Goal: Task Accomplishment & Management: Use online tool/utility

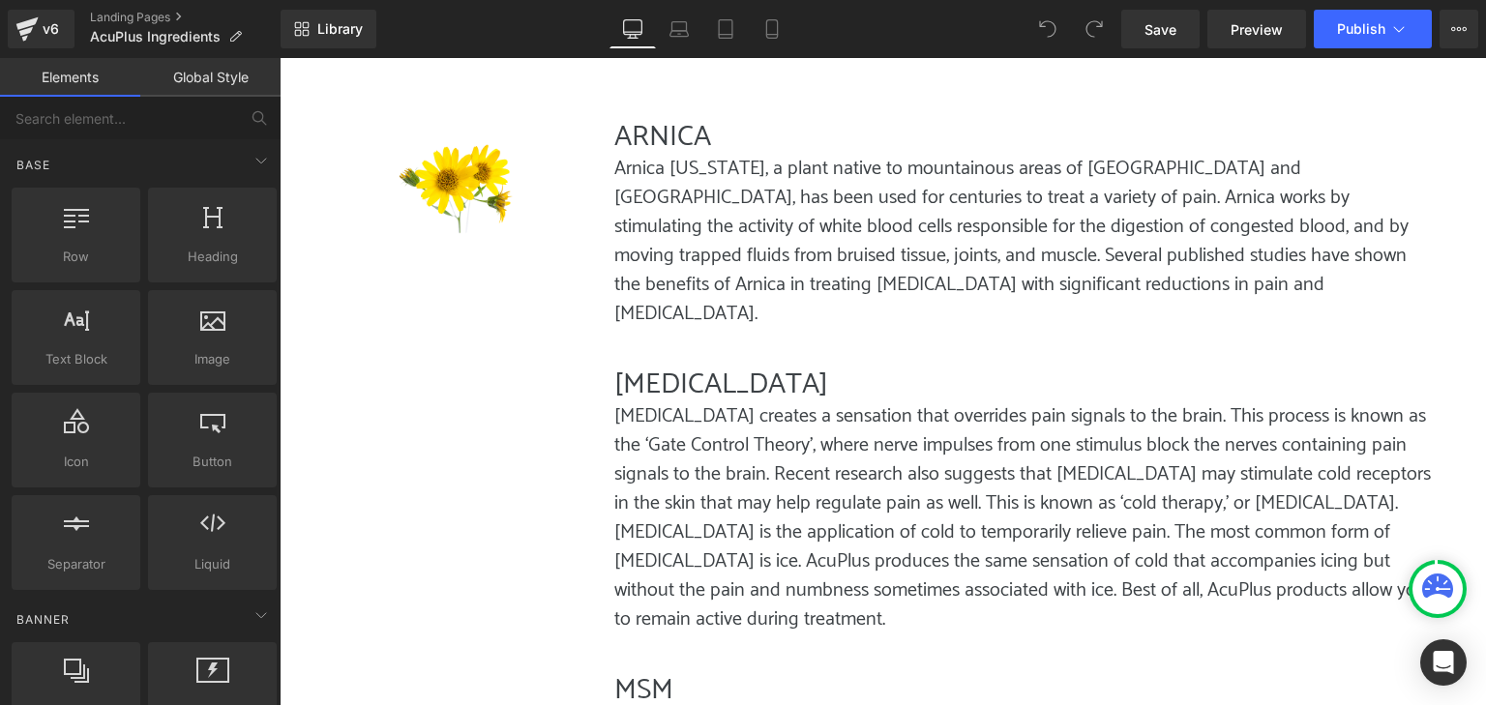
scroll to position [581, 0]
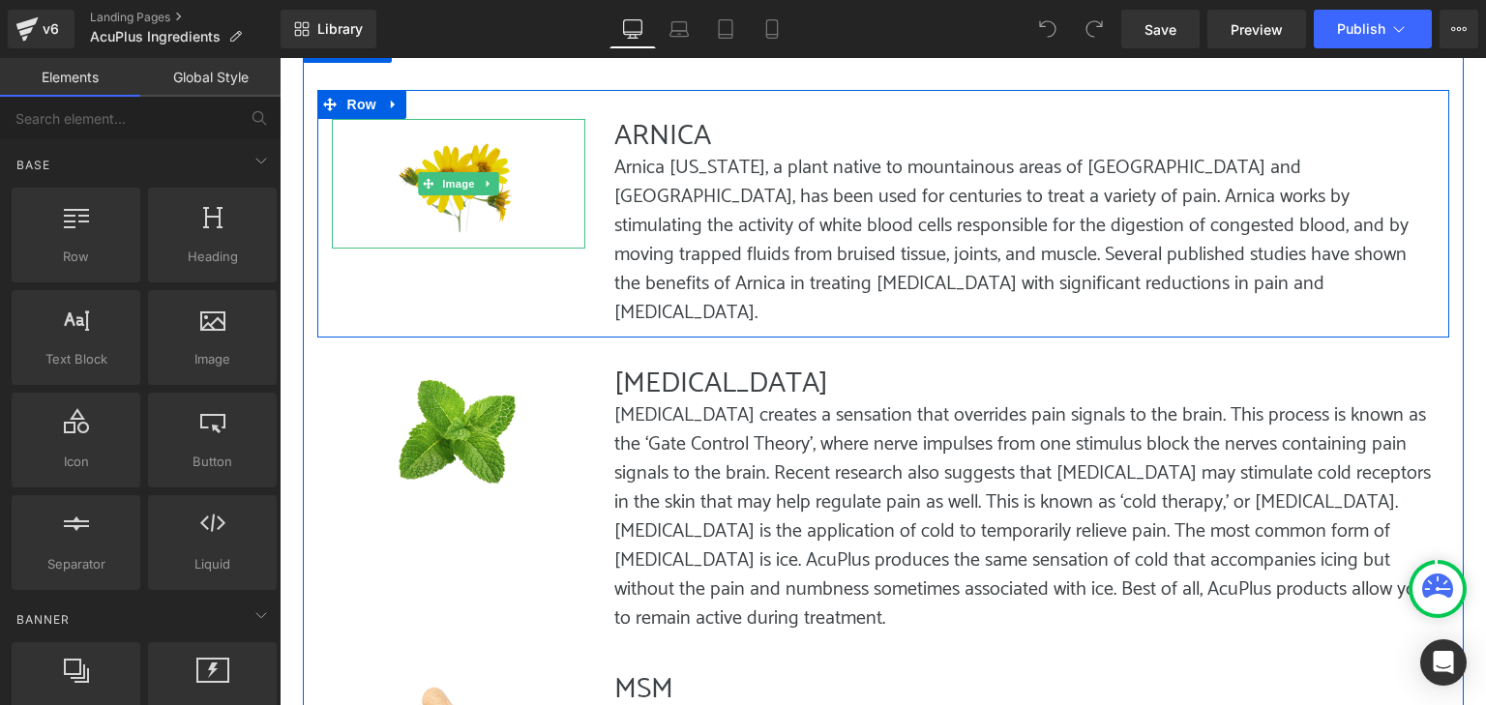
click at [489, 216] on img at bounding box center [458, 184] width 127 height 130
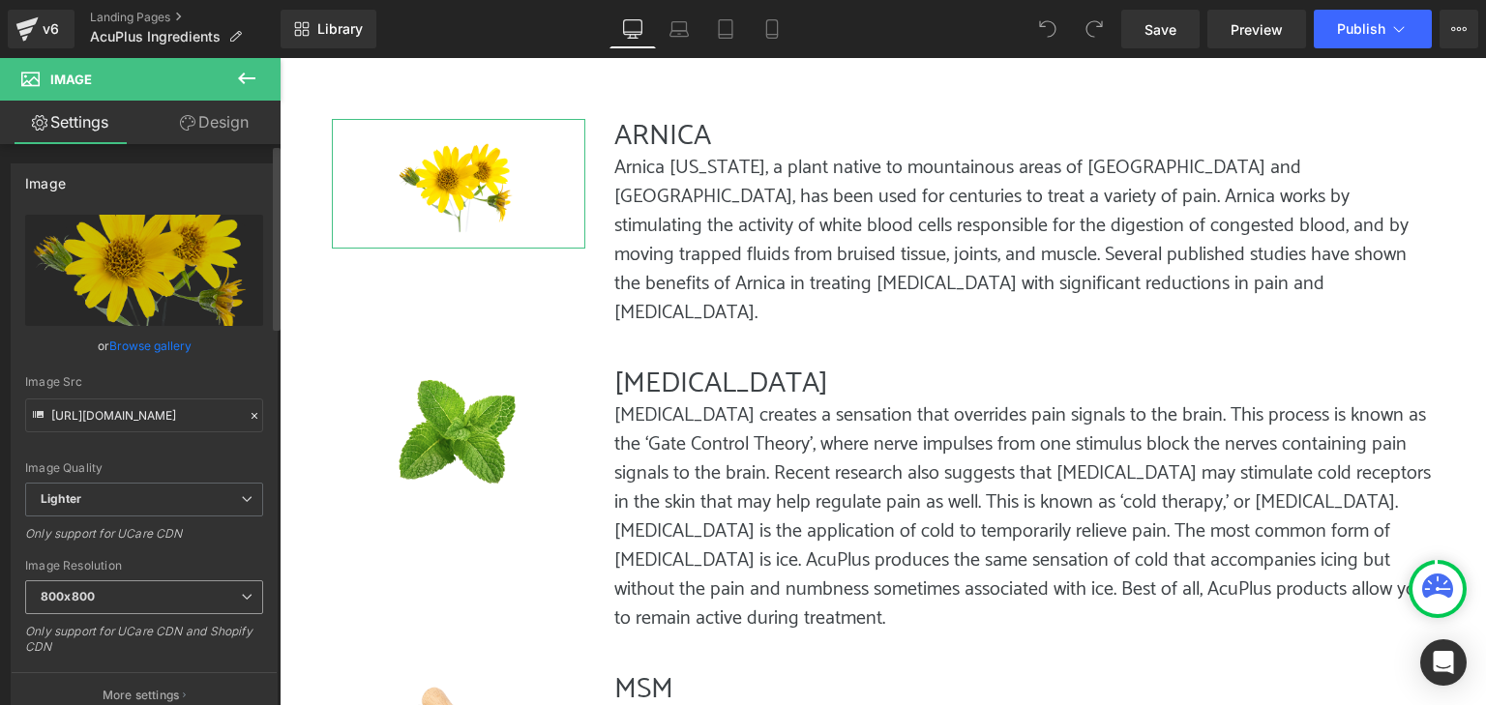
click at [234, 585] on span "800x800" at bounding box center [144, 598] width 238 height 34
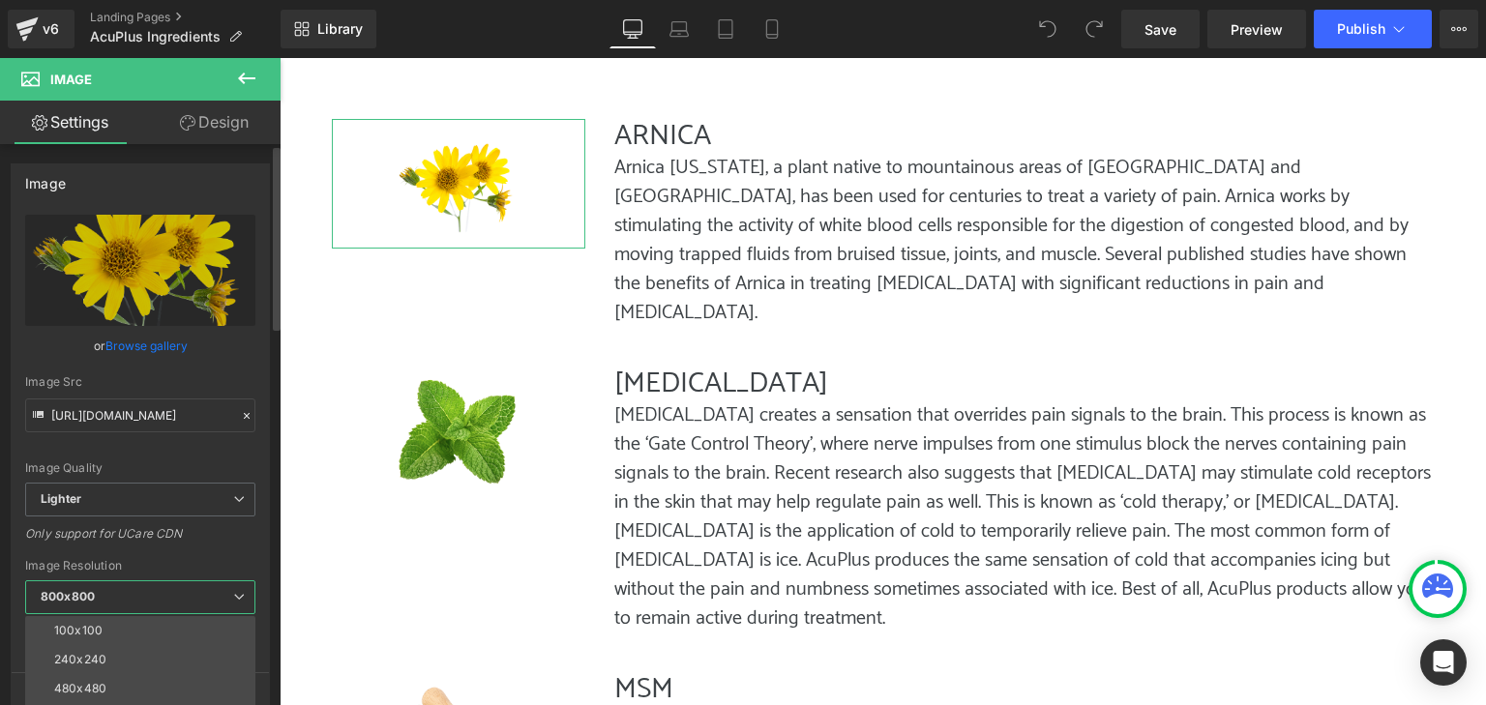
click at [234, 585] on span "800x800" at bounding box center [140, 598] width 230 height 34
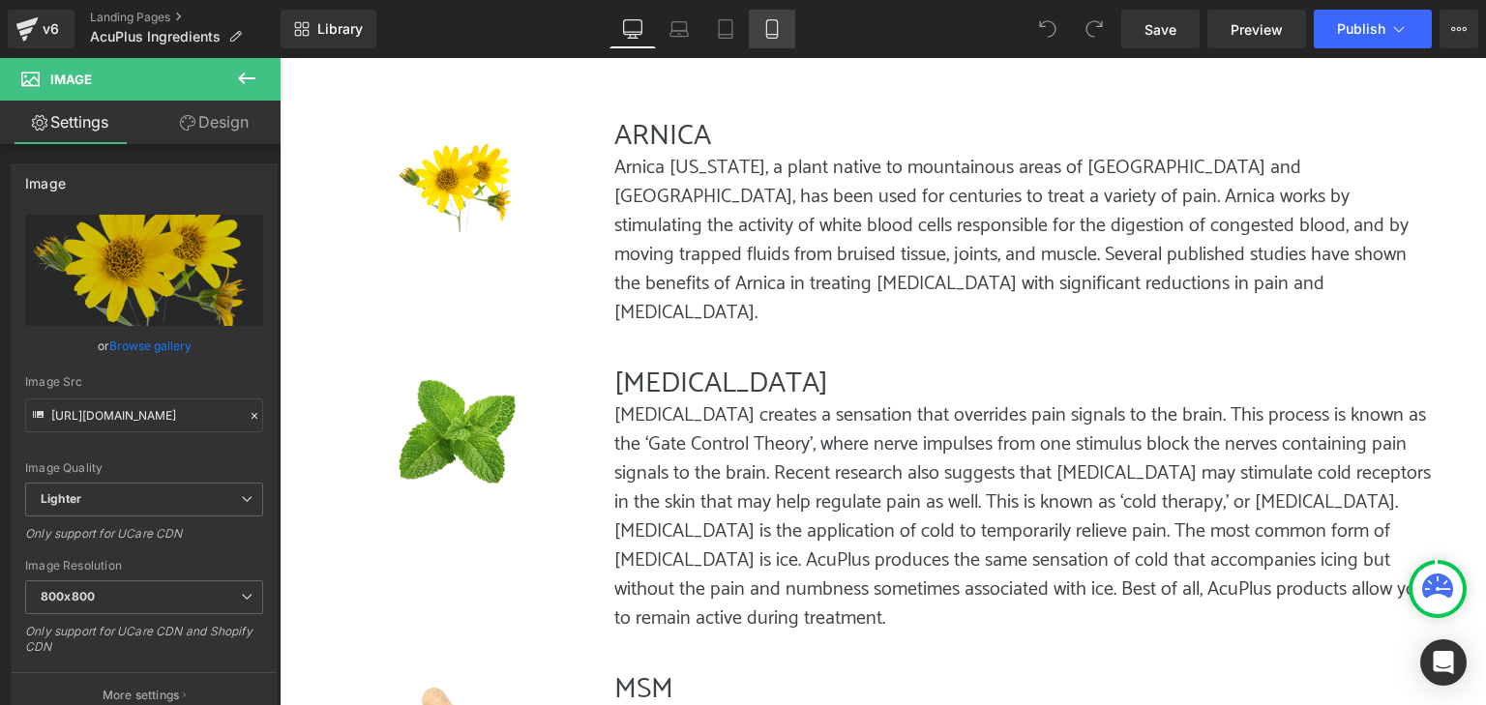
click at [785, 16] on link "Mobile" at bounding box center [772, 29] width 46 height 39
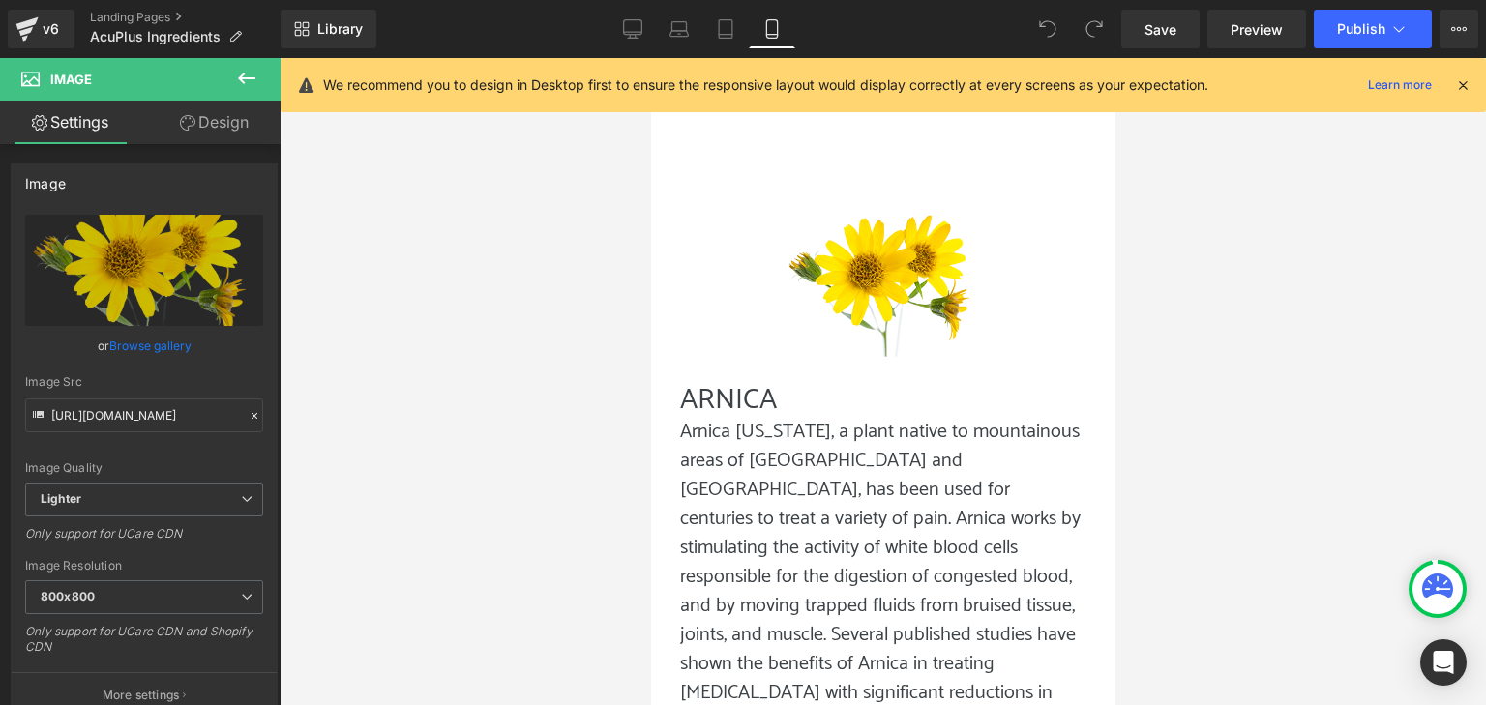
scroll to position [449, 0]
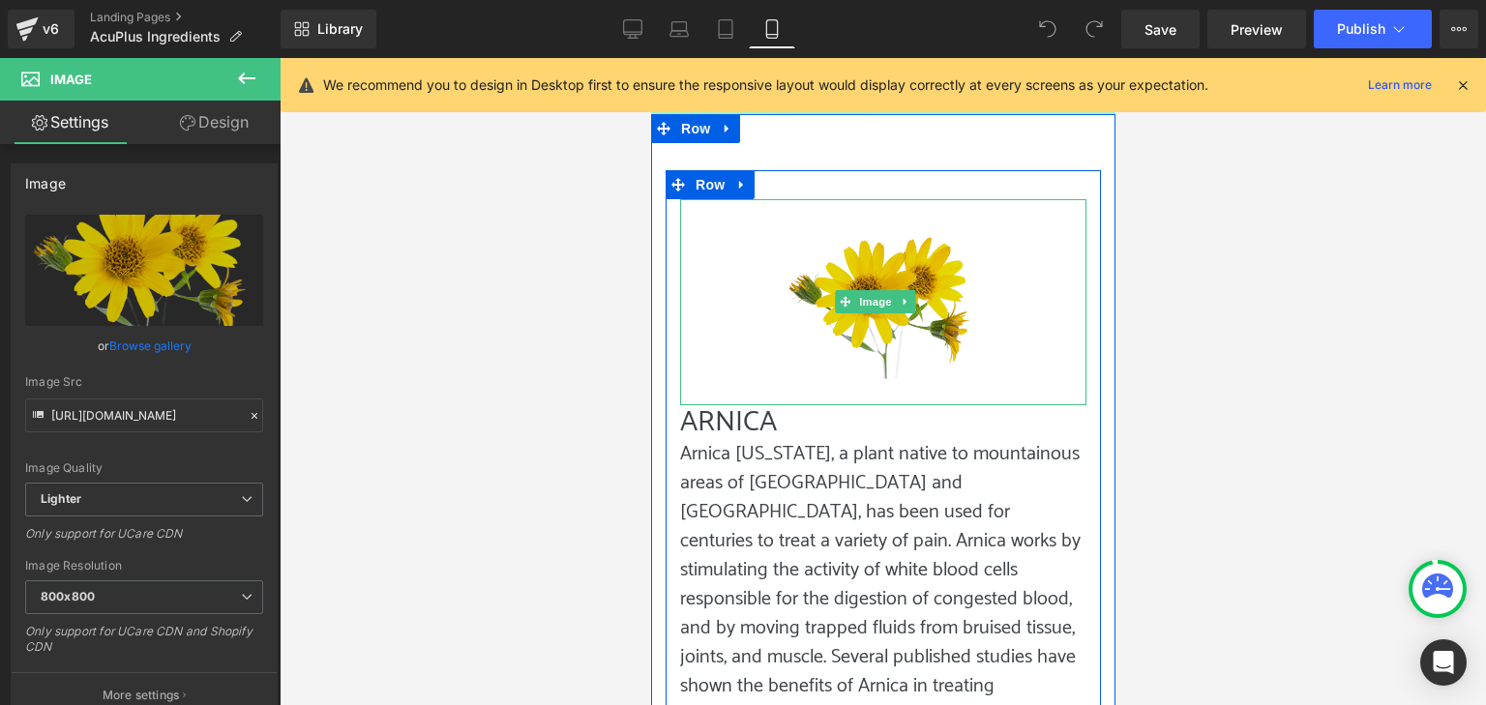
click at [863, 307] on img at bounding box center [882, 302] width 203 height 206
click at [877, 313] on img at bounding box center [882, 302] width 203 height 206
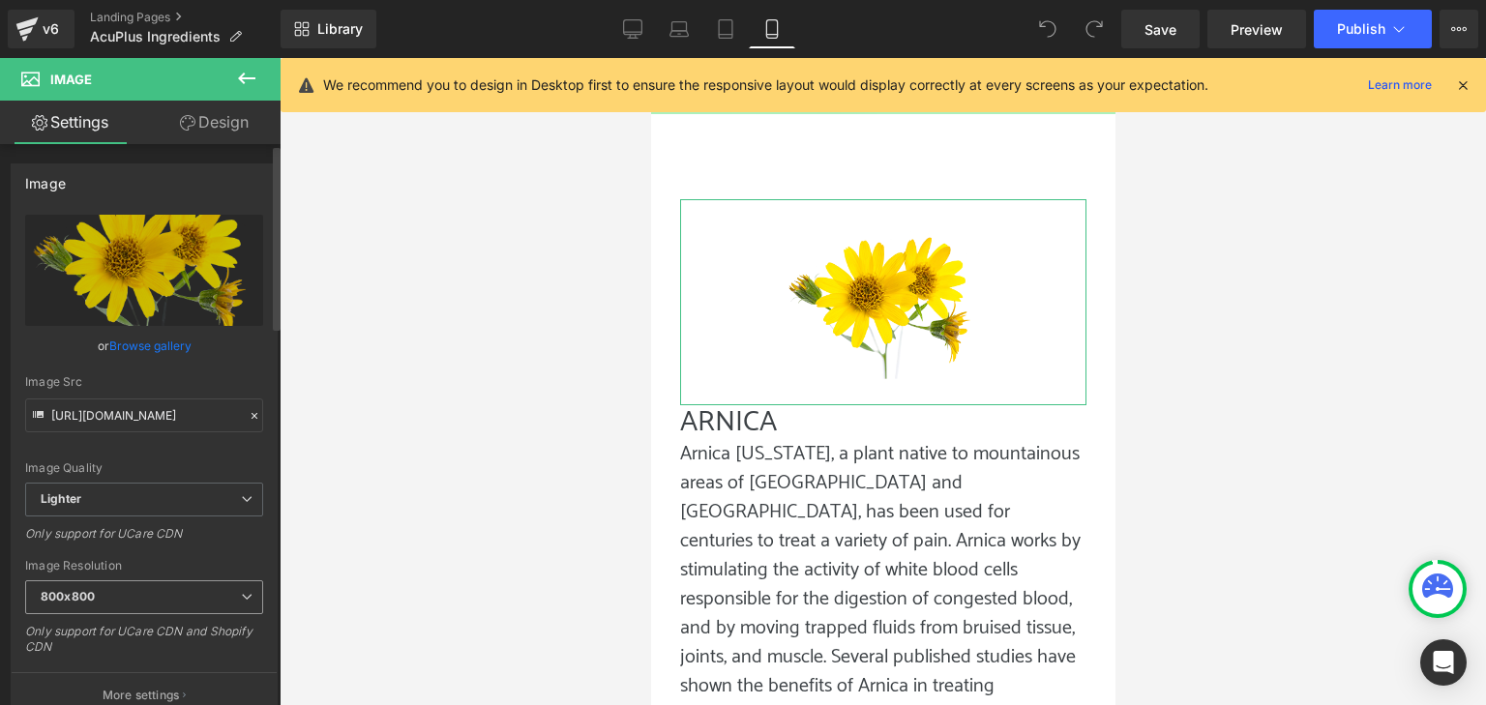
click at [221, 584] on span "800x800" at bounding box center [144, 598] width 238 height 34
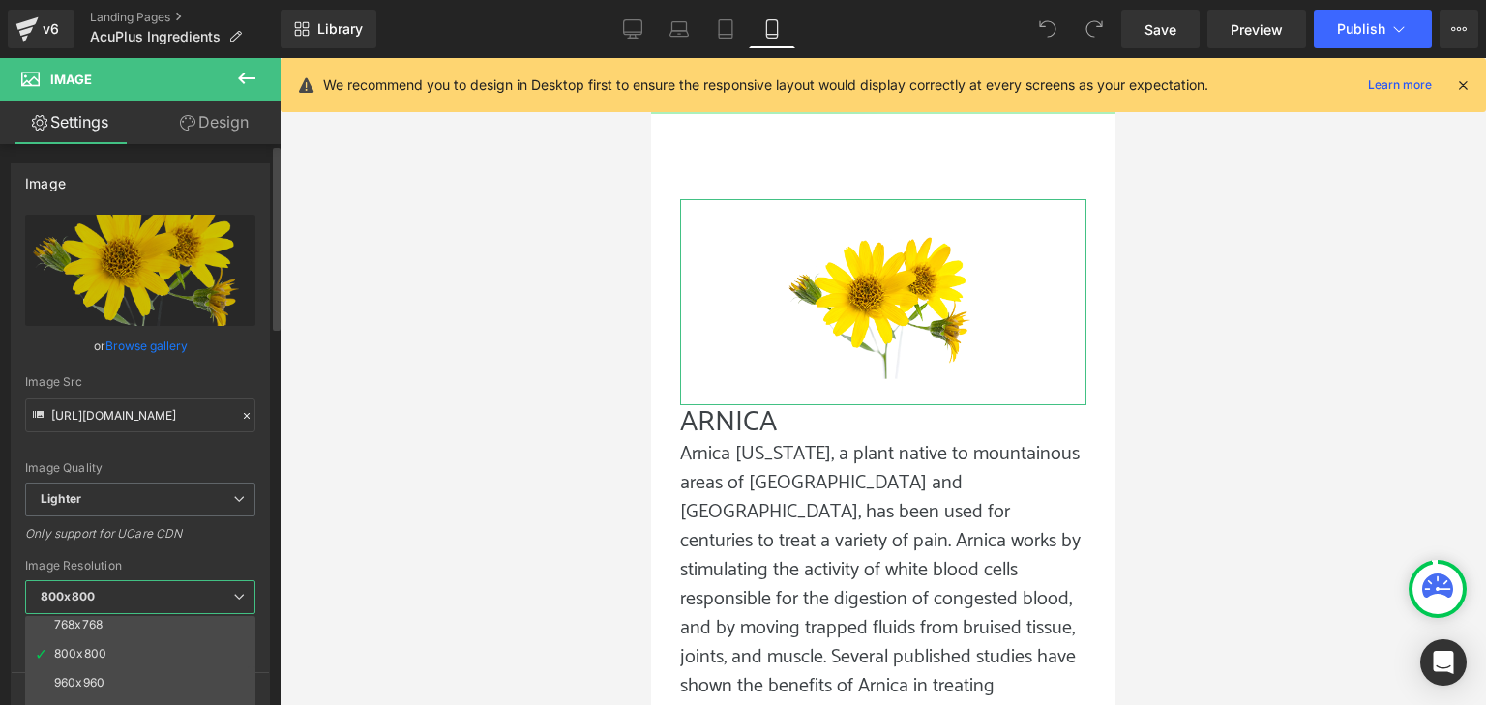
scroll to position [97, 0]
click at [223, 643] on li "640x640" at bounding box center [144, 650] width 239 height 29
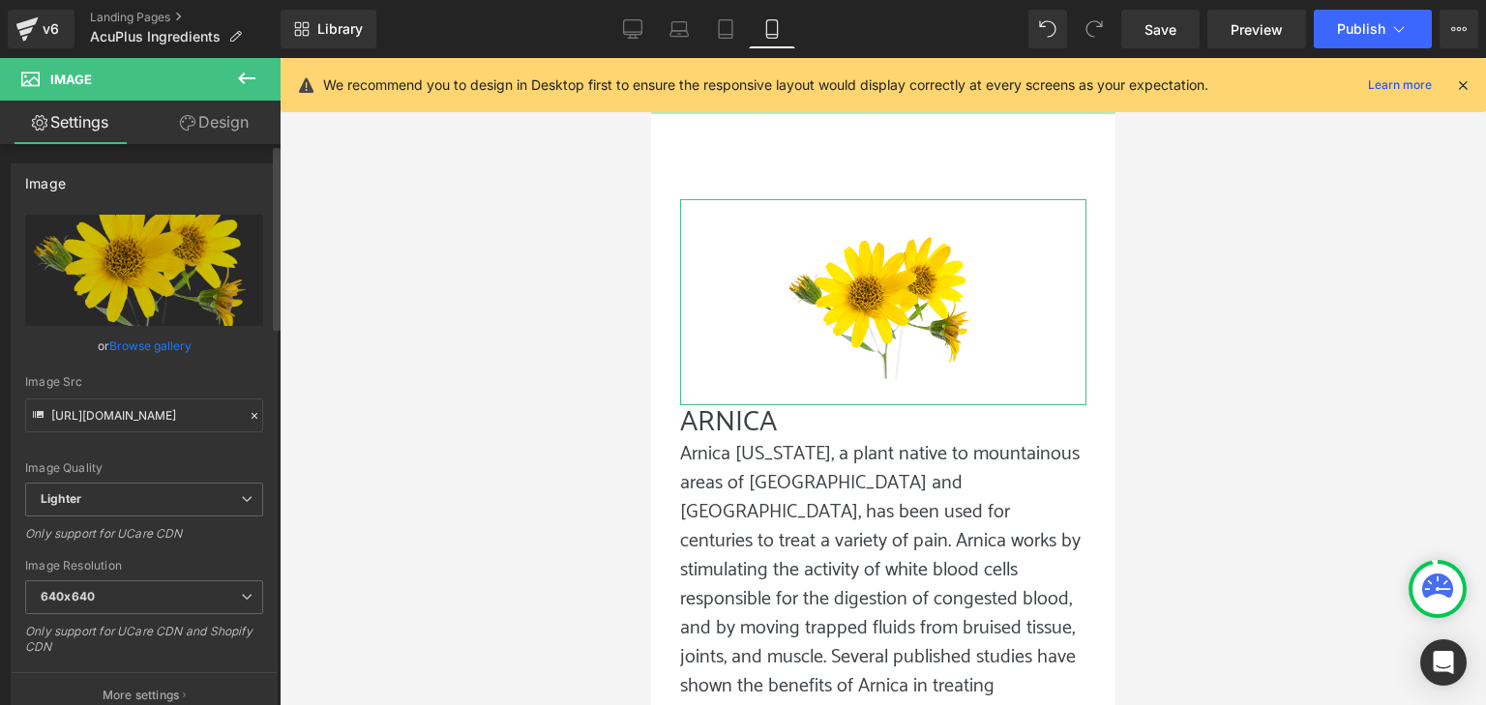
type input "[URL][DOMAIN_NAME]"
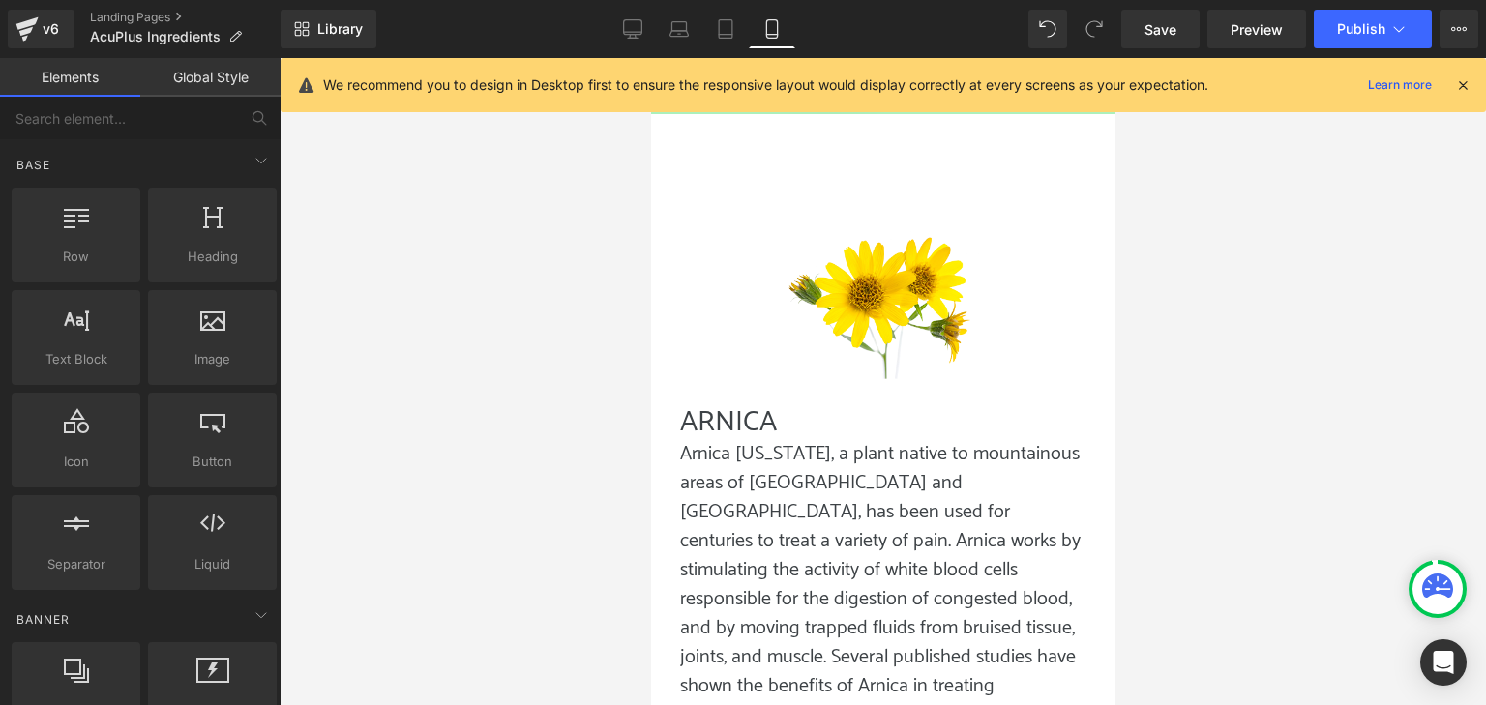
click at [544, 508] on div at bounding box center [883, 381] width 1207 height 647
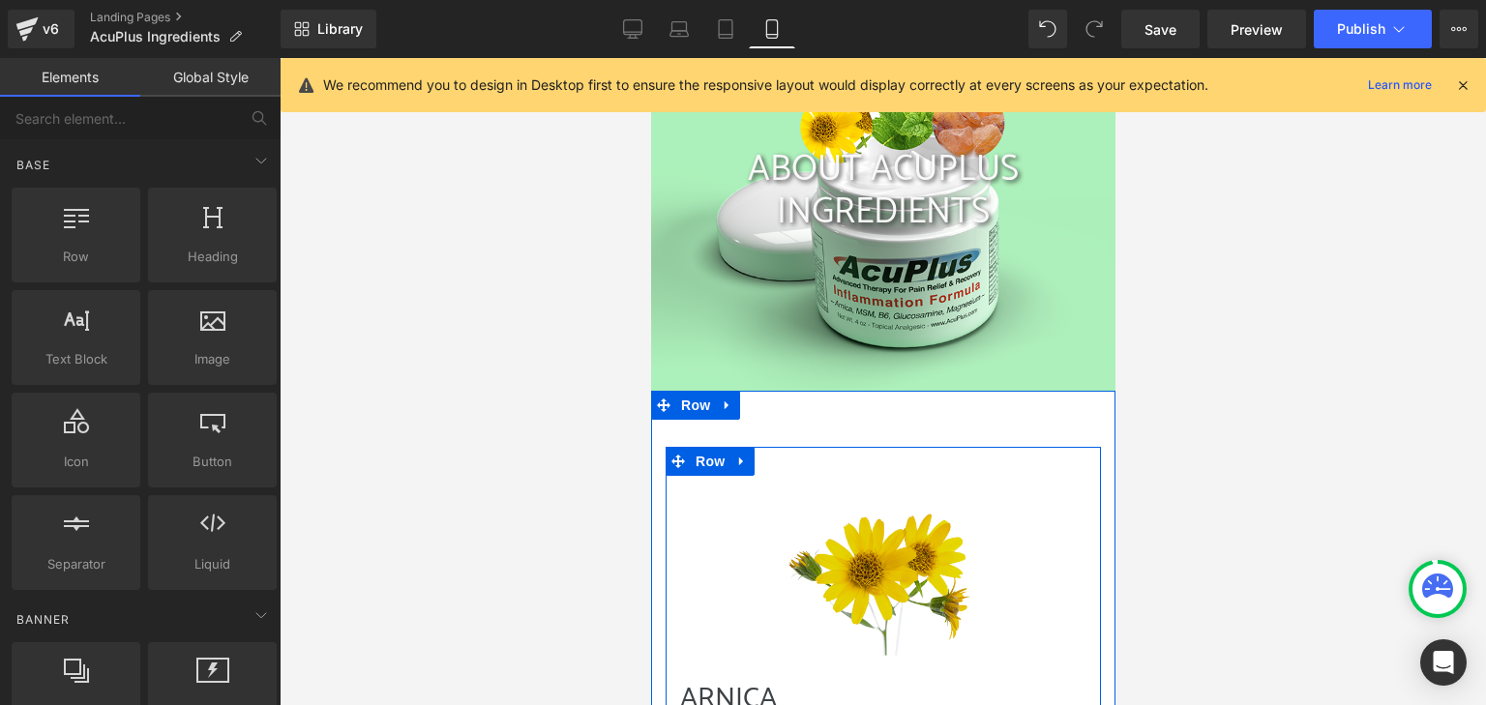
scroll to position [449, 0]
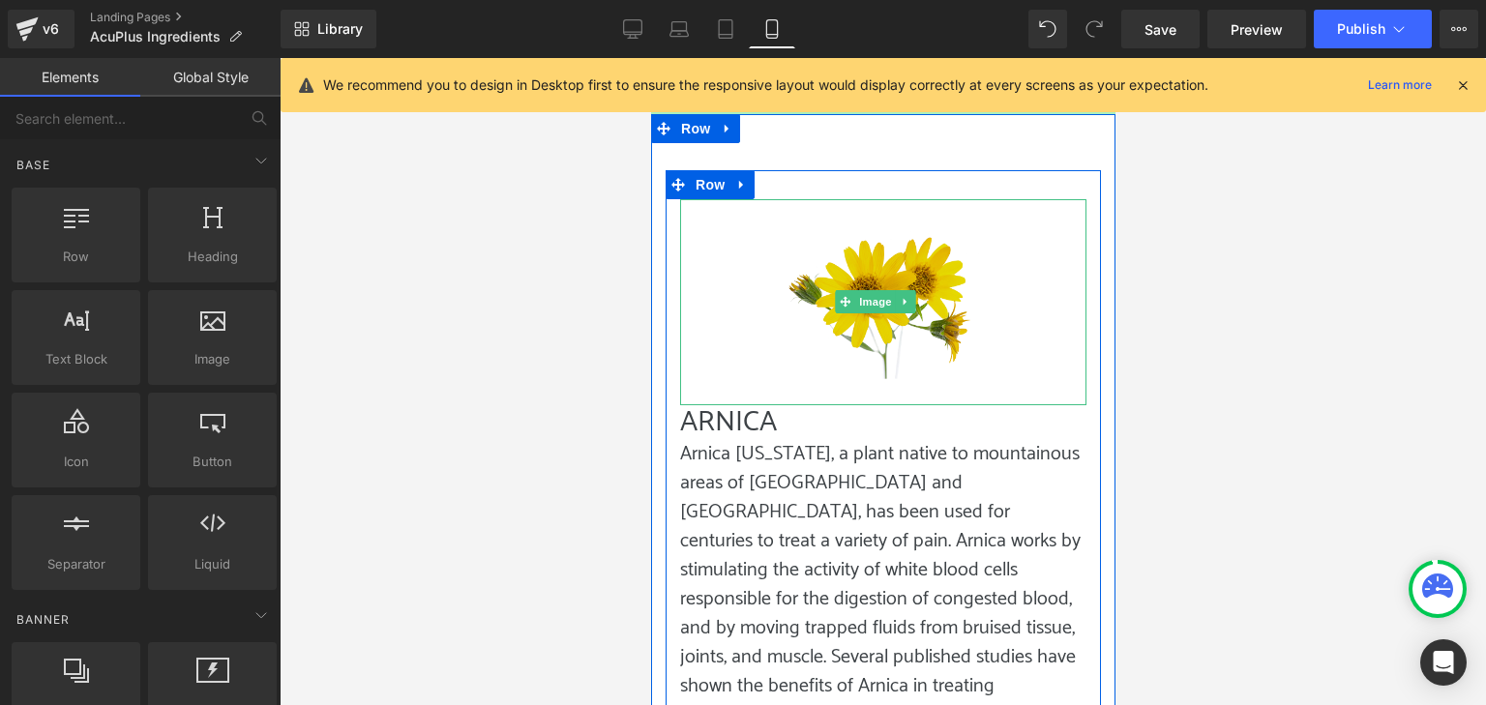
click at [868, 322] on img at bounding box center [882, 302] width 203 height 206
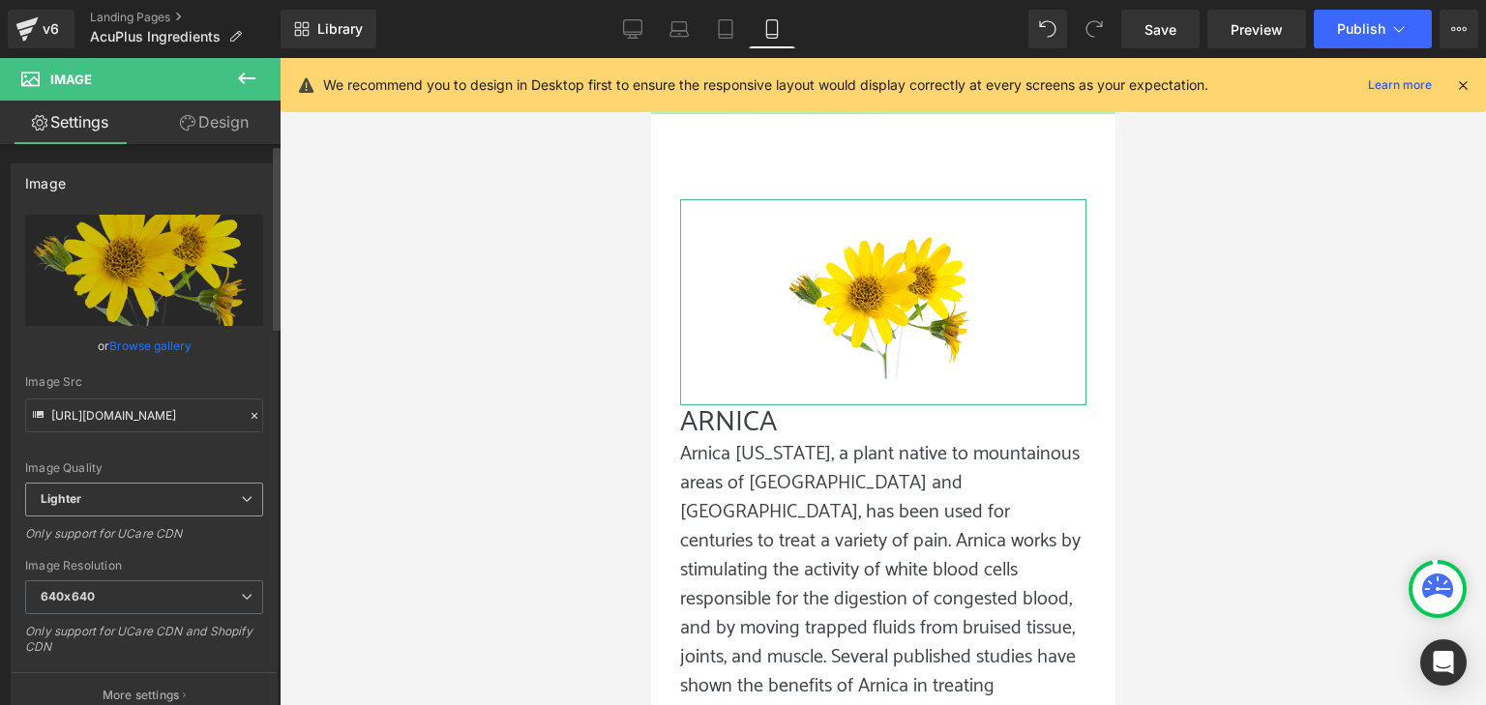
click at [184, 515] on span "Lighter" at bounding box center [144, 500] width 238 height 34
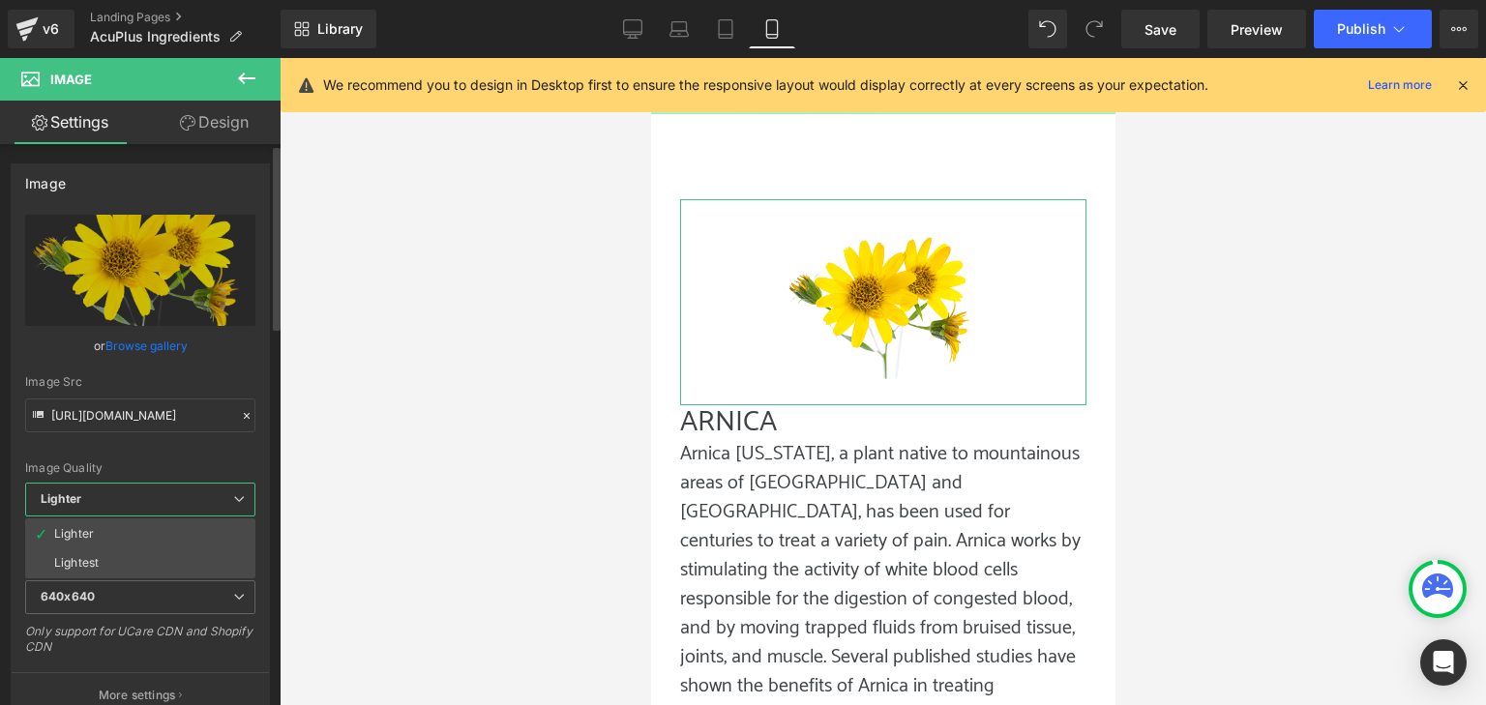
click at [184, 514] on span "Lighter" at bounding box center [140, 500] width 230 height 34
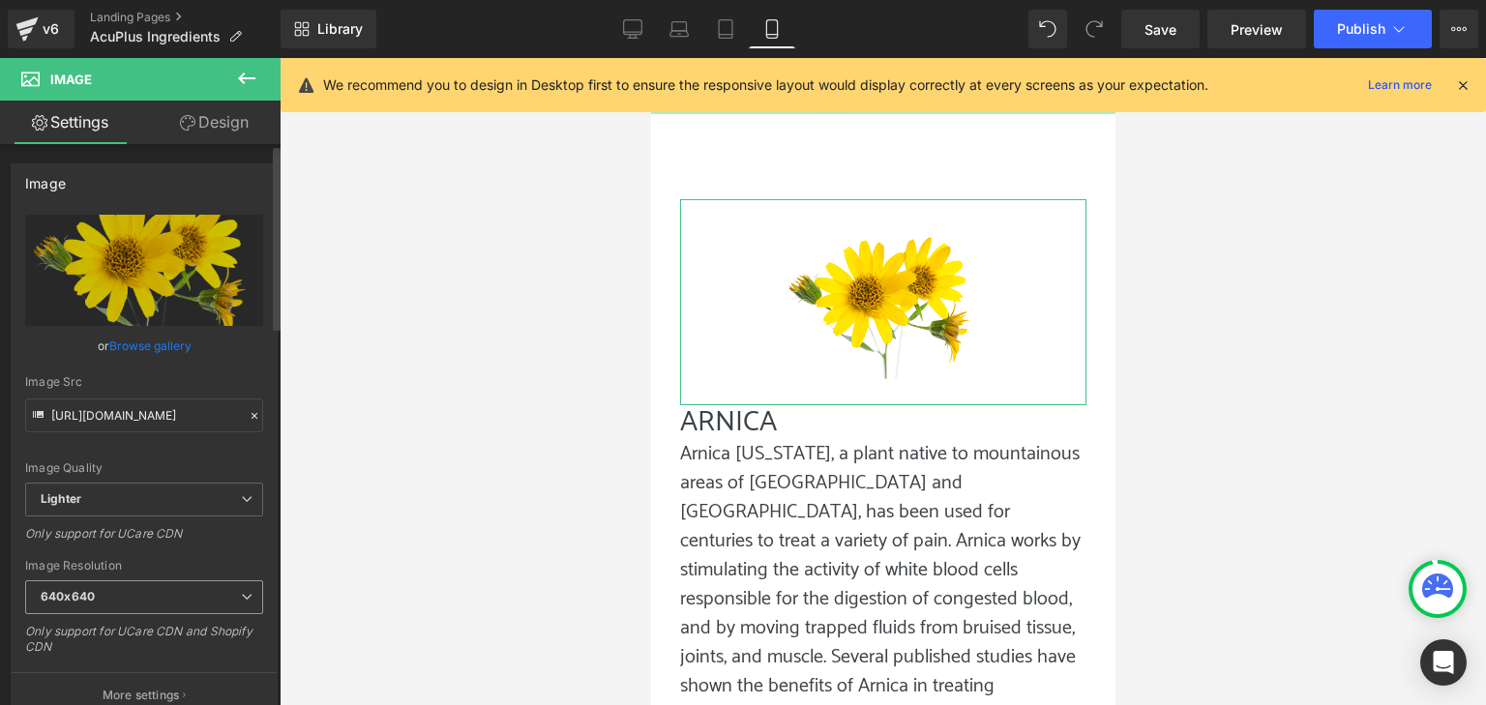
click at [178, 611] on div "640x640 100x100 240x240 480x480 576x576 640x640 768x768 800x800 960x960 1024x10…" at bounding box center [144, 603] width 238 height 44
click at [176, 598] on span "640x640" at bounding box center [144, 598] width 238 height 34
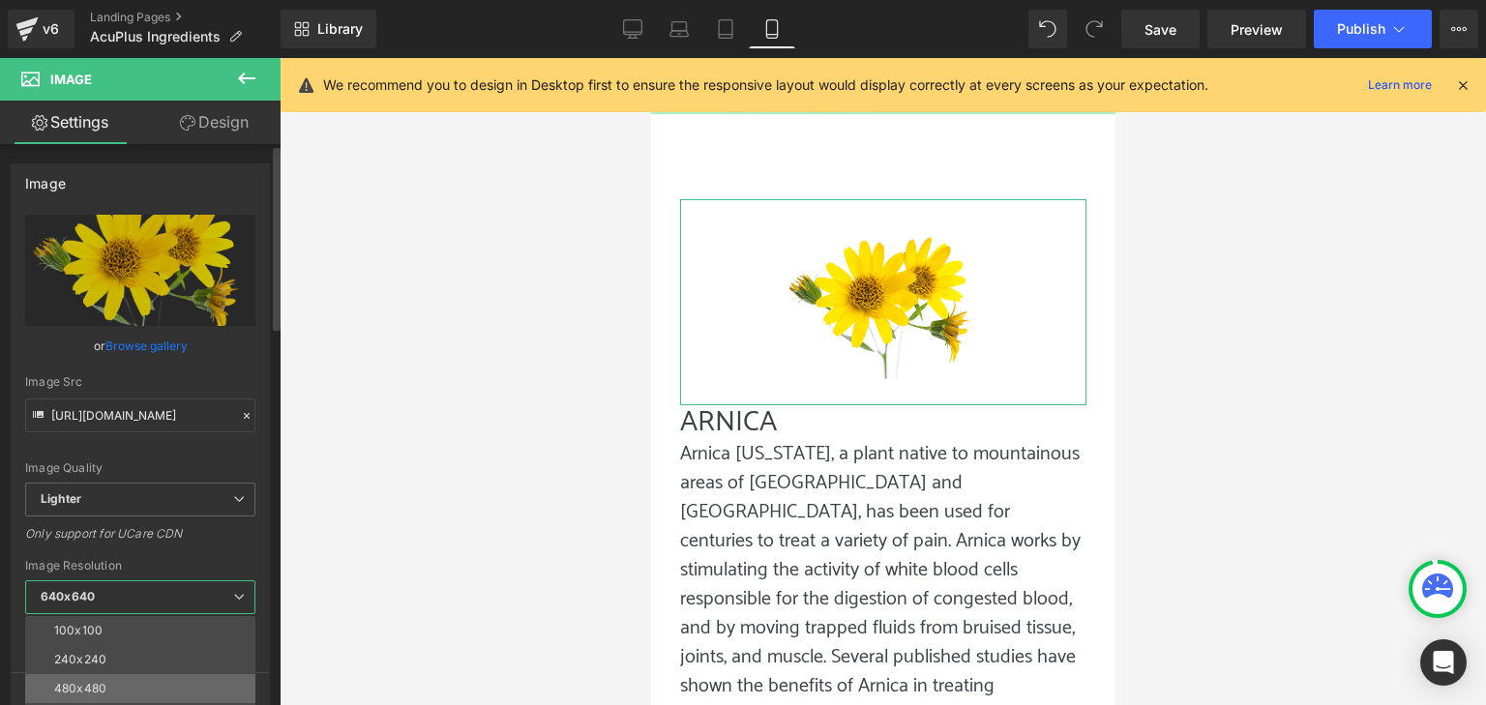
scroll to position [97, 0]
click at [132, 651] on li "640x640" at bounding box center [144, 650] width 239 height 29
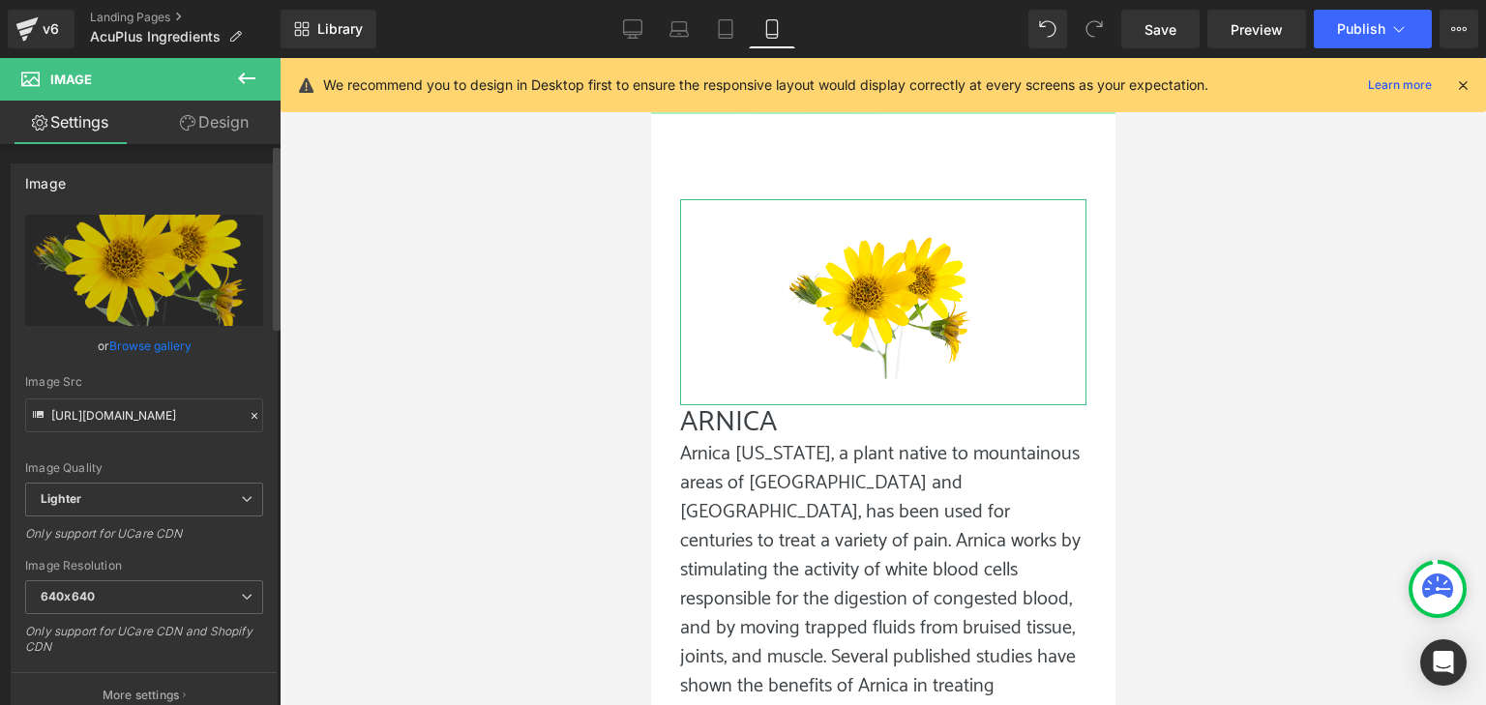
click at [157, 565] on div "Image Resolution" at bounding box center [144, 566] width 238 height 14
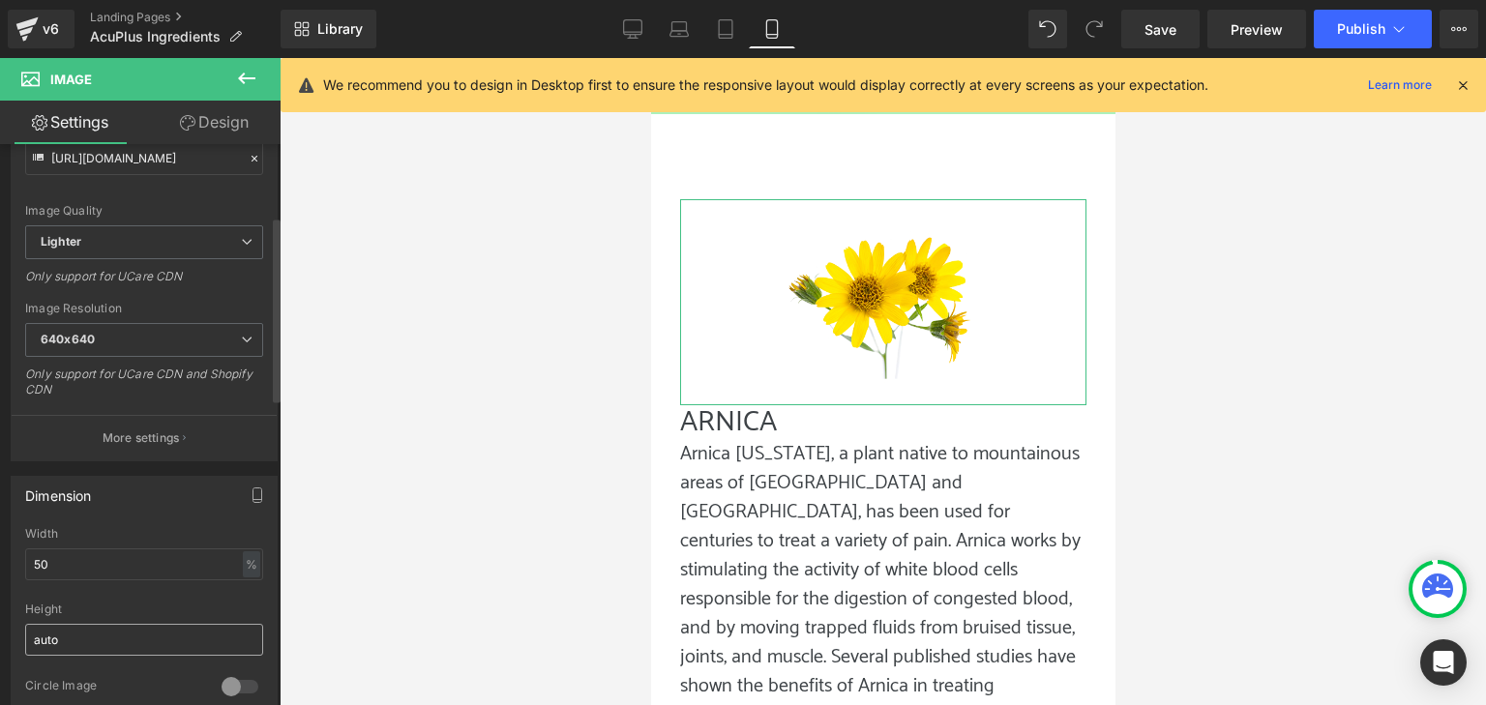
scroll to position [290, 0]
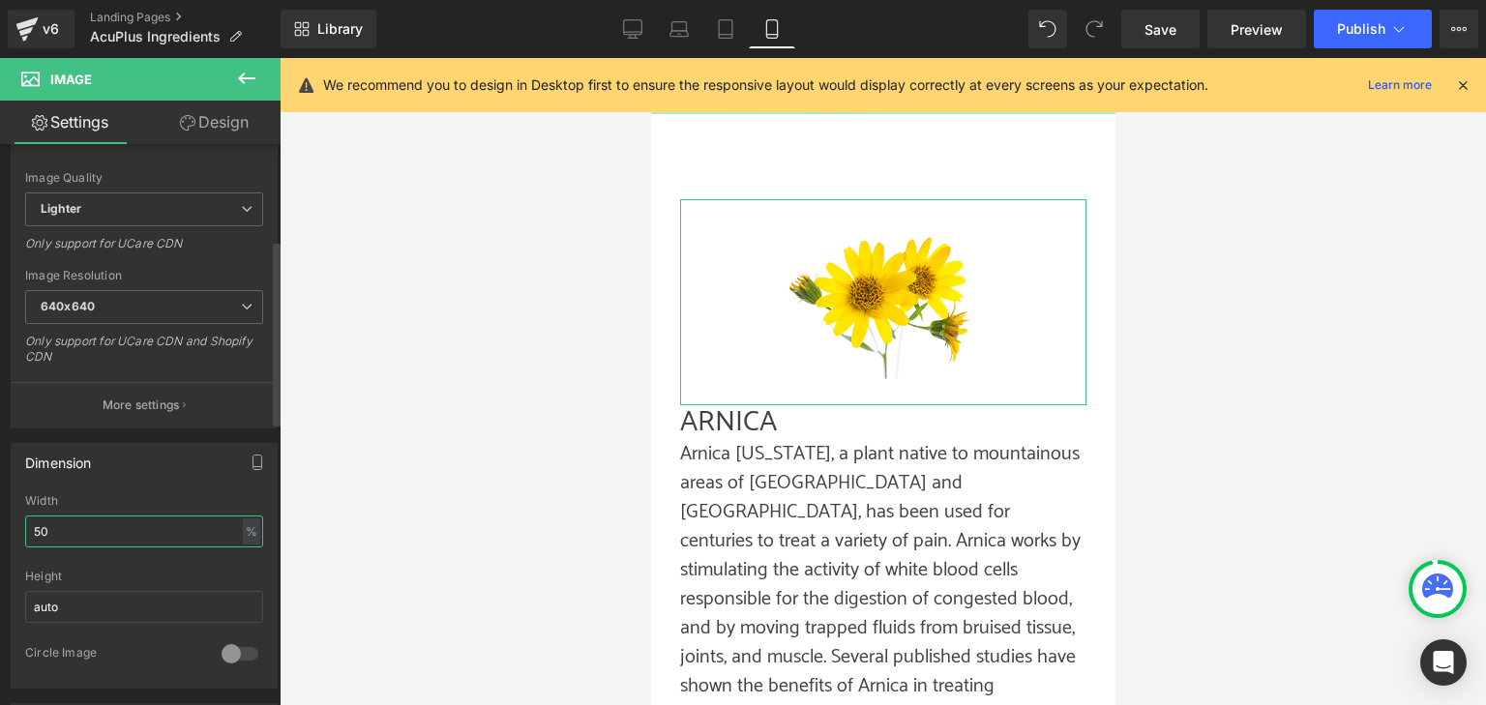
click at [41, 535] on input "50" at bounding box center [144, 532] width 238 height 32
drag, startPoint x: 75, startPoint y: 528, endPoint x: 20, endPoint y: 543, distance: 57.0
click at [21, 542] on div "50% Width 50 % % px auto Height auto 0 Circle Image" at bounding box center [144, 591] width 265 height 194
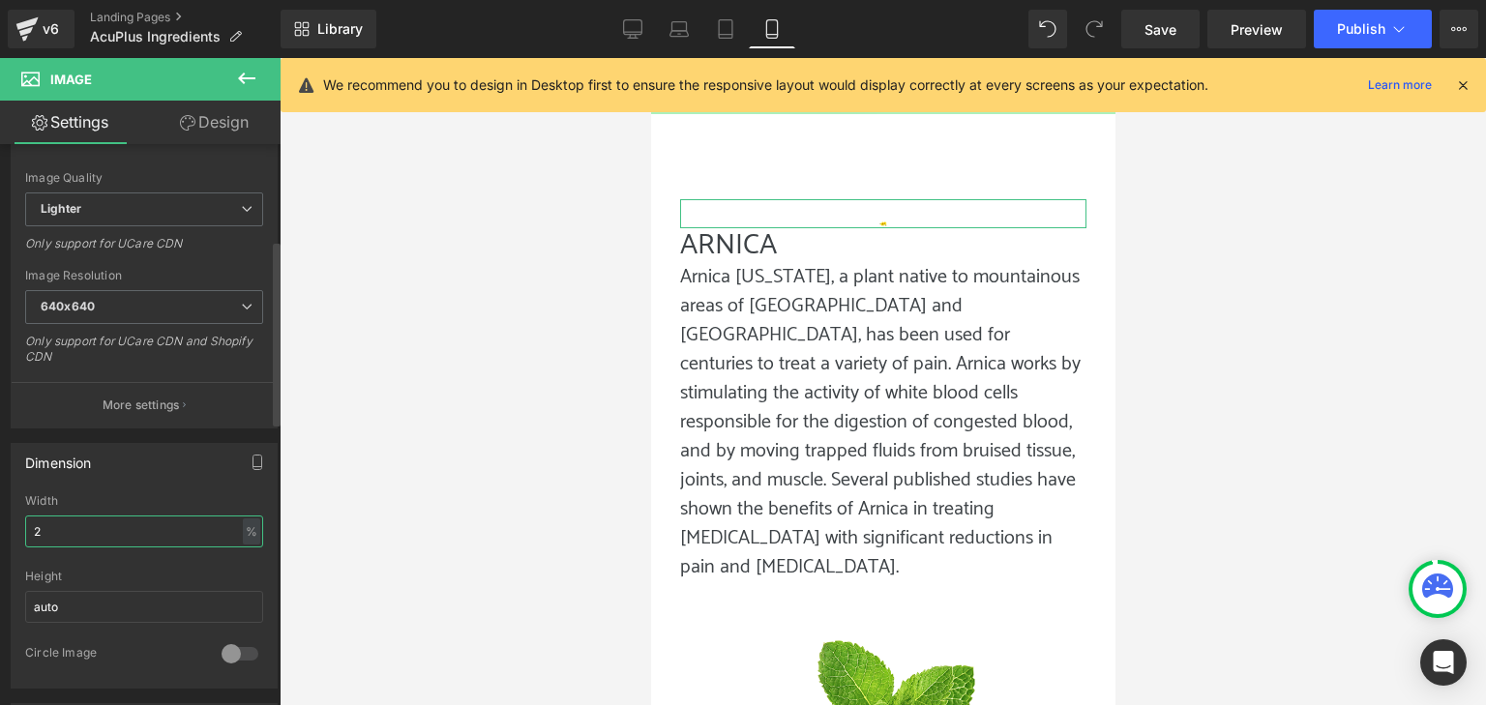
type input "25"
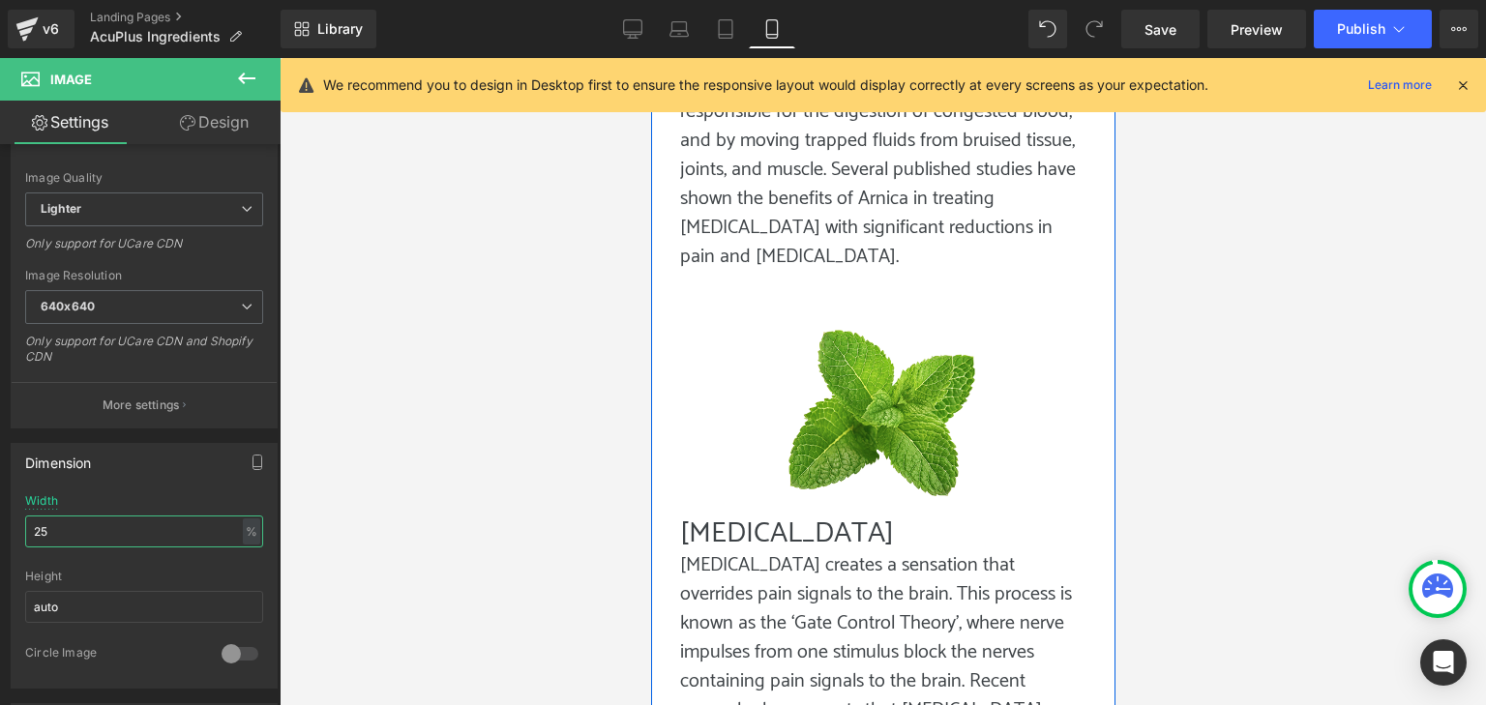
scroll to position [836, 0]
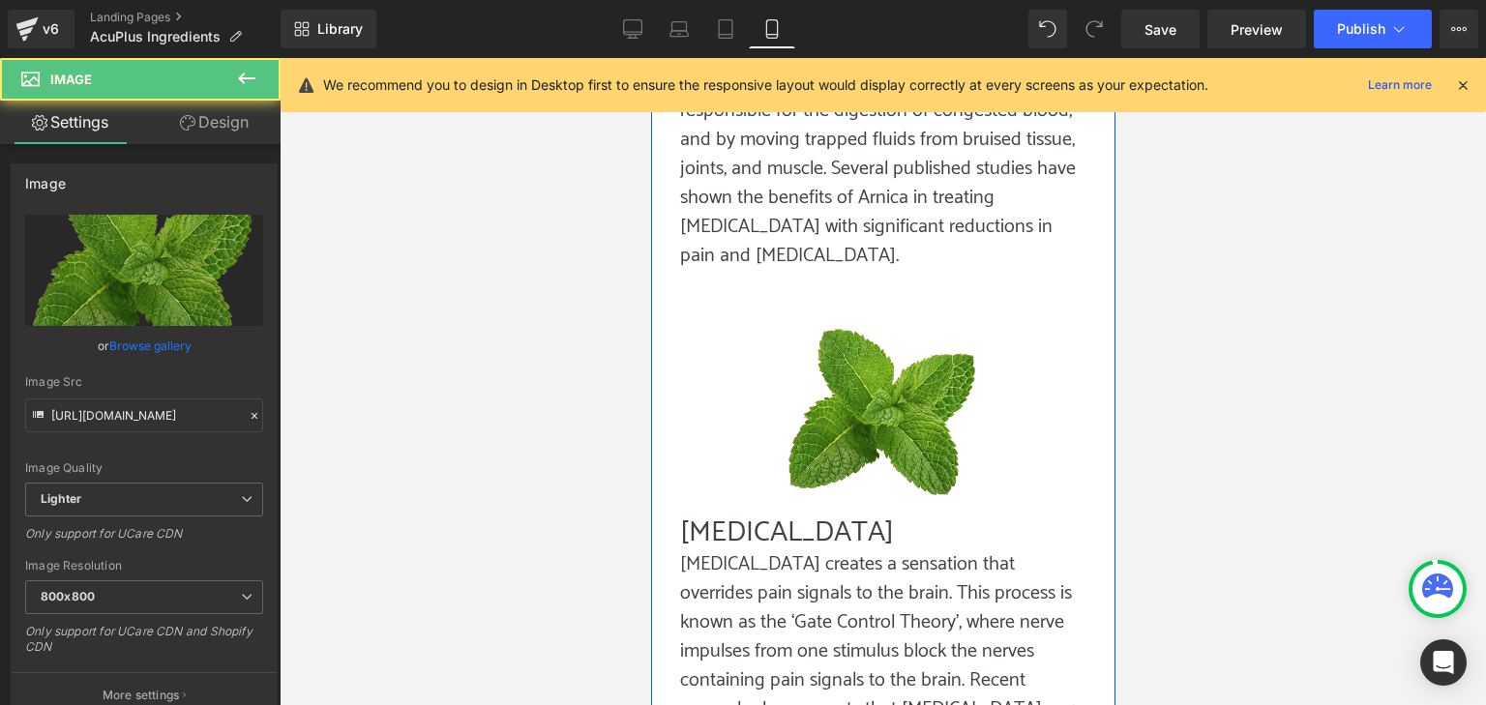
click at [889, 374] on div "Image" at bounding box center [882, 413] width 406 height 206
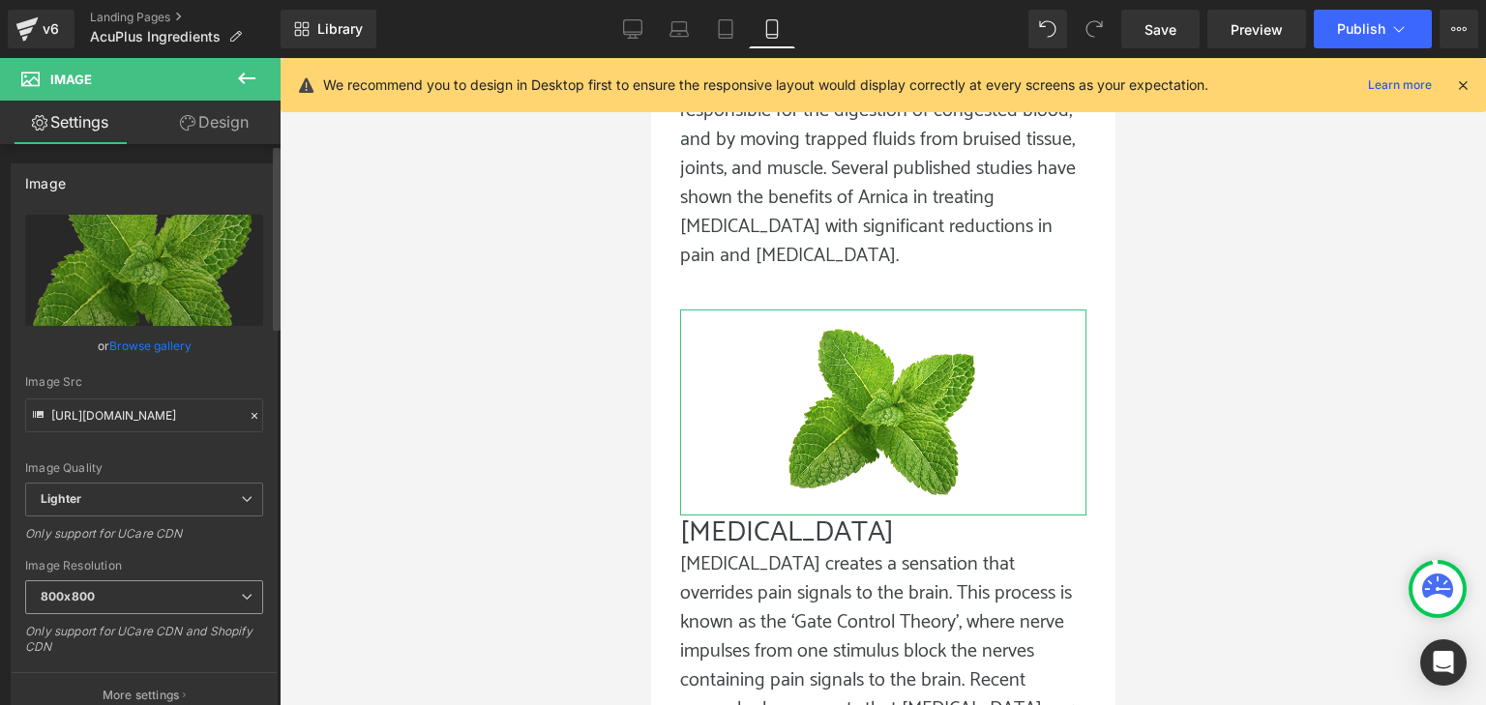
click at [128, 606] on span "800x800" at bounding box center [144, 598] width 238 height 34
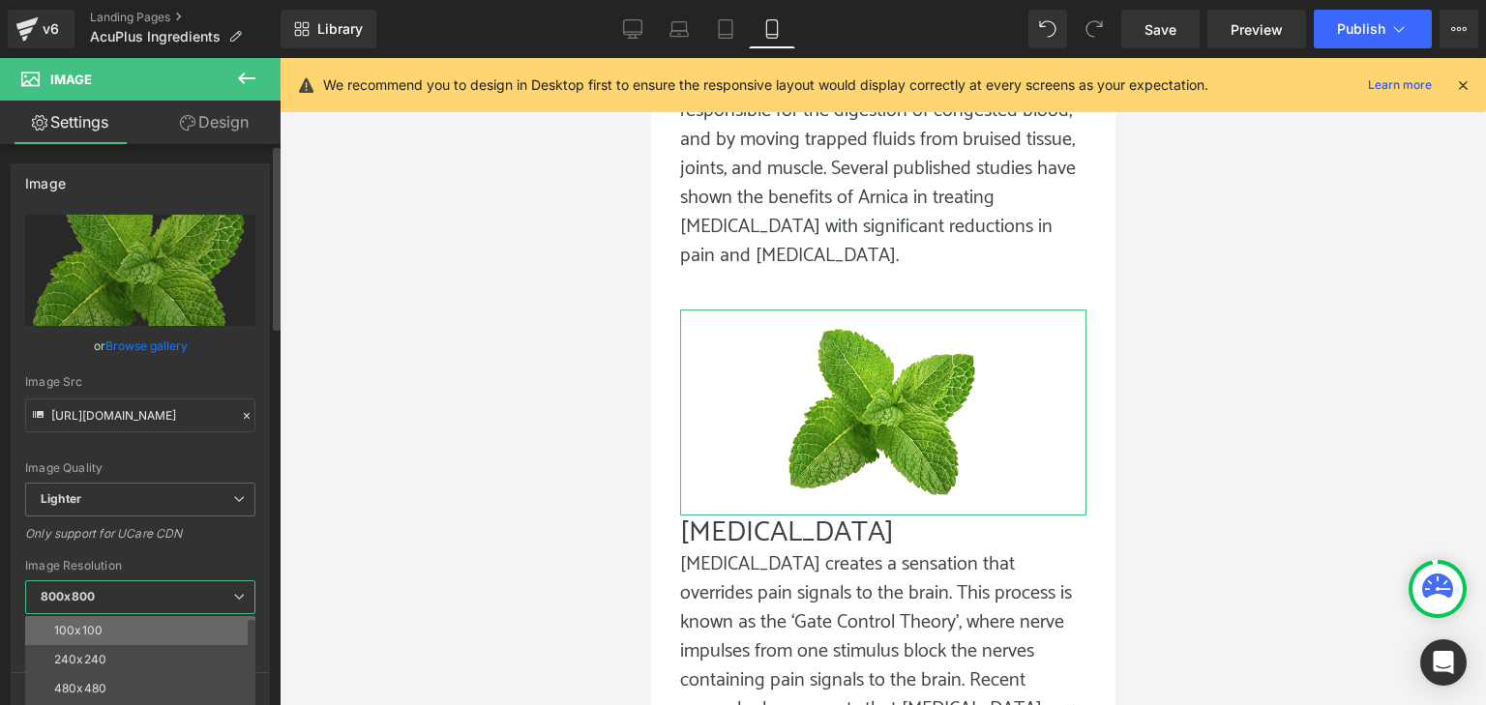
scroll to position [97, 0]
click at [122, 644] on li "640x640" at bounding box center [144, 650] width 239 height 29
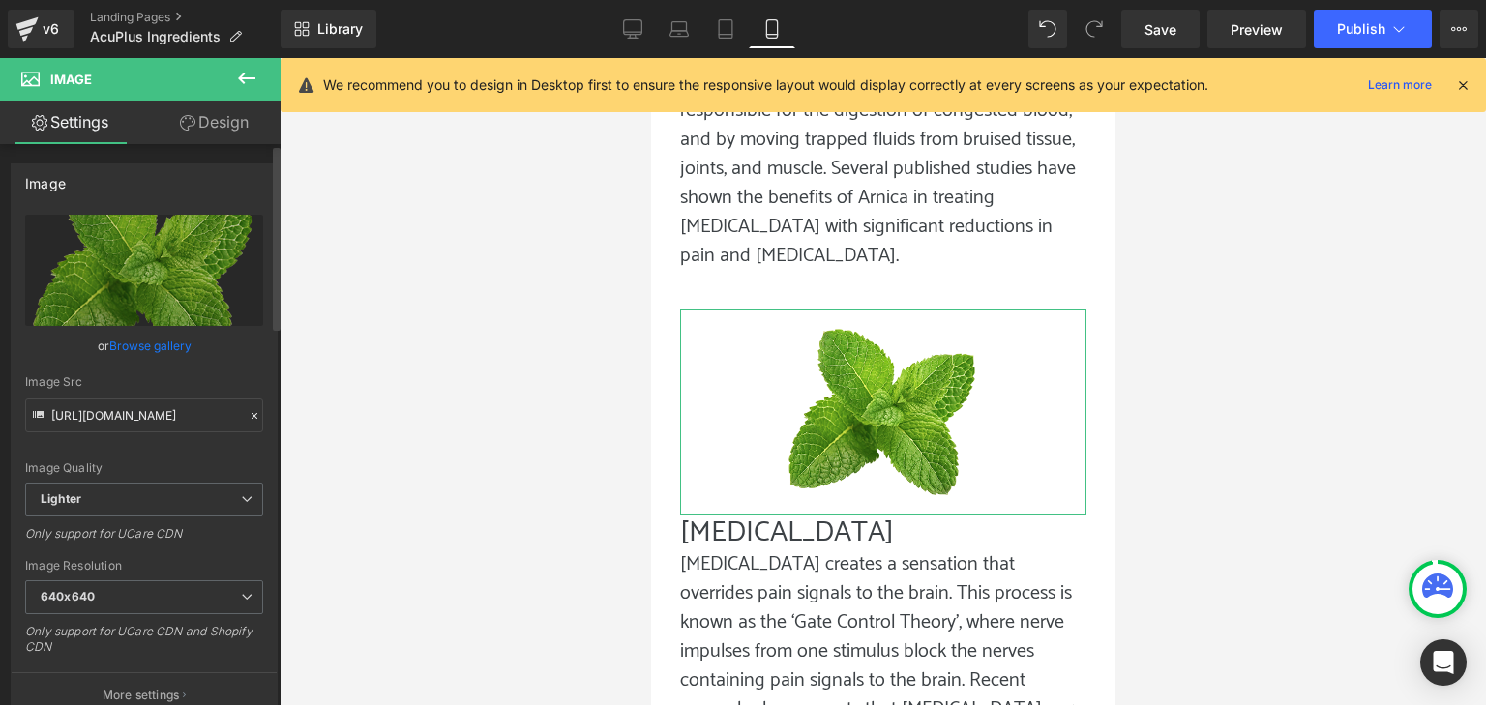
type input "[URL][DOMAIN_NAME]"
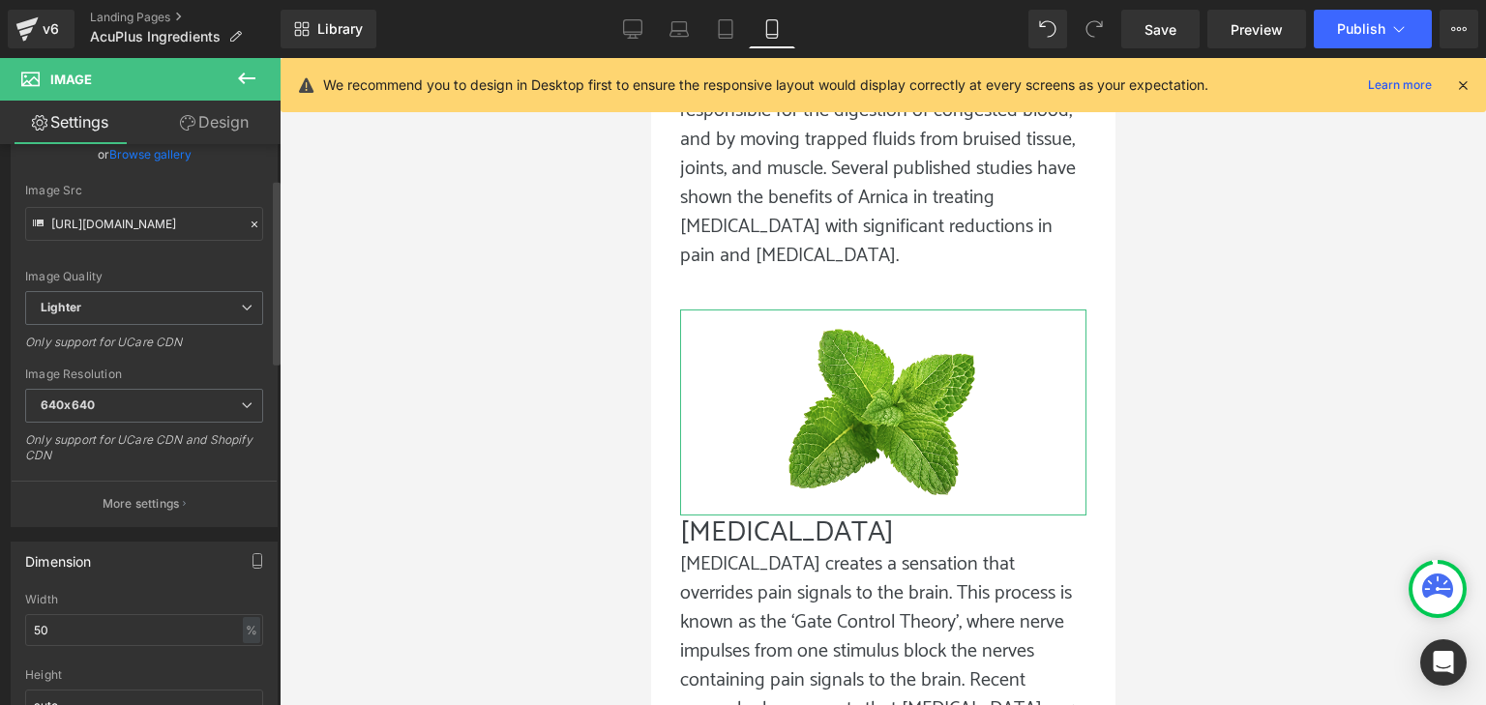
scroll to position [194, 0]
drag, startPoint x: 139, startPoint y: 625, endPoint x: 0, endPoint y: 629, distance: 139.4
click at [0, 629] on div "Dimension 50% Width 50 % % px auto Height auto 0 Circle Image" at bounding box center [144, 655] width 289 height 260
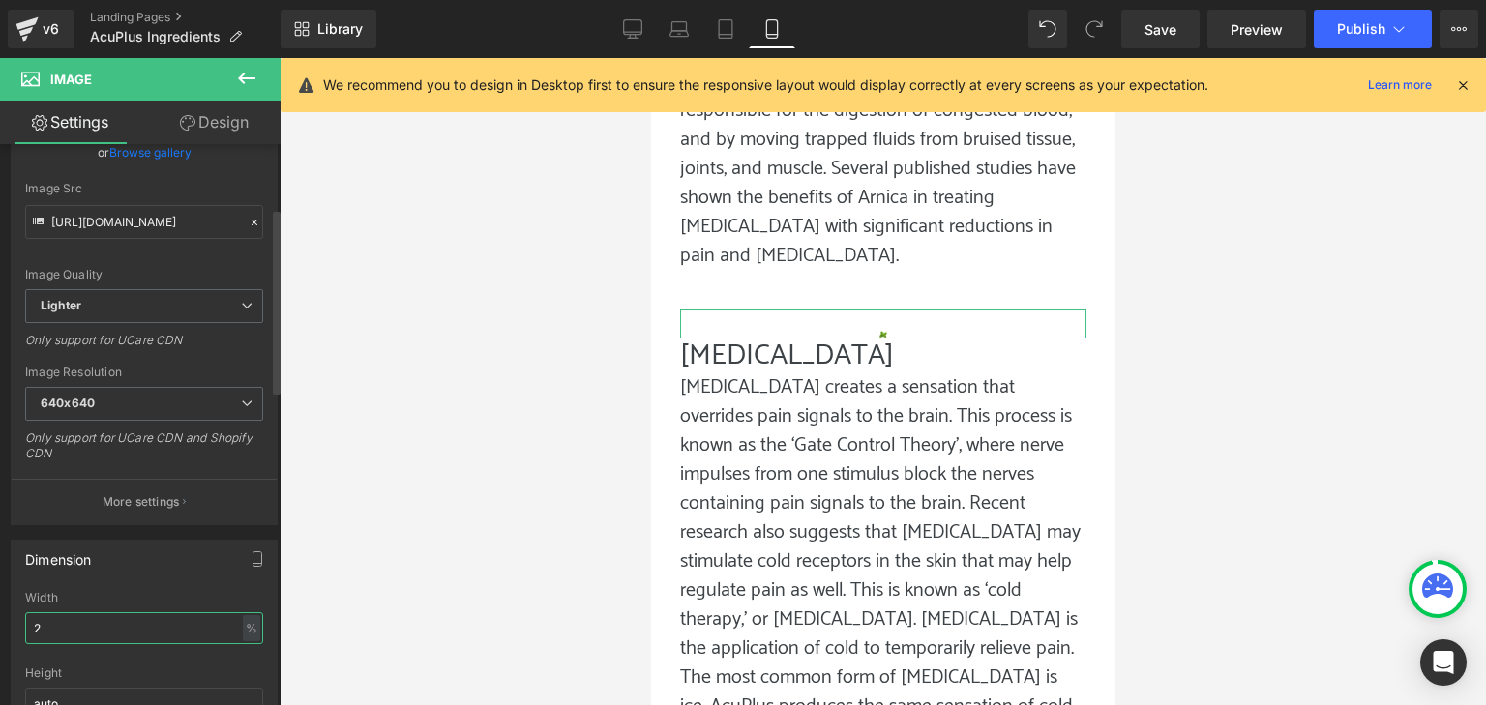
type input "25"
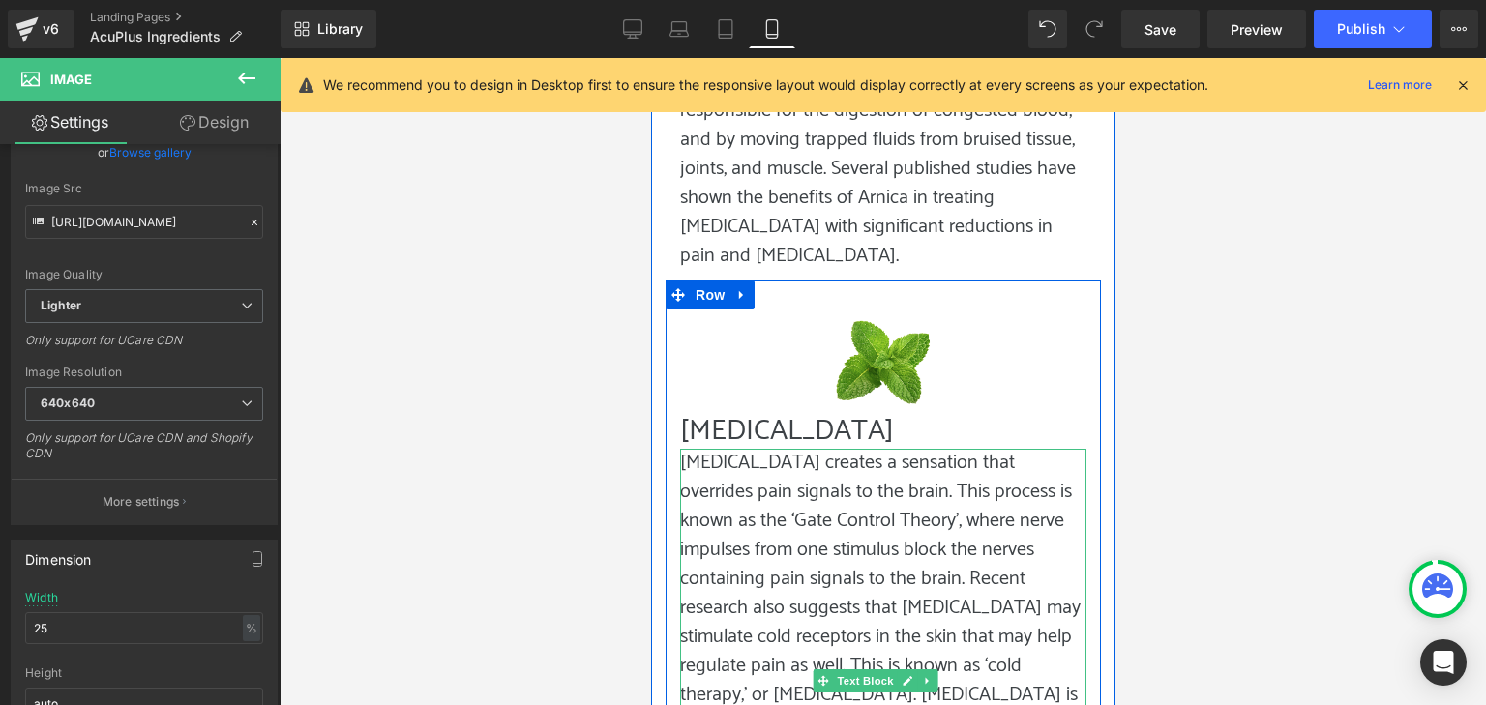
click at [844, 528] on p "[MEDICAL_DATA] creates a sensation that overrides pain signals to the brain. Th…" at bounding box center [882, 681] width 406 height 464
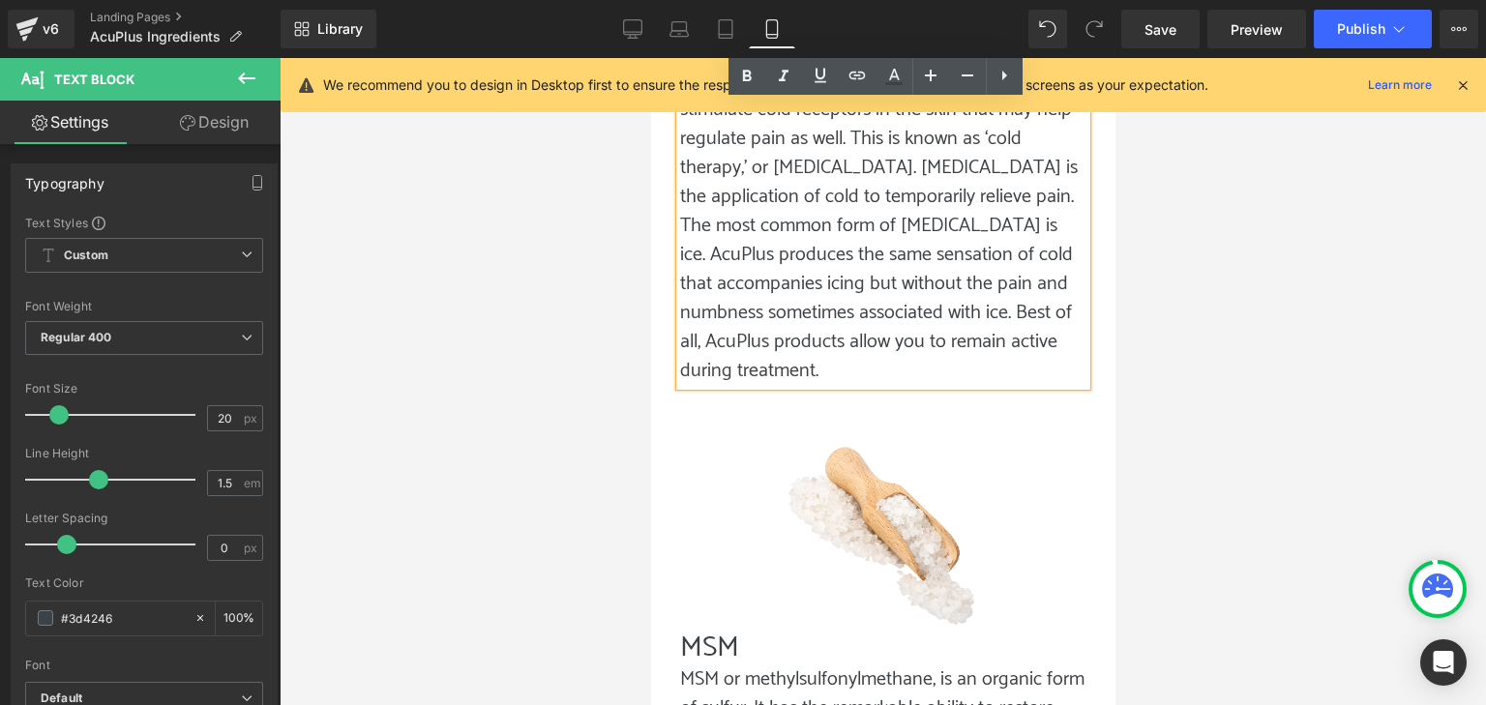
scroll to position [1513, 0]
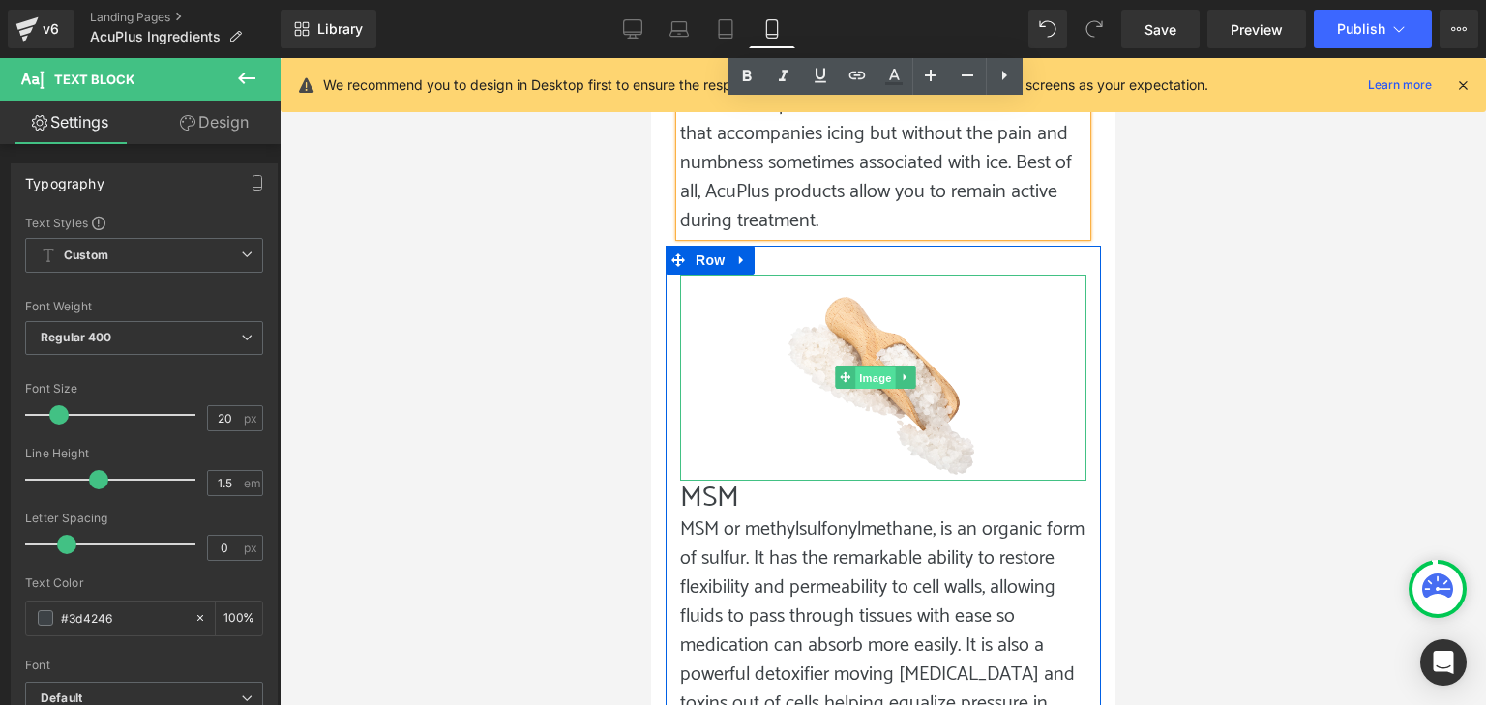
click at [867, 367] on span "Image" at bounding box center [875, 378] width 41 height 23
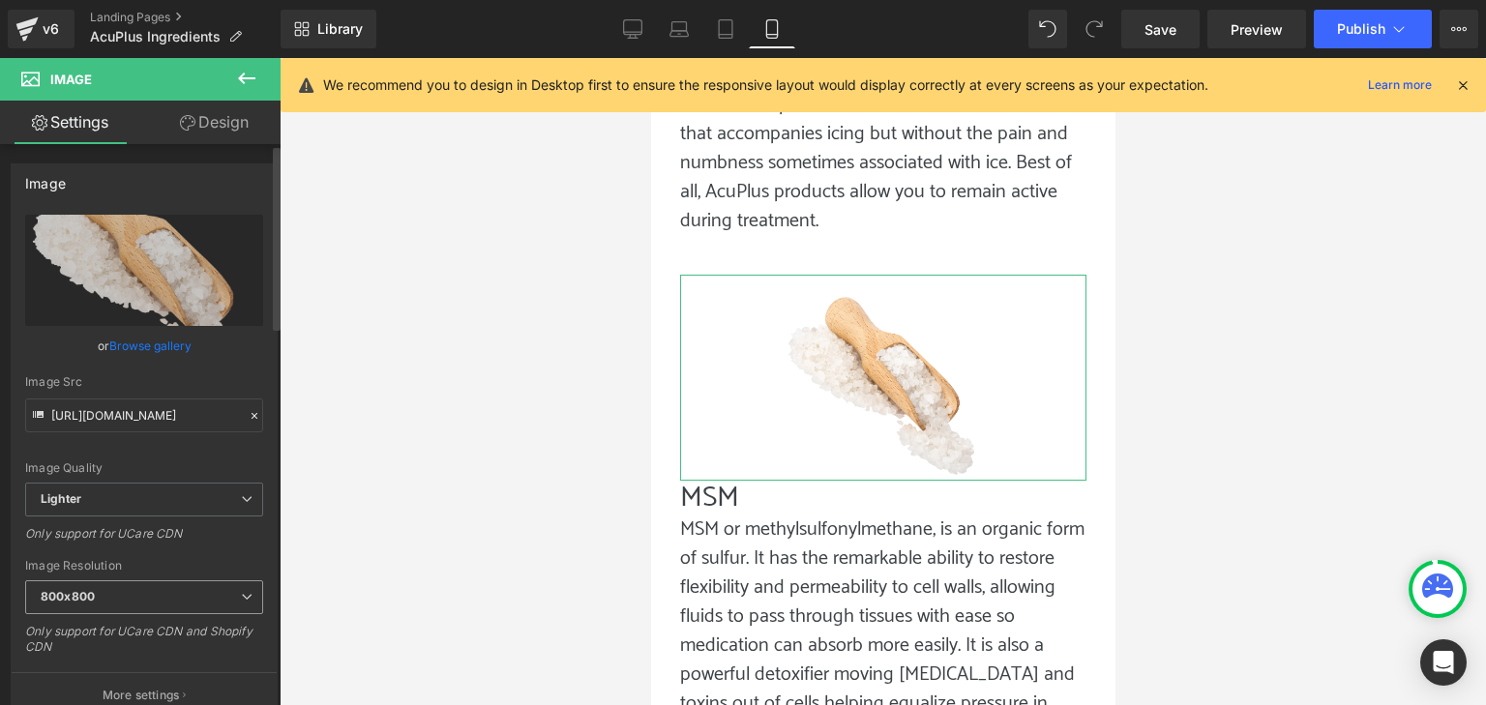
click at [103, 590] on span "800x800" at bounding box center [144, 598] width 238 height 34
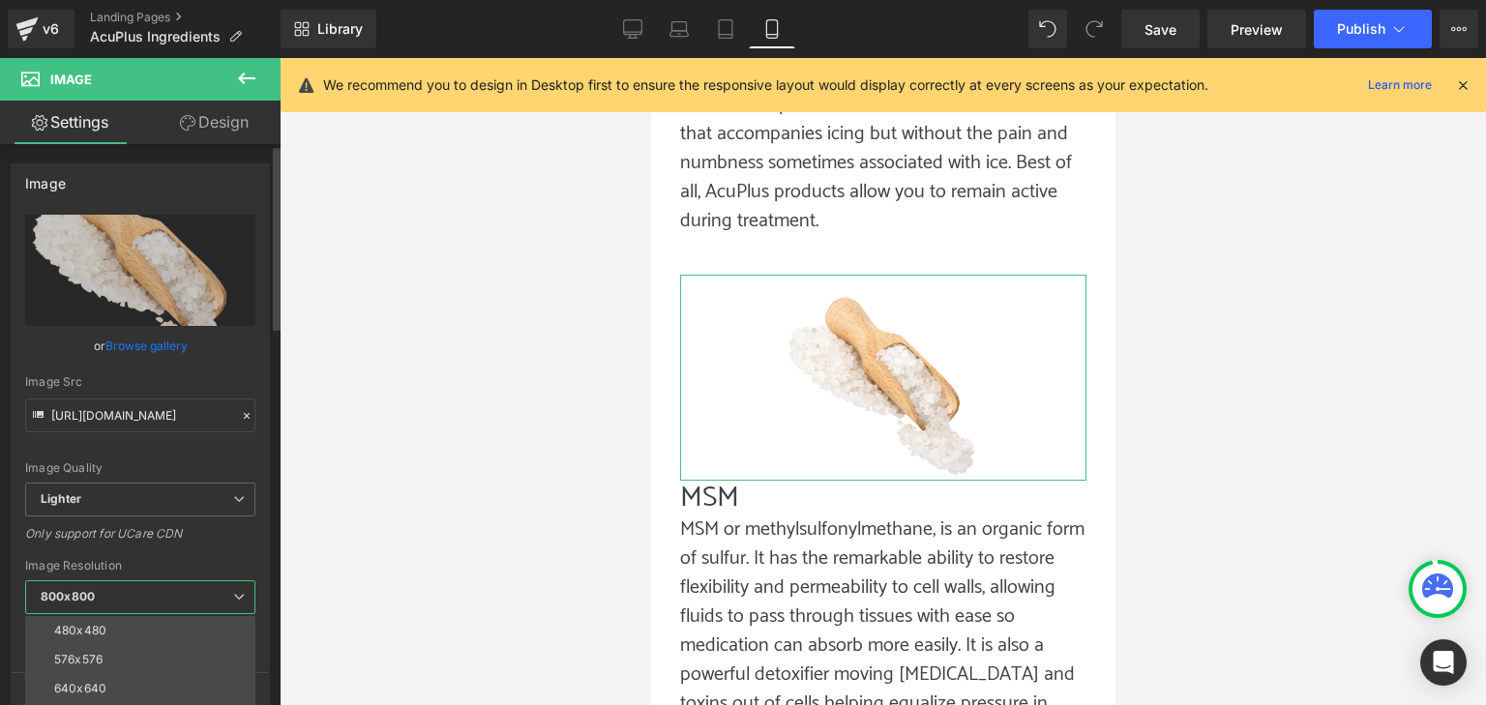
scroll to position [97, 0]
click at [128, 652] on li "640x640" at bounding box center [144, 650] width 239 height 29
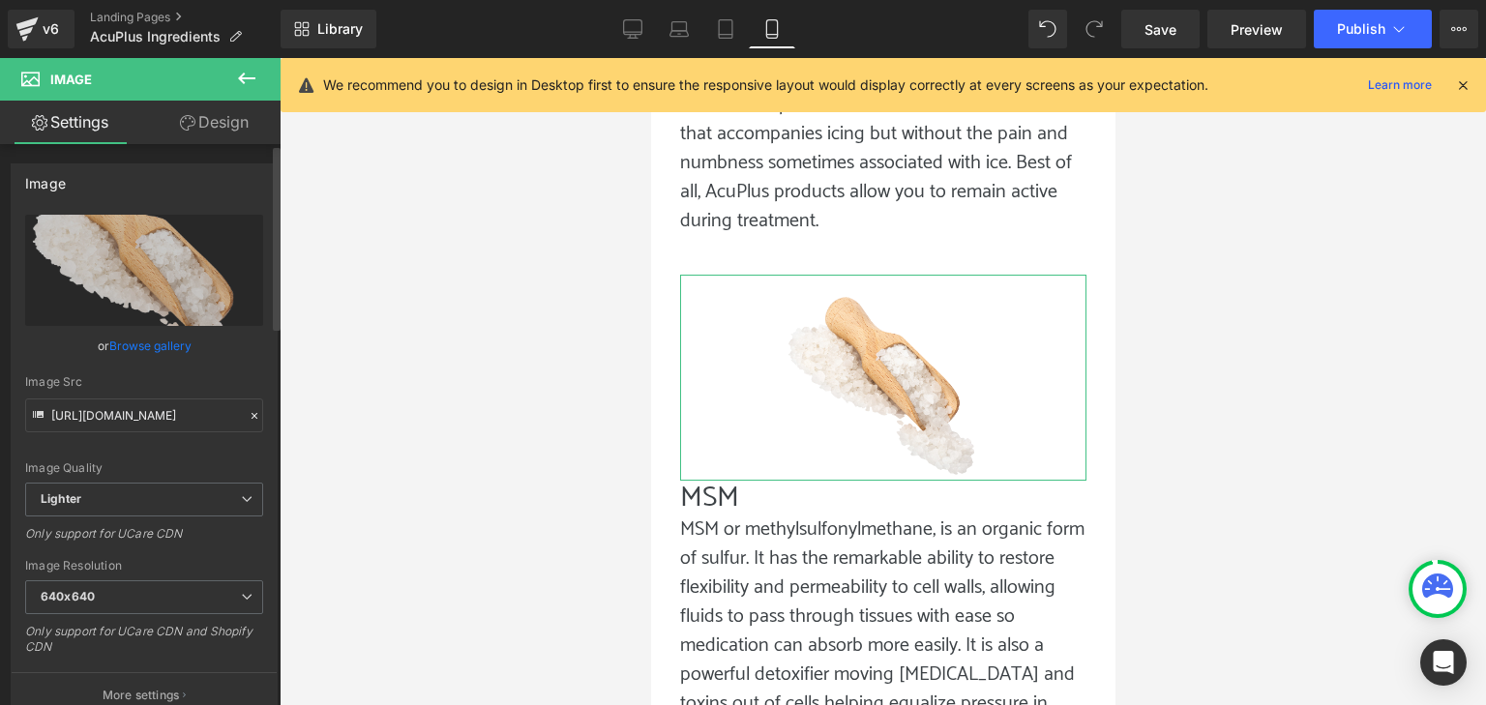
type input "[URL][DOMAIN_NAME]"
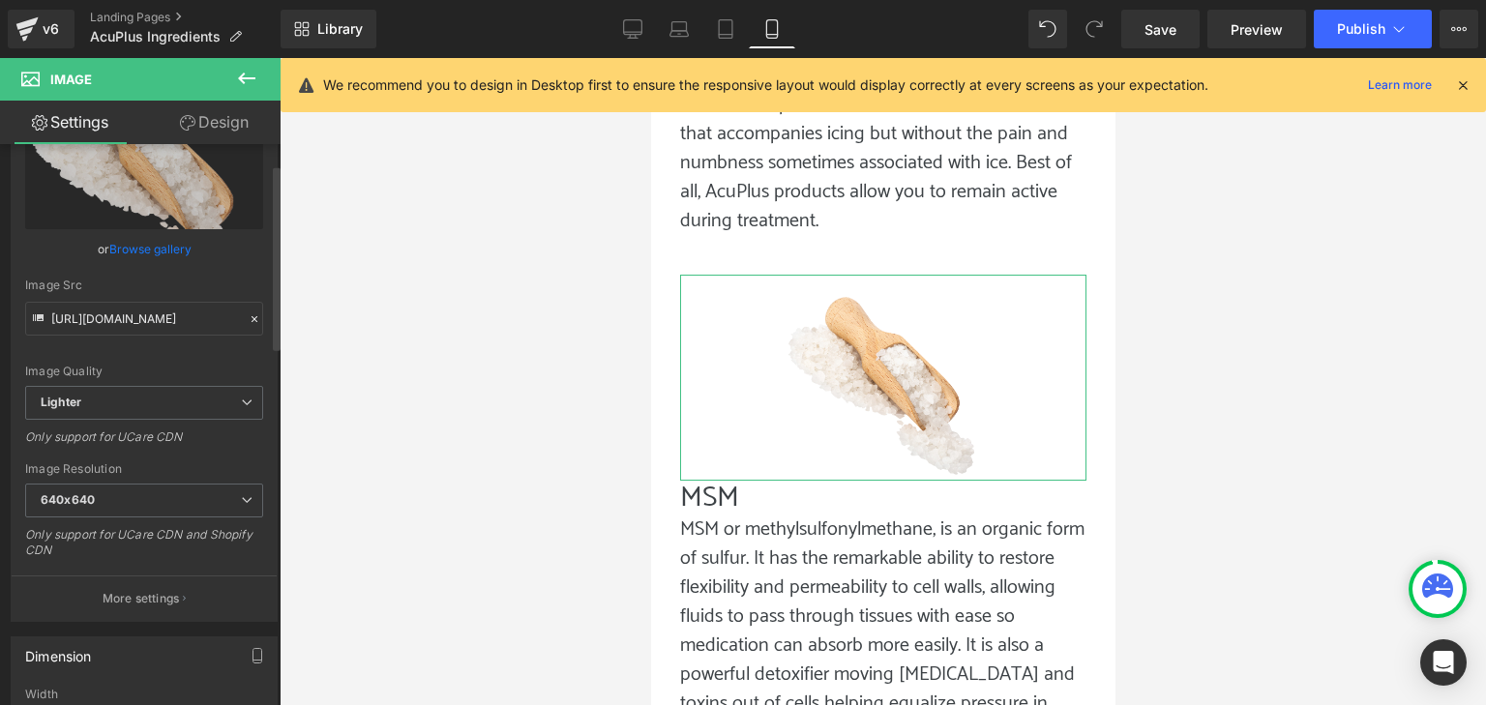
scroll to position [194, 0]
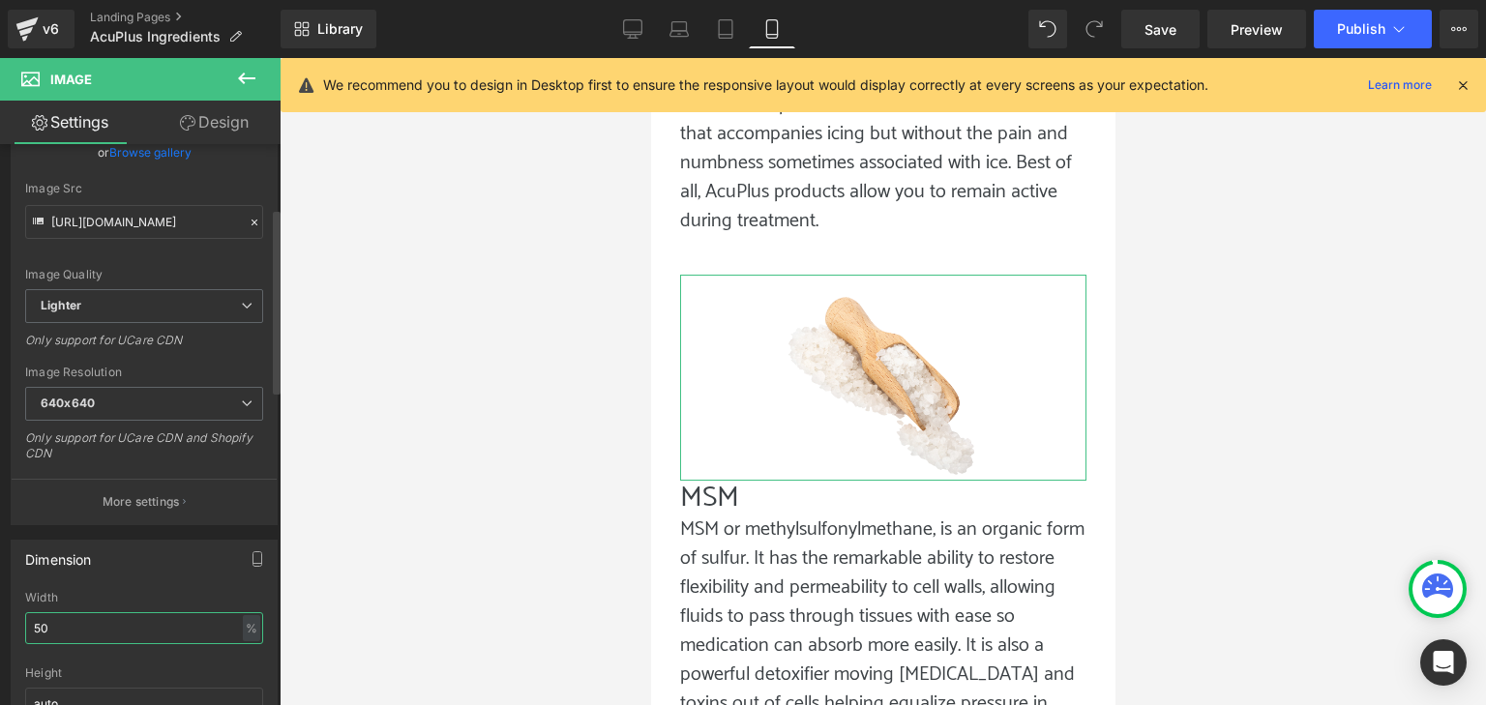
drag, startPoint x: 113, startPoint y: 631, endPoint x: 8, endPoint y: 644, distance: 106.2
click at [0, 642] on div "Dimension 50% Width 50 % % px auto Height auto 0 Circle Image" at bounding box center [144, 655] width 289 height 260
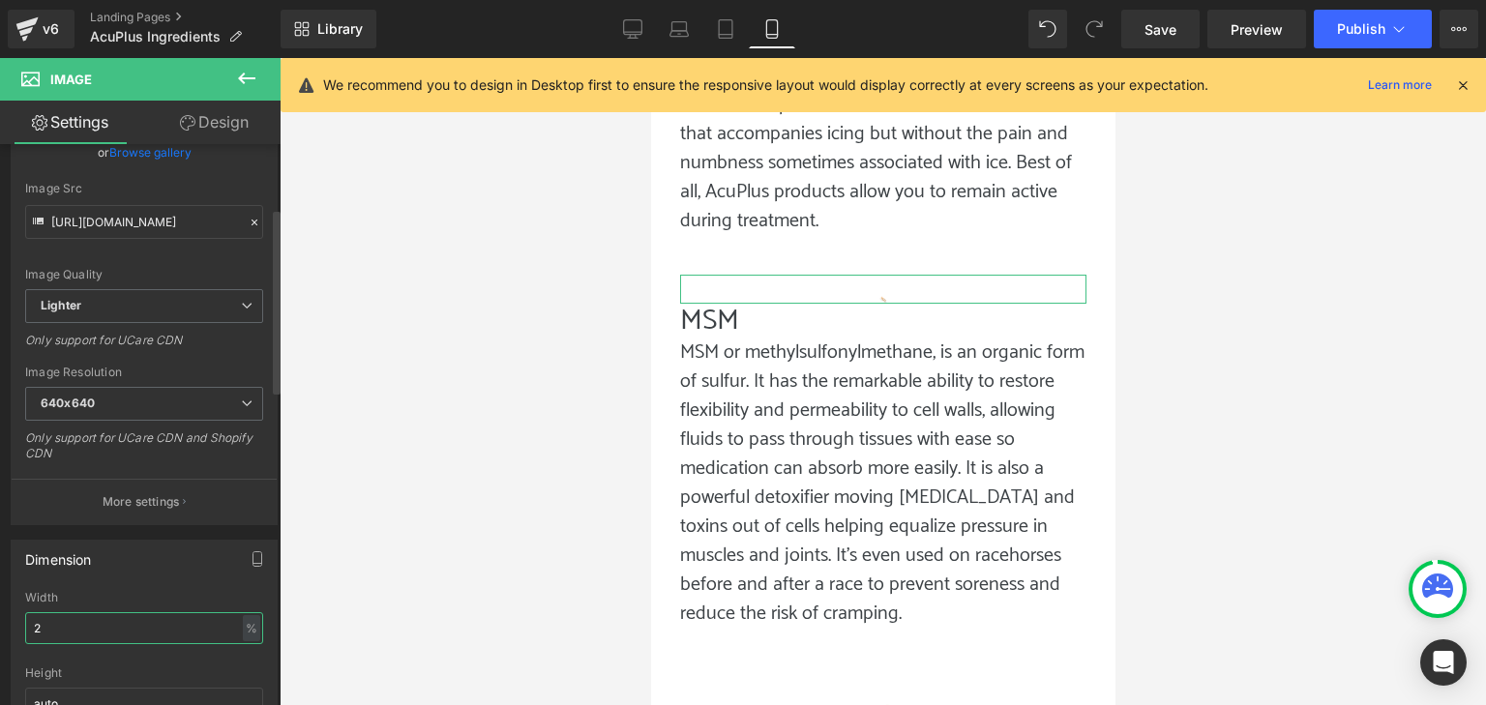
type input "25"
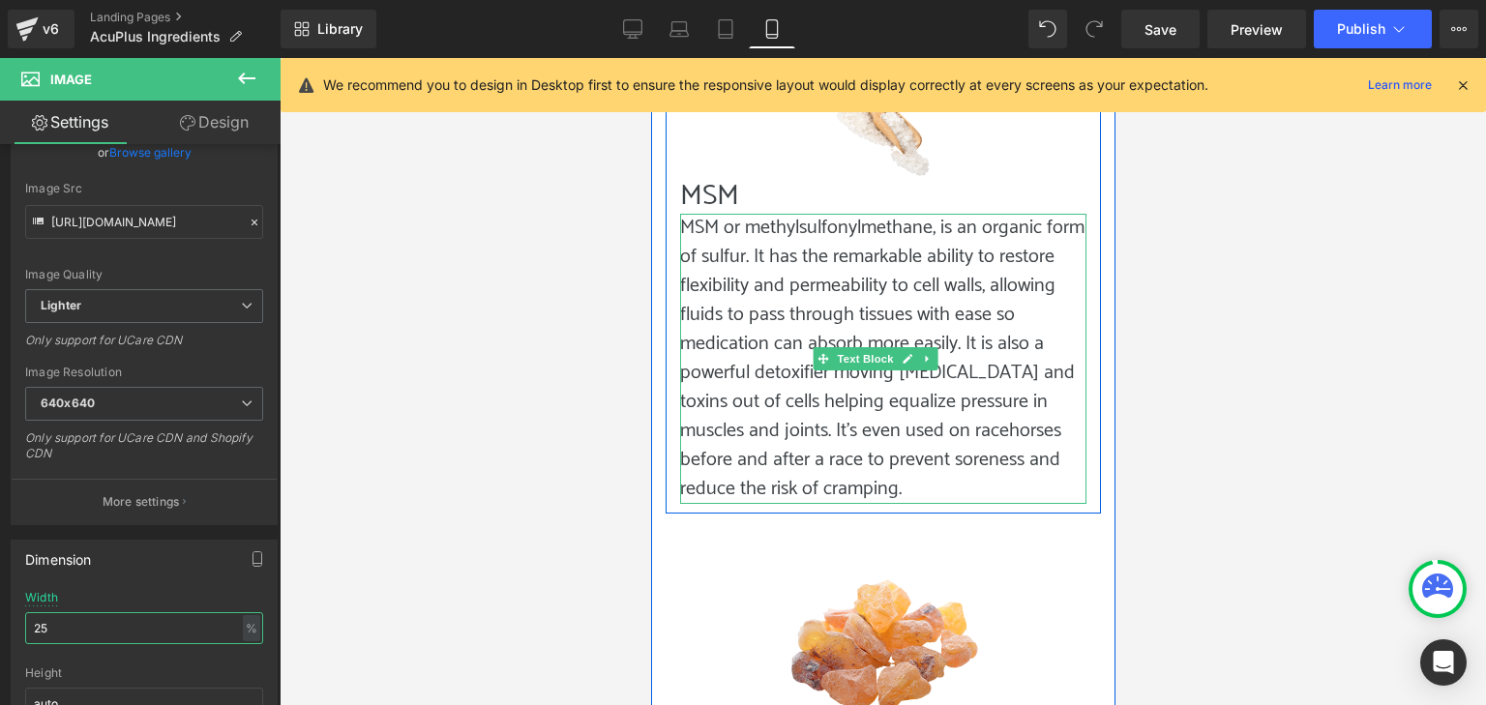
scroll to position [1804, 0]
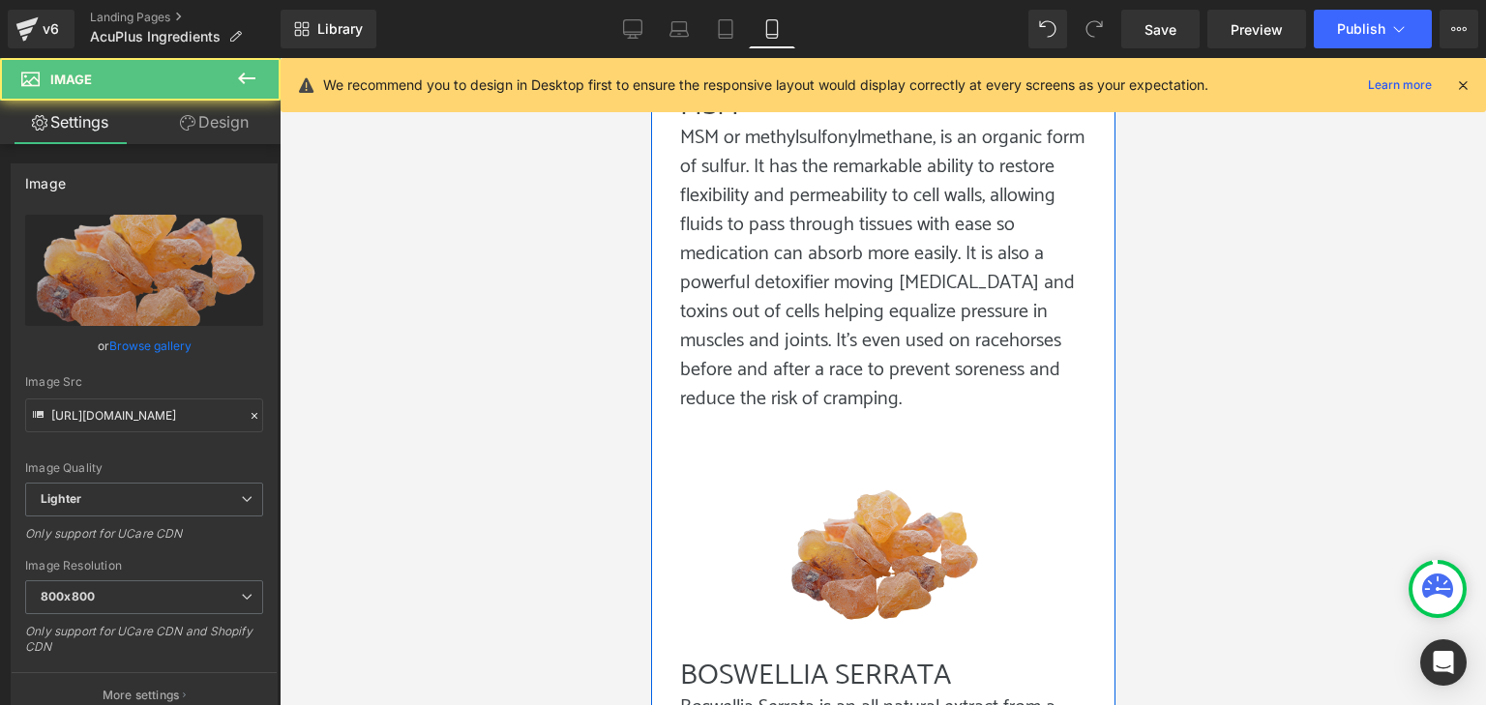
click at [917, 535] on img at bounding box center [882, 556] width 203 height 206
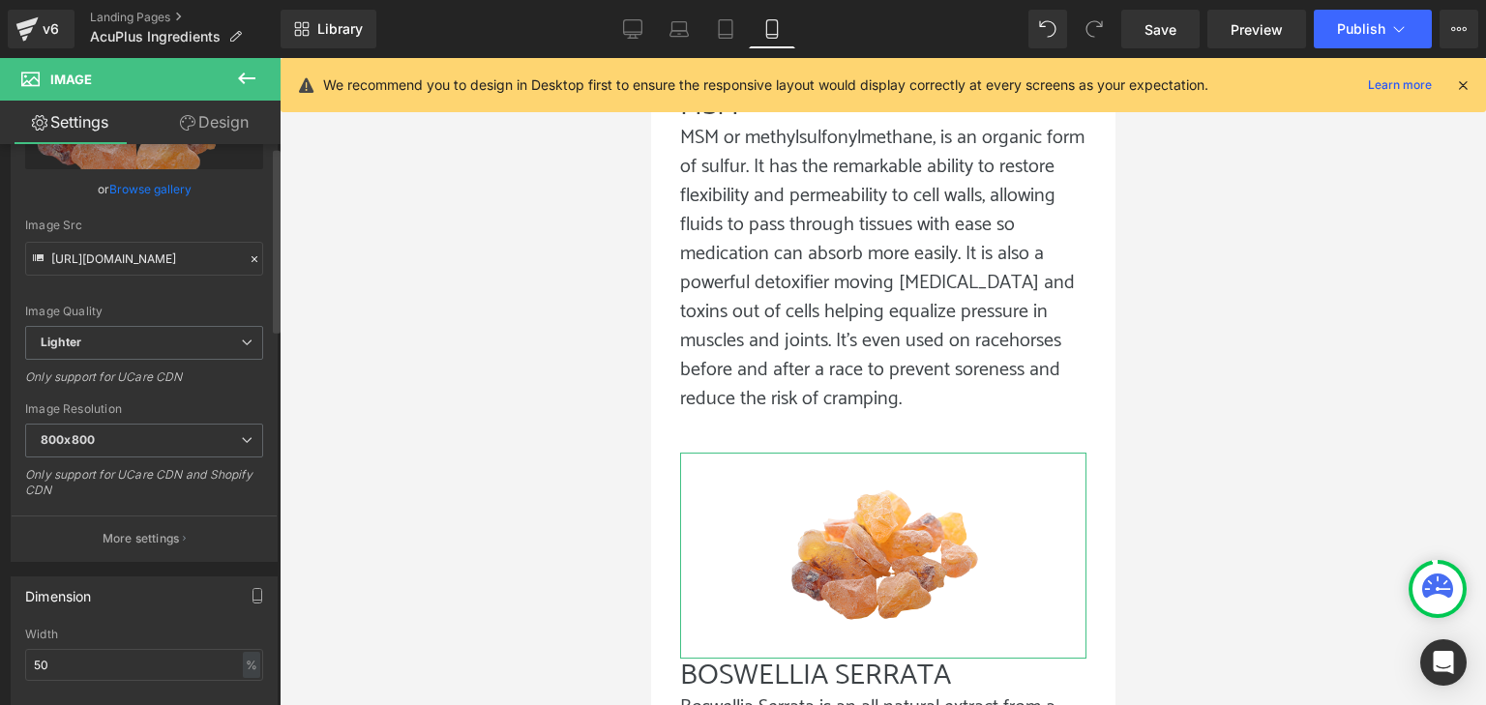
scroll to position [194, 0]
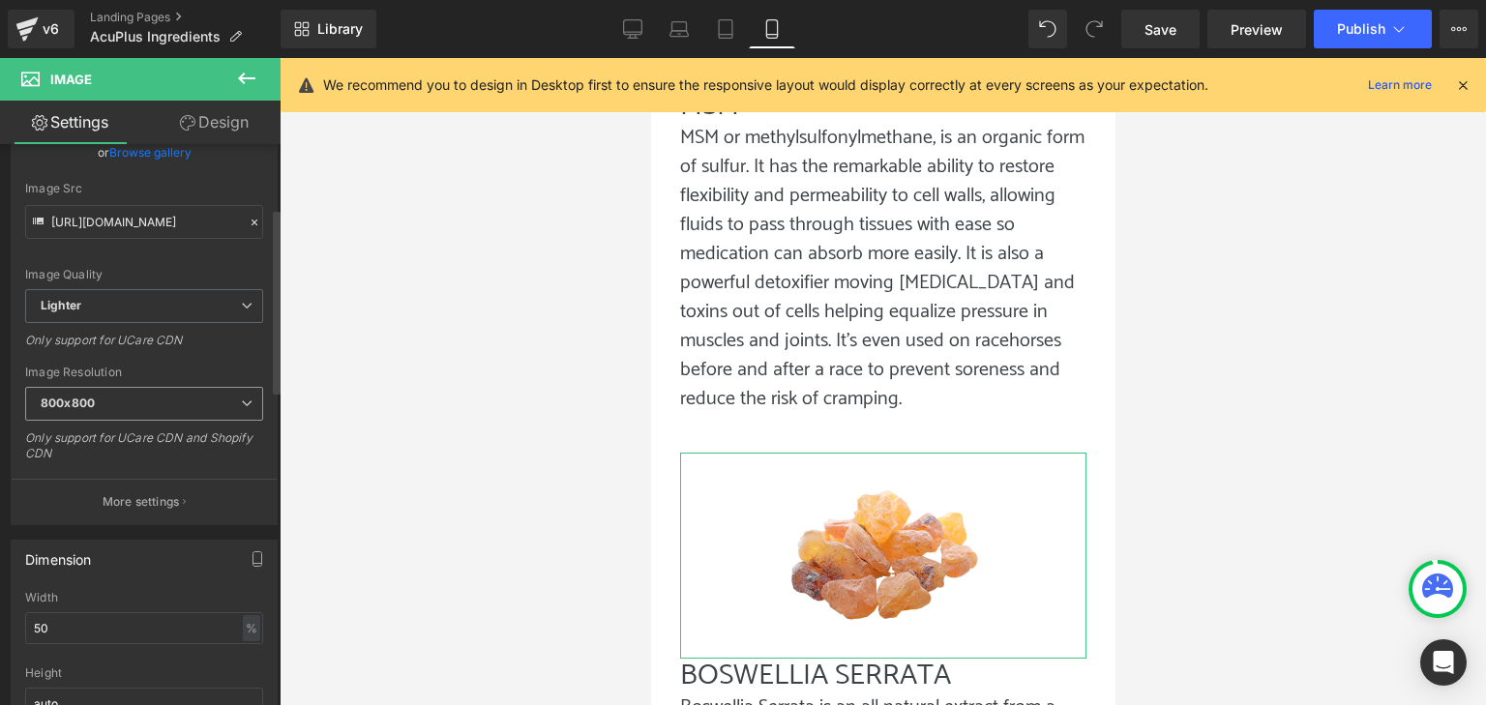
click at [221, 420] on div "800x800 100x100 240x240 480x480 576x576 640x640 768x768 800x800 960x960 1024x10…" at bounding box center [144, 409] width 238 height 44
click at [221, 407] on span "800x800" at bounding box center [144, 404] width 238 height 34
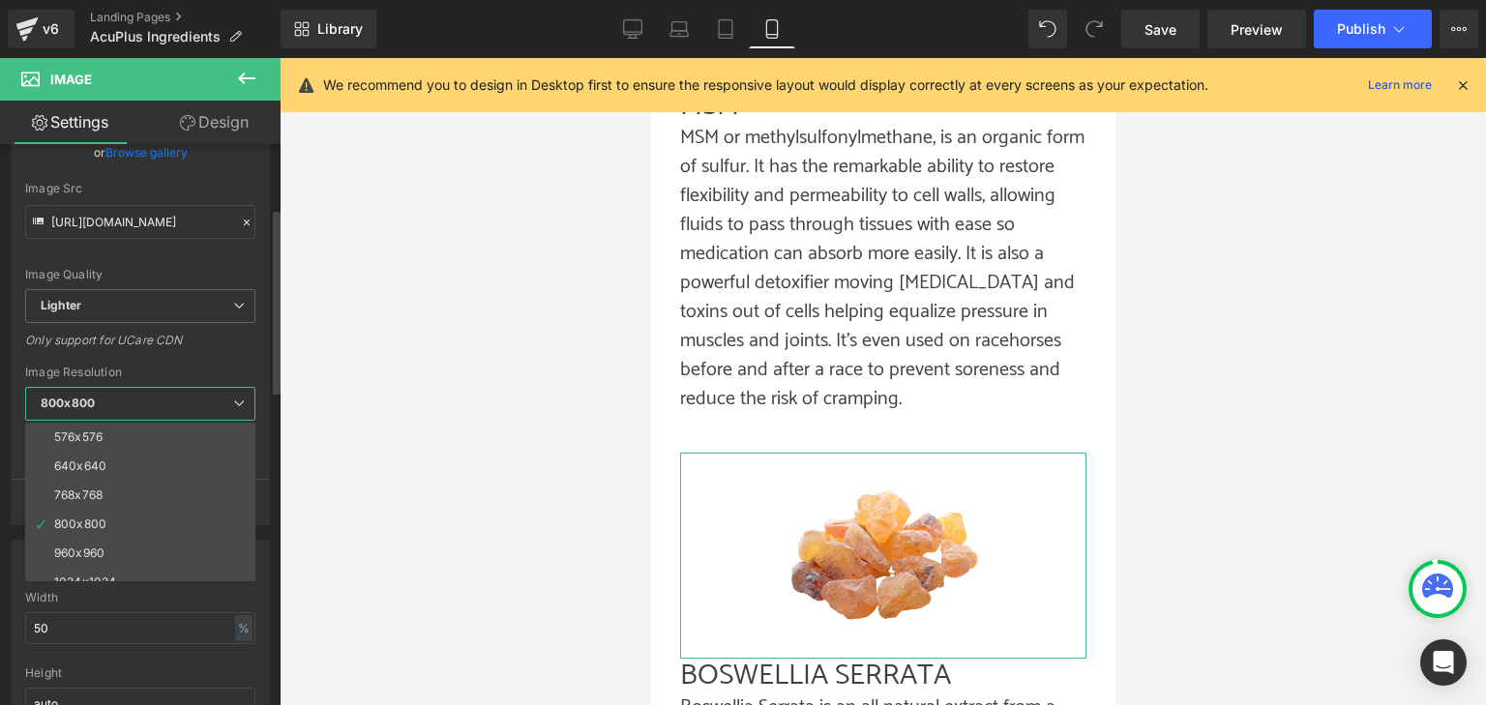
scroll to position [97, 0]
click at [100, 450] on div "640x640" at bounding box center [80, 457] width 52 height 14
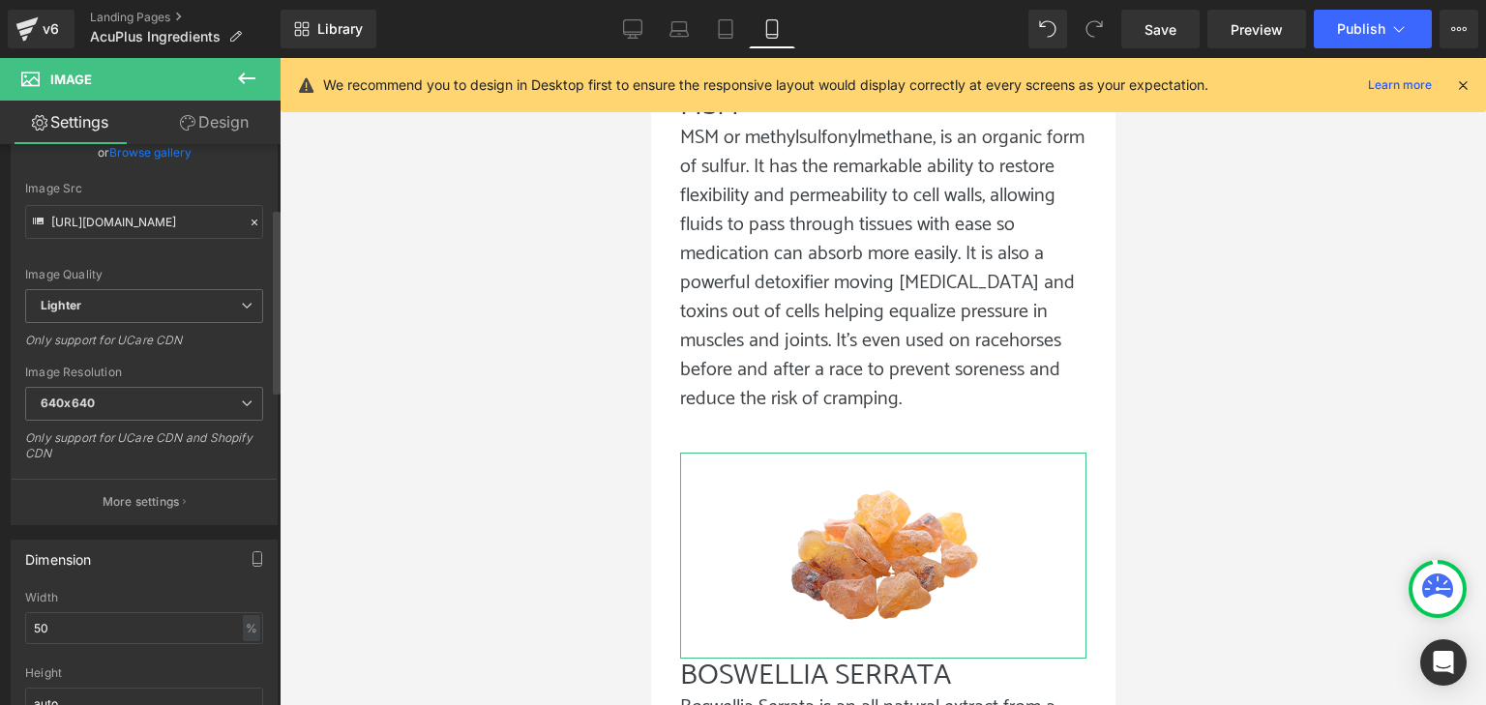
type input "[URL][DOMAIN_NAME]"
drag, startPoint x: 98, startPoint y: 628, endPoint x: 0, endPoint y: 640, distance: 98.4
click at [0, 640] on div "Dimension 50% Width 50 % % px auto Height auto 0 Circle Image" at bounding box center [144, 655] width 289 height 260
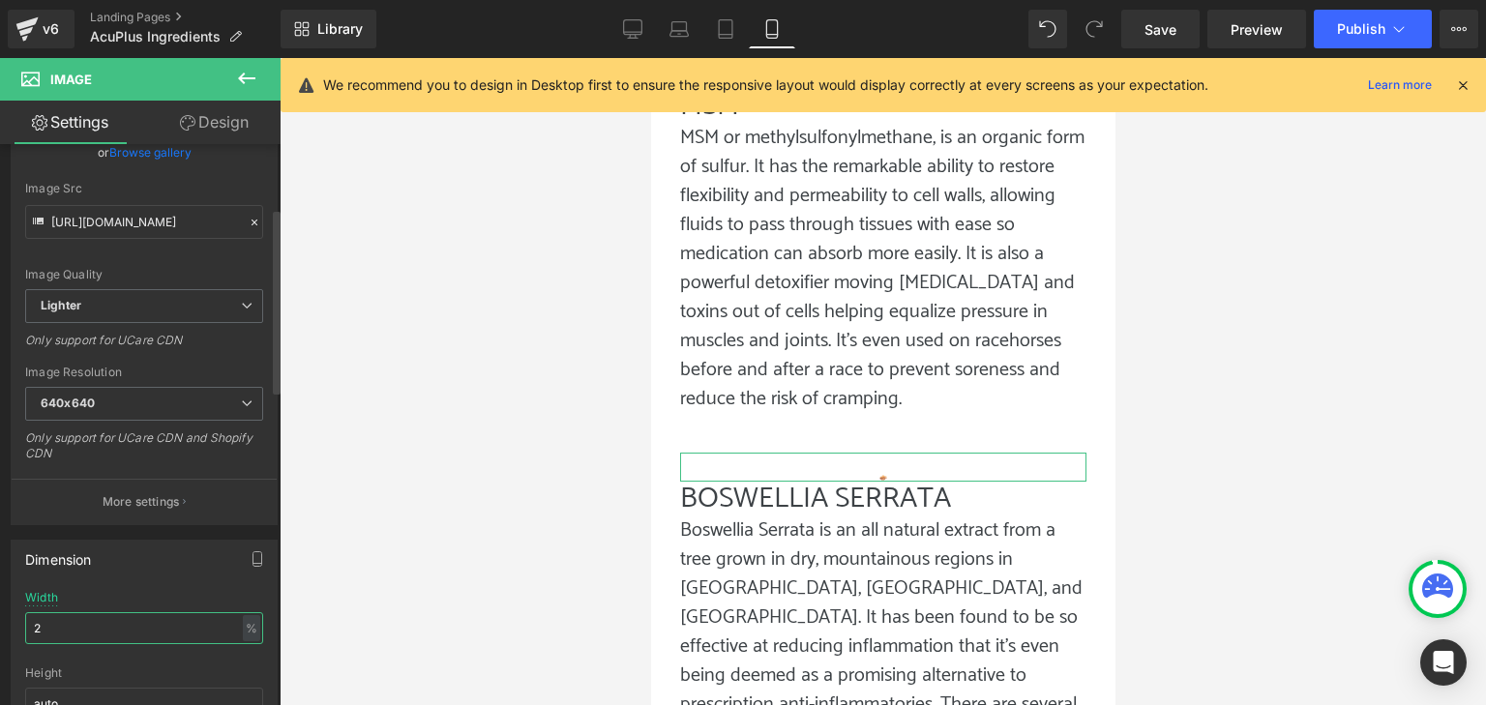
type input "25"
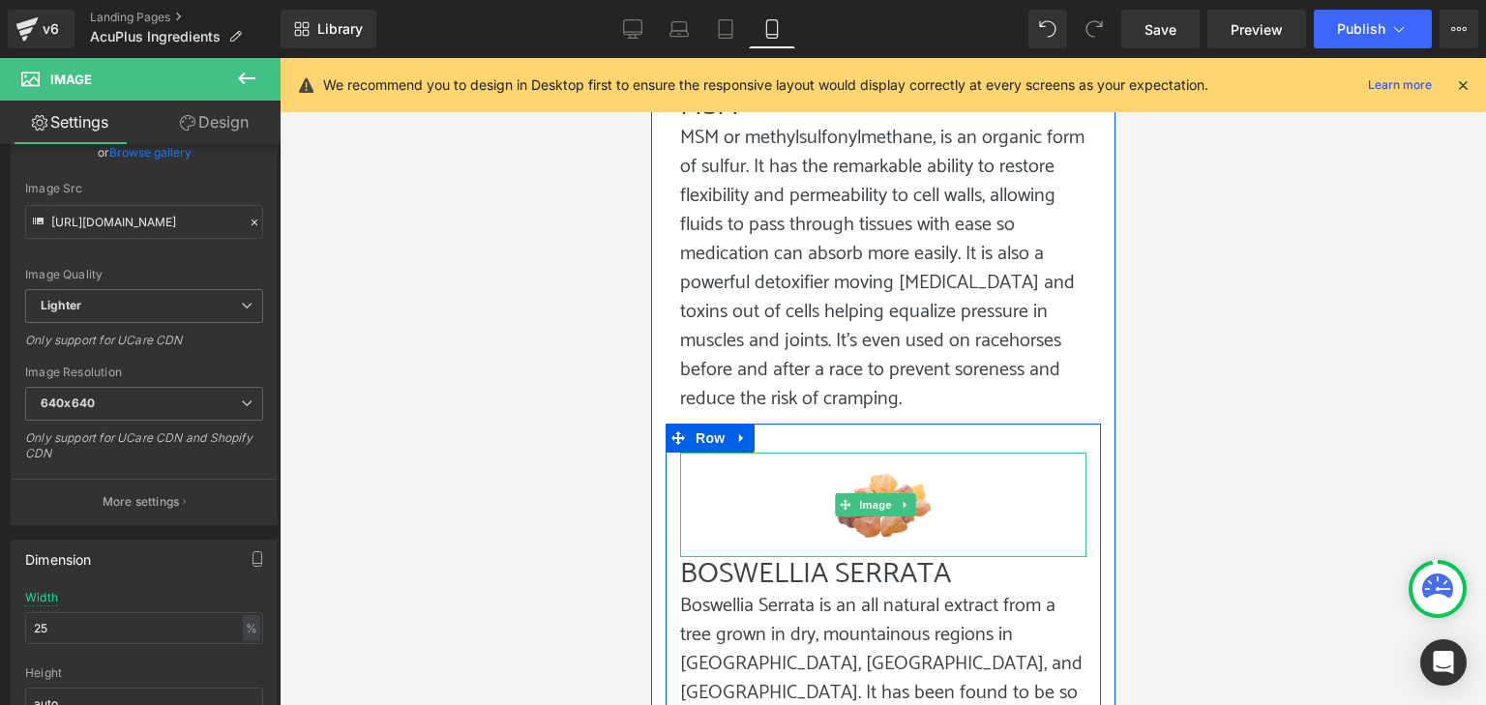
click at [785, 557] on h1 "BOSWELLIA SERRATA" at bounding box center [882, 574] width 406 height 35
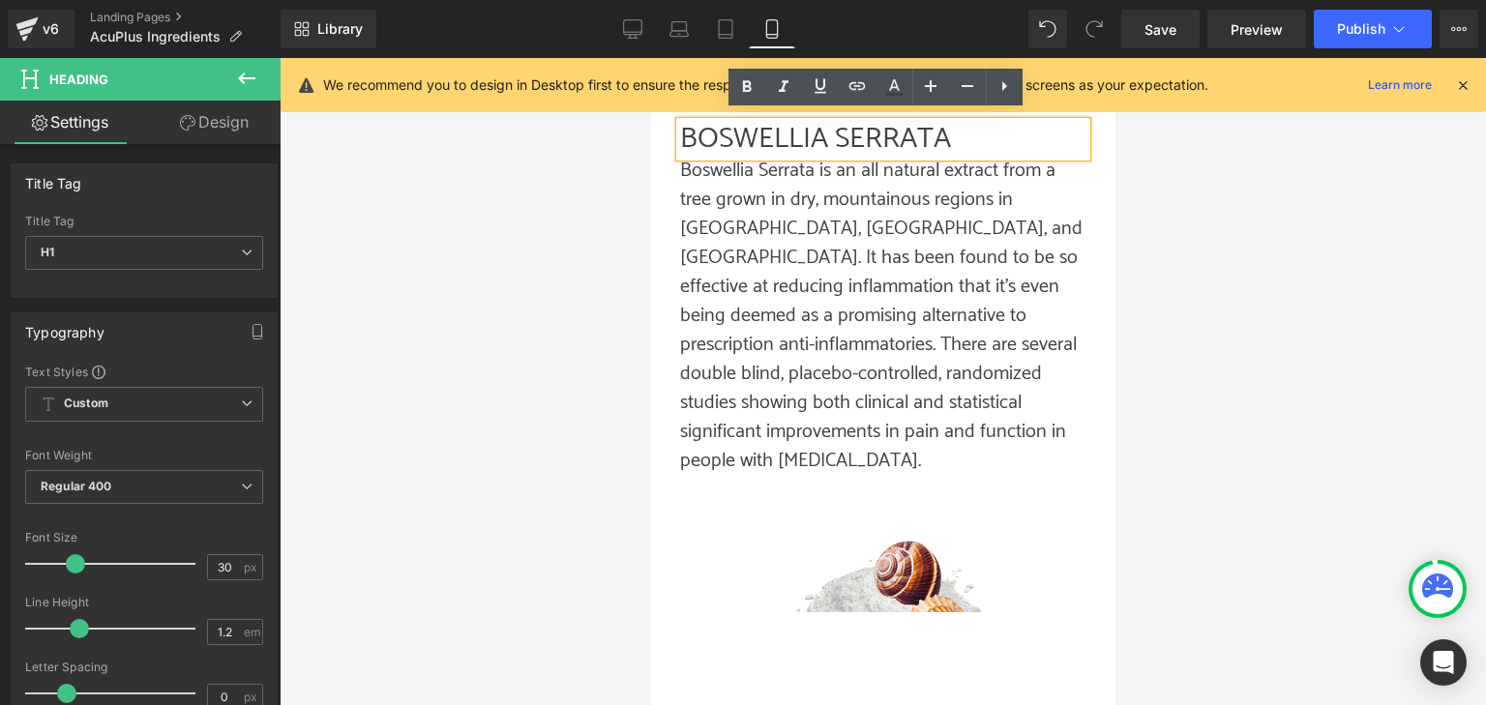
scroll to position [2384, 0]
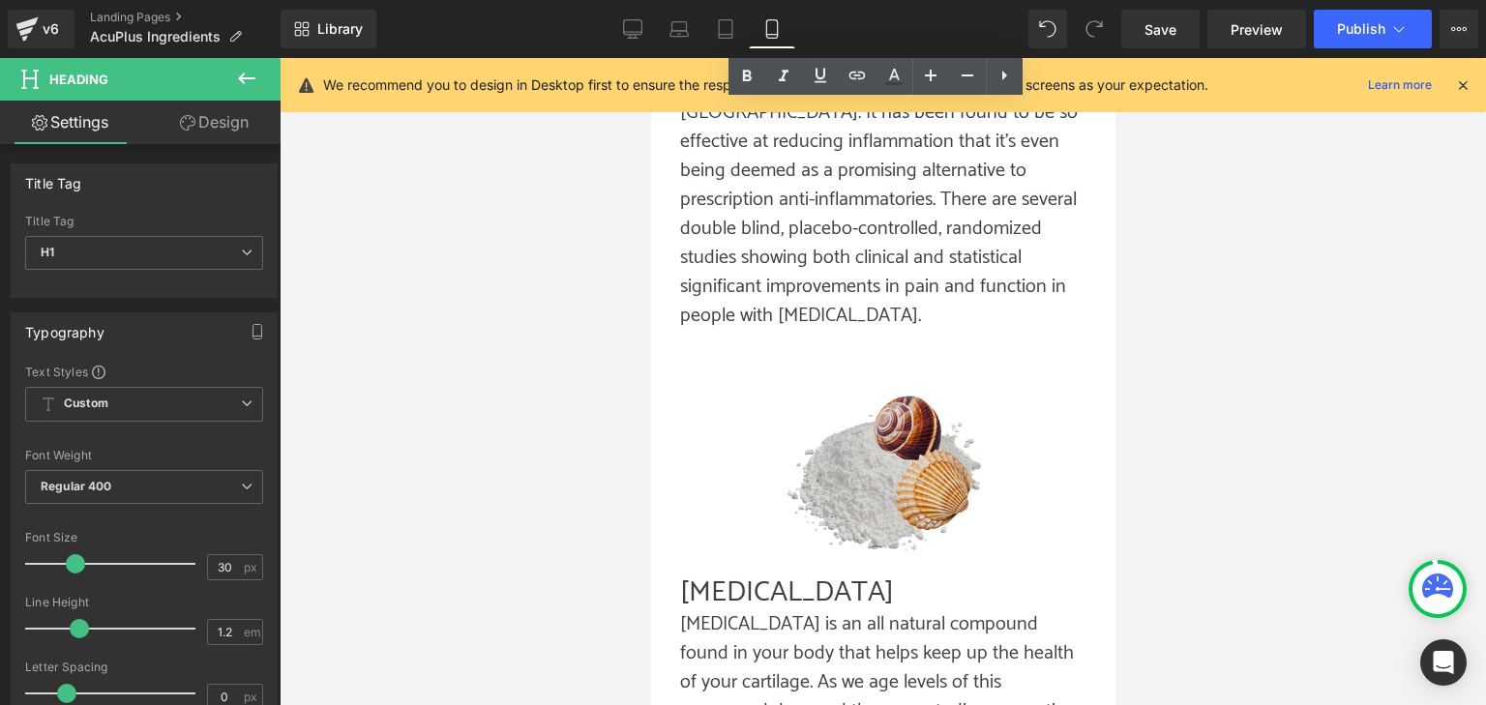
click at [851, 440] on img at bounding box center [882, 473] width 203 height 206
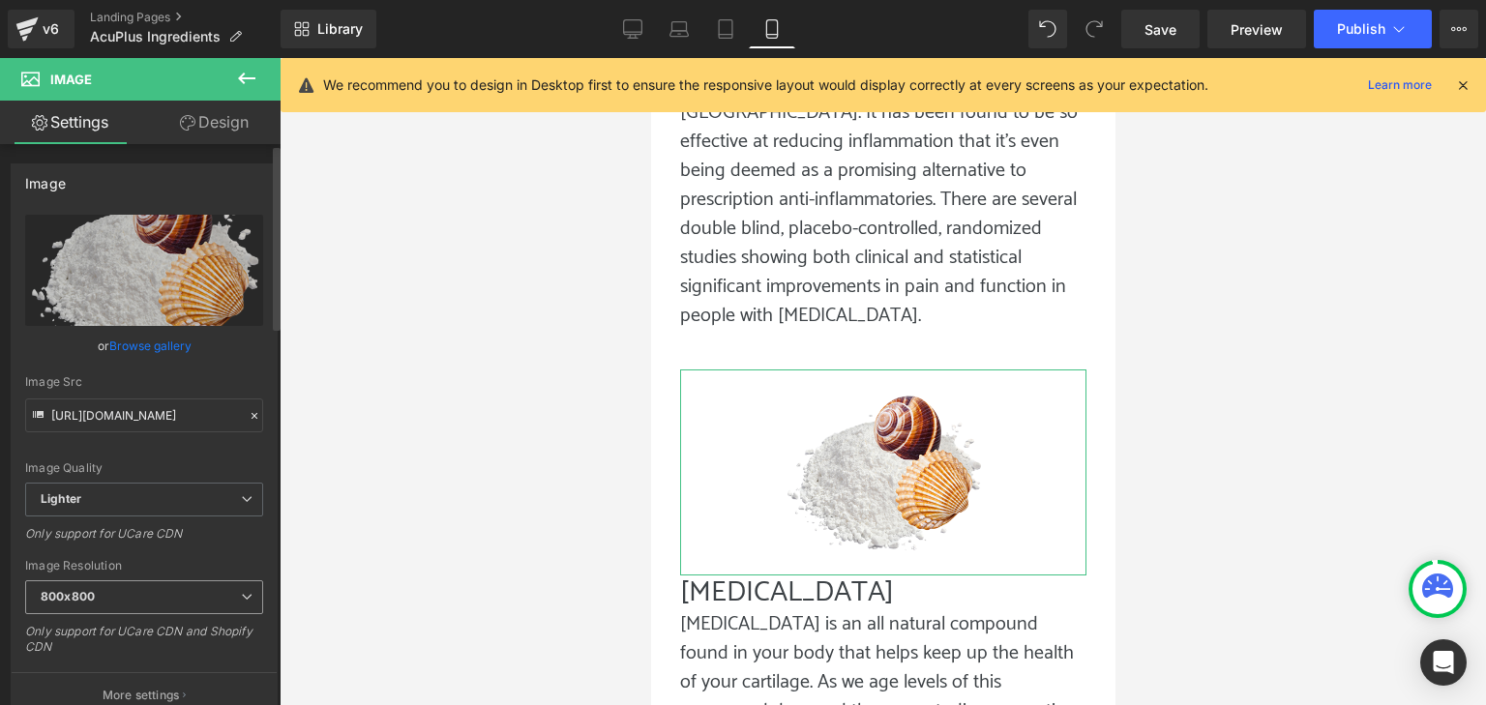
click at [95, 589] on span "800x800" at bounding box center [144, 598] width 238 height 34
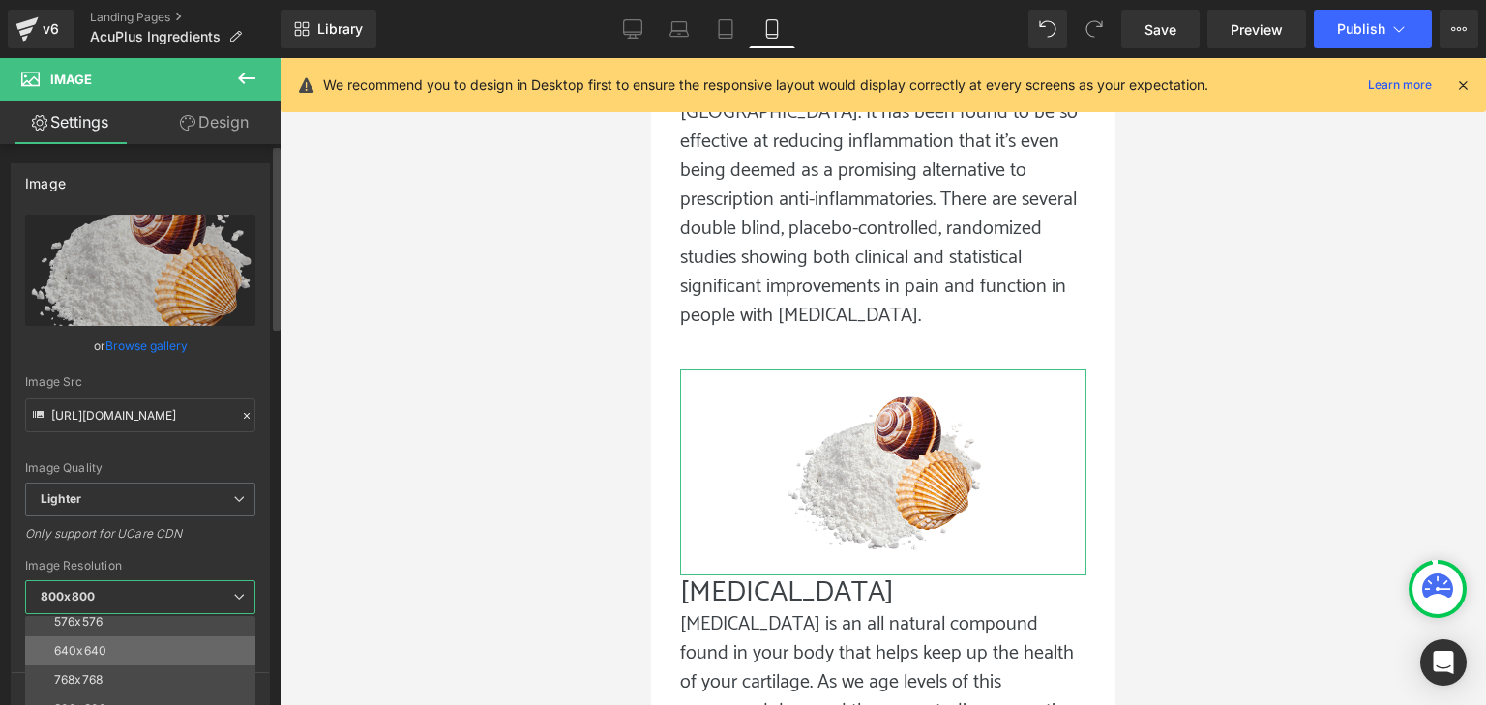
scroll to position [97, 0]
click at [84, 644] on div "640x640" at bounding box center [80, 651] width 52 height 14
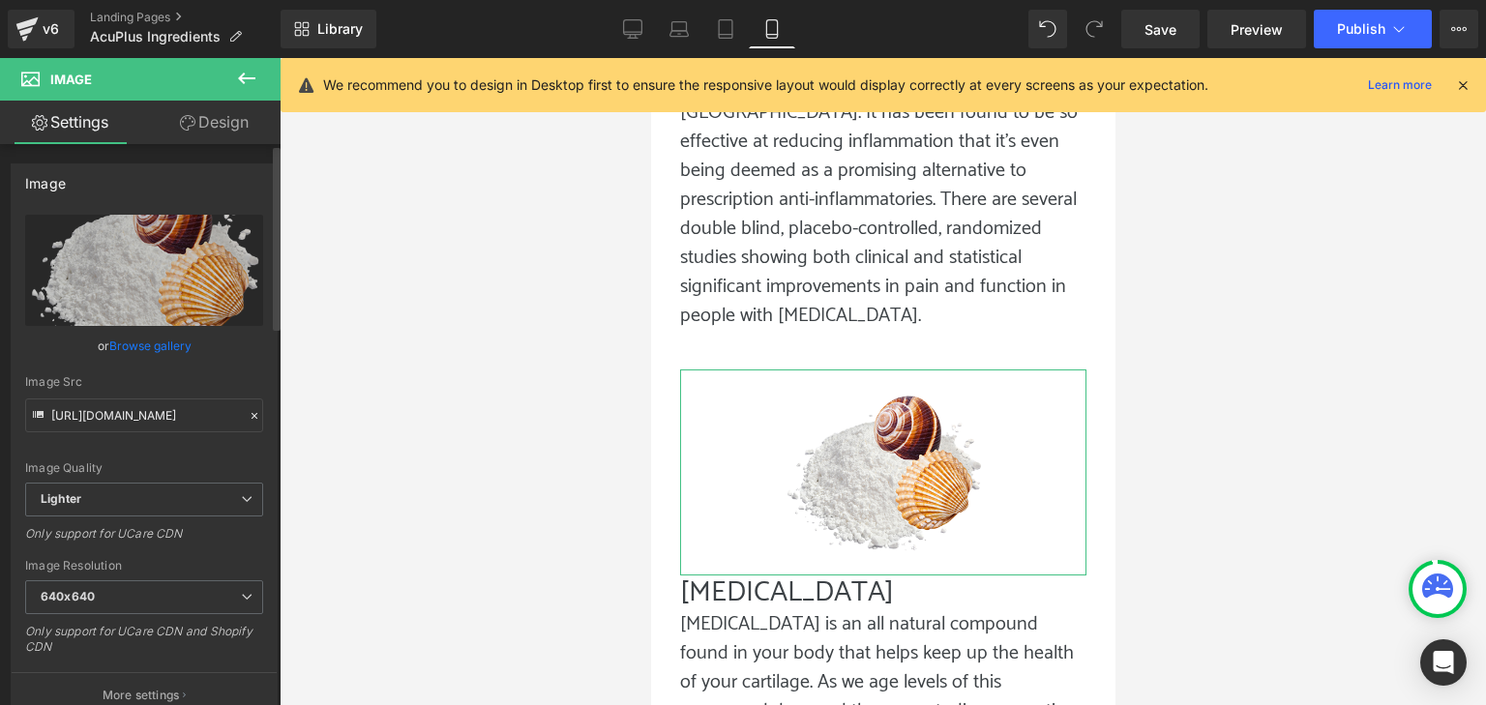
type input "[URL][DOMAIN_NAME]"
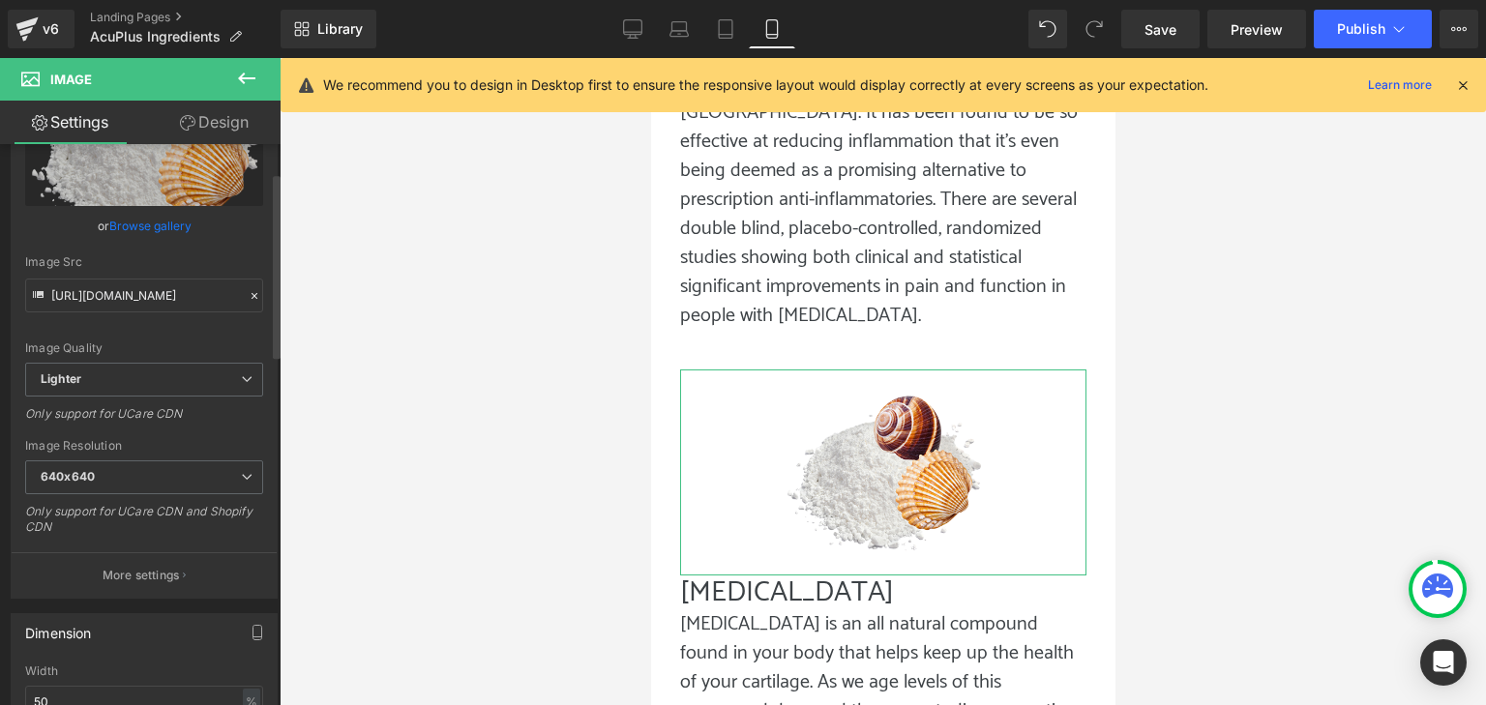
scroll to position [194, 0]
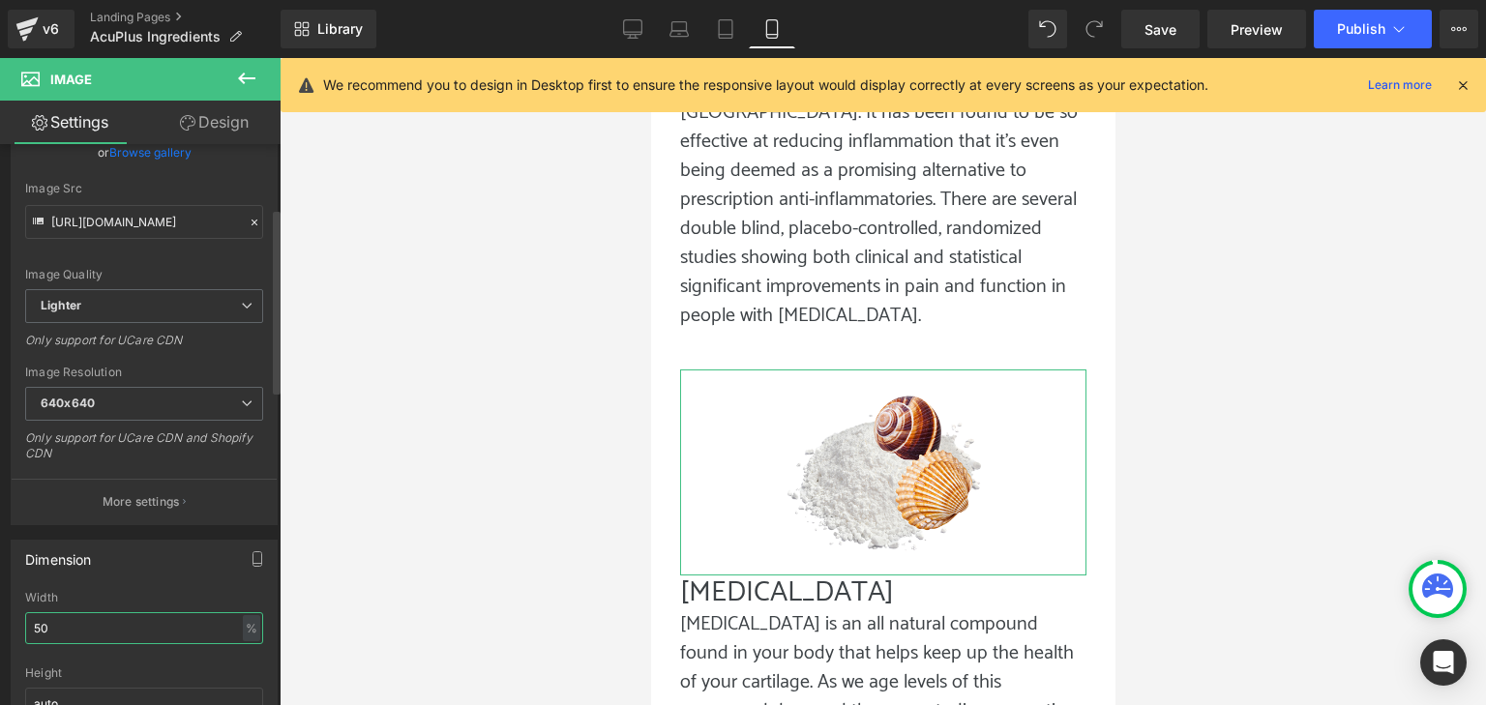
click at [108, 636] on input "50" at bounding box center [144, 629] width 238 height 32
drag, startPoint x: 86, startPoint y: 633, endPoint x: 4, endPoint y: 621, distance: 83.1
click at [4, 621] on div "Dimension 50% Width 50 % % px auto Height auto 0 Circle Image" at bounding box center [144, 655] width 289 height 260
type input "25"
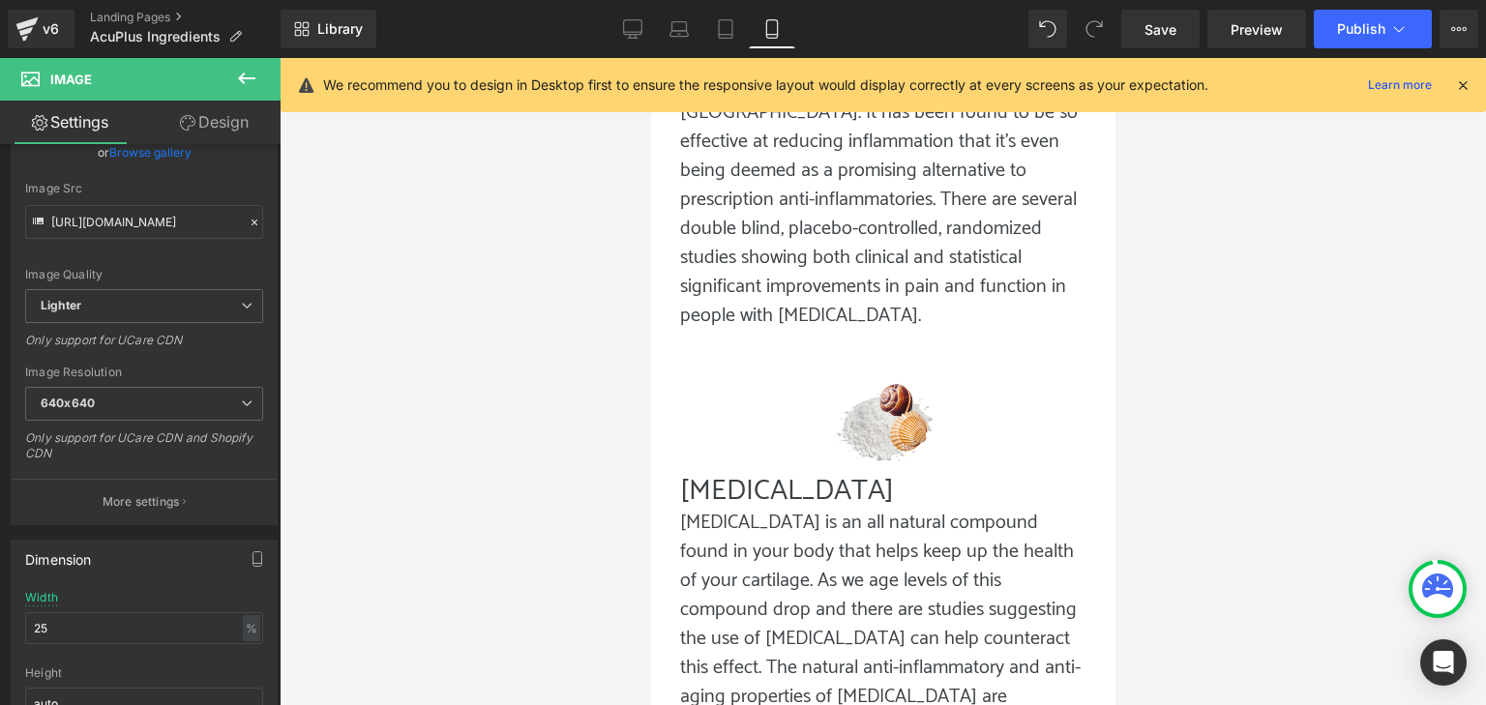
click at [469, 568] on div at bounding box center [883, 381] width 1207 height 647
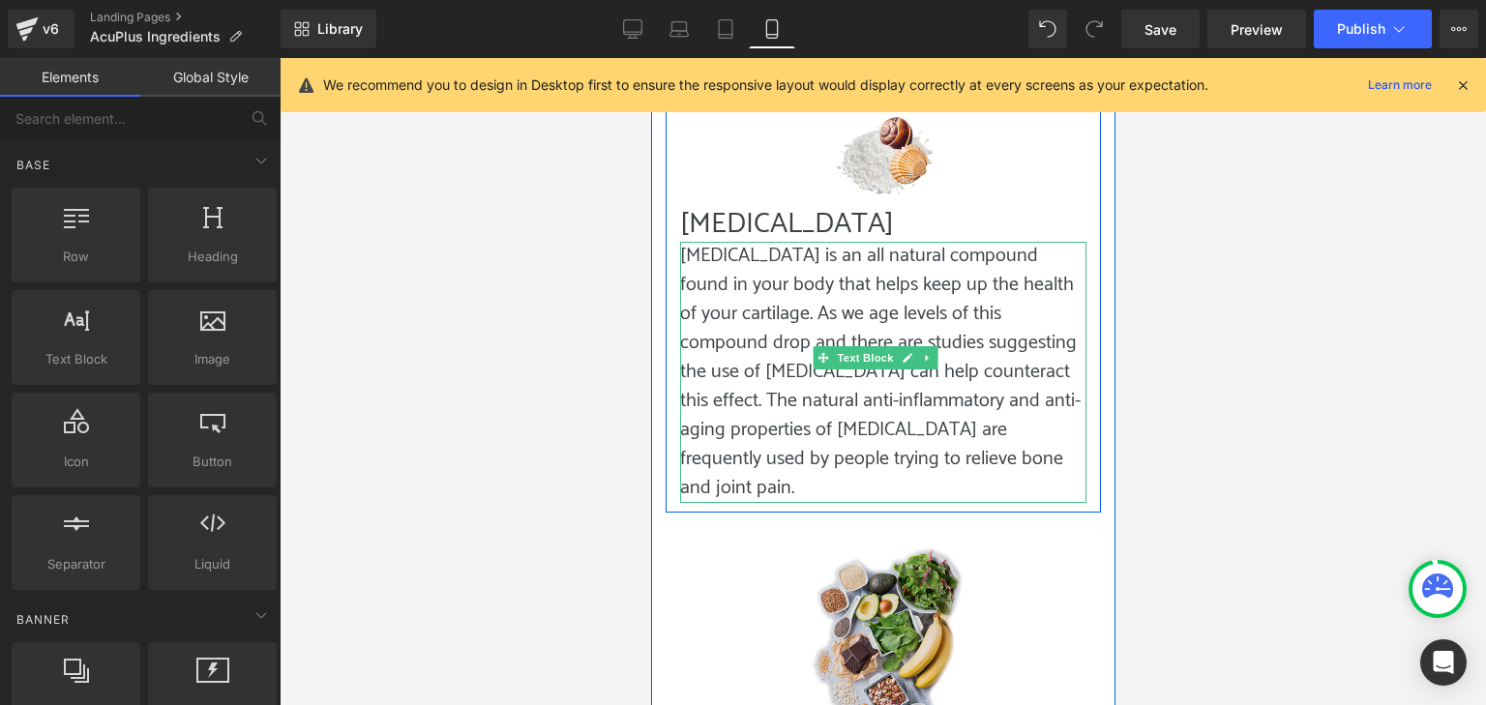
scroll to position [2771, 0]
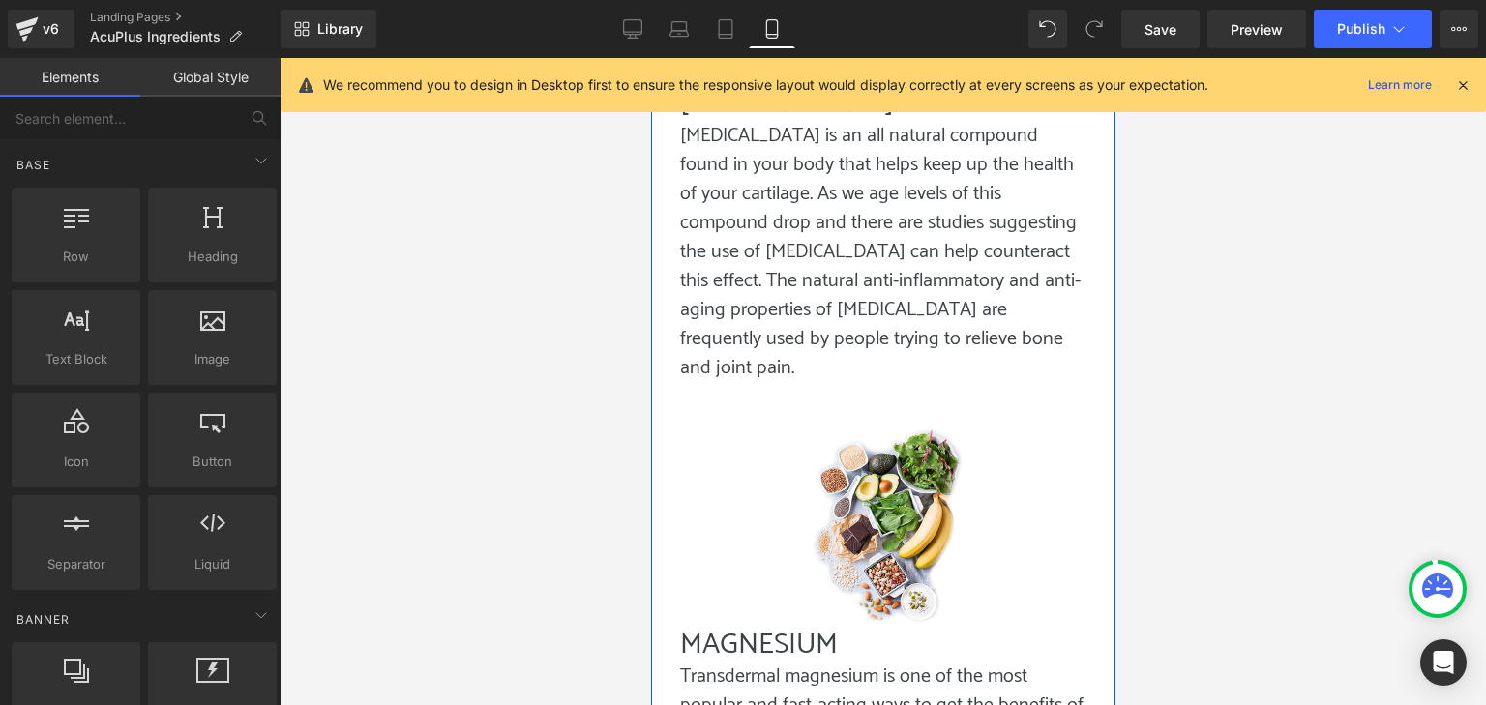
click at [871, 433] on div "Image" at bounding box center [882, 525] width 406 height 206
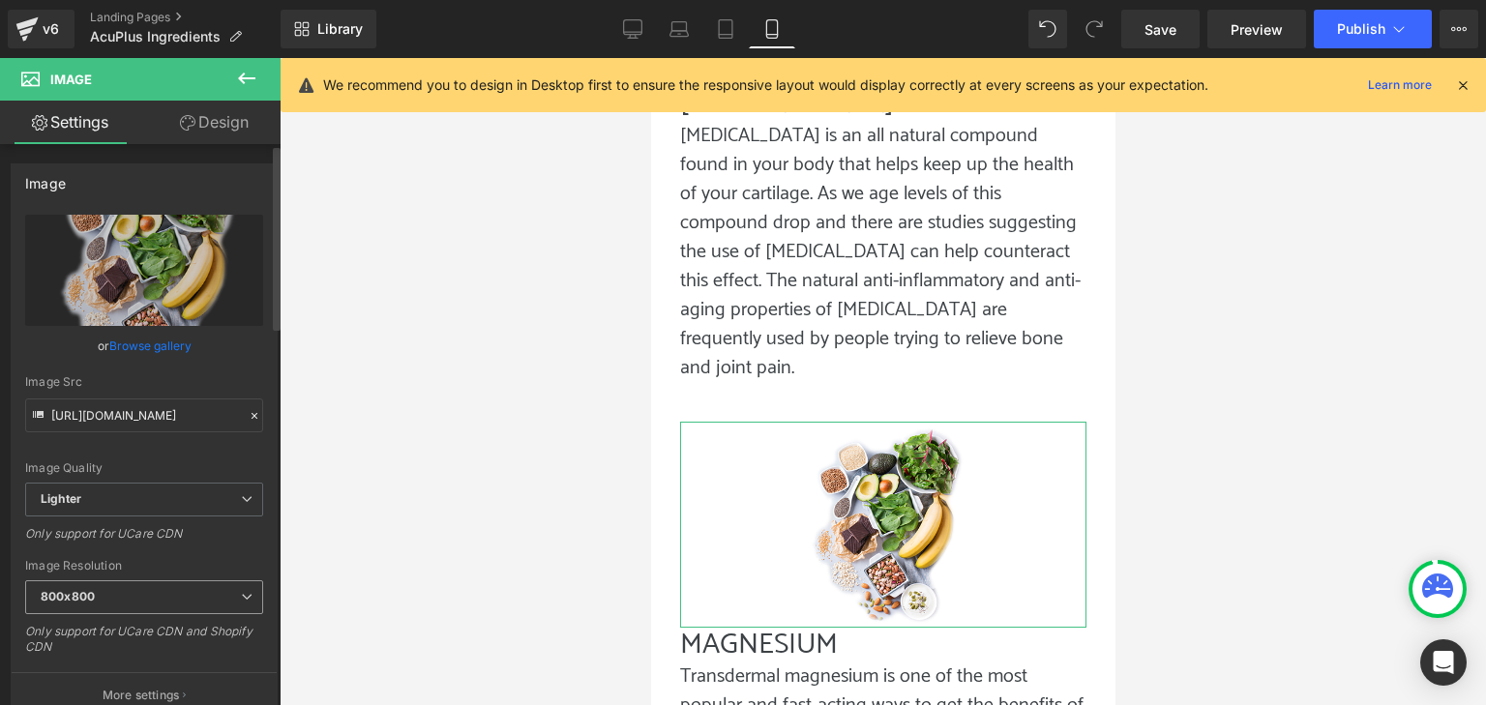
click at [170, 597] on span "800x800" at bounding box center [144, 598] width 238 height 34
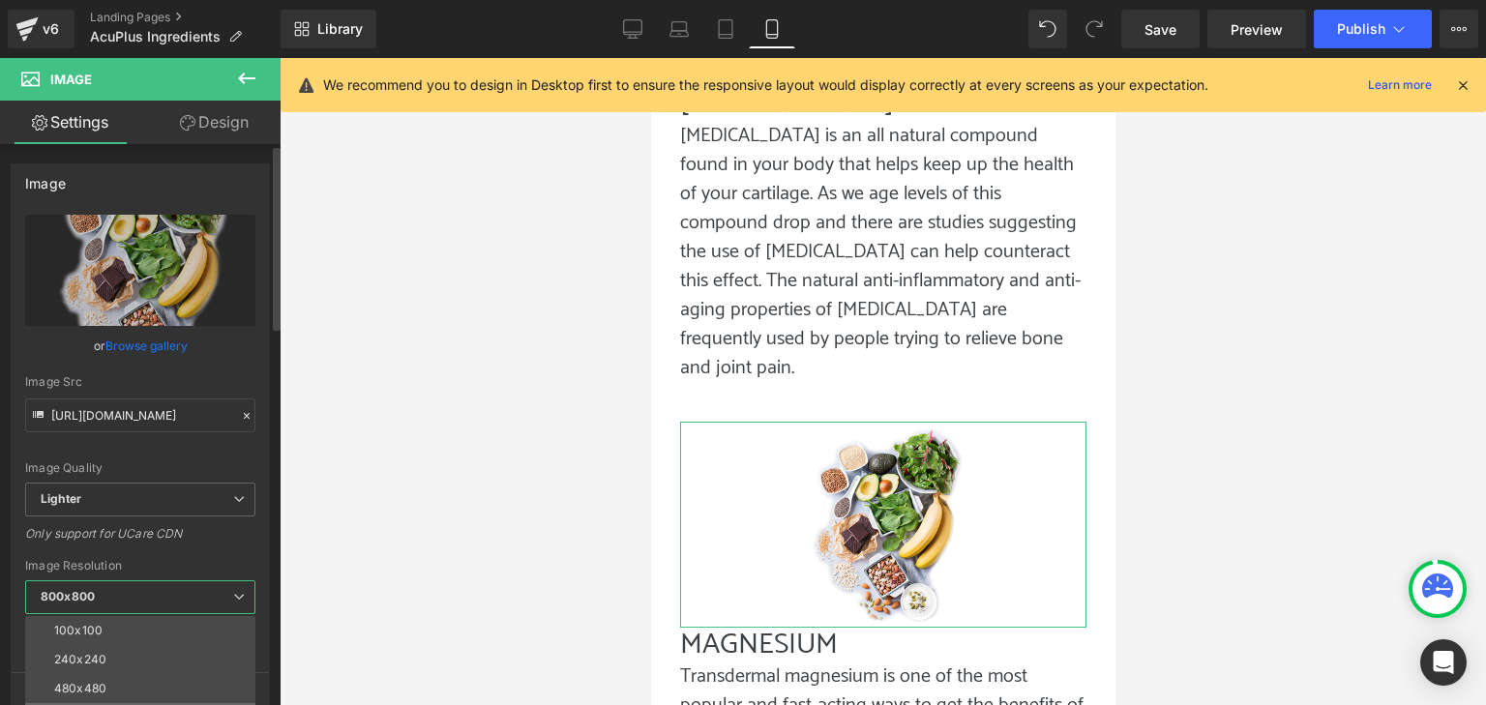
scroll to position [97, 0]
click at [174, 642] on li "640x640" at bounding box center [144, 650] width 239 height 29
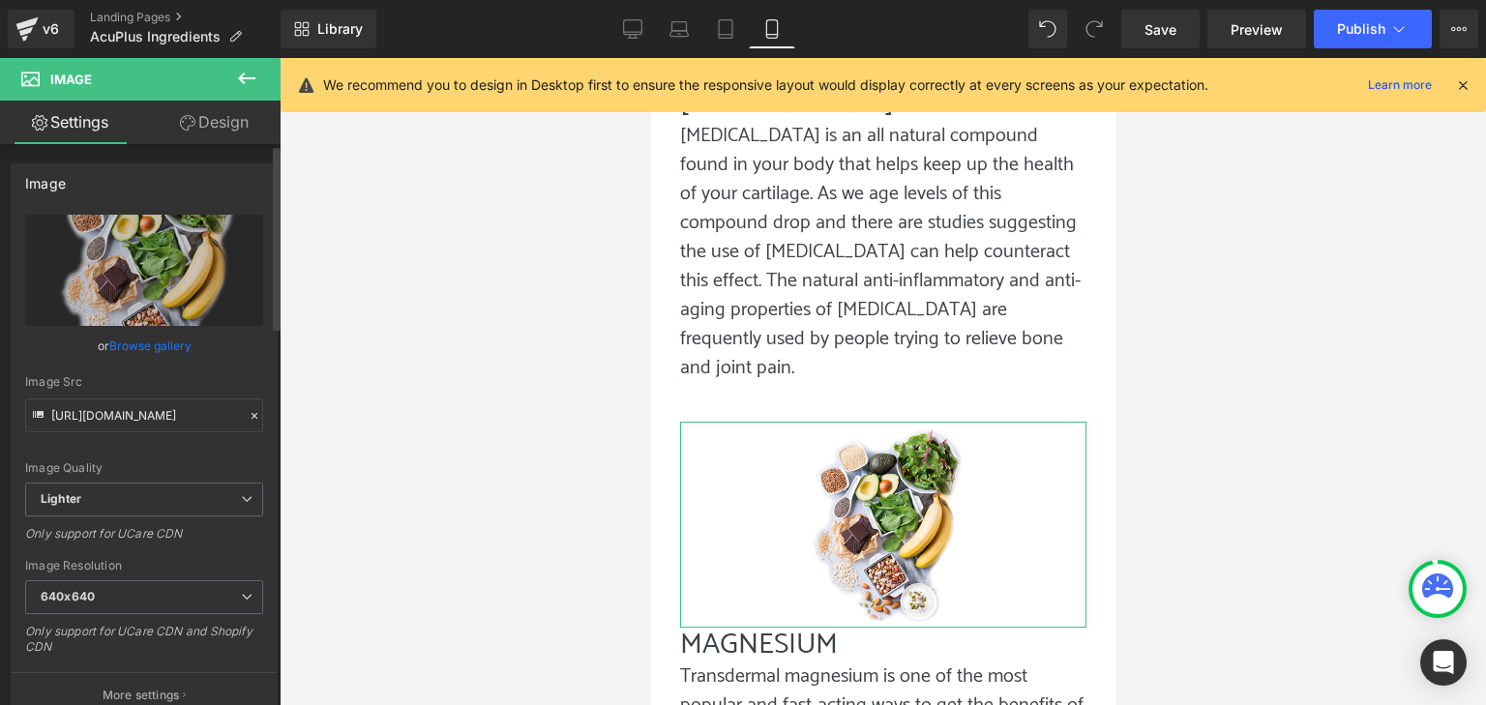
type input "[URL][DOMAIN_NAME]"
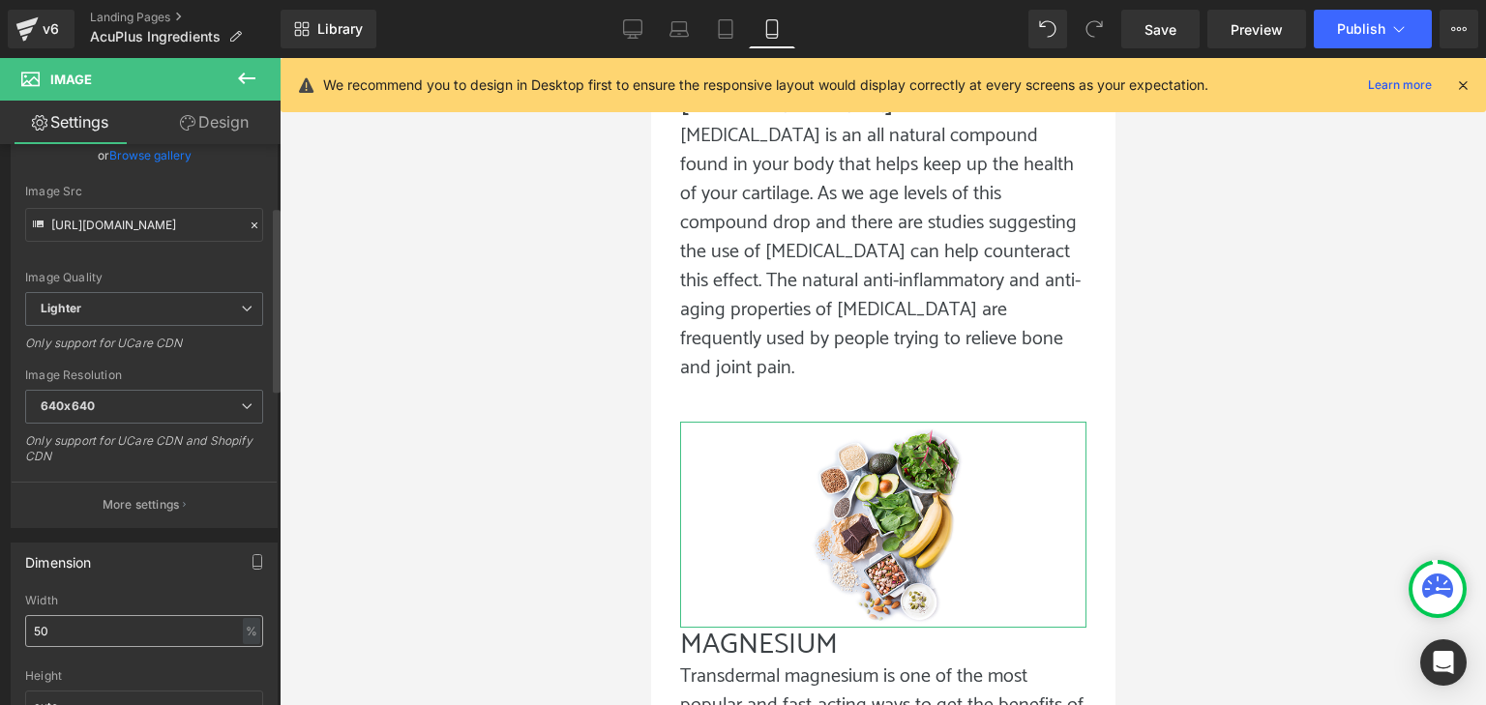
scroll to position [194, 0]
drag, startPoint x: 178, startPoint y: 624, endPoint x: 0, endPoint y: 629, distance: 178.1
click at [0, 629] on div "Dimension 50% Width 50 % % px auto Height auto 0 Circle Image" at bounding box center [144, 655] width 289 height 260
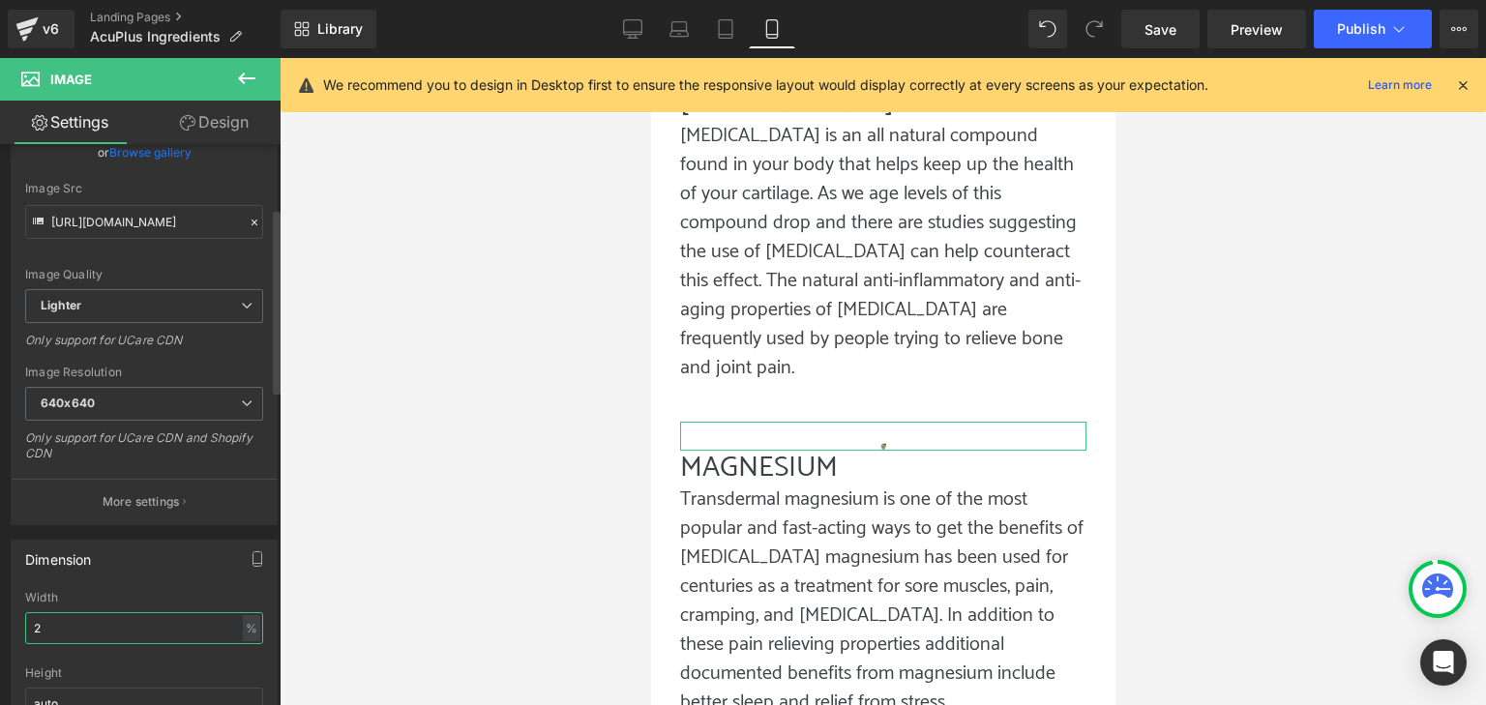
type input "25"
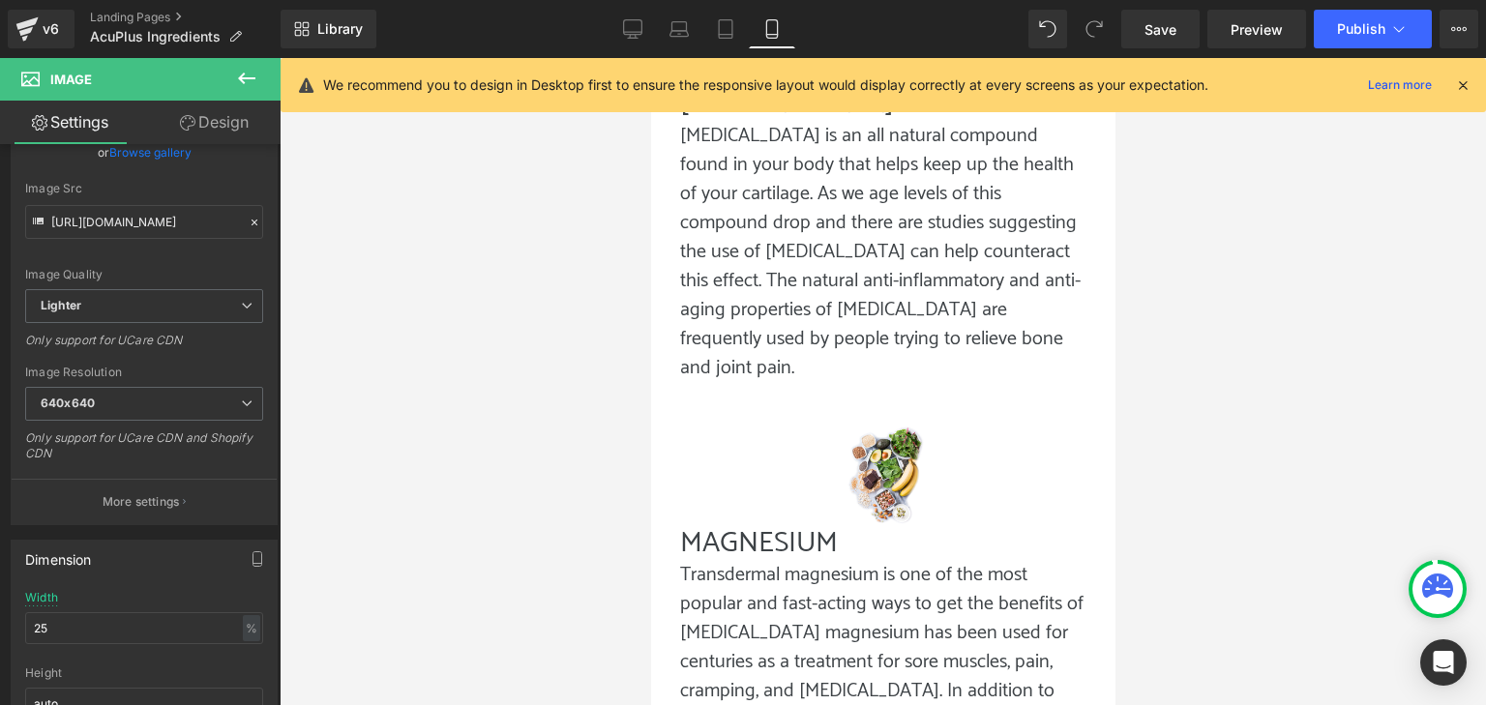
click at [403, 574] on div at bounding box center [883, 381] width 1207 height 647
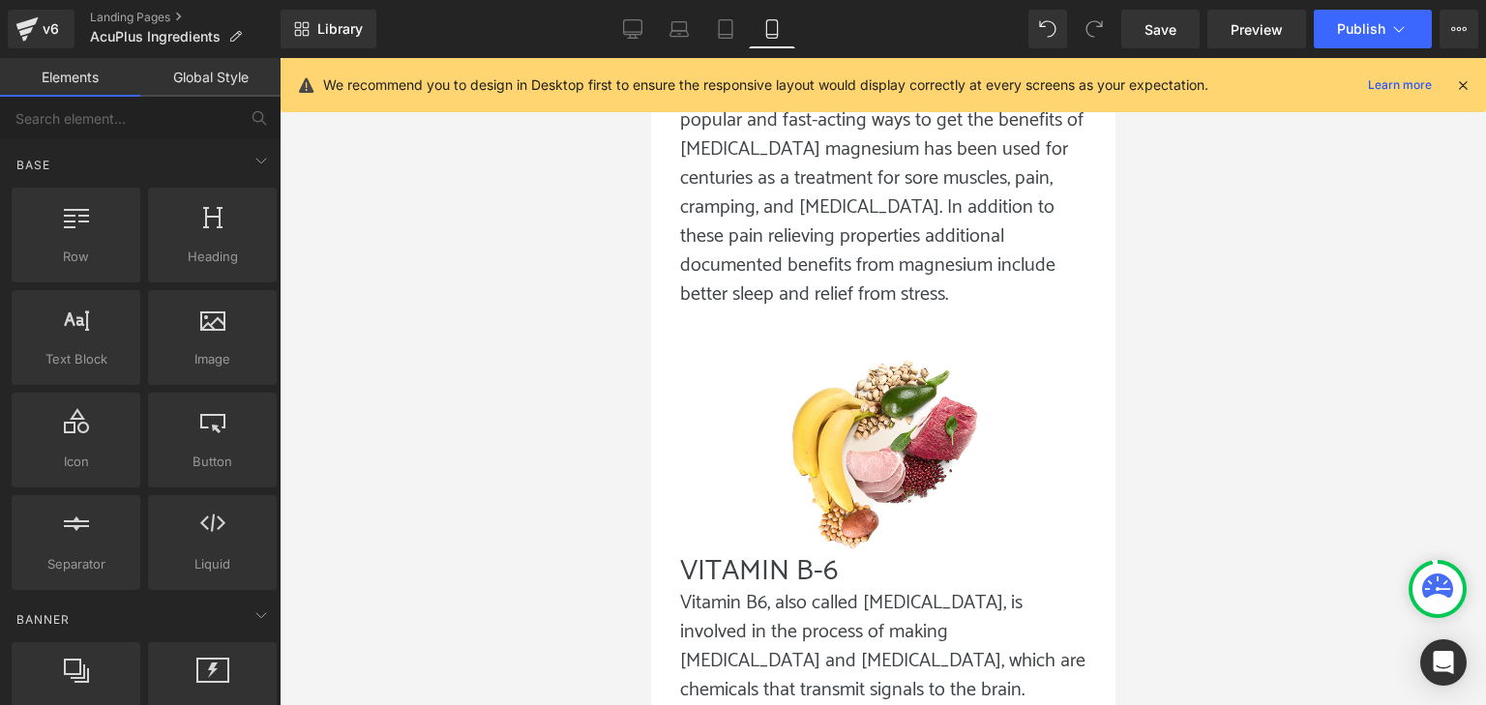
scroll to position [3352, 0]
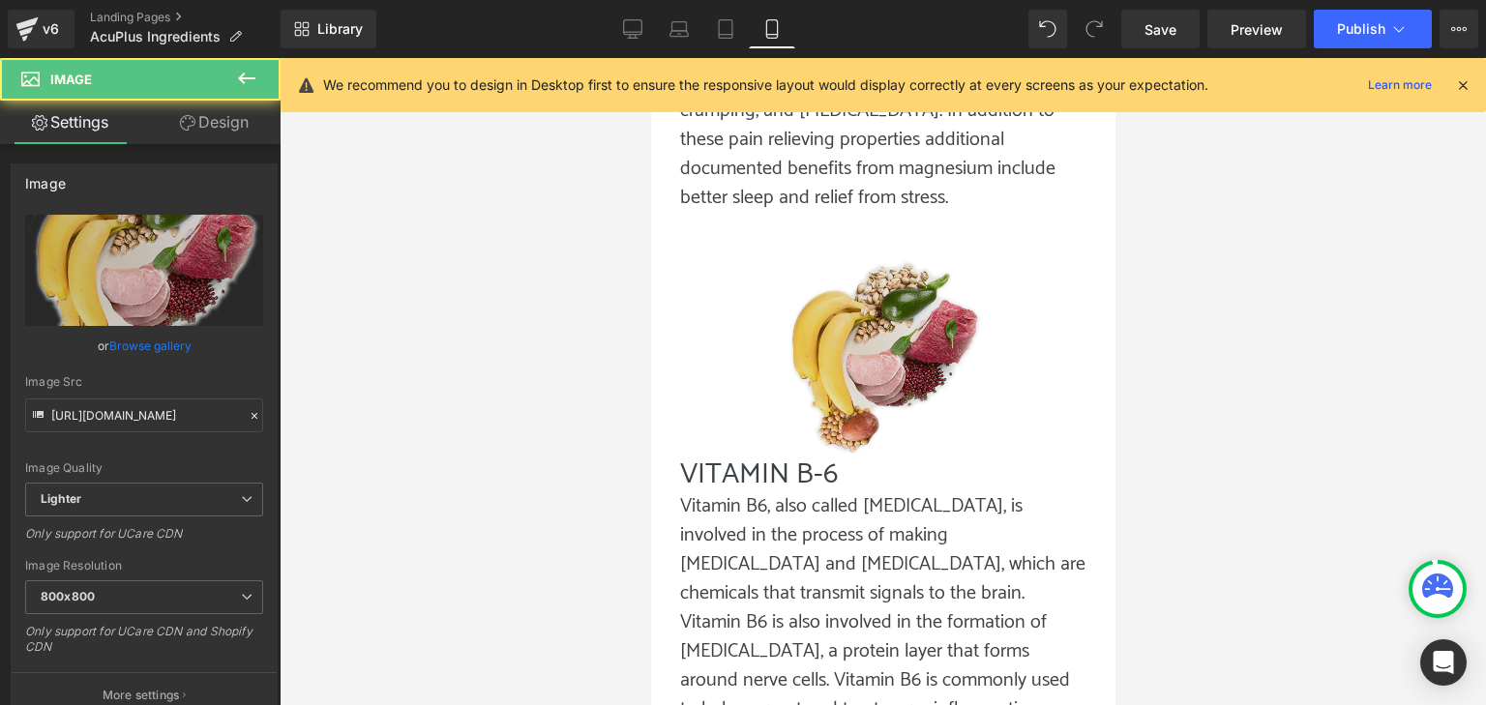
click at [861, 294] on div "Image" at bounding box center [882, 355] width 406 height 206
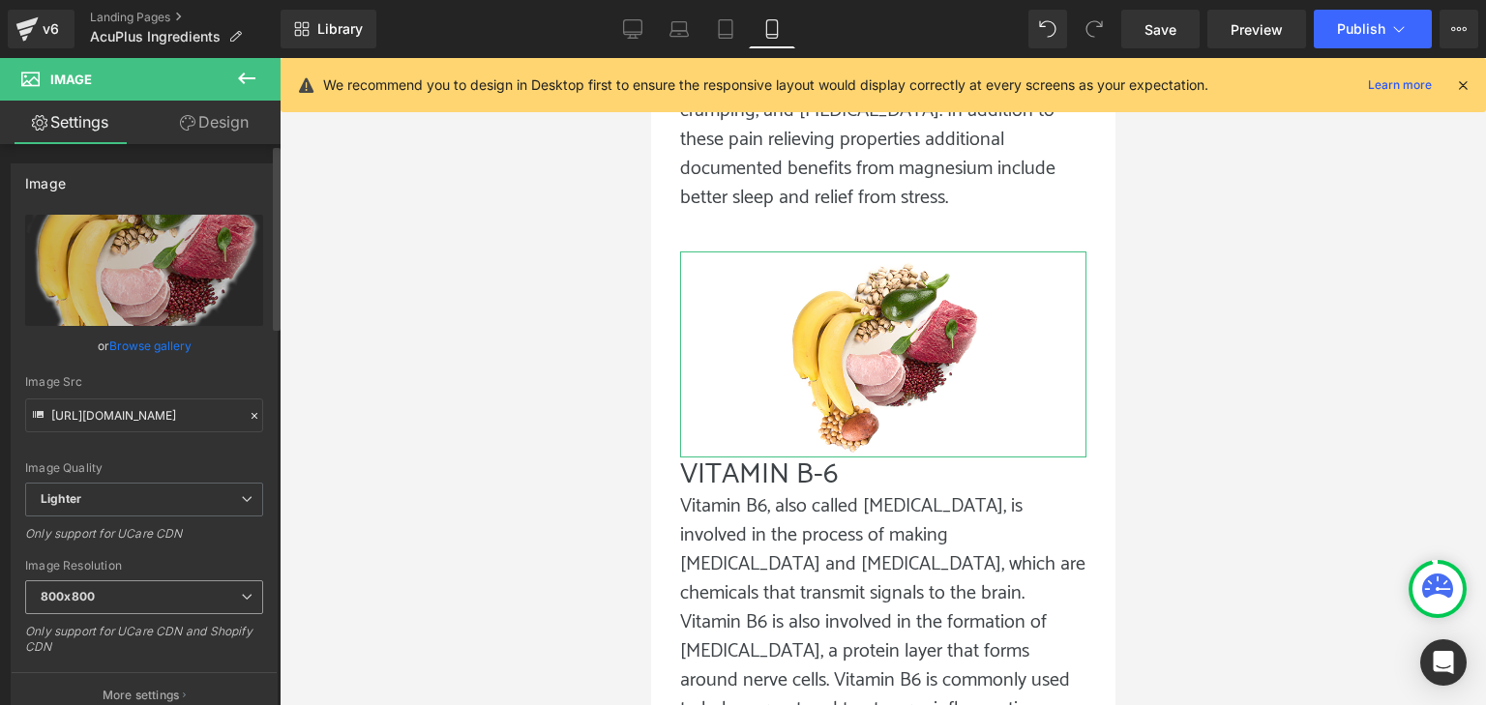
click at [199, 590] on span "800x800" at bounding box center [144, 598] width 238 height 34
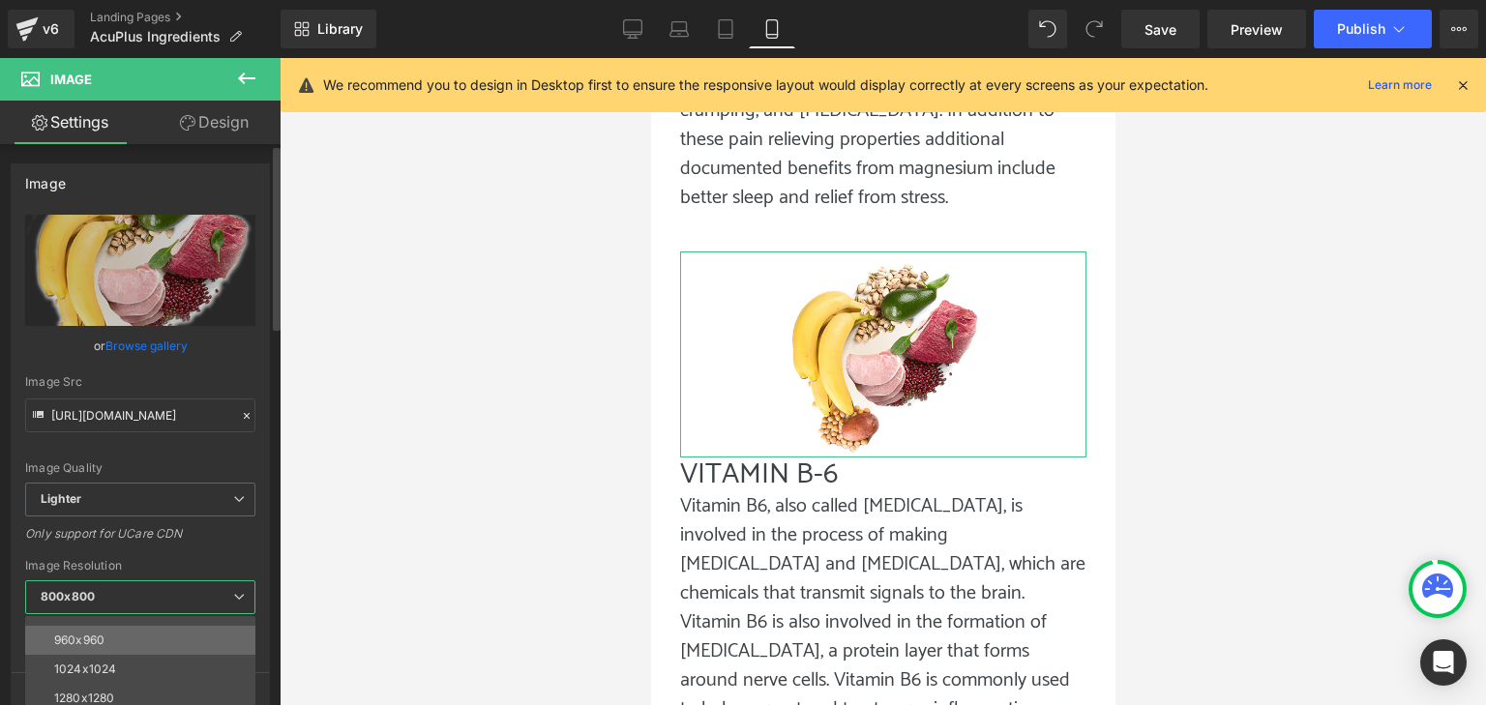
scroll to position [97, 0]
click at [134, 641] on li "640x640" at bounding box center [144, 650] width 239 height 29
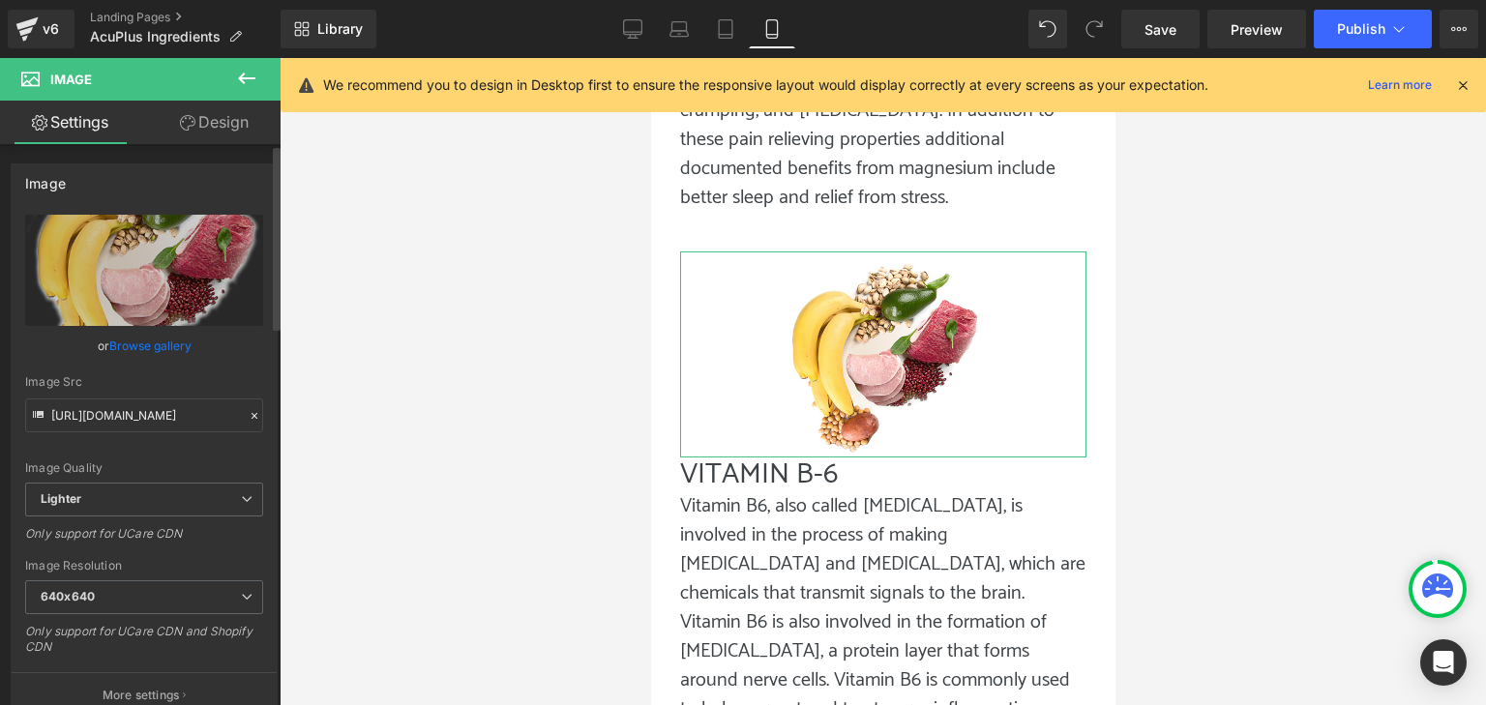
type input "[URL][DOMAIN_NAME]"
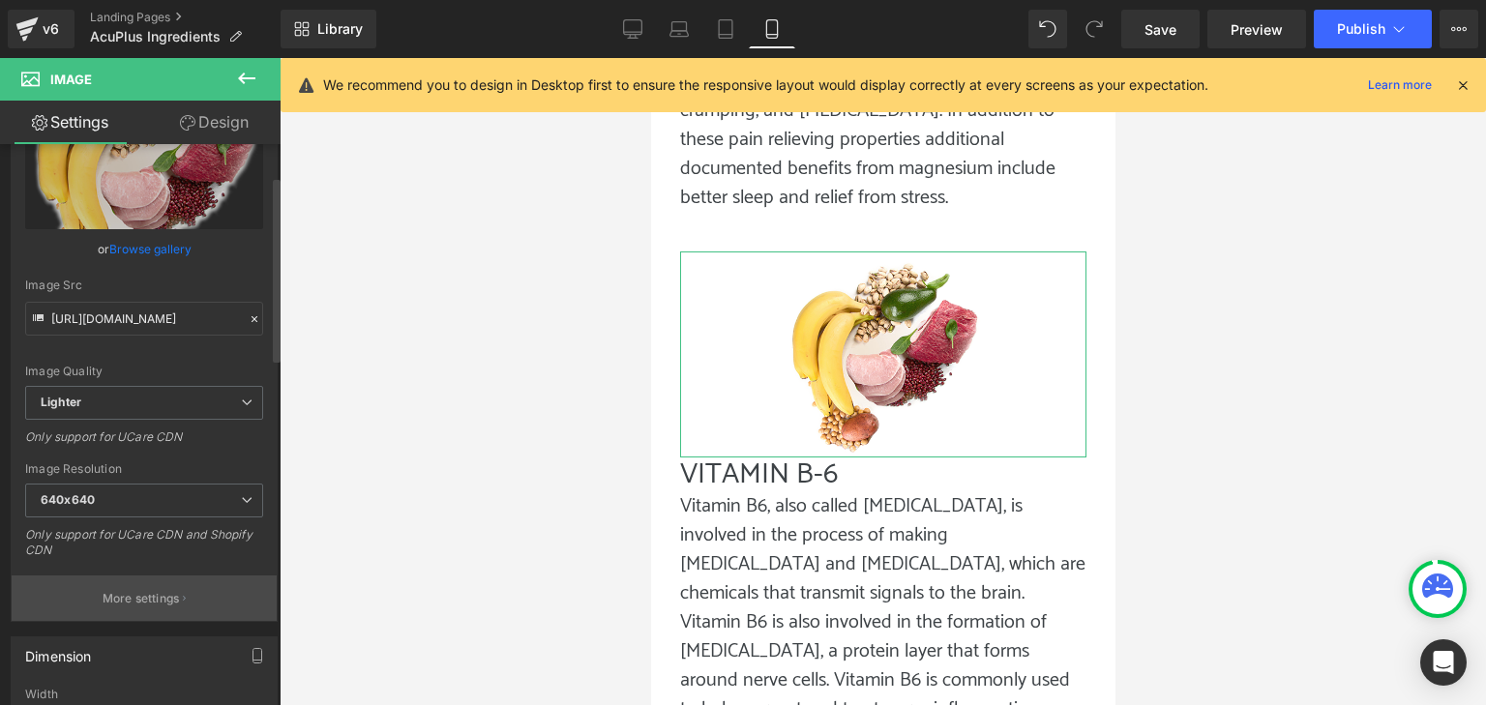
scroll to position [194, 0]
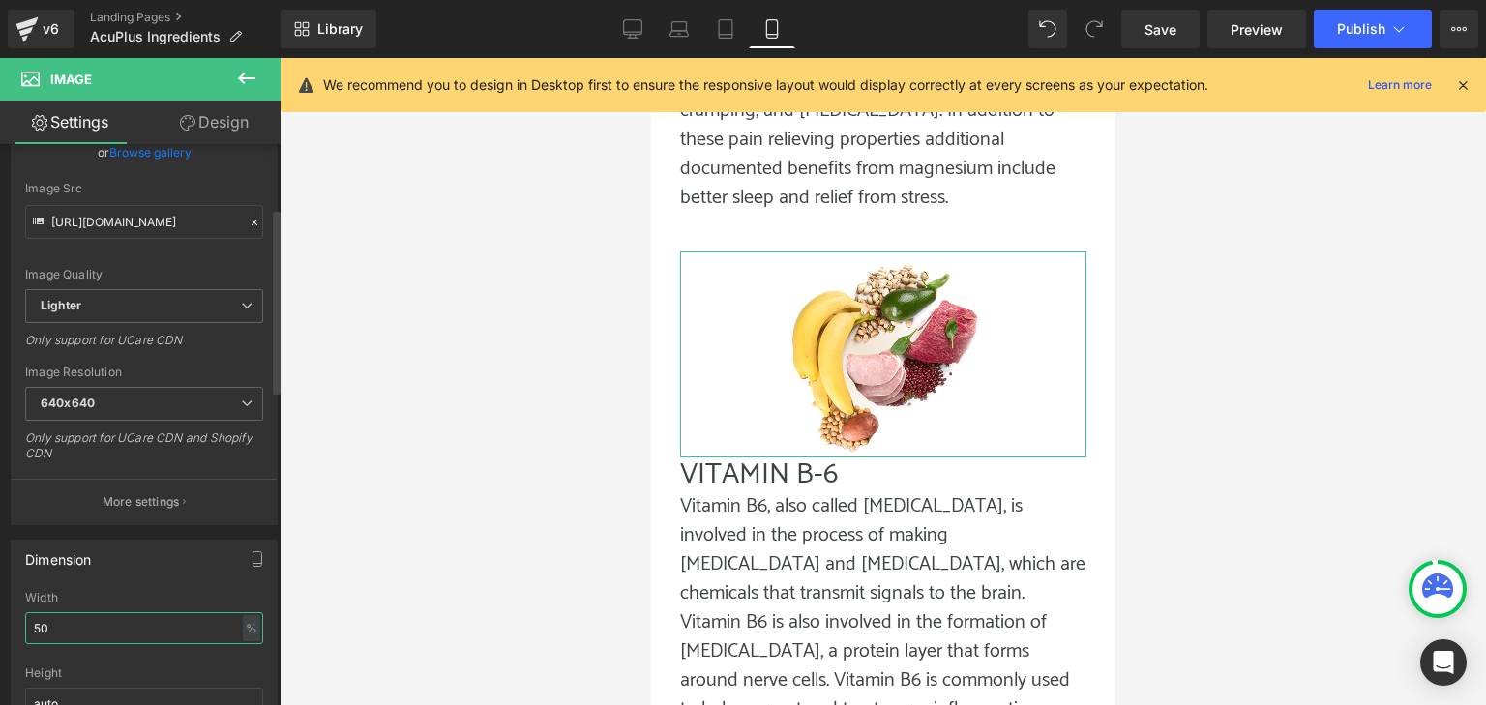
click at [161, 632] on input "50" at bounding box center [144, 629] width 238 height 32
click at [160, 627] on input "50" at bounding box center [144, 629] width 238 height 32
click at [161, 627] on input "50" at bounding box center [144, 629] width 238 height 32
drag, startPoint x: 70, startPoint y: 622, endPoint x: 0, endPoint y: 634, distance: 70.6
click at [0, 633] on div "Dimension 50% Width 50 % % px auto Height auto 0 Circle Image" at bounding box center [144, 655] width 289 height 260
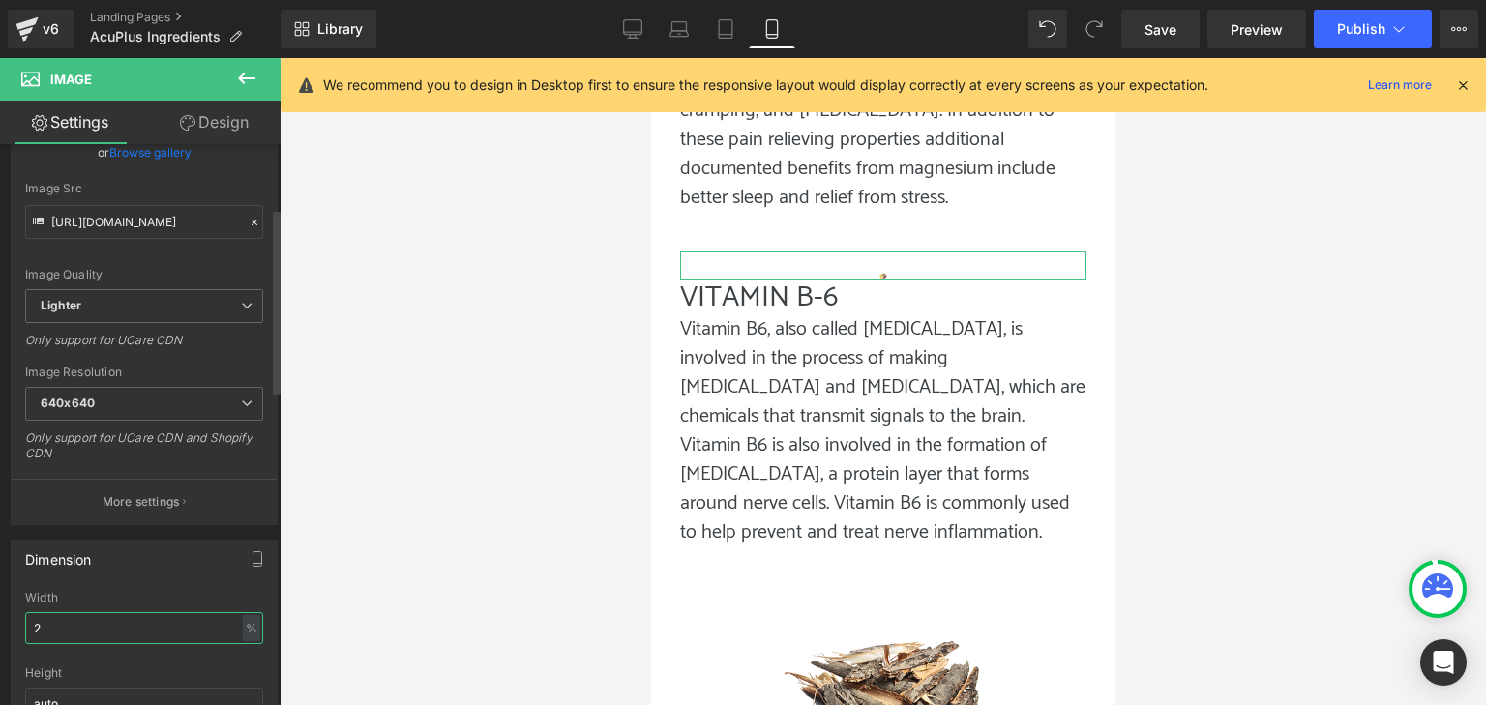
type input "25"
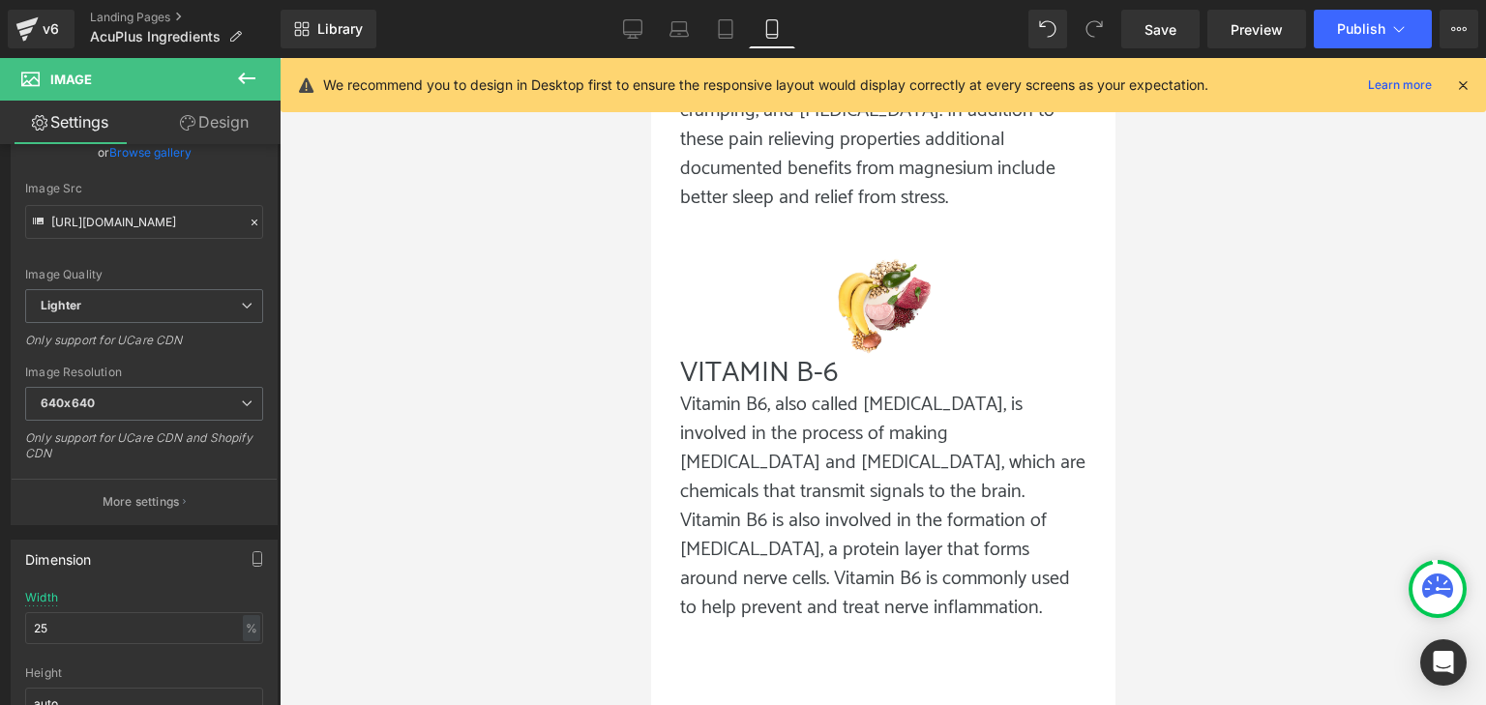
click at [445, 554] on div at bounding box center [883, 381] width 1207 height 647
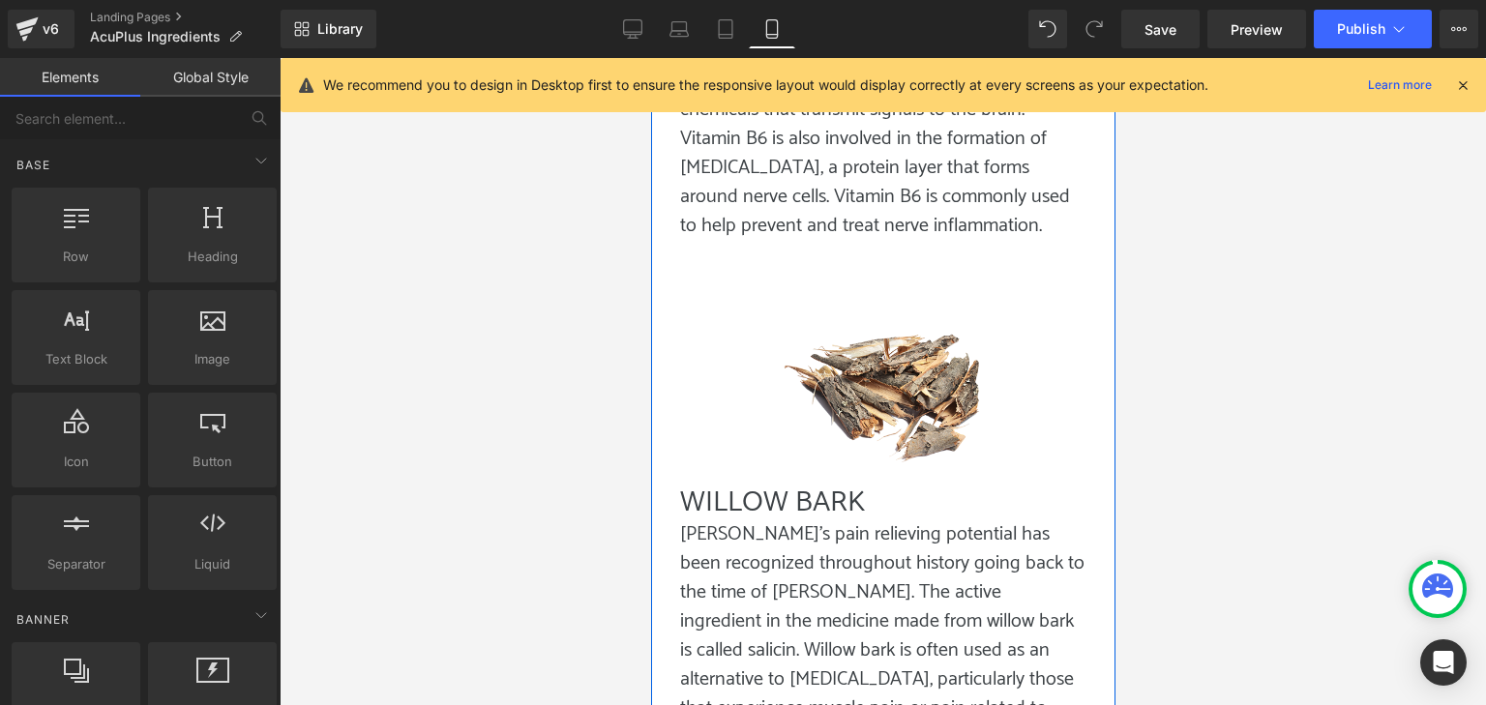
scroll to position [3739, 0]
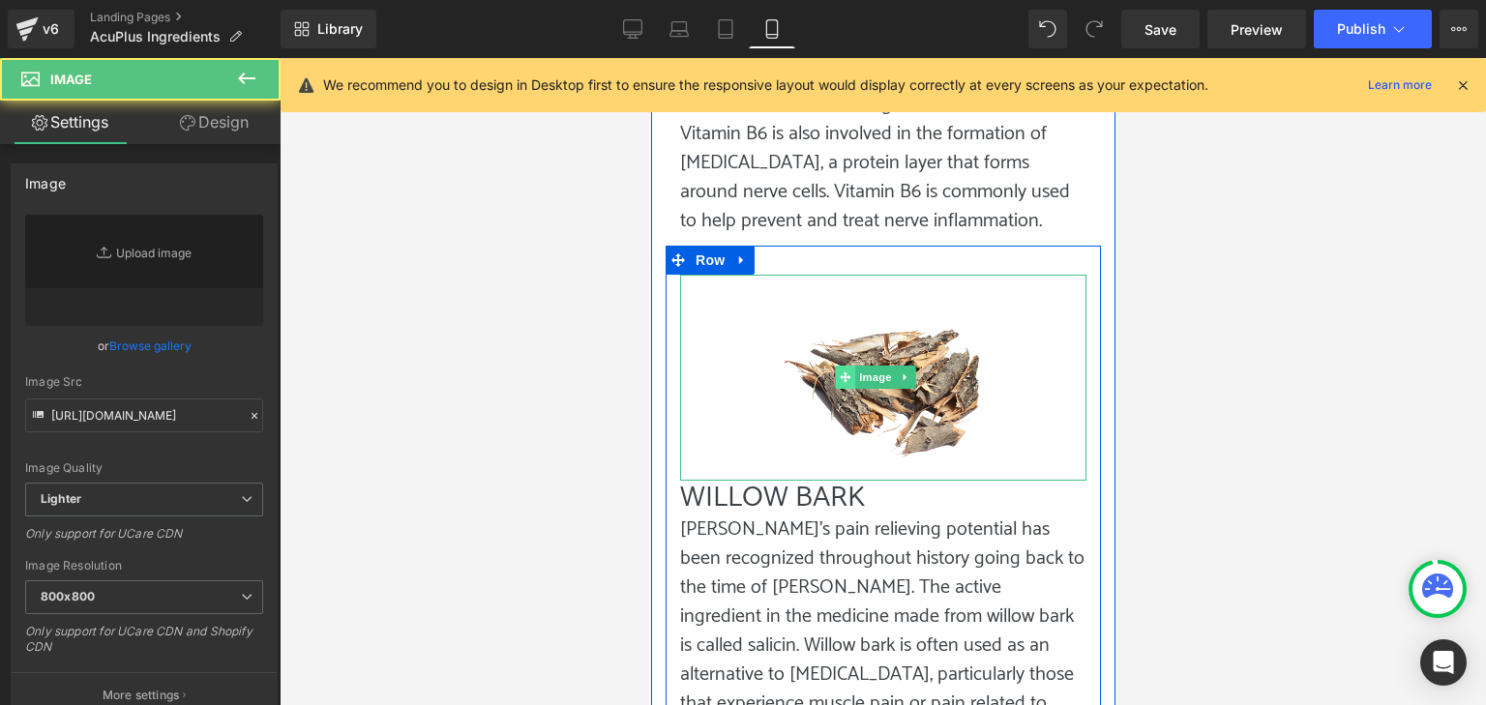
click at [853, 306] on div "Image" at bounding box center [882, 378] width 406 height 206
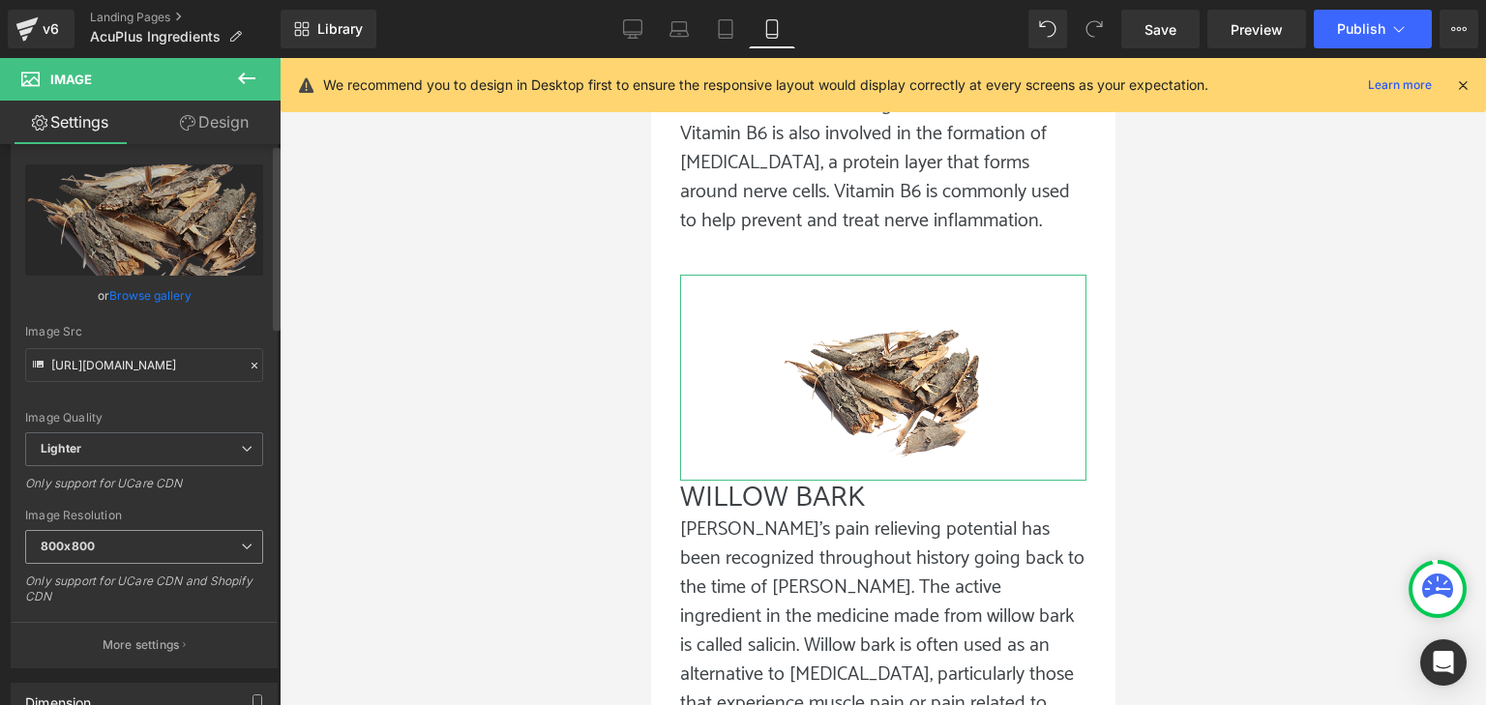
scroll to position [97, 0]
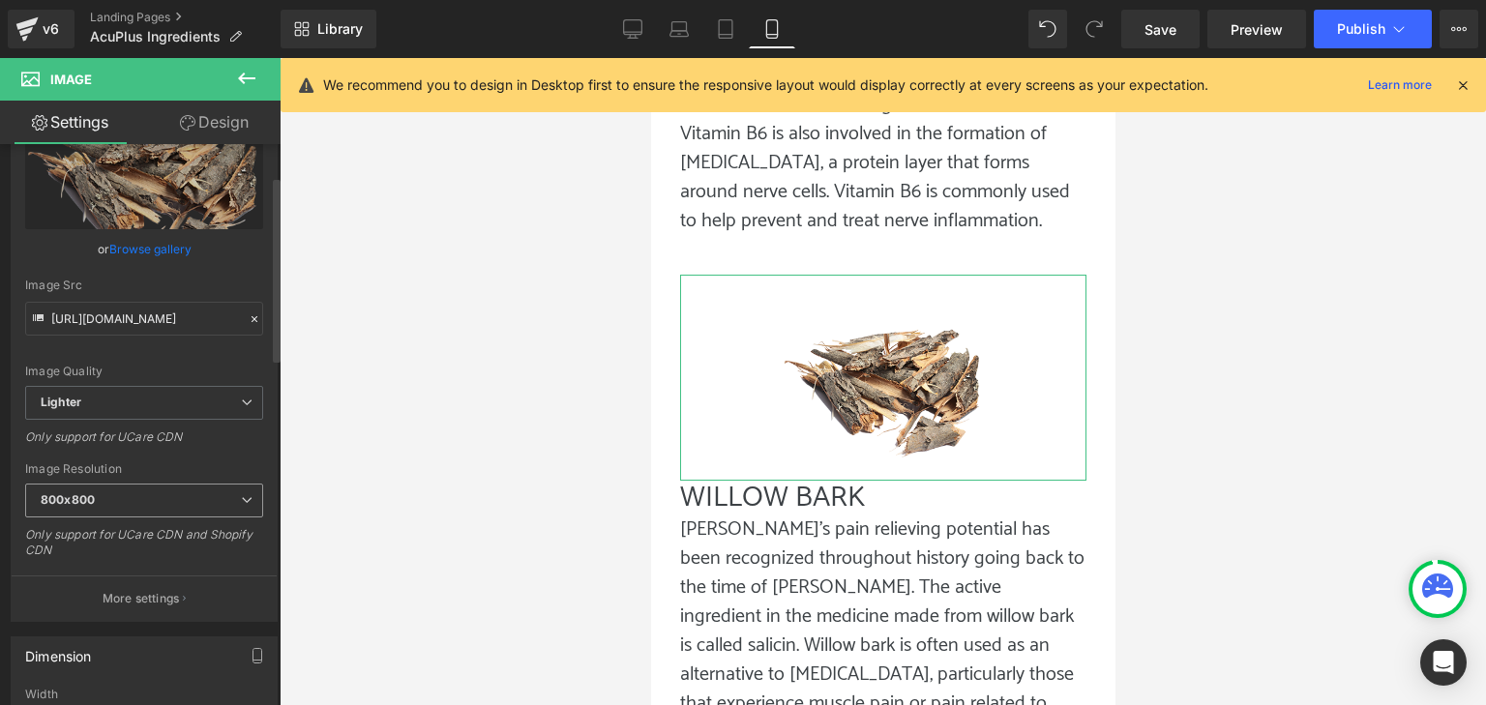
click at [129, 496] on span "800x800" at bounding box center [144, 501] width 238 height 34
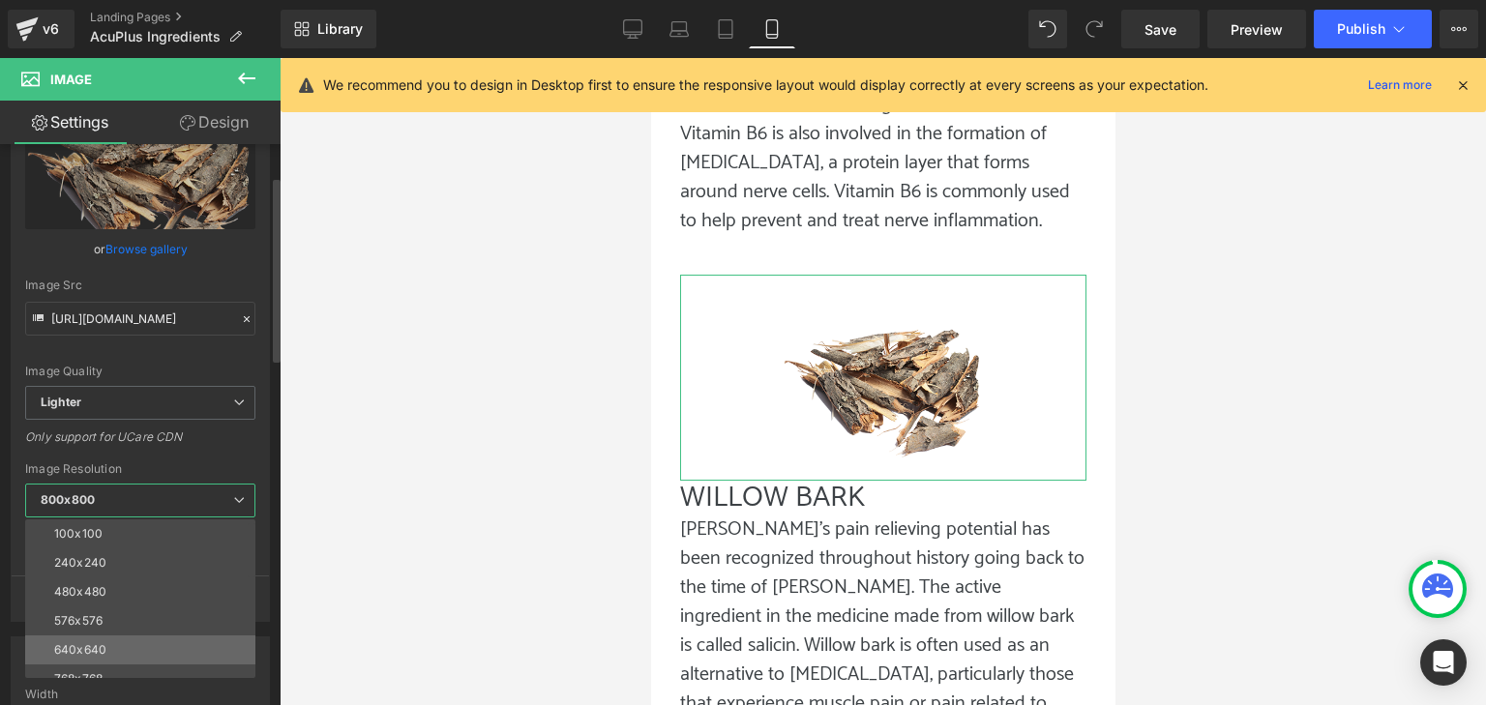
click at [72, 647] on div "640x640" at bounding box center [80, 651] width 52 height 14
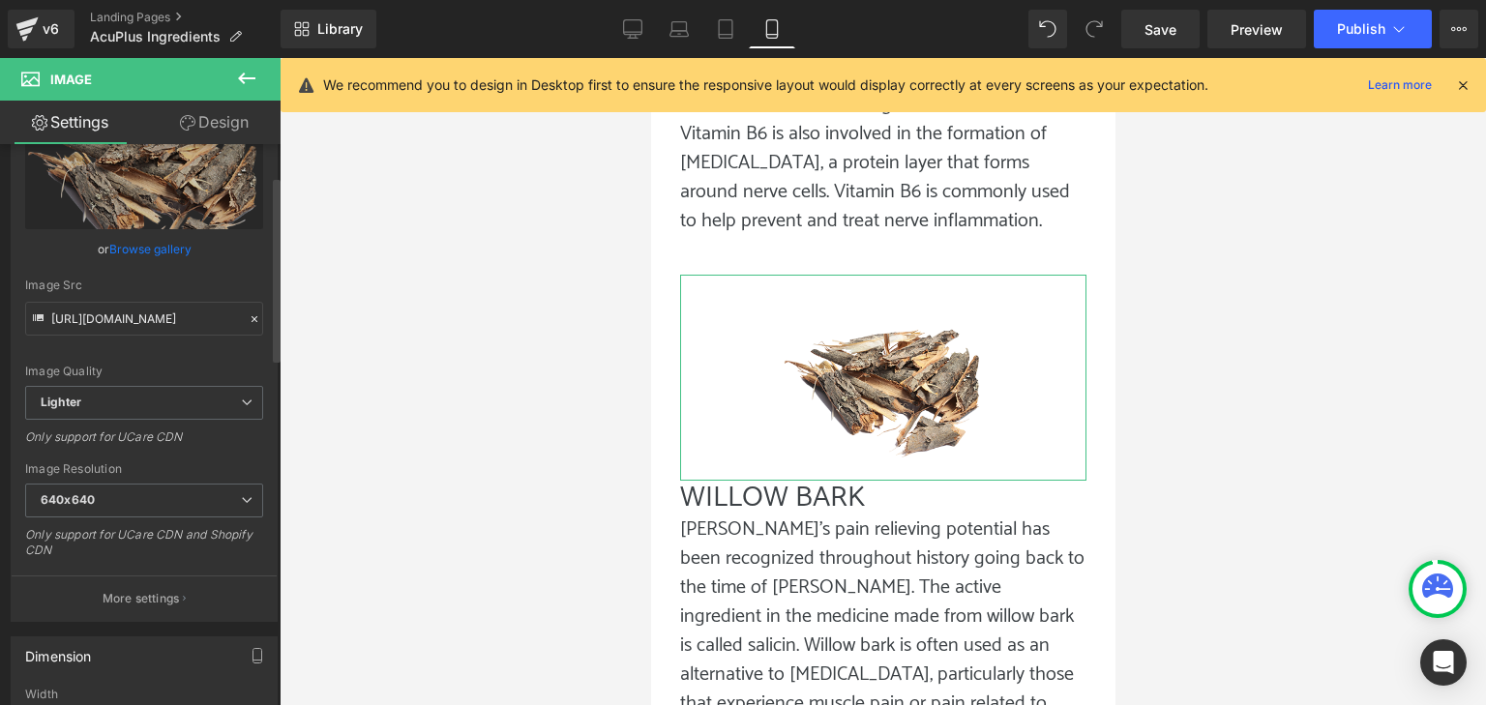
type input "[URL][DOMAIN_NAME]"
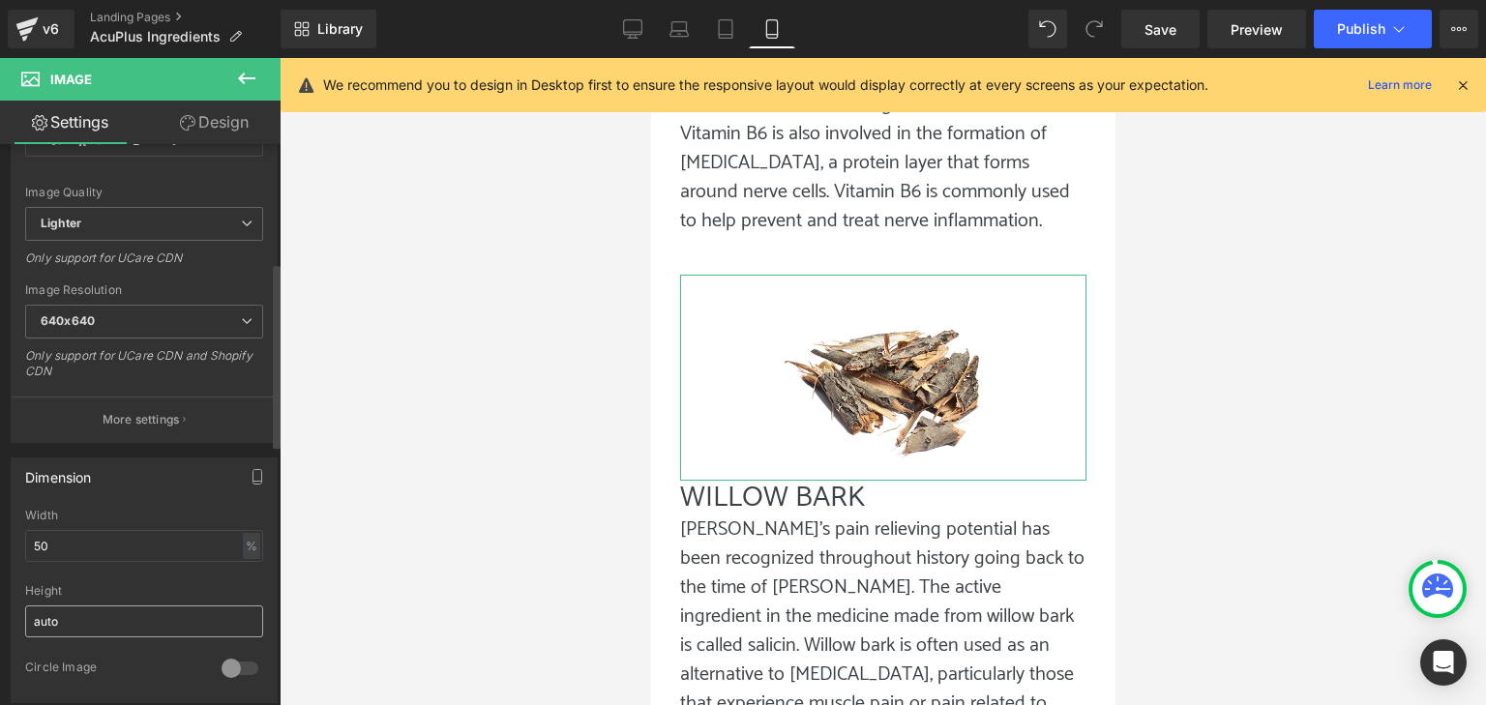
scroll to position [387, 0]
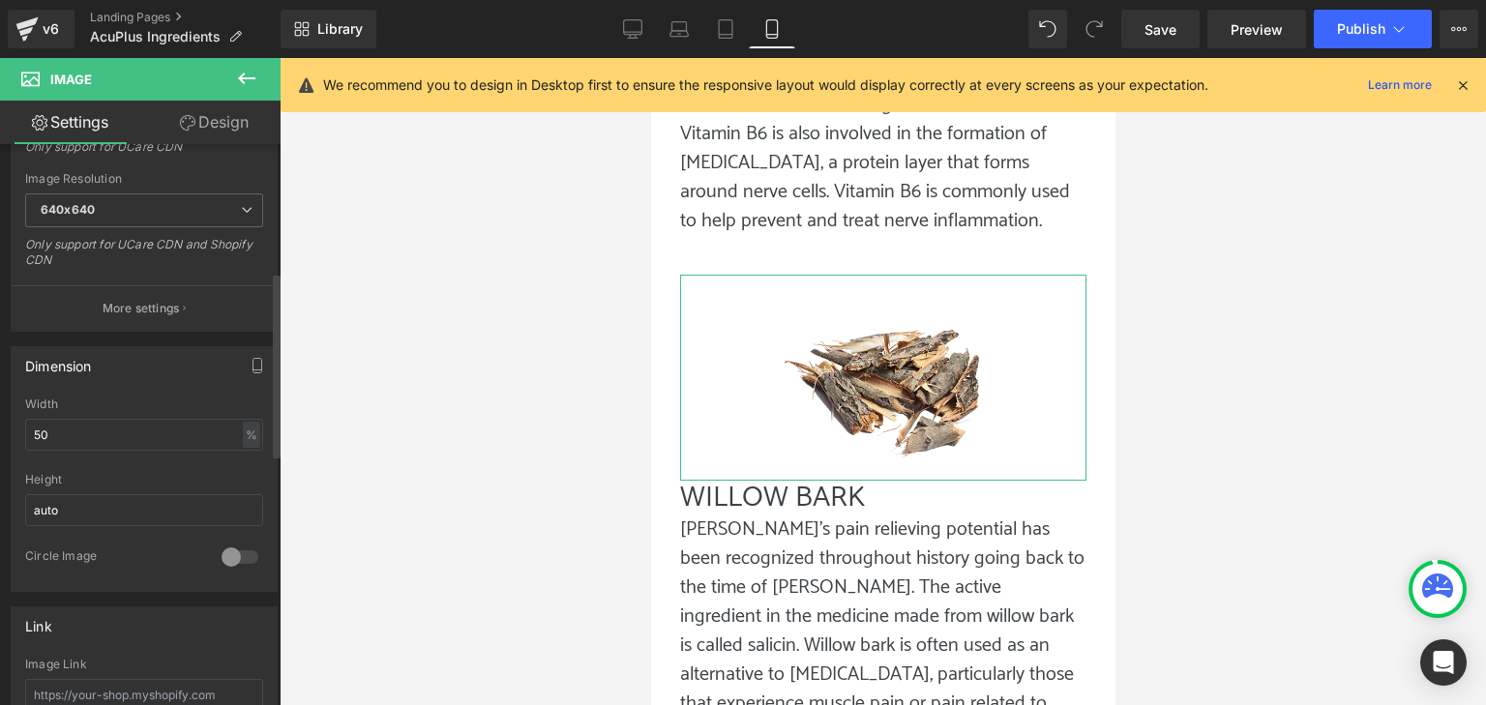
drag, startPoint x: 122, startPoint y: 407, endPoint x: 0, endPoint y: 442, distance: 126.8
click at [0, 442] on div "Dimension 50% Width 50 % % px auto Height auto 0 Circle Image" at bounding box center [144, 462] width 289 height 260
drag, startPoint x: 51, startPoint y: 435, endPoint x: 15, endPoint y: 439, distance: 36.0
click at [19, 438] on div "50% Width 50 % % px auto Height auto 0 Circle Image" at bounding box center [144, 495] width 265 height 194
type input "25"
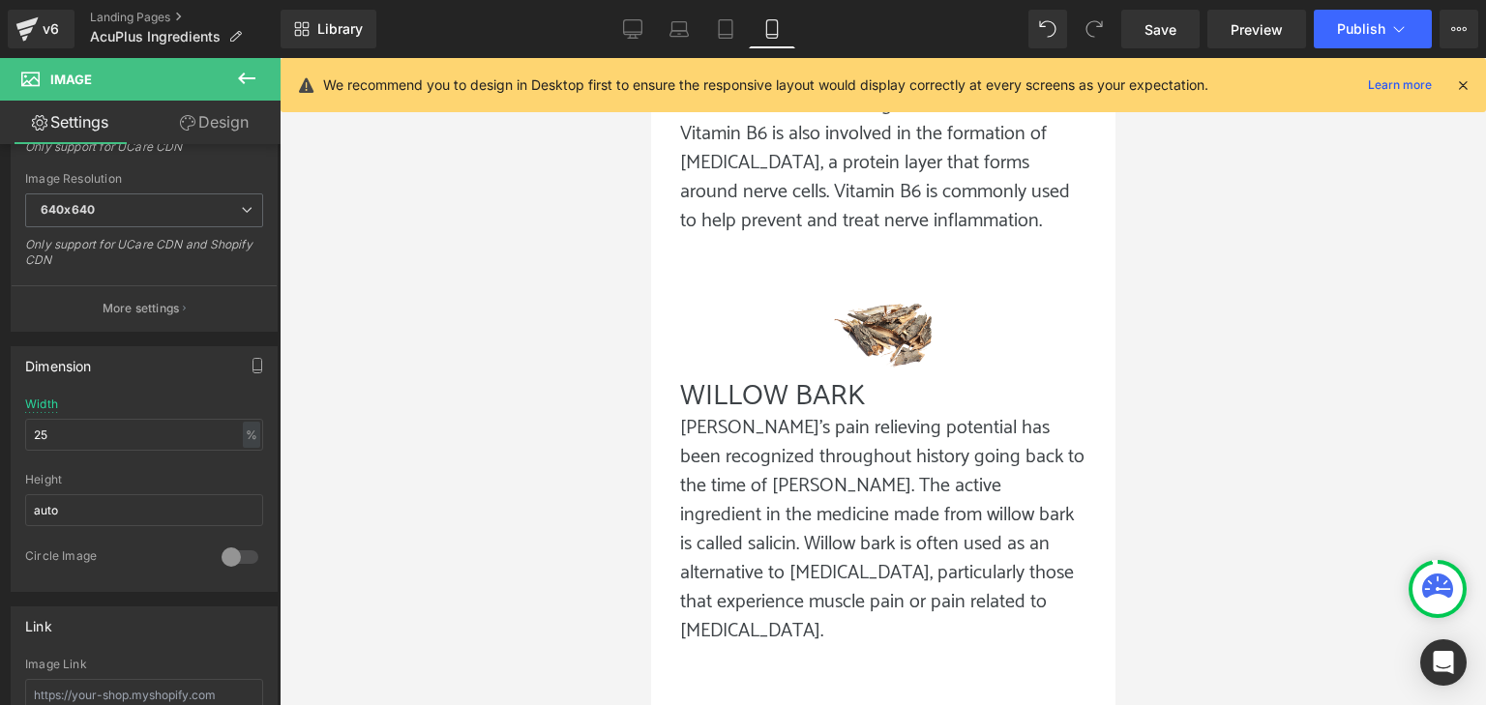
click at [584, 483] on div at bounding box center [883, 381] width 1207 height 647
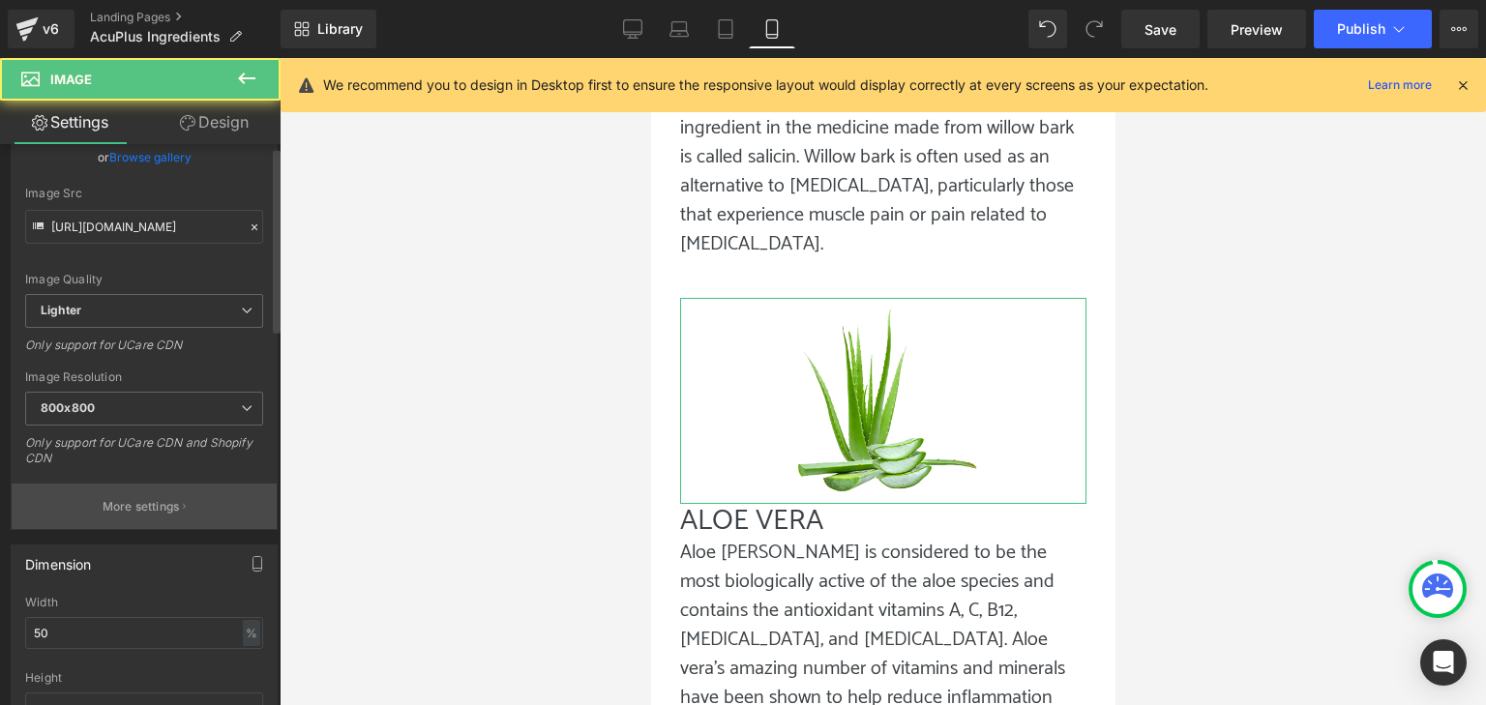
scroll to position [194, 0]
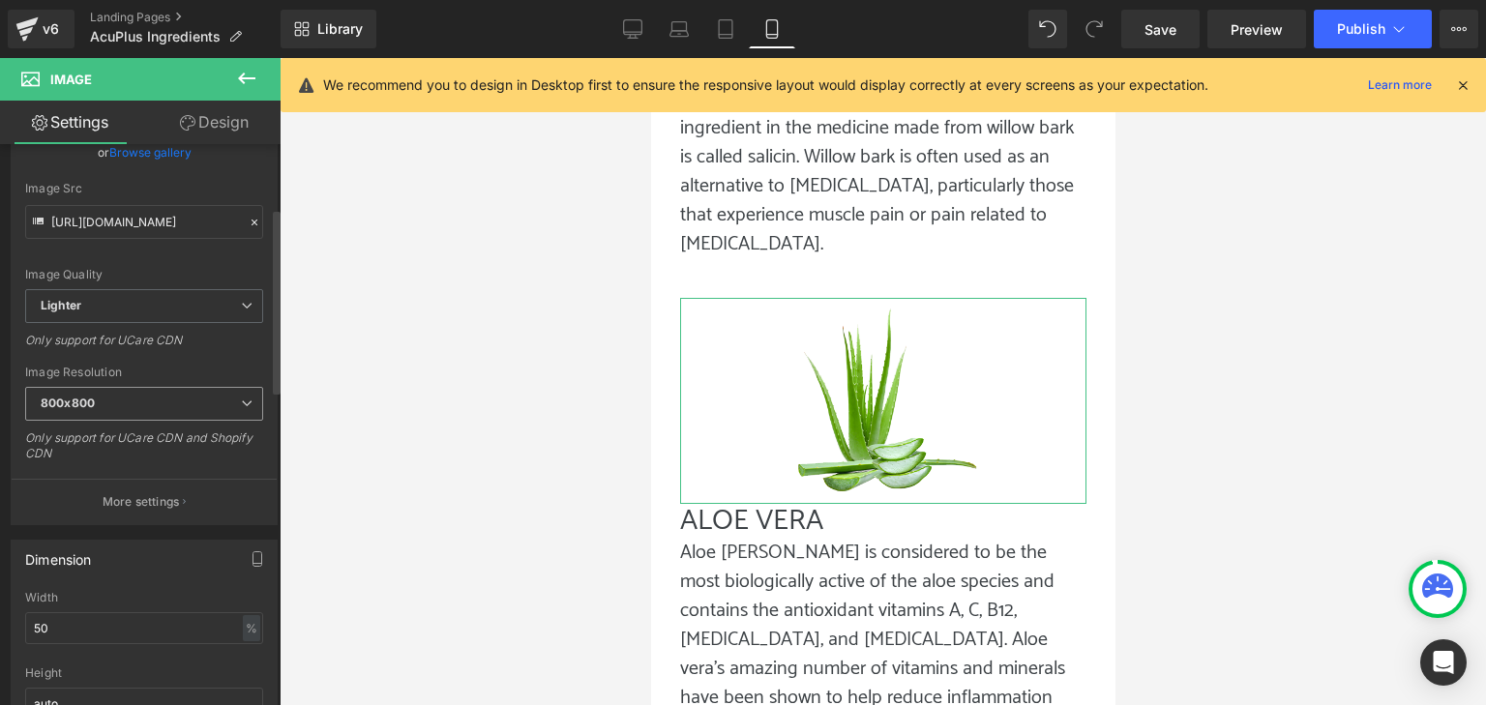
click at [42, 415] on span "800x800" at bounding box center [144, 404] width 238 height 34
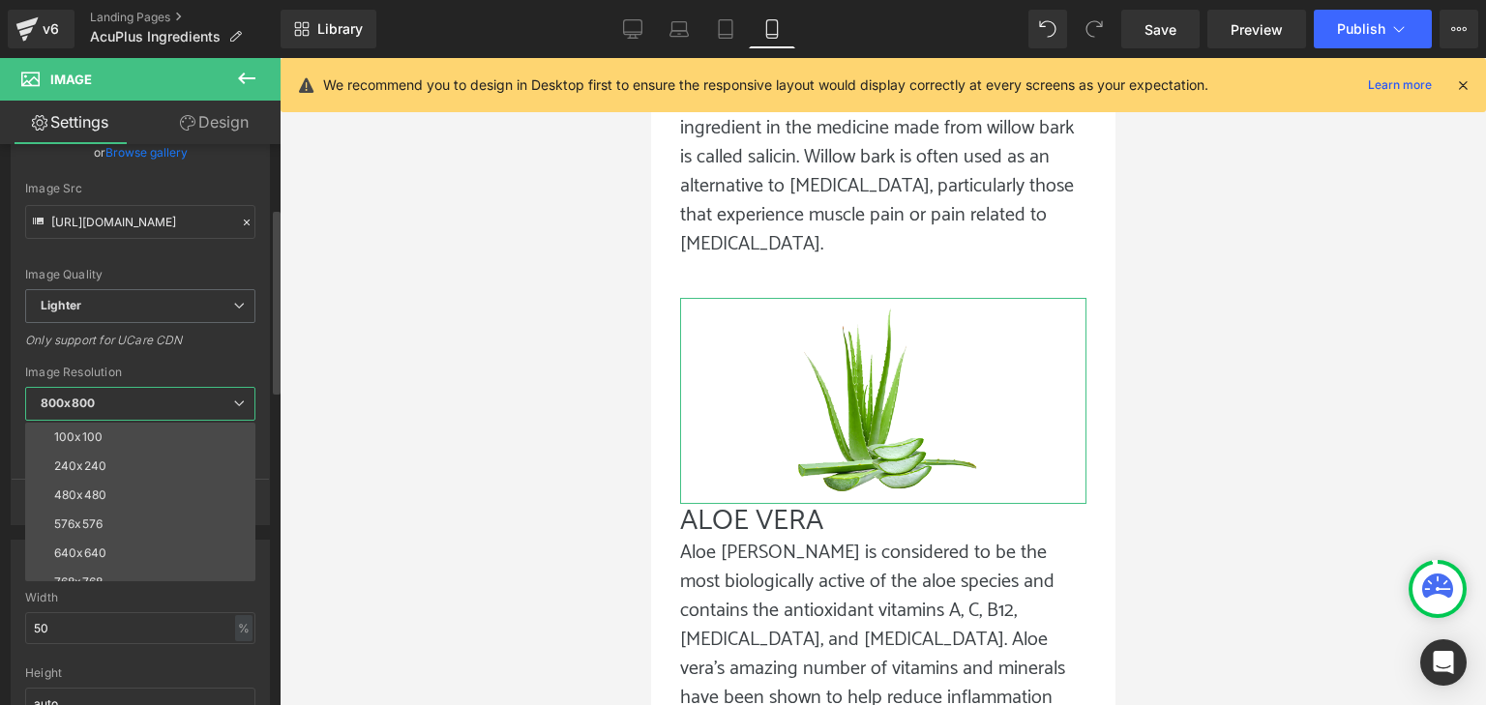
click at [81, 539] on li "640x640" at bounding box center [144, 553] width 239 height 29
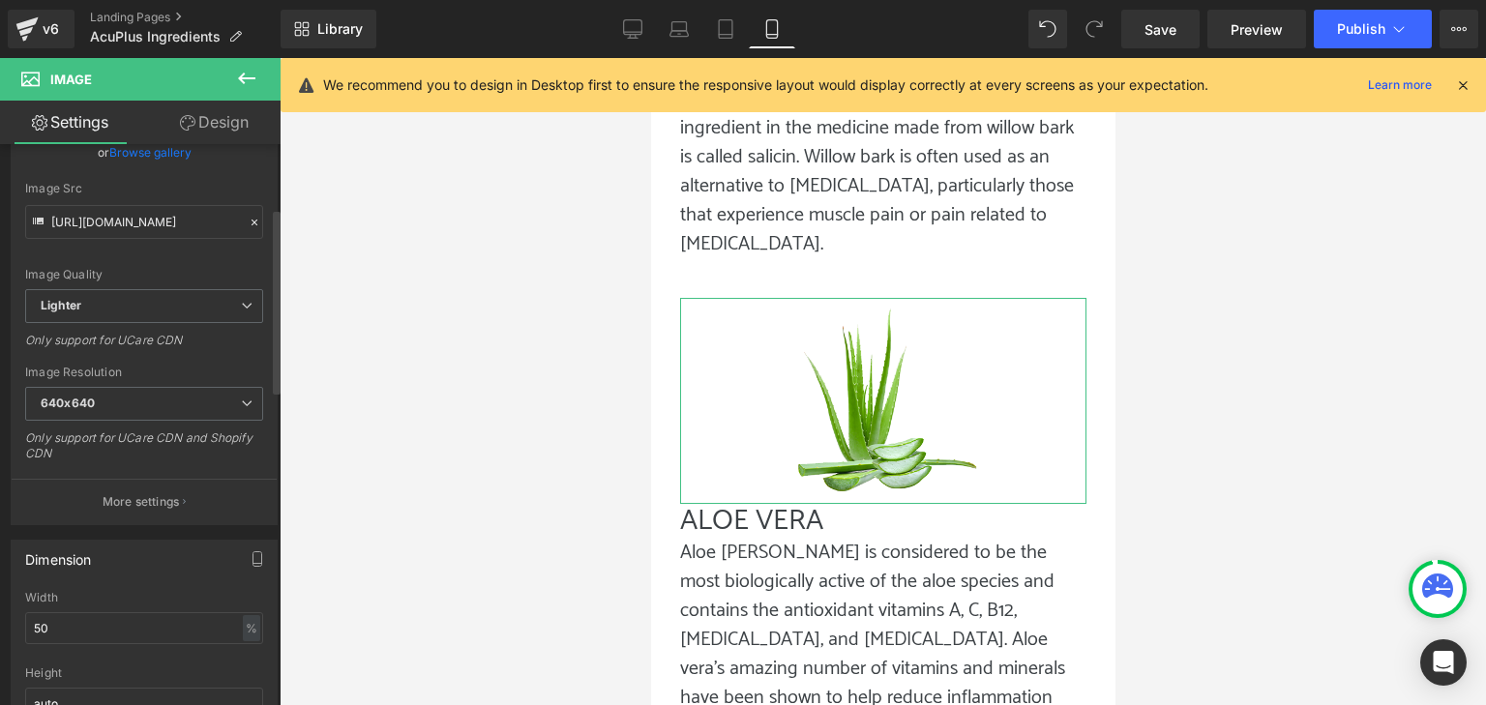
type input "[URL][DOMAIN_NAME]"
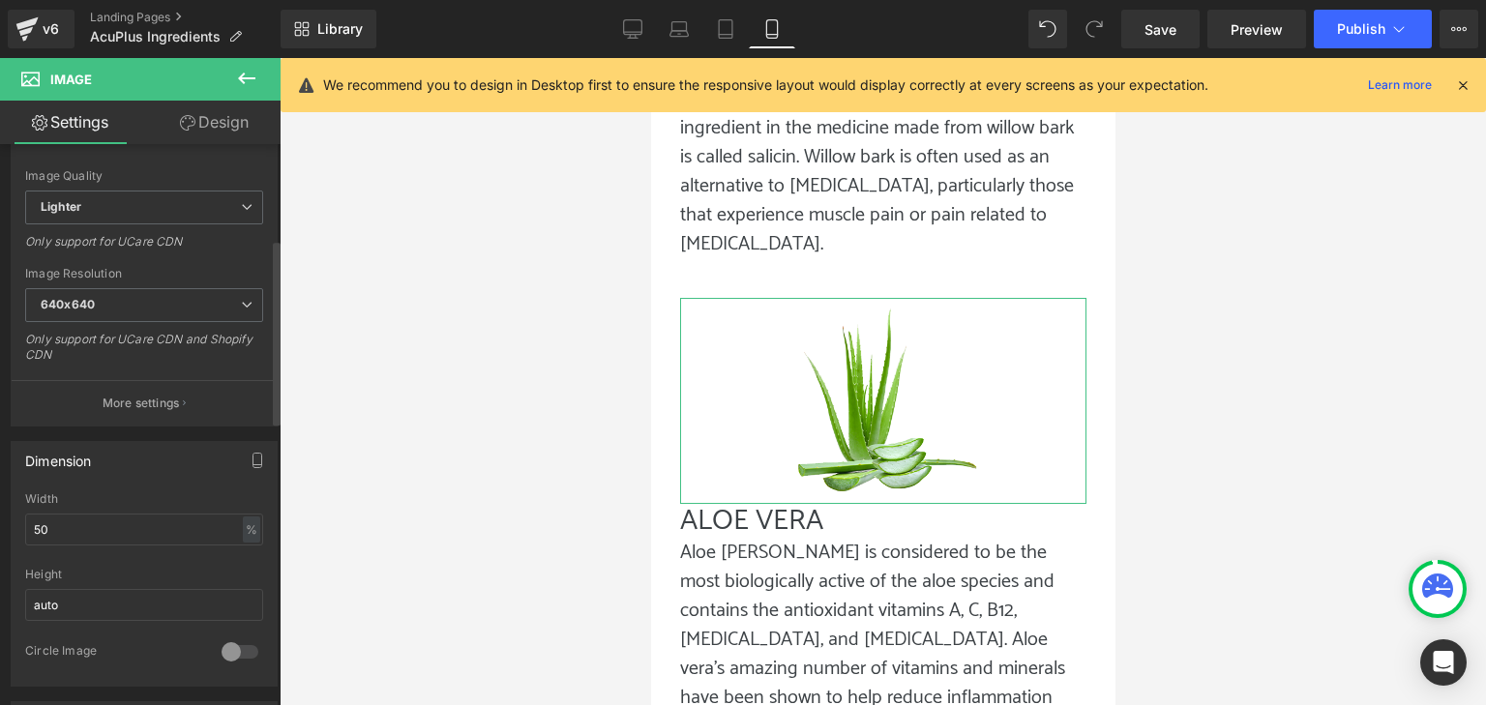
scroll to position [387, 0]
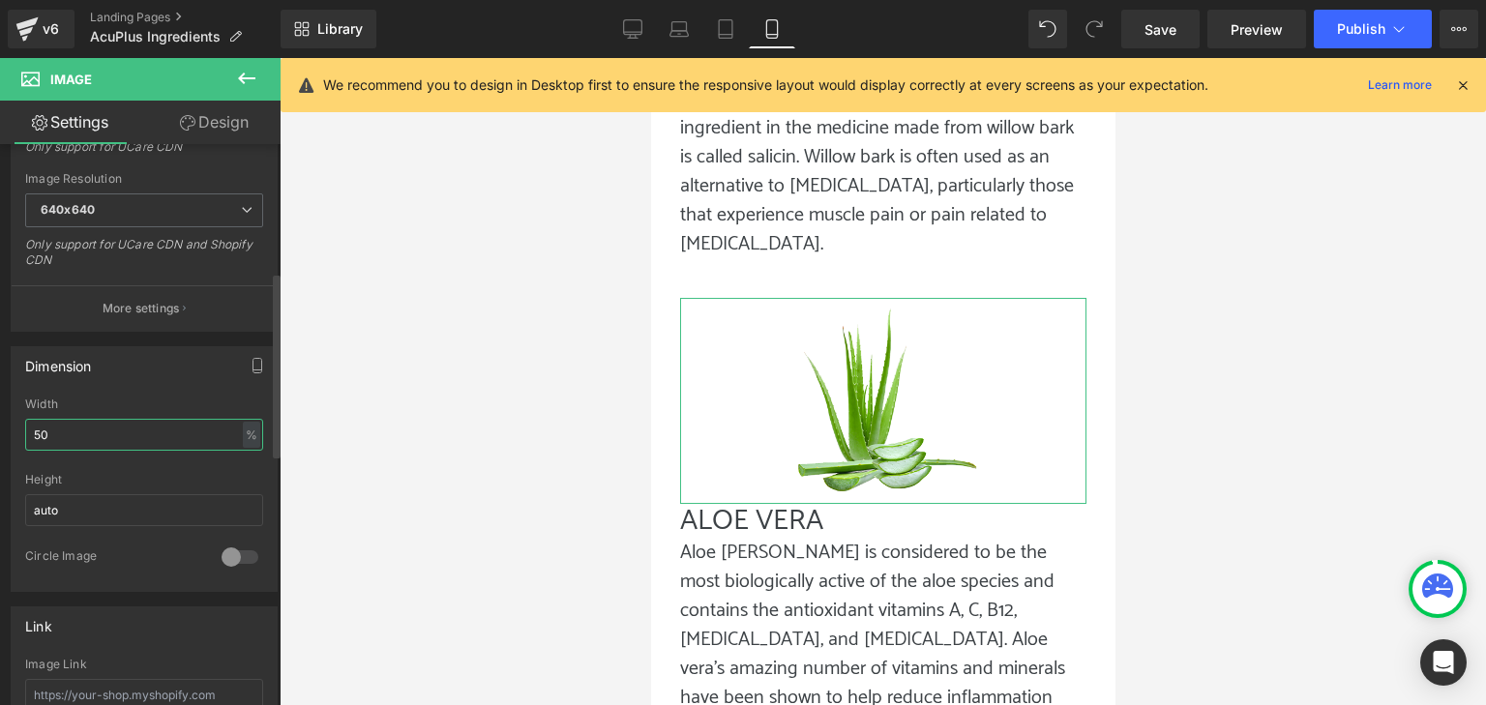
drag, startPoint x: 55, startPoint y: 441, endPoint x: 31, endPoint y: 437, distance: 24.5
click at [31, 437] on input "50" at bounding box center [144, 435] width 238 height 32
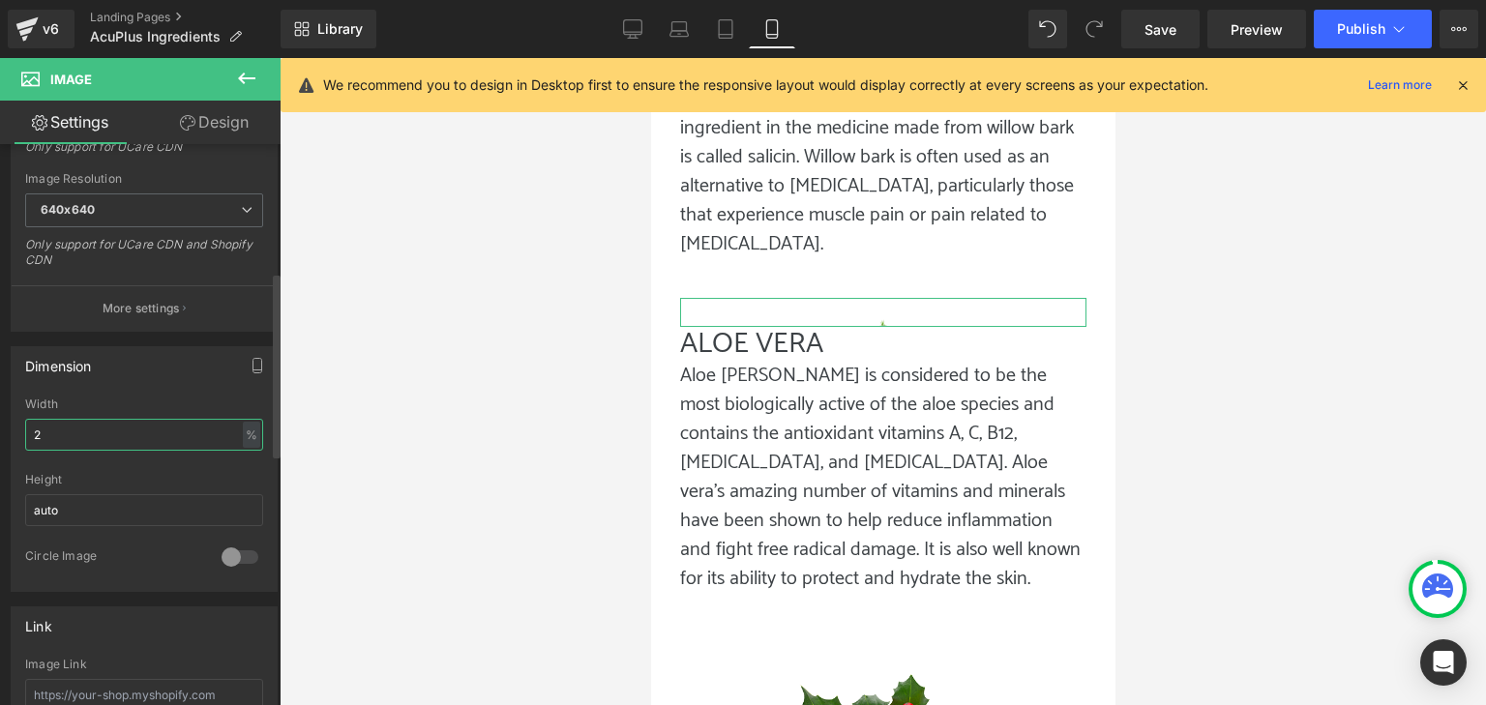
type input "25"
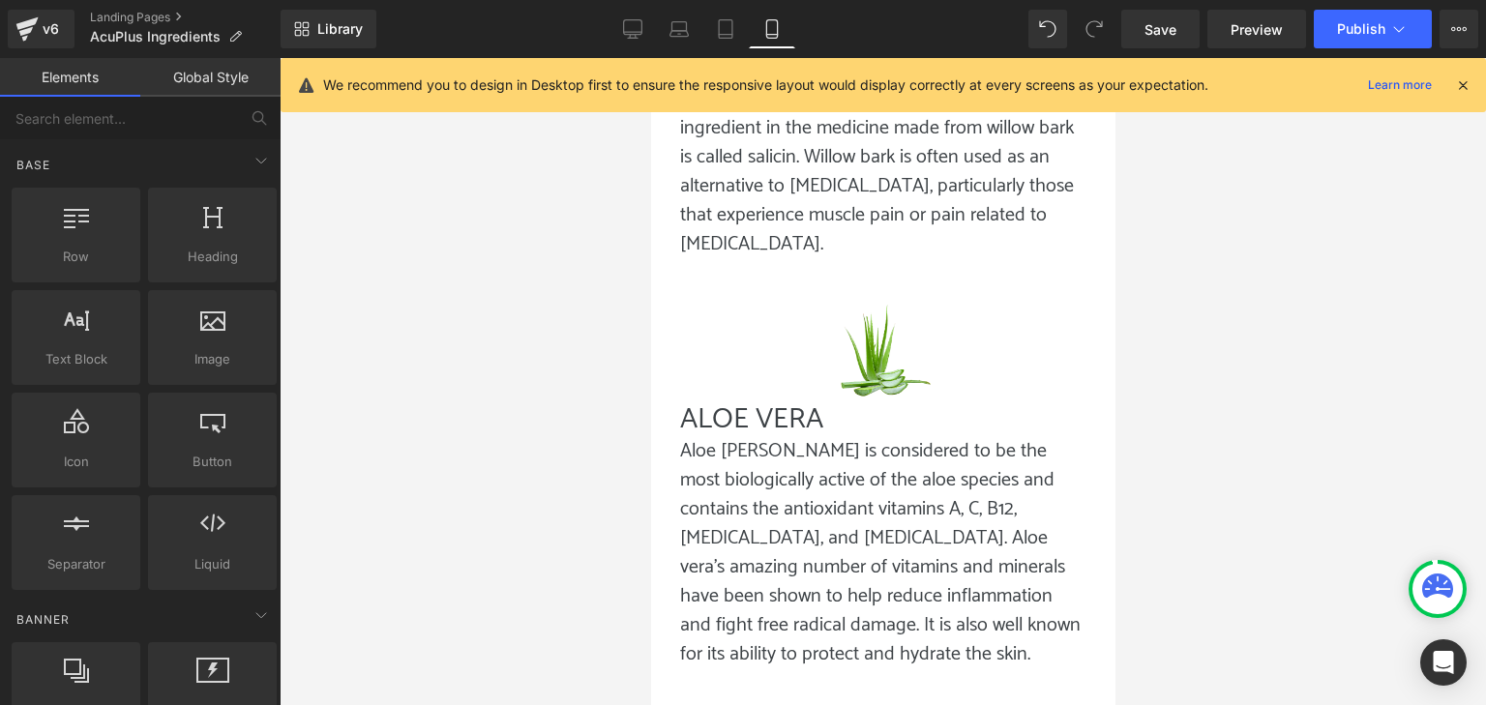
click at [582, 487] on div at bounding box center [883, 381] width 1207 height 647
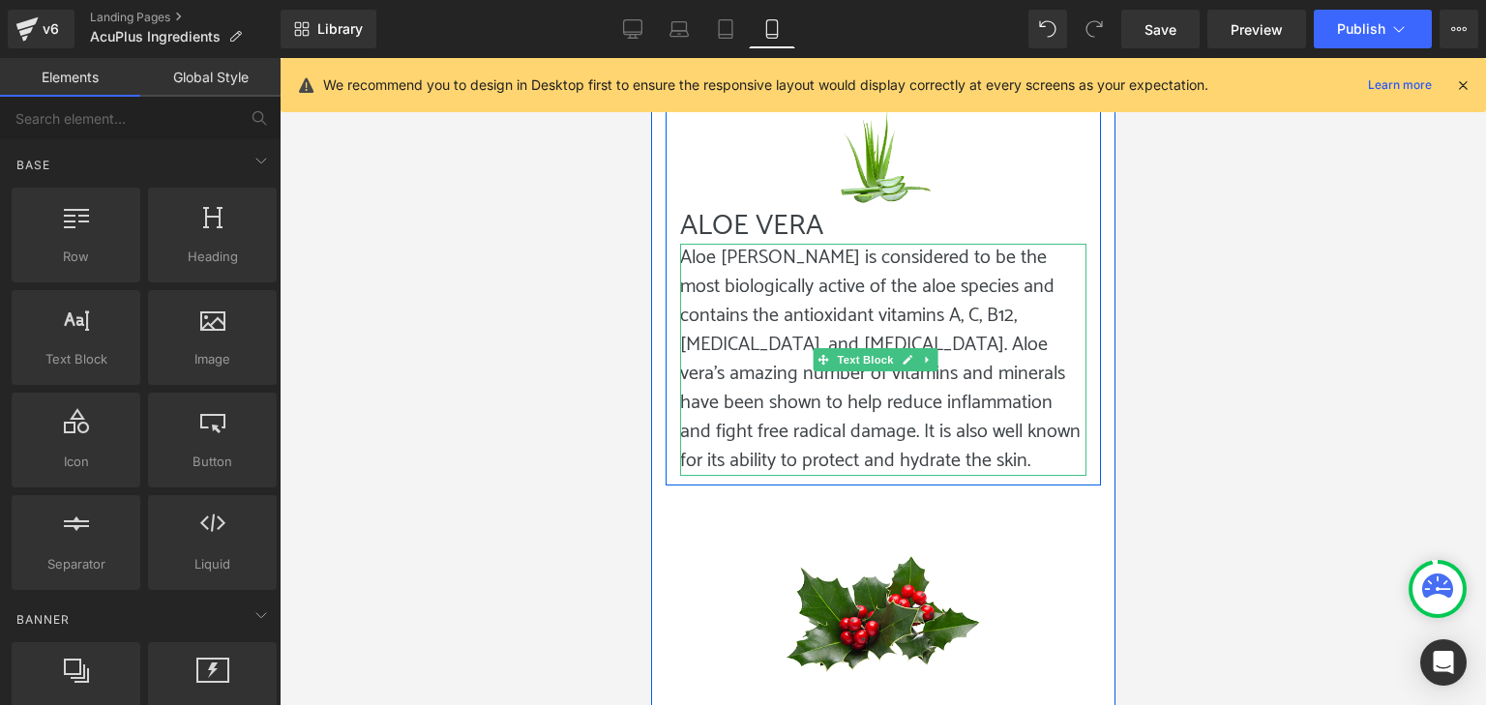
scroll to position [4320, 0]
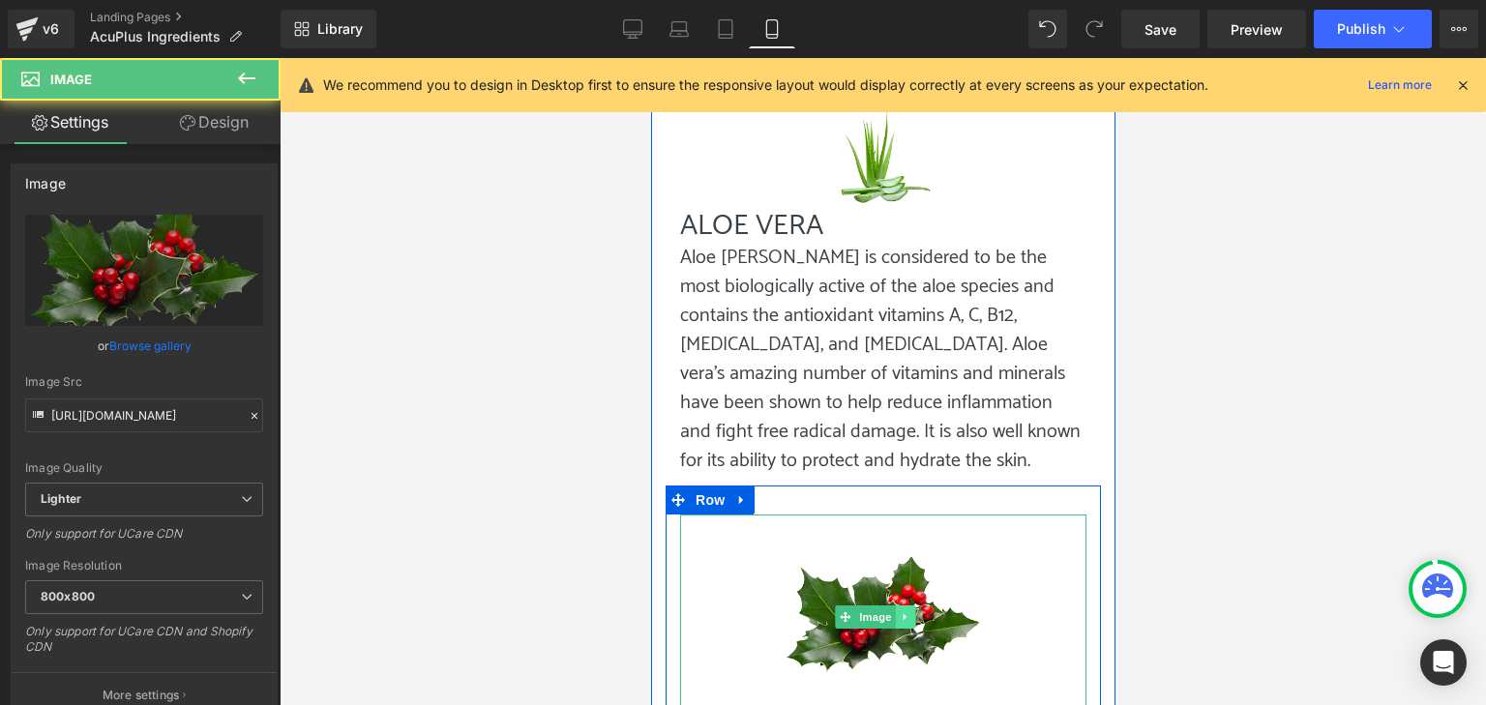
click at [901, 515] on div "Image" at bounding box center [882, 618] width 406 height 206
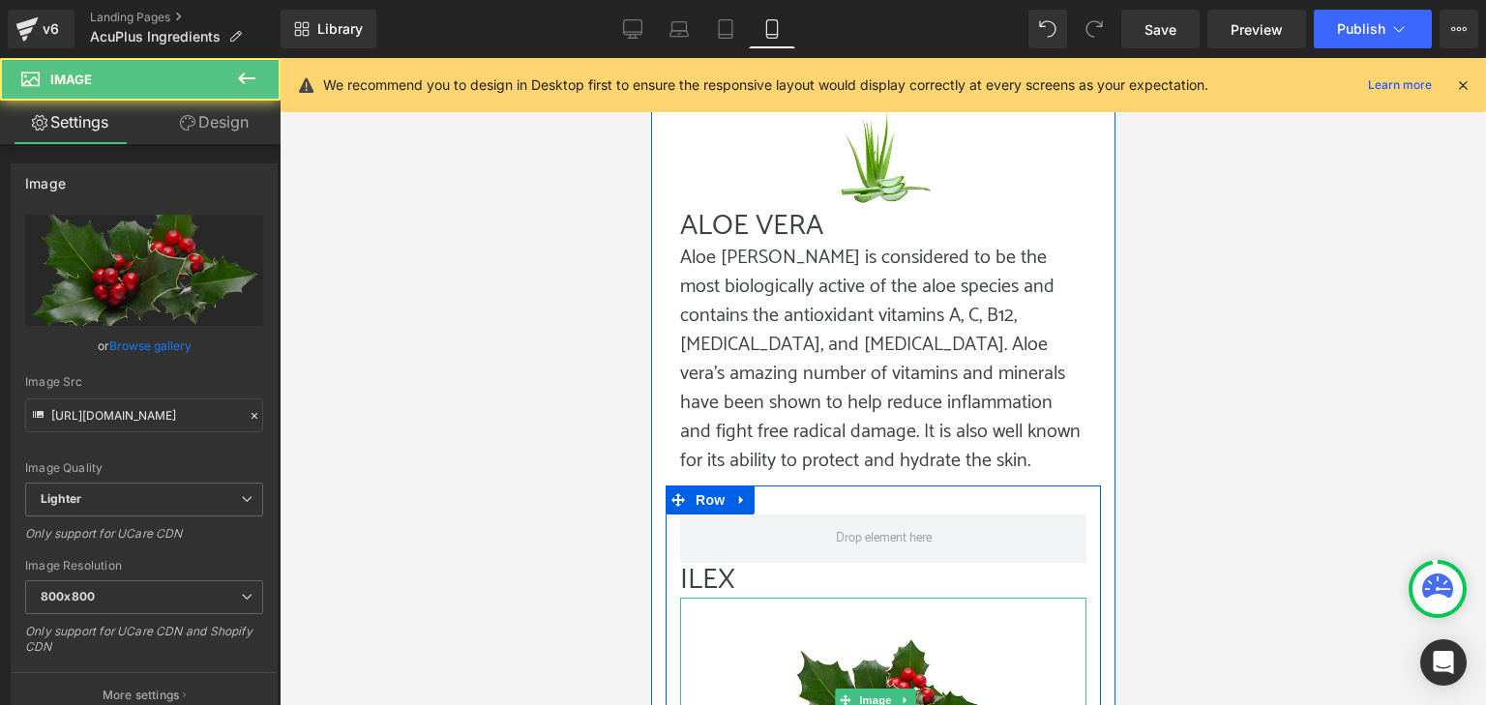
click at [804, 598] on img at bounding box center [882, 701] width 203 height 206
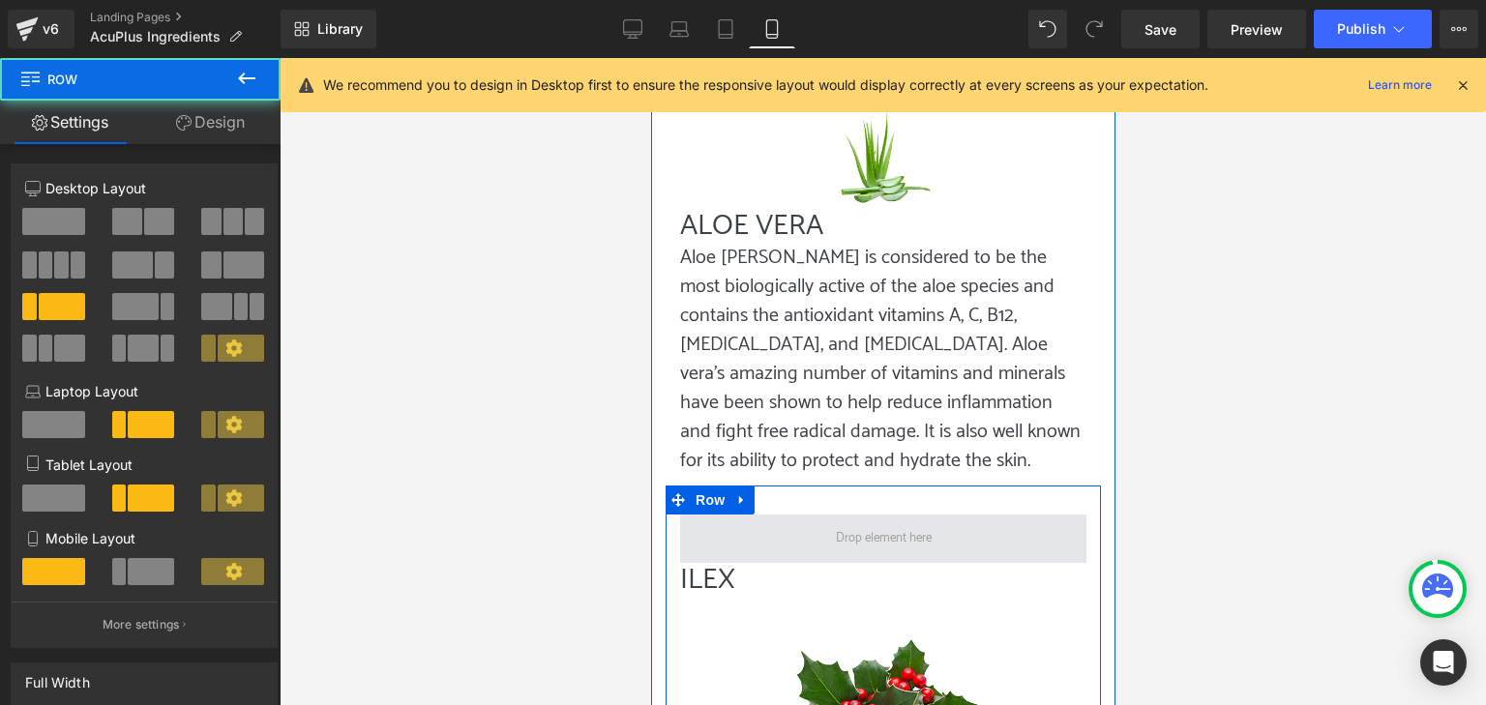
click at [957, 515] on span at bounding box center [882, 539] width 406 height 48
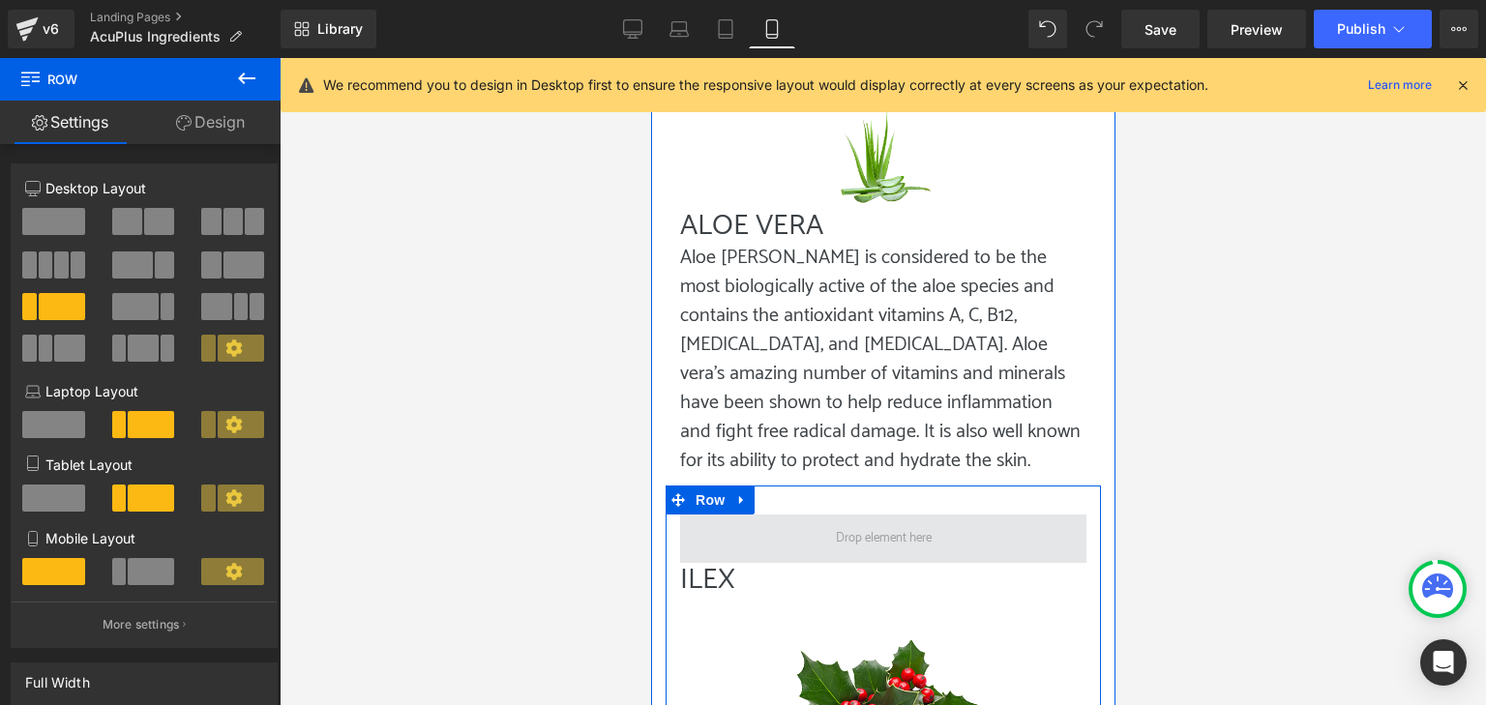
drag, startPoint x: 697, startPoint y: 438, endPoint x: 708, endPoint y: 438, distance: 11.6
click at [706, 515] on span at bounding box center [882, 539] width 406 height 48
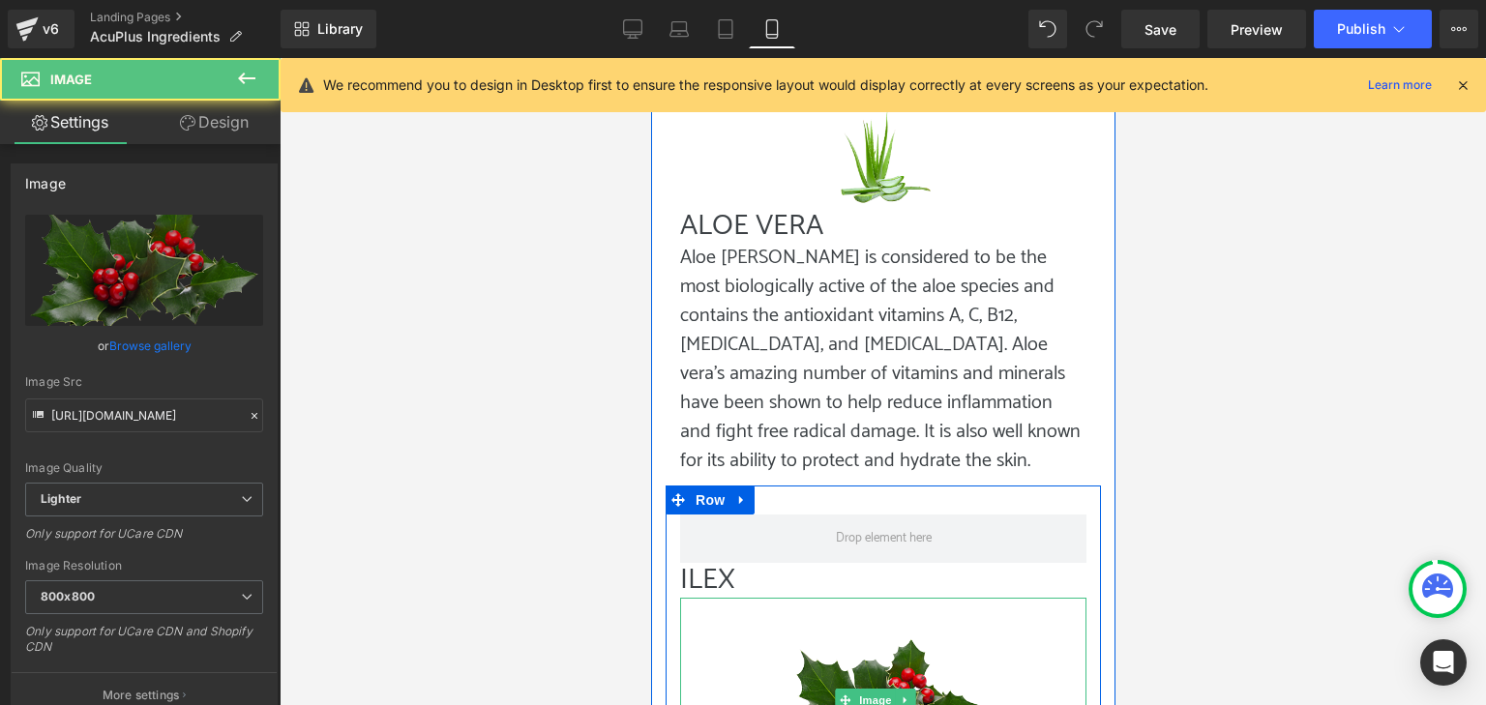
click at [922, 598] on img at bounding box center [882, 701] width 203 height 206
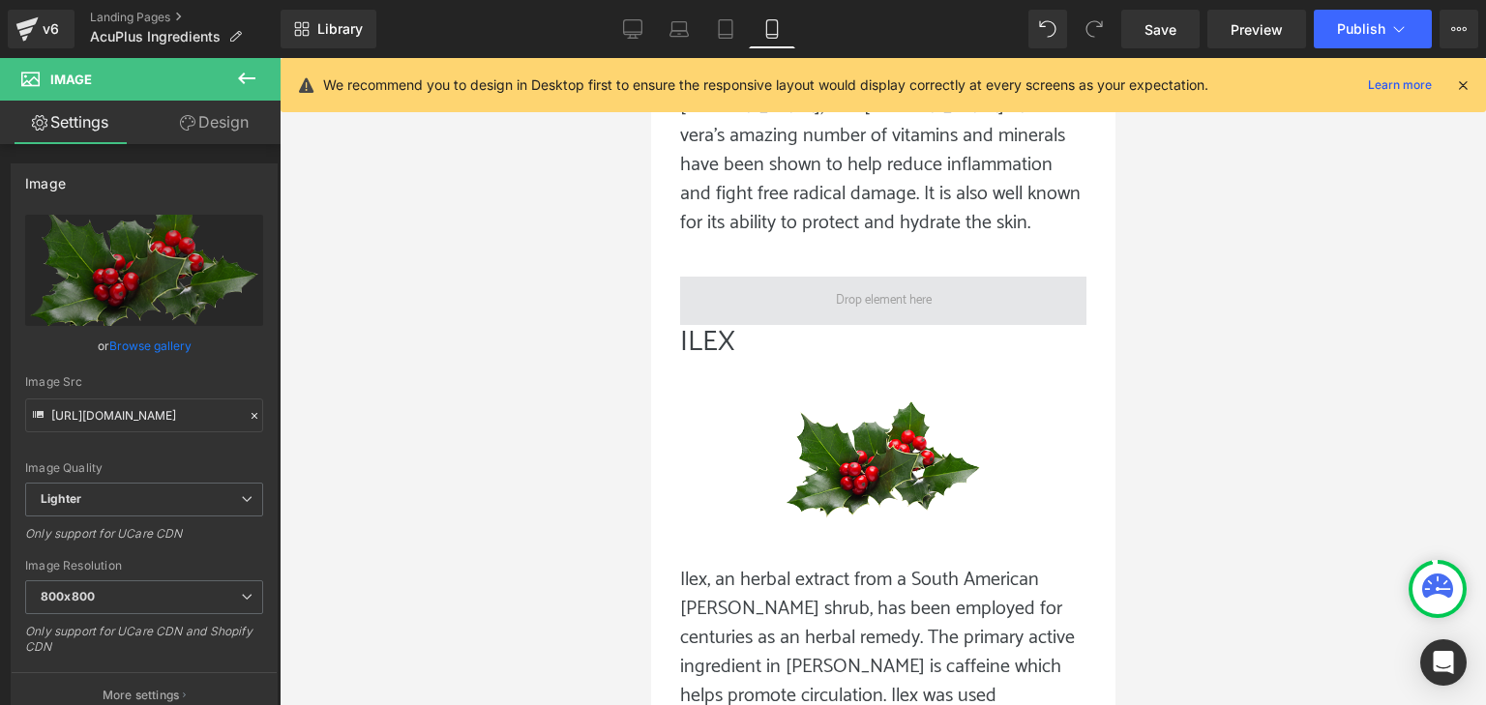
scroll to position [4513, 0]
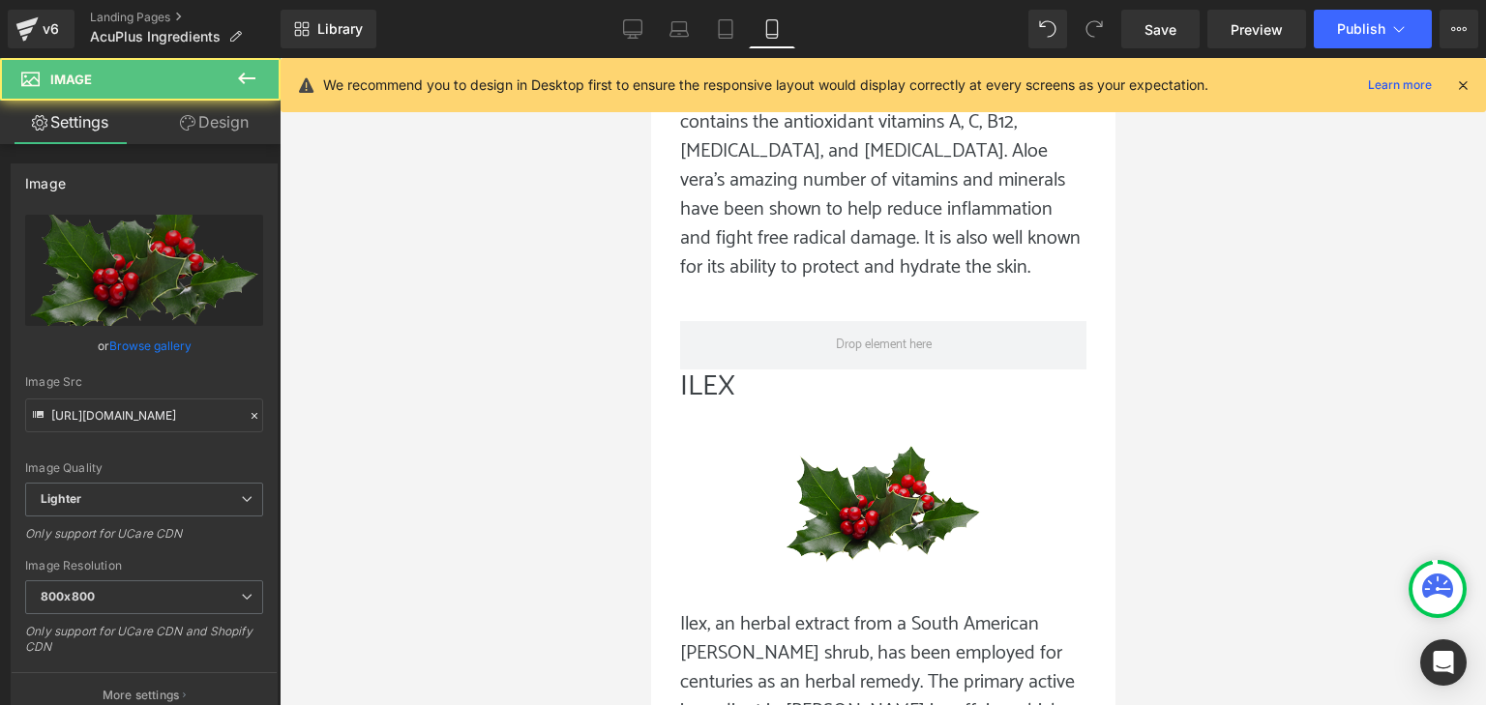
click at [845, 404] on img at bounding box center [882, 507] width 203 height 206
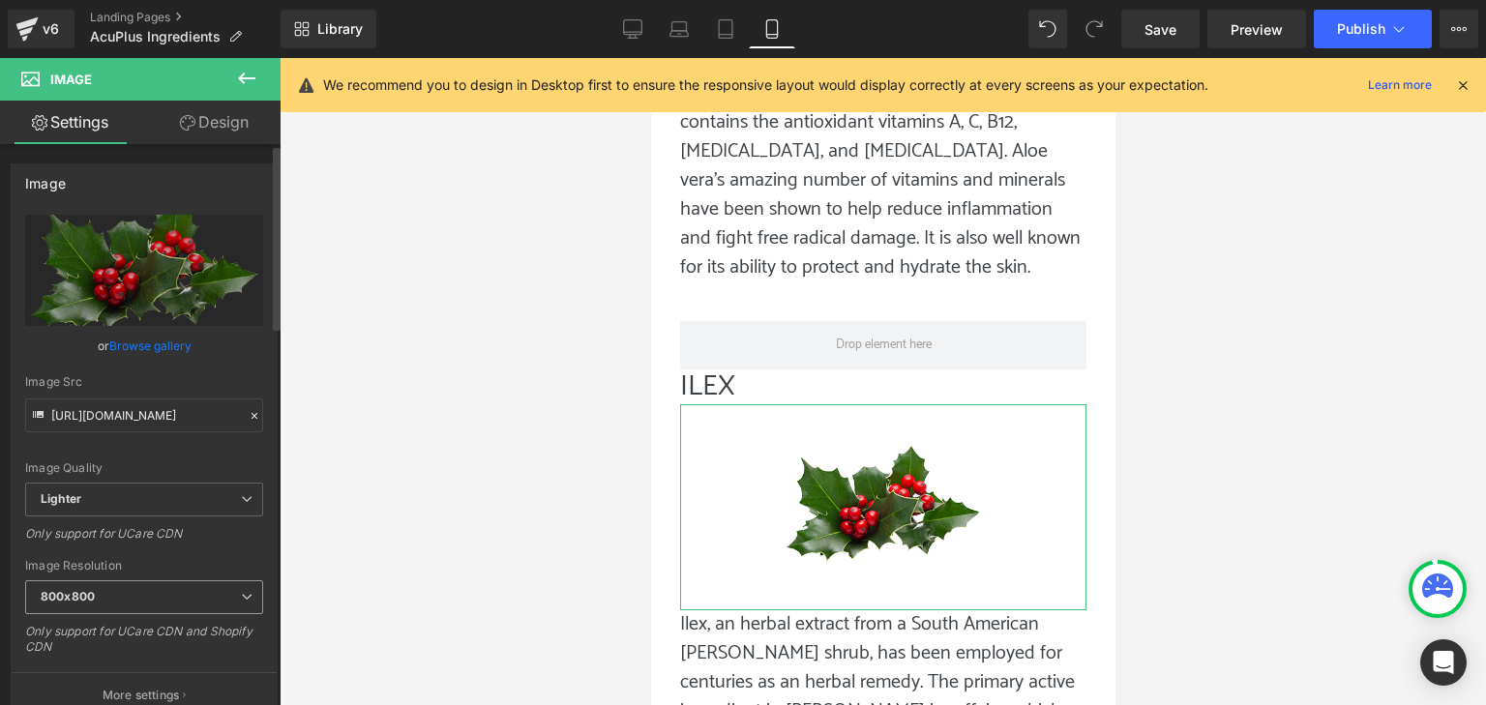
click at [114, 587] on span "800x800" at bounding box center [144, 598] width 238 height 34
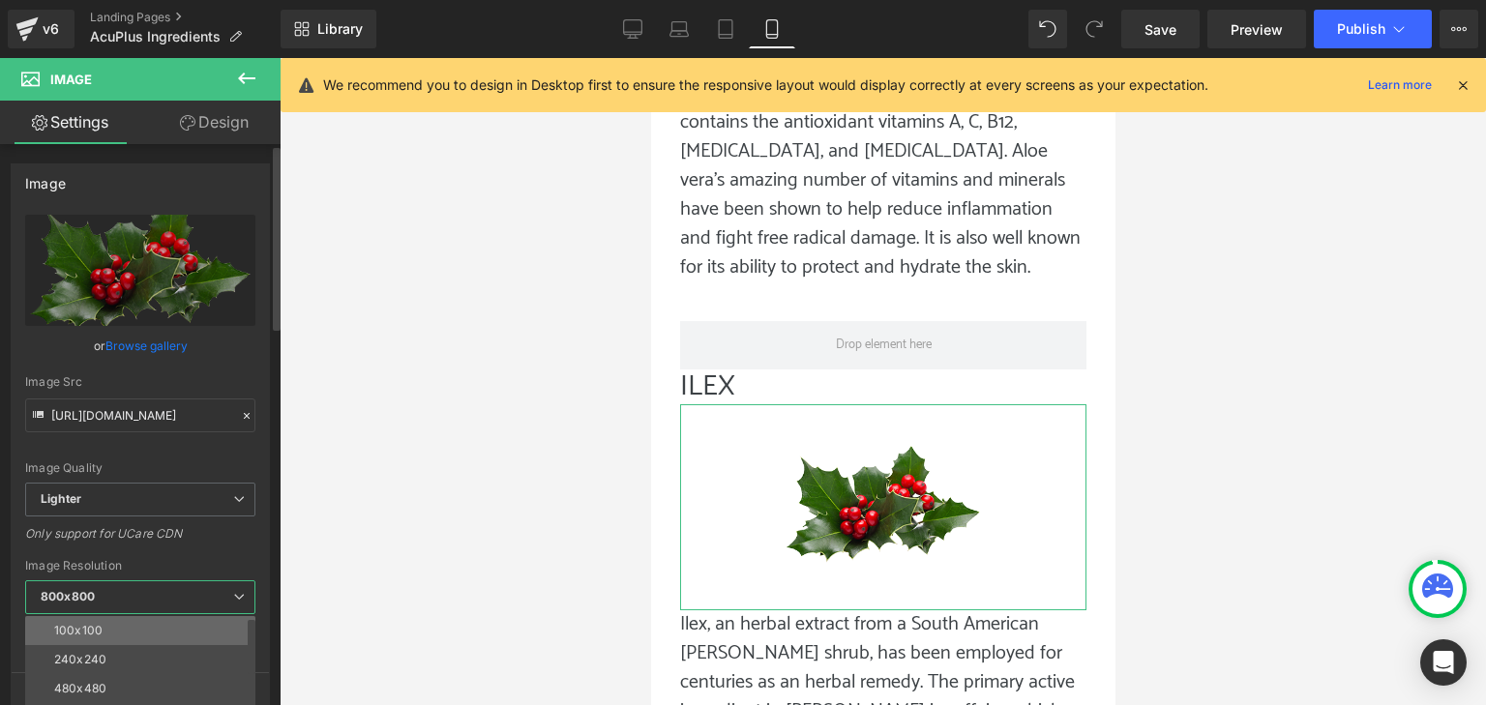
scroll to position [97, 0]
click at [121, 645] on li "640x640" at bounding box center [144, 650] width 239 height 29
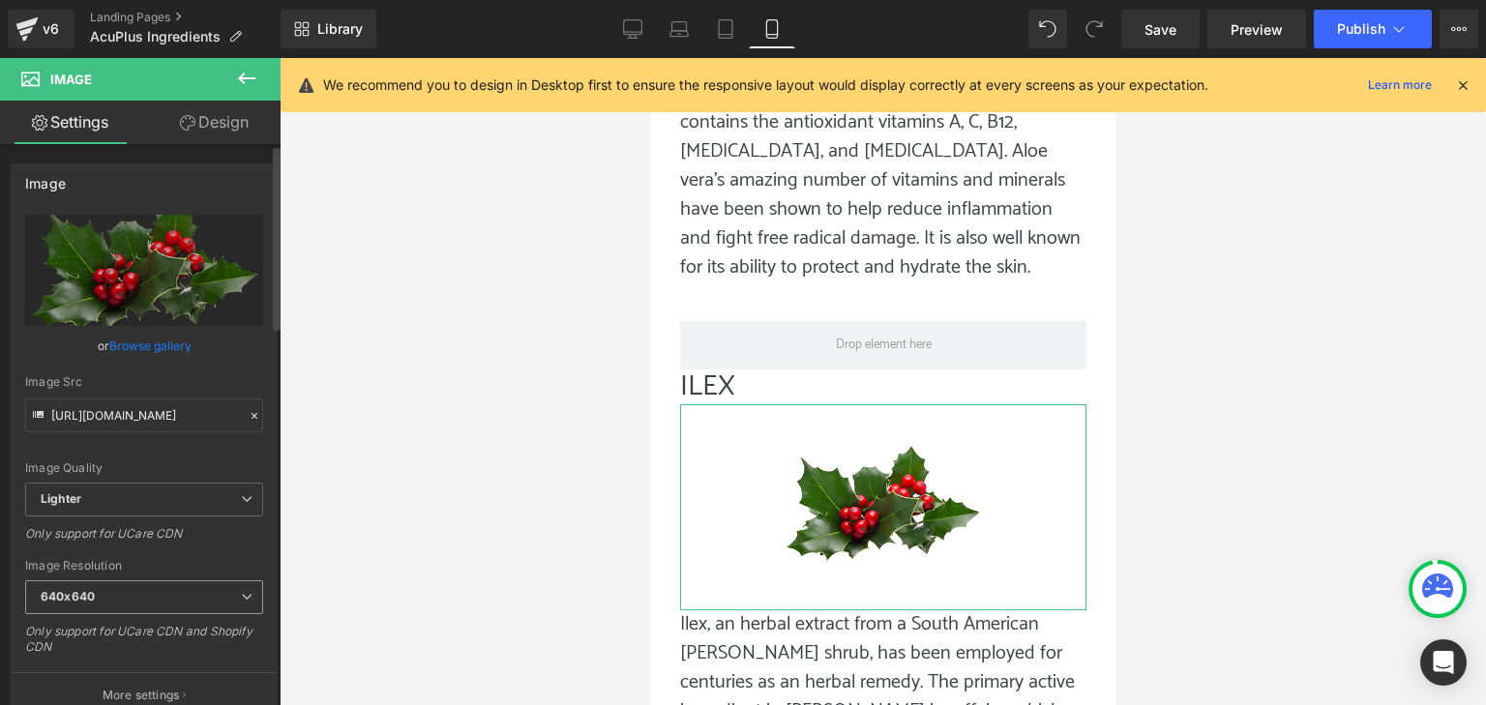
type input "[URL][DOMAIN_NAME]"
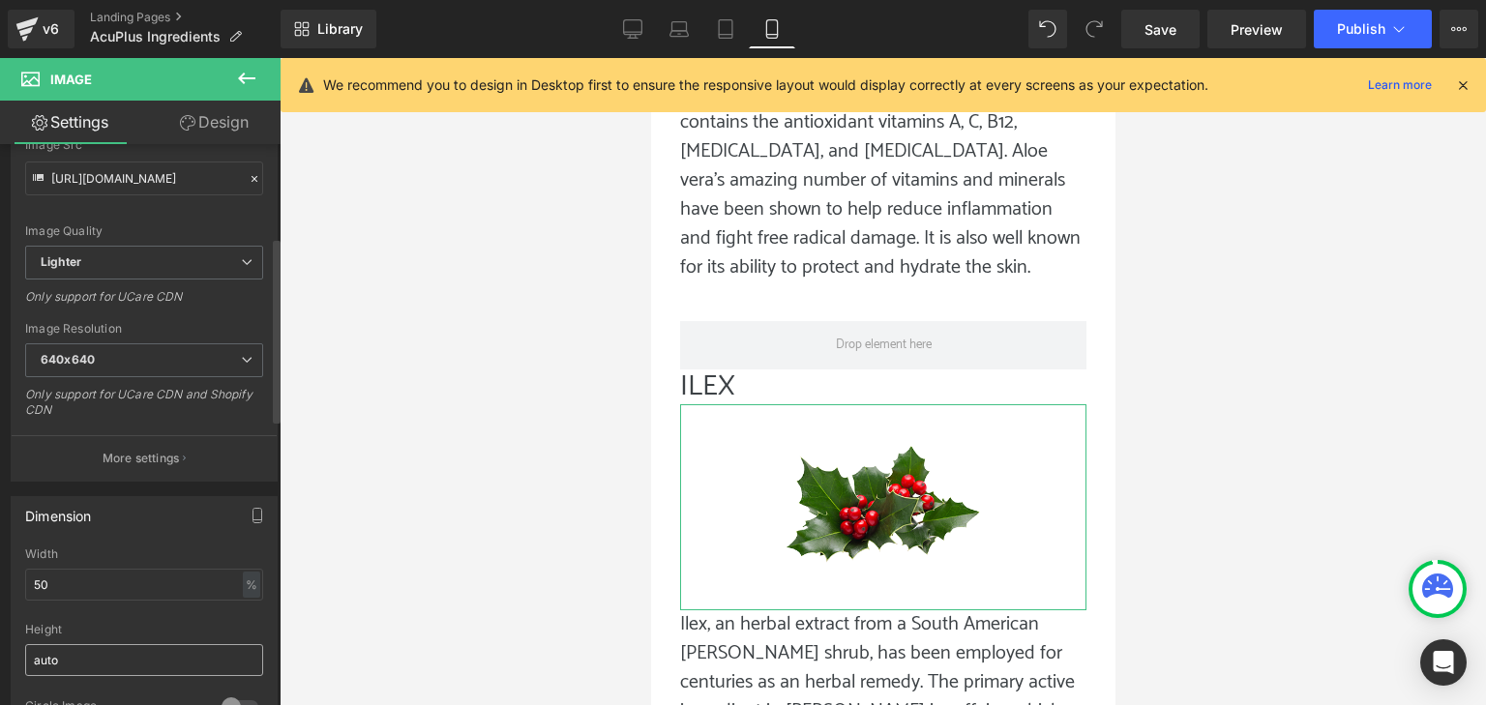
scroll to position [290, 0]
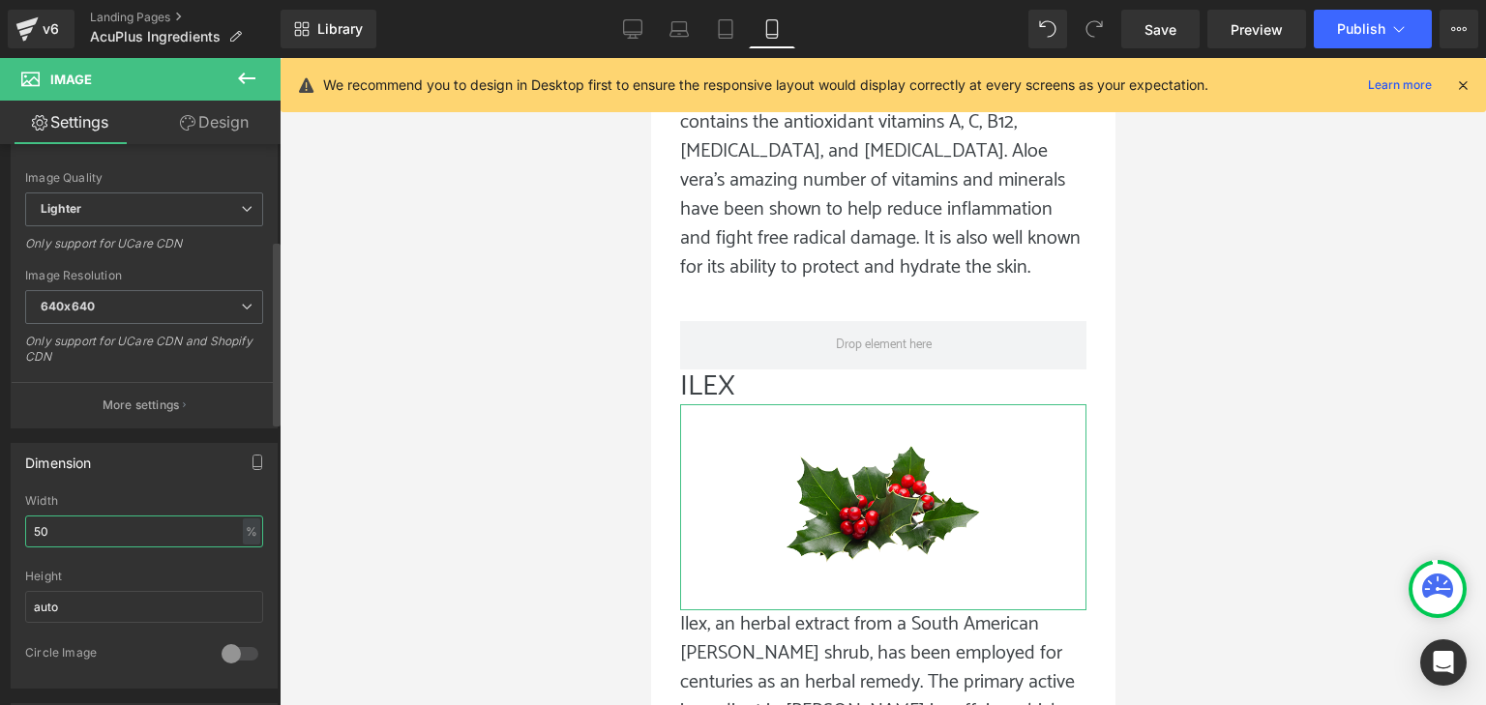
drag, startPoint x: 70, startPoint y: 528, endPoint x: 18, endPoint y: 525, distance: 51.4
click at [18, 525] on div "50% Width 50 % % px auto Height auto 0 Circle Image" at bounding box center [144, 591] width 265 height 194
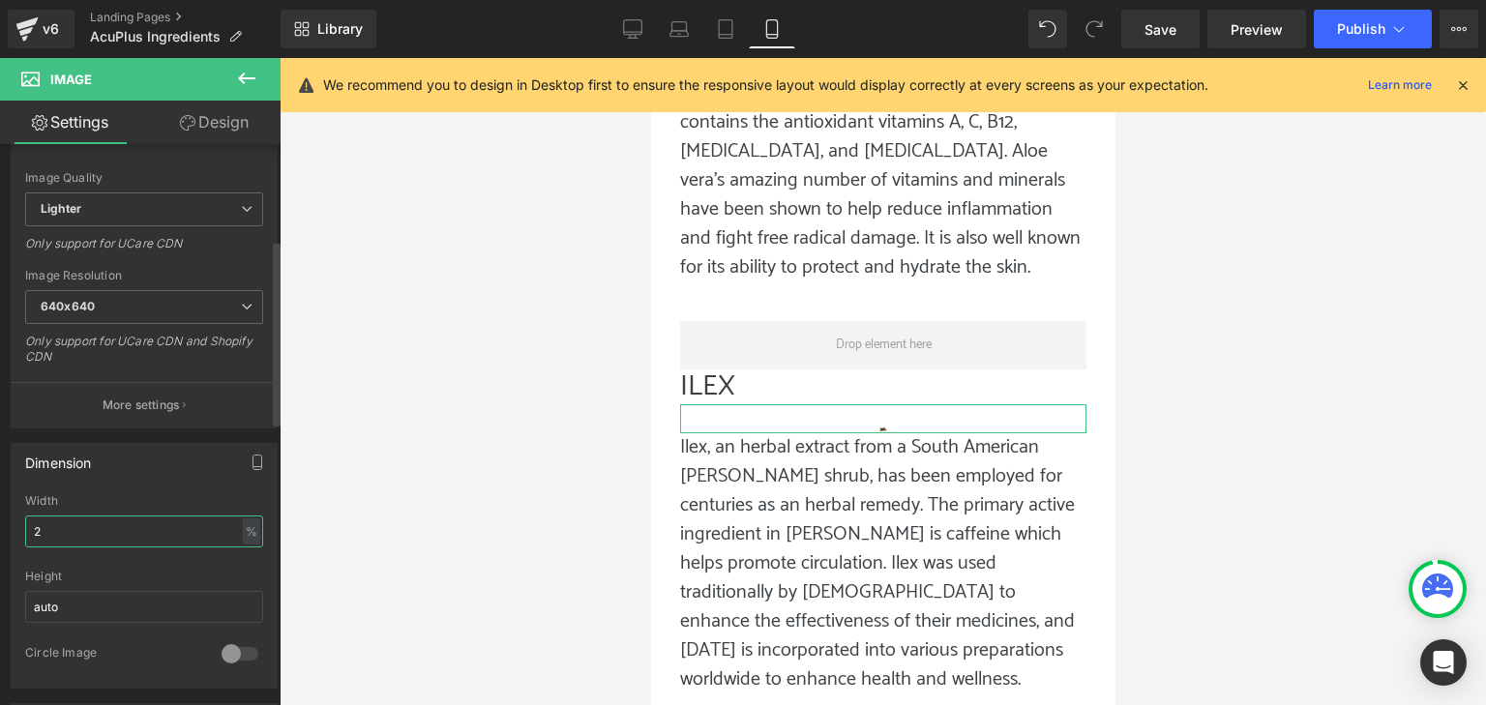
type input "25"
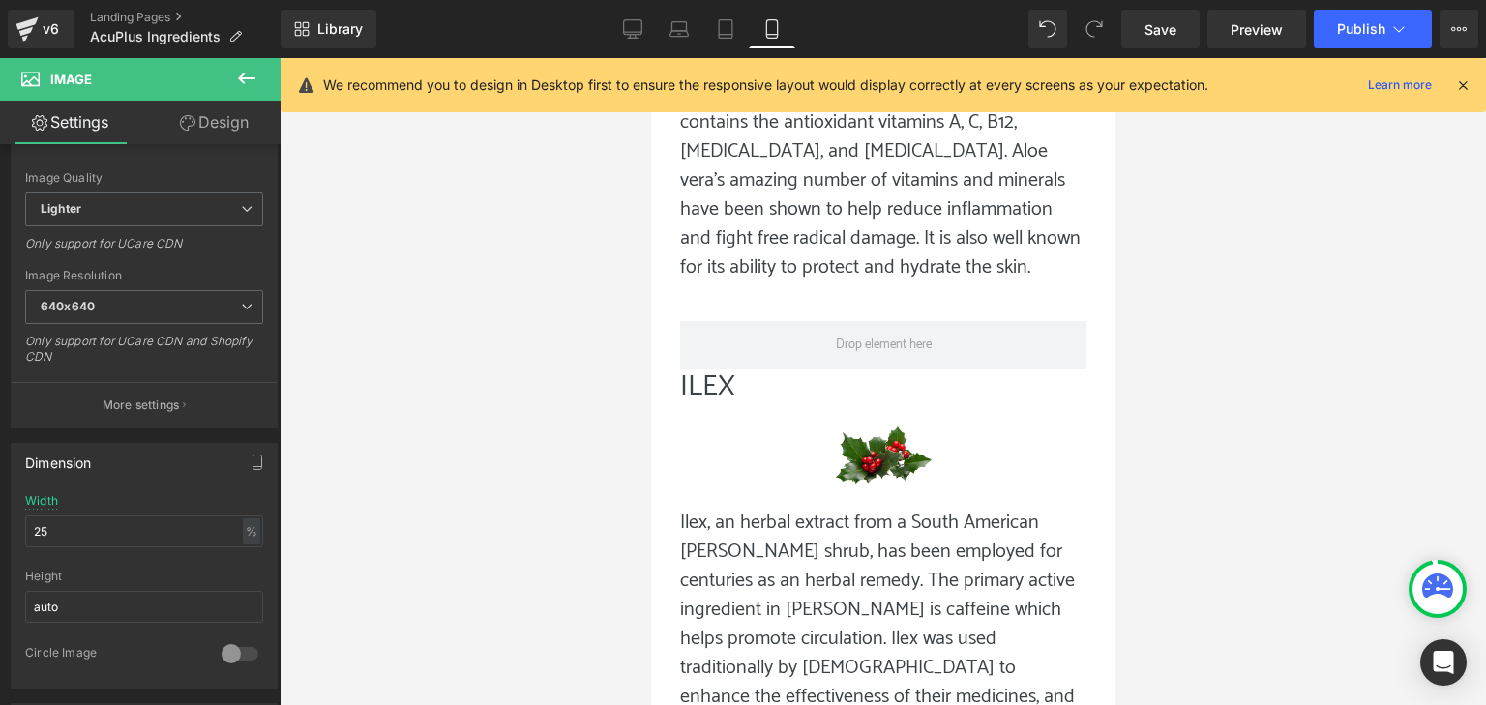
click at [564, 451] on div at bounding box center [883, 381] width 1207 height 647
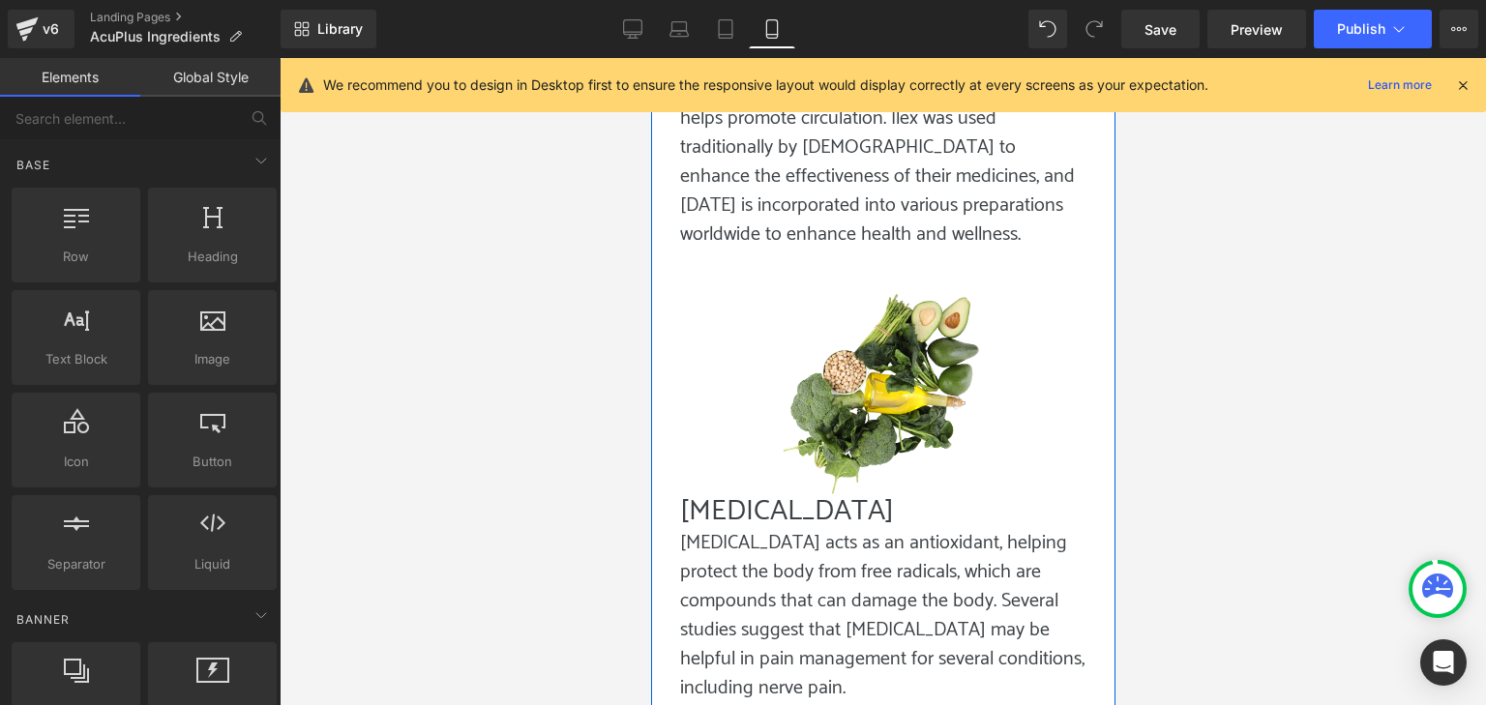
scroll to position [5094, 0]
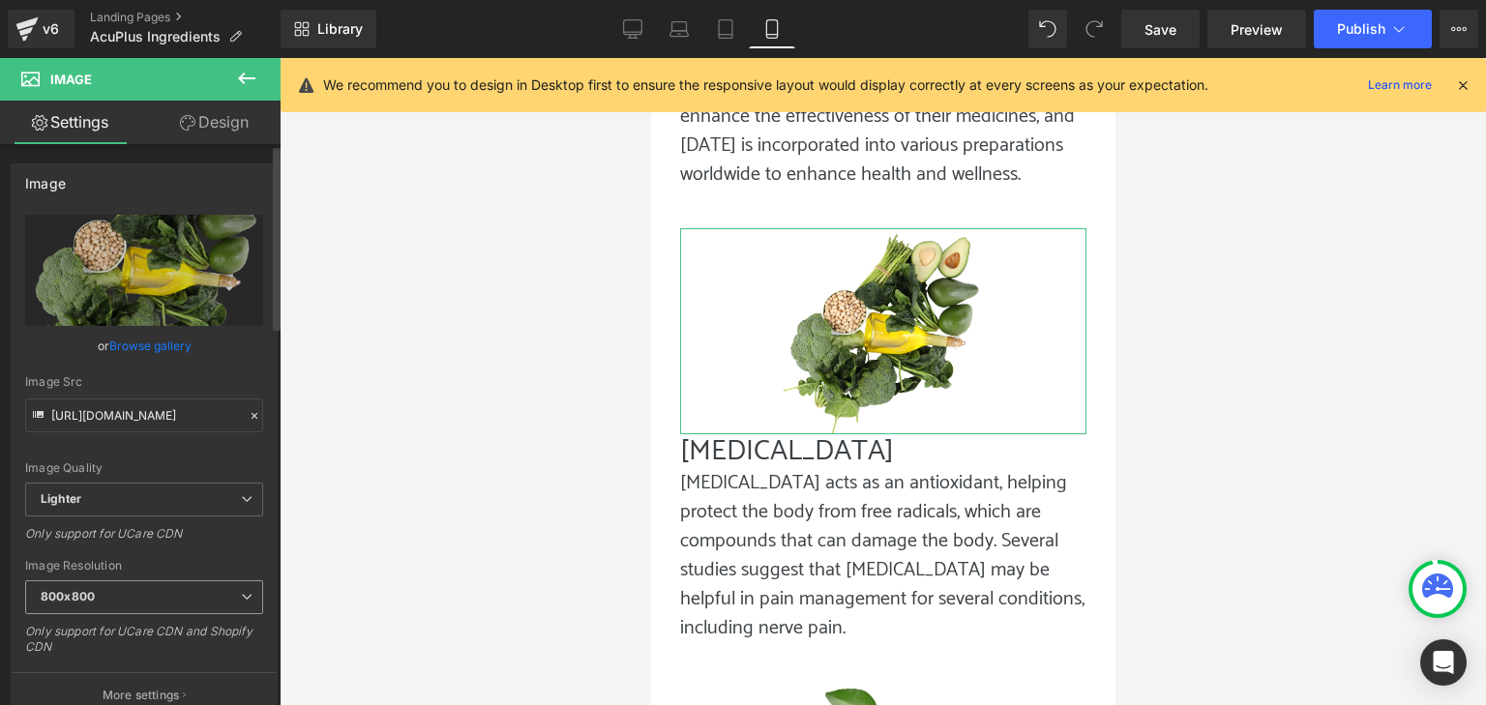
click at [153, 607] on span "800x800" at bounding box center [144, 598] width 238 height 34
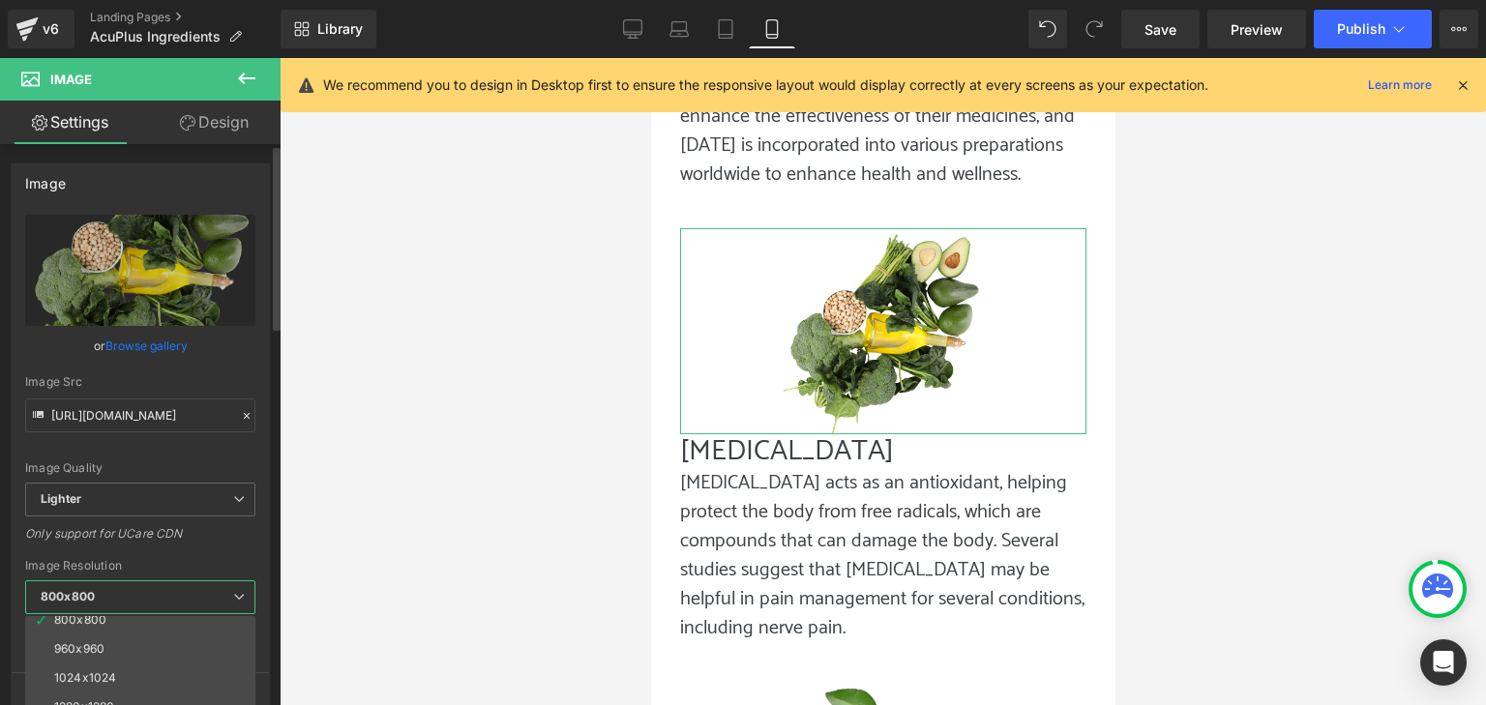
scroll to position [194, 0]
click at [121, 646] on li "960x960" at bounding box center [144, 640] width 239 height 29
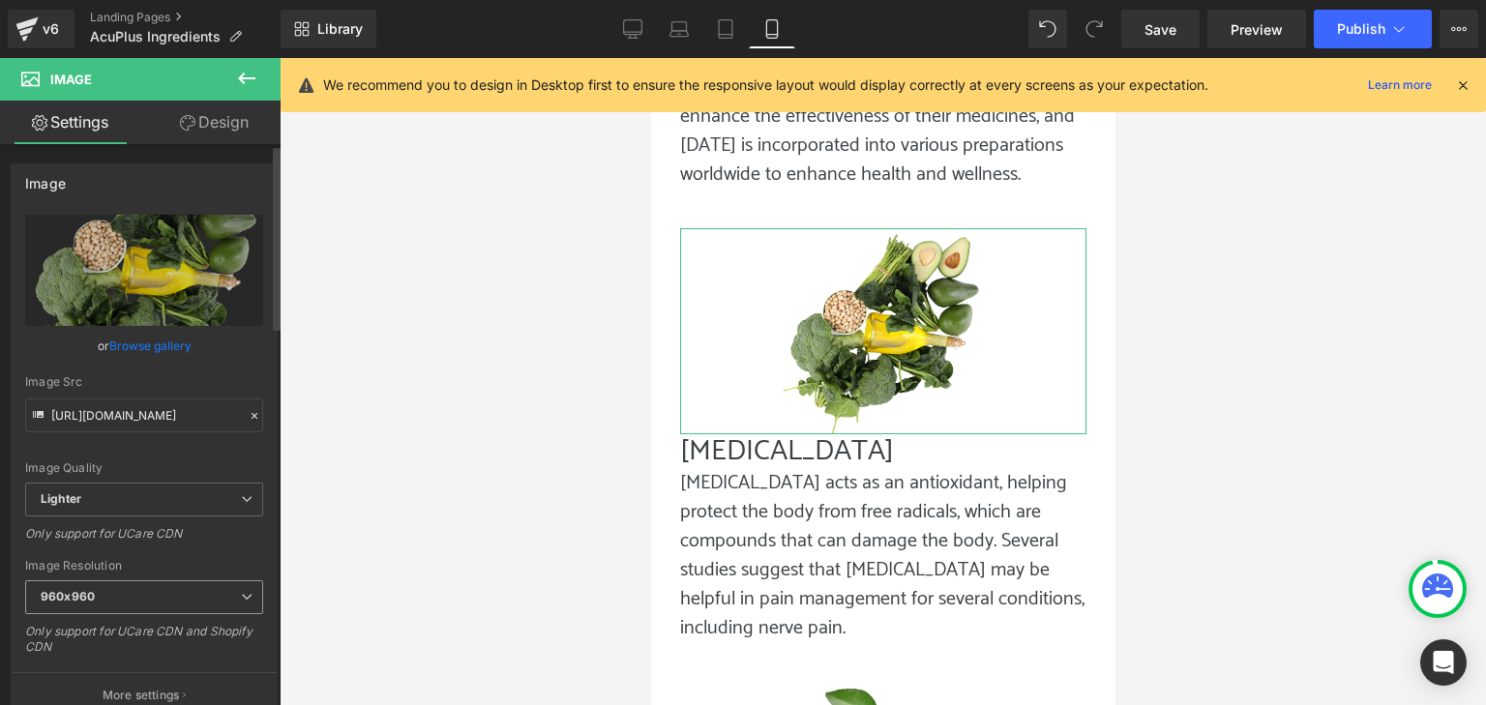
click at [130, 591] on span "960x960" at bounding box center [144, 598] width 238 height 34
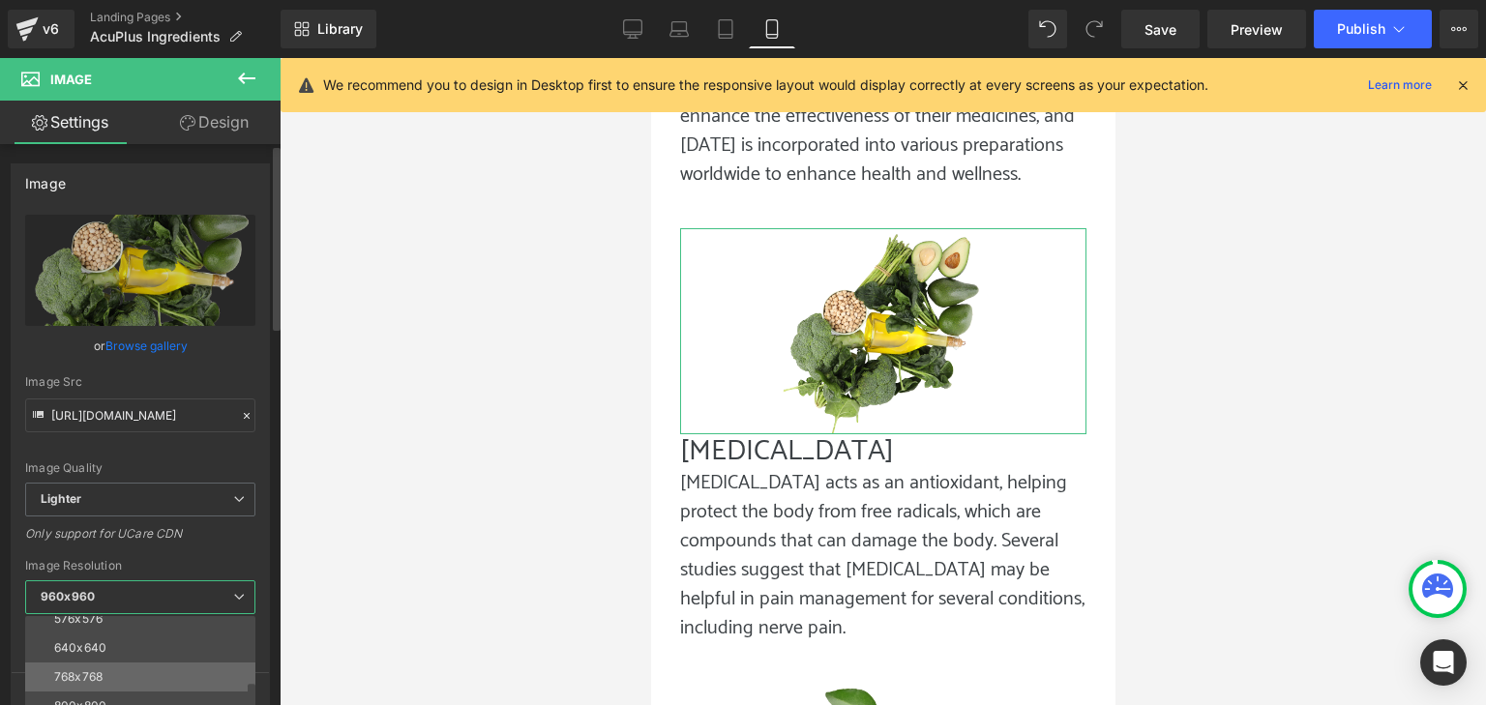
scroll to position [97, 0]
click at [108, 656] on li "640x640" at bounding box center [144, 650] width 239 height 29
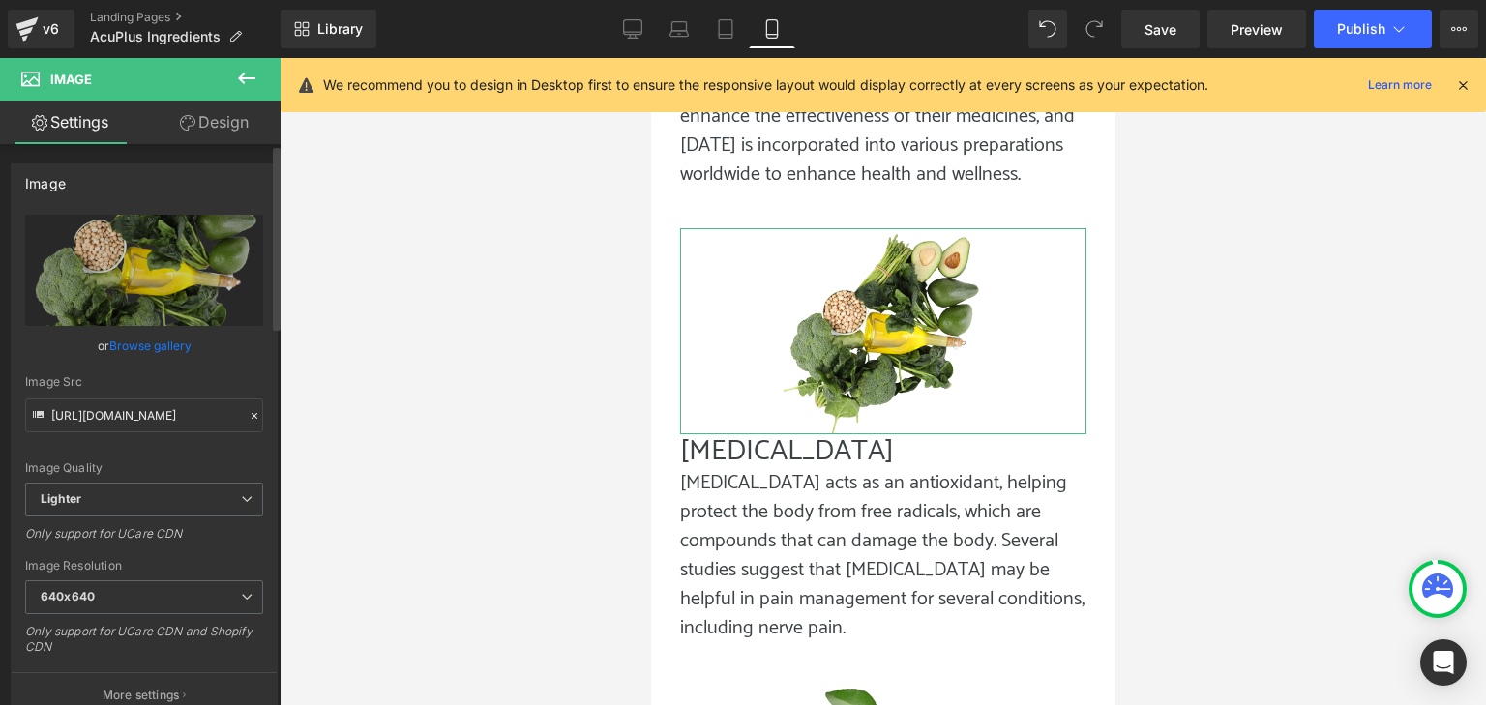
type input "[URL][DOMAIN_NAME]"
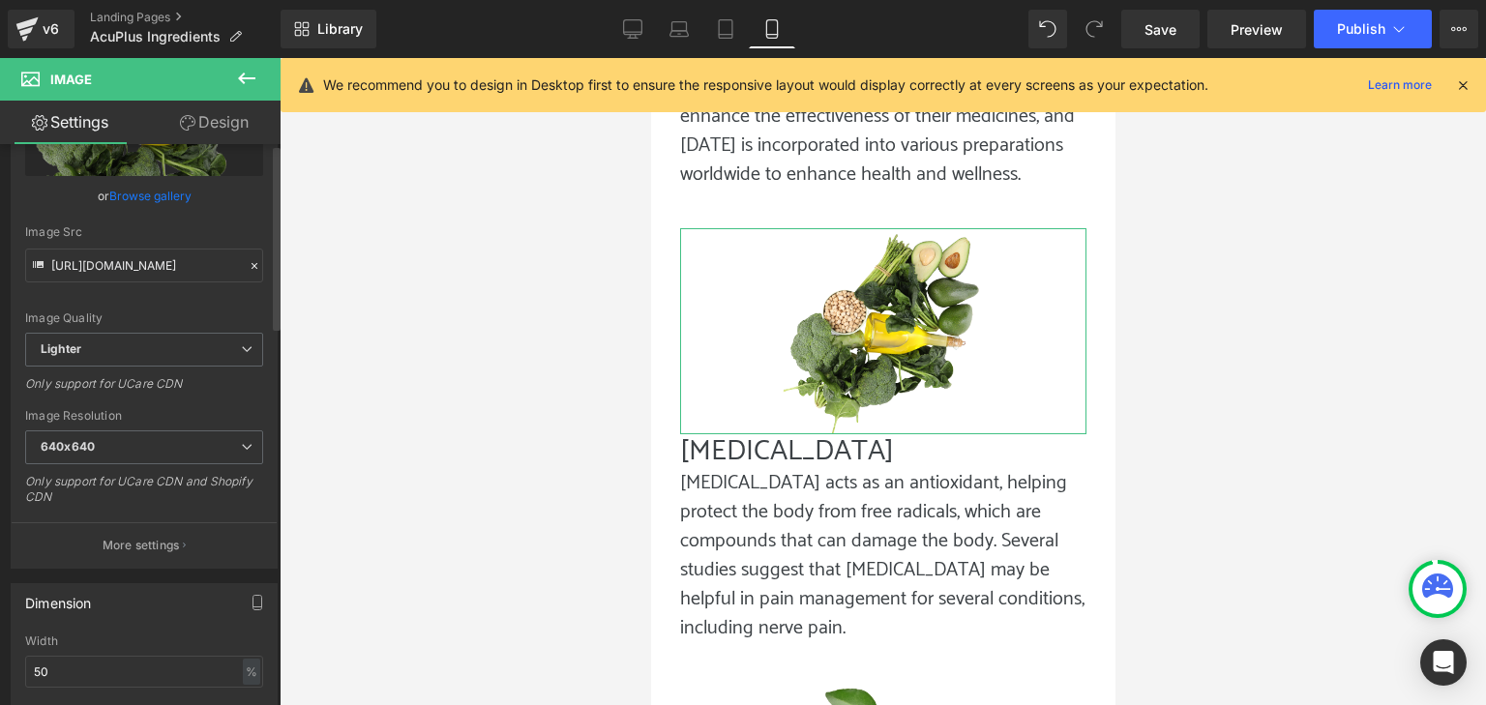
scroll to position [194, 0]
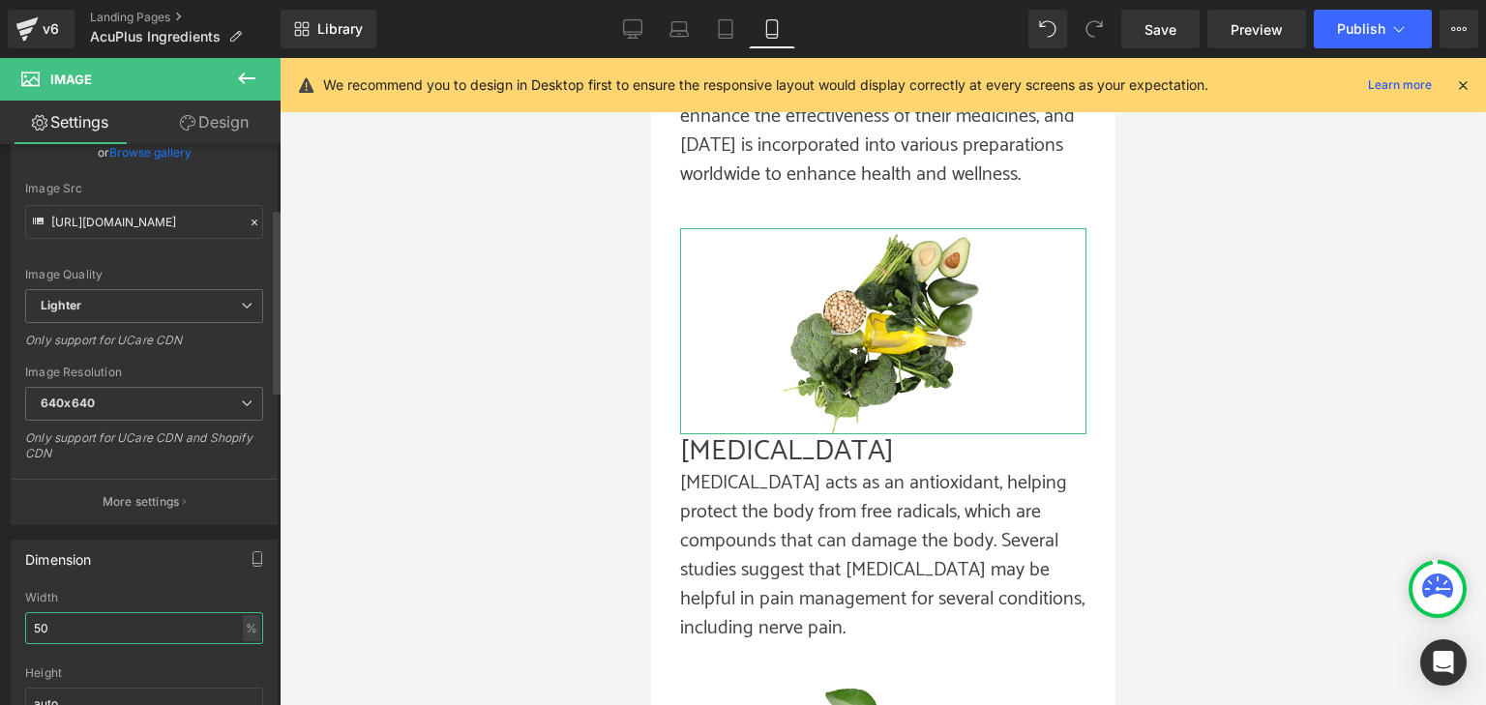
drag, startPoint x: 130, startPoint y: 628, endPoint x: 5, endPoint y: 627, distance: 124.8
click at [4, 627] on div "Dimension 50% Width 50 % % px auto Height auto 0 Circle Image" at bounding box center [144, 655] width 289 height 260
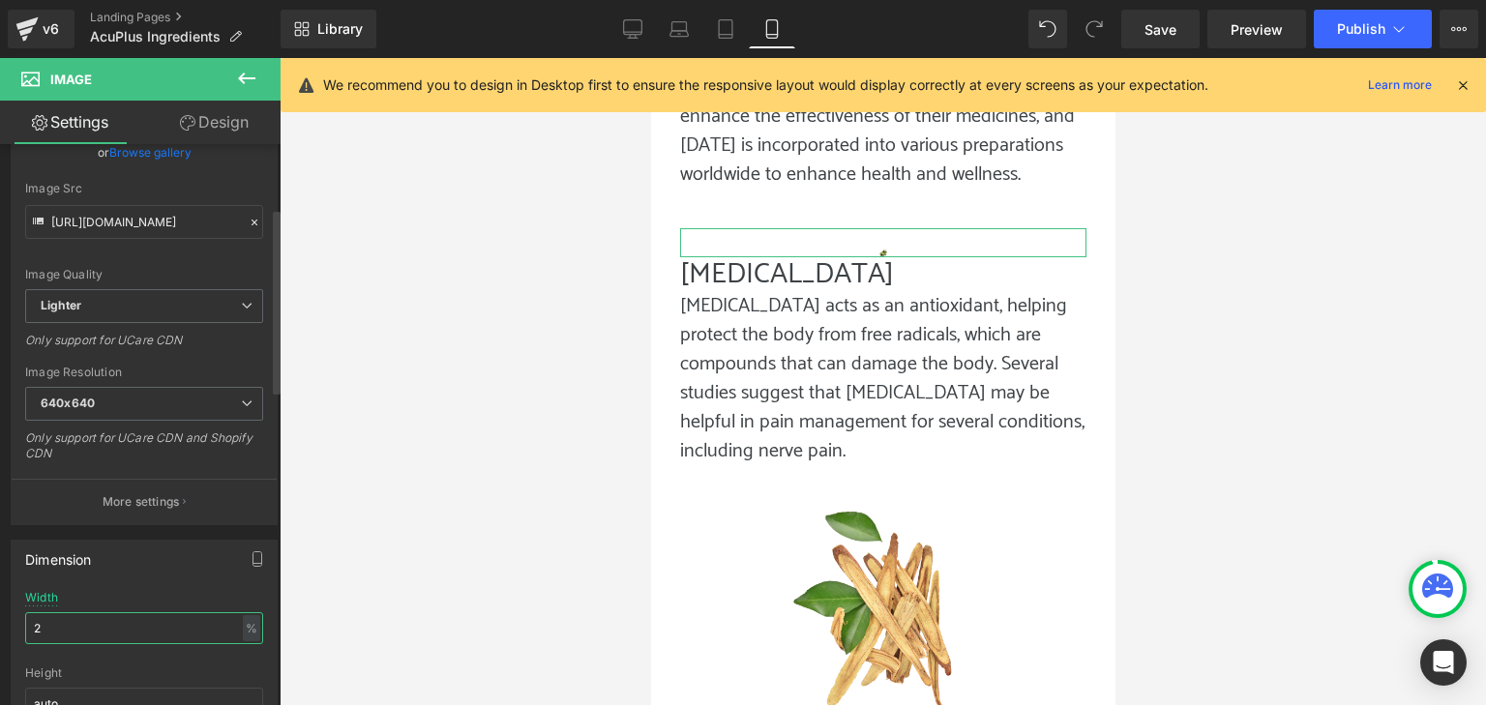
type input "25"
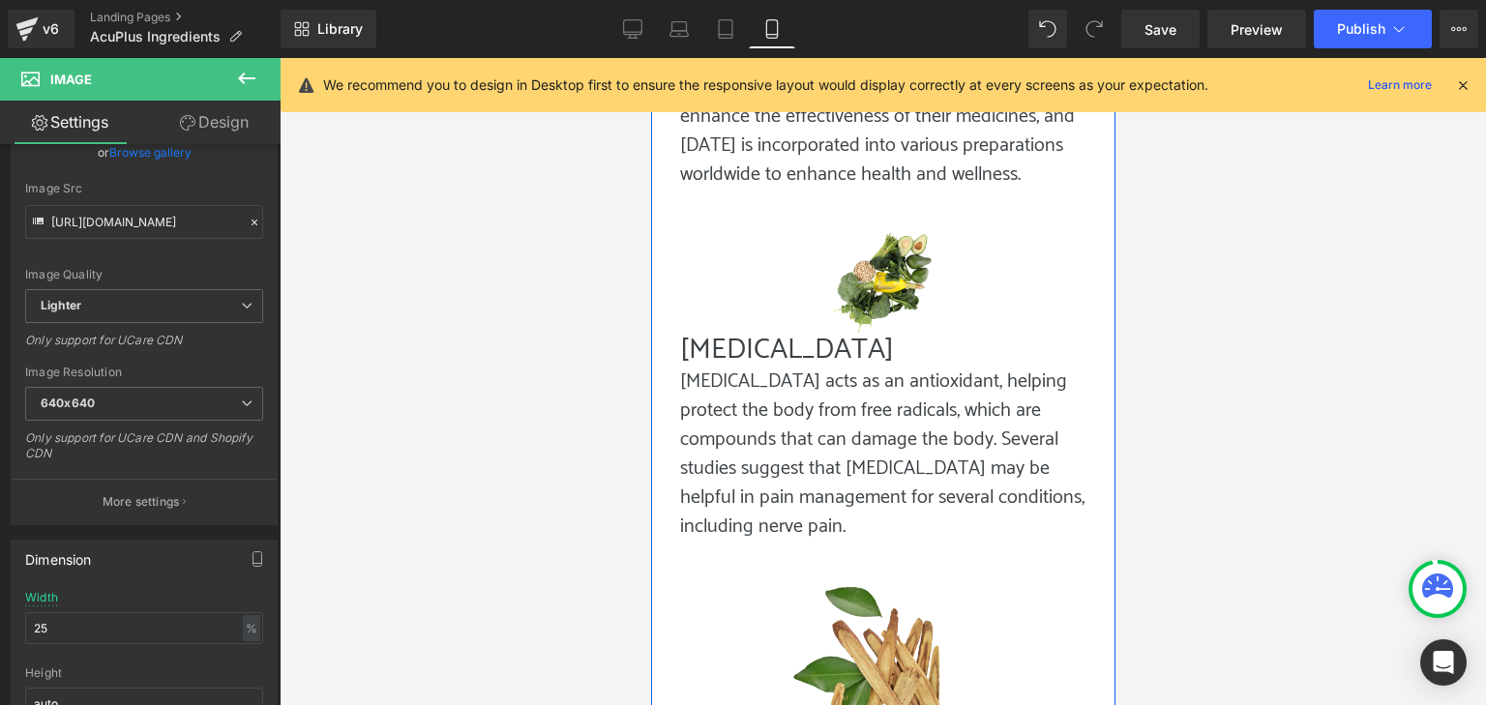
click at [928, 581] on img at bounding box center [882, 684] width 203 height 206
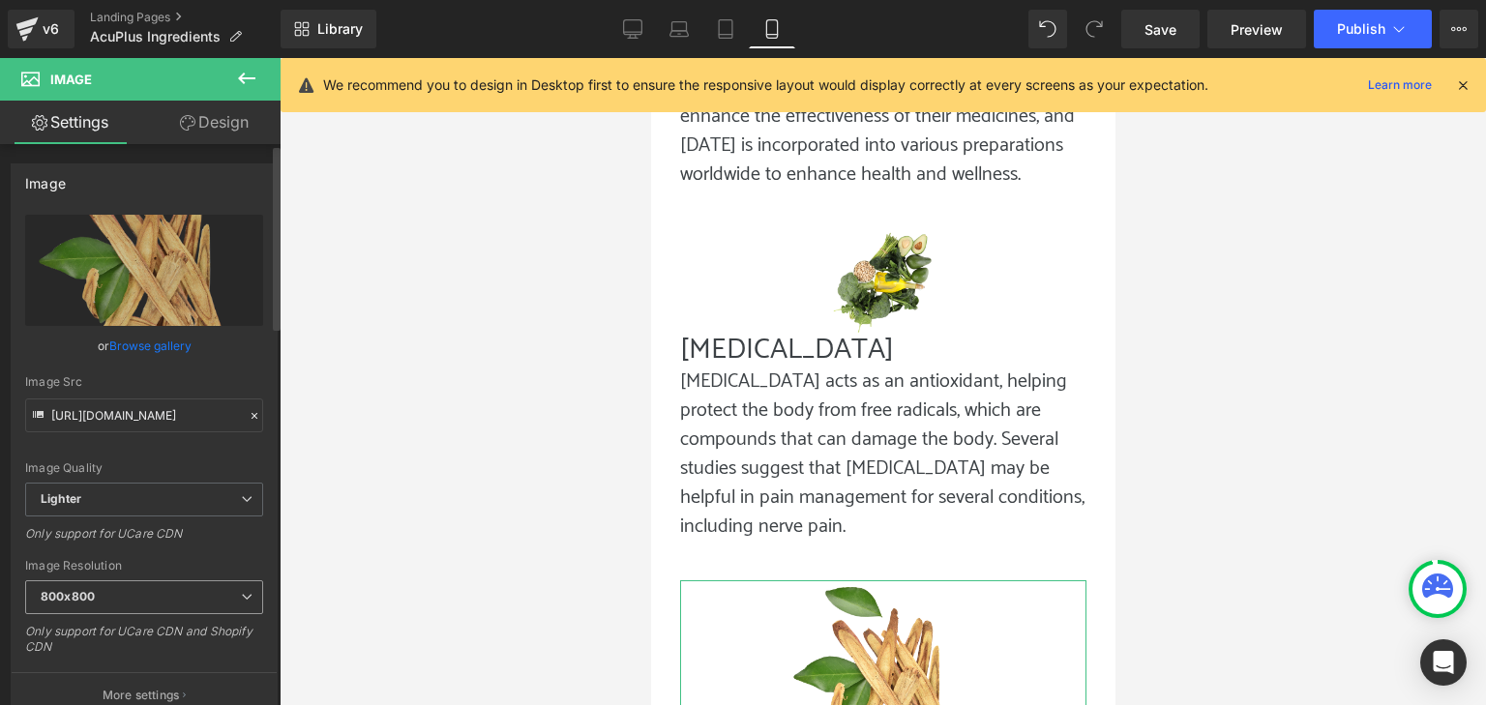
click at [150, 596] on span "800x800" at bounding box center [144, 598] width 238 height 34
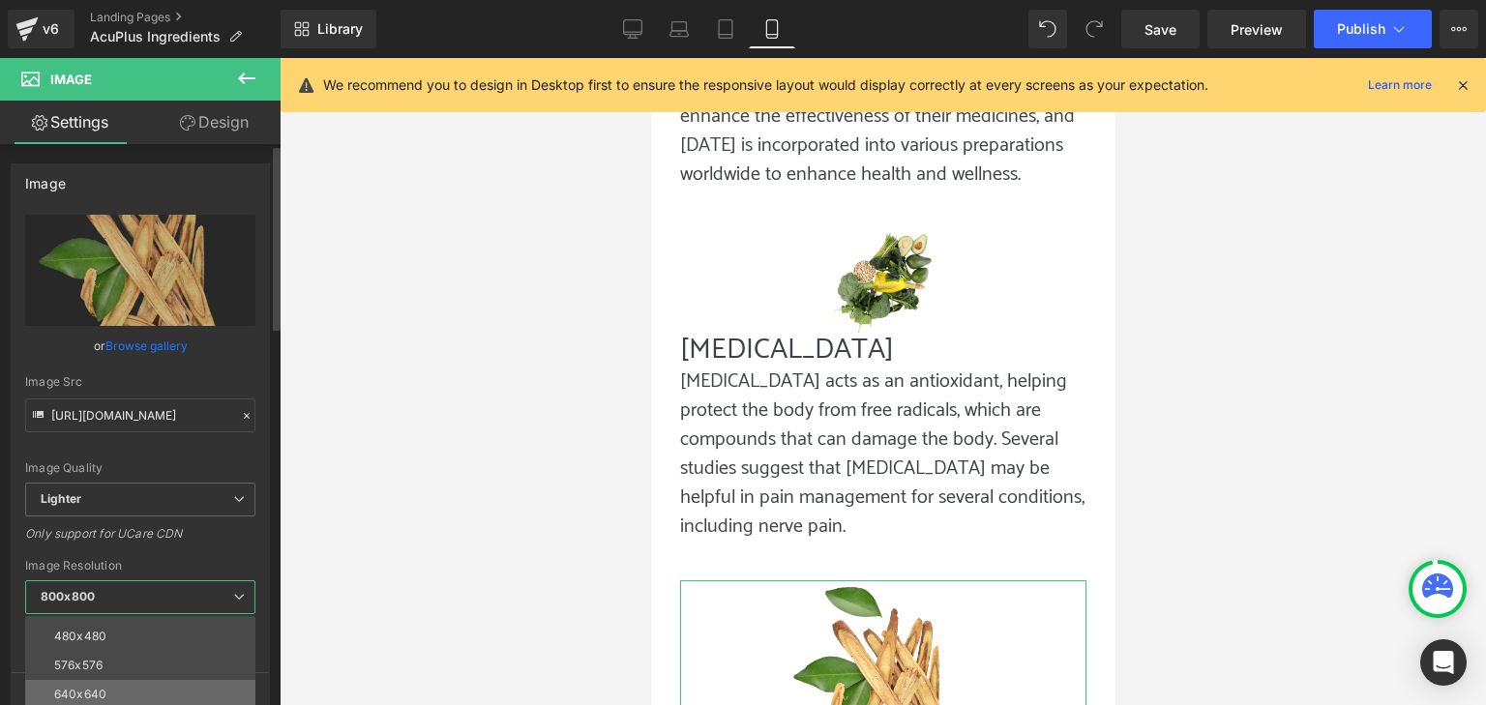
scroll to position [97, 0]
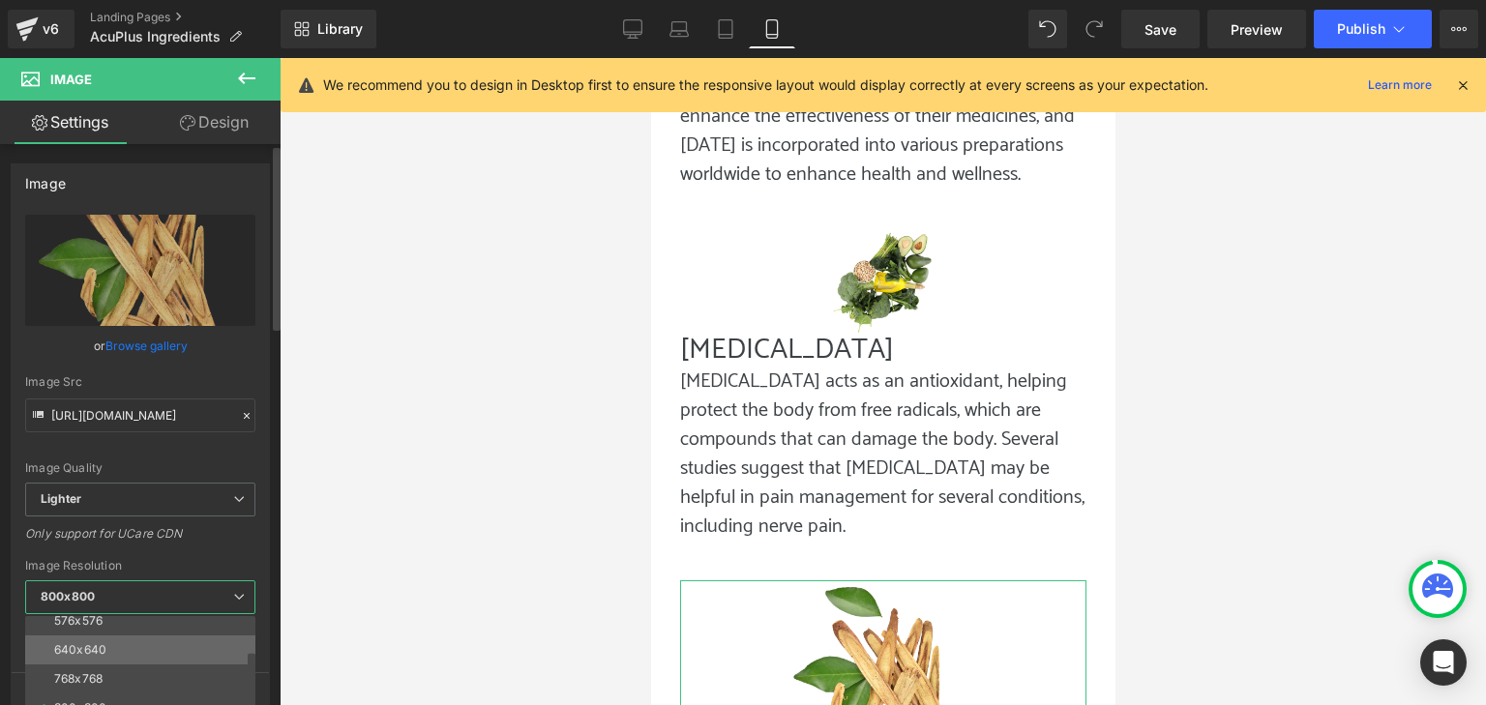
click at [118, 640] on li "640x640" at bounding box center [144, 650] width 239 height 29
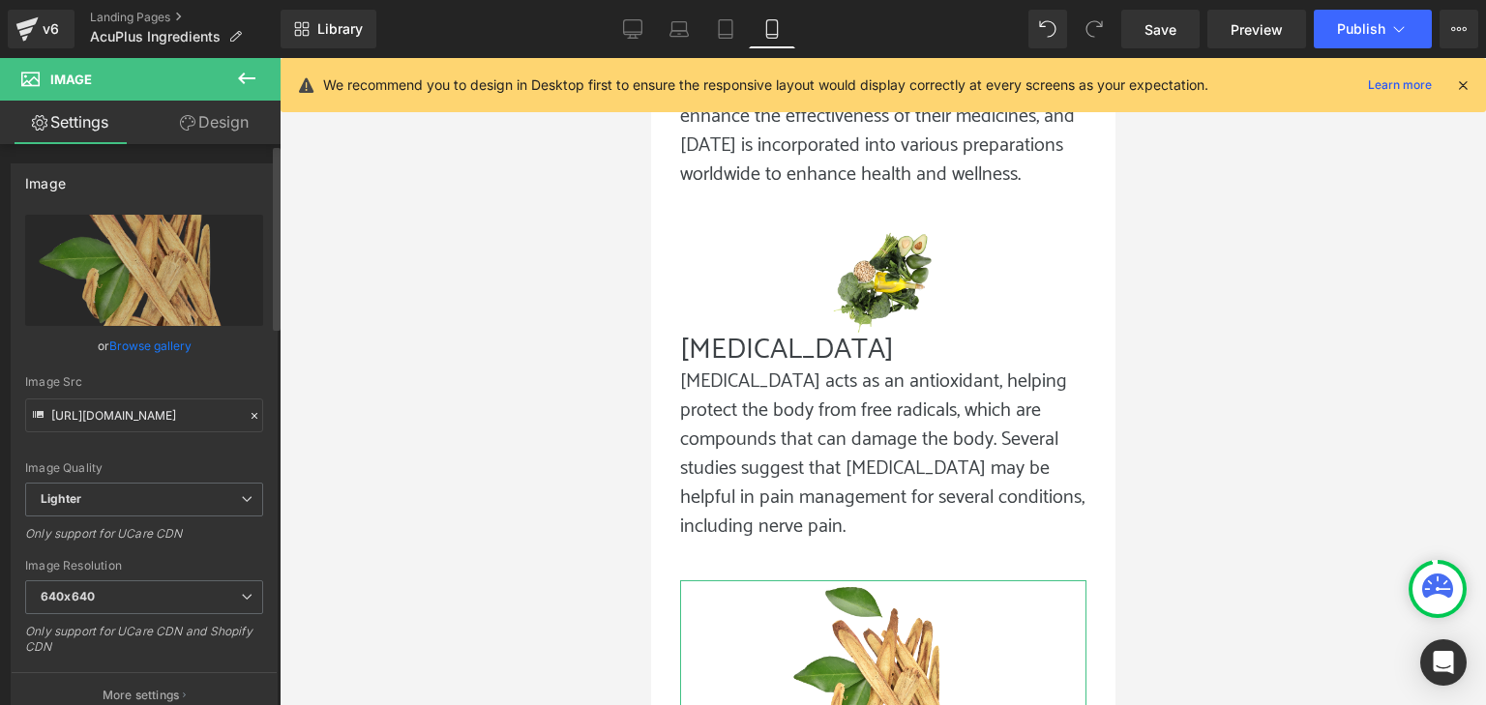
type input "[URL][DOMAIN_NAME]"
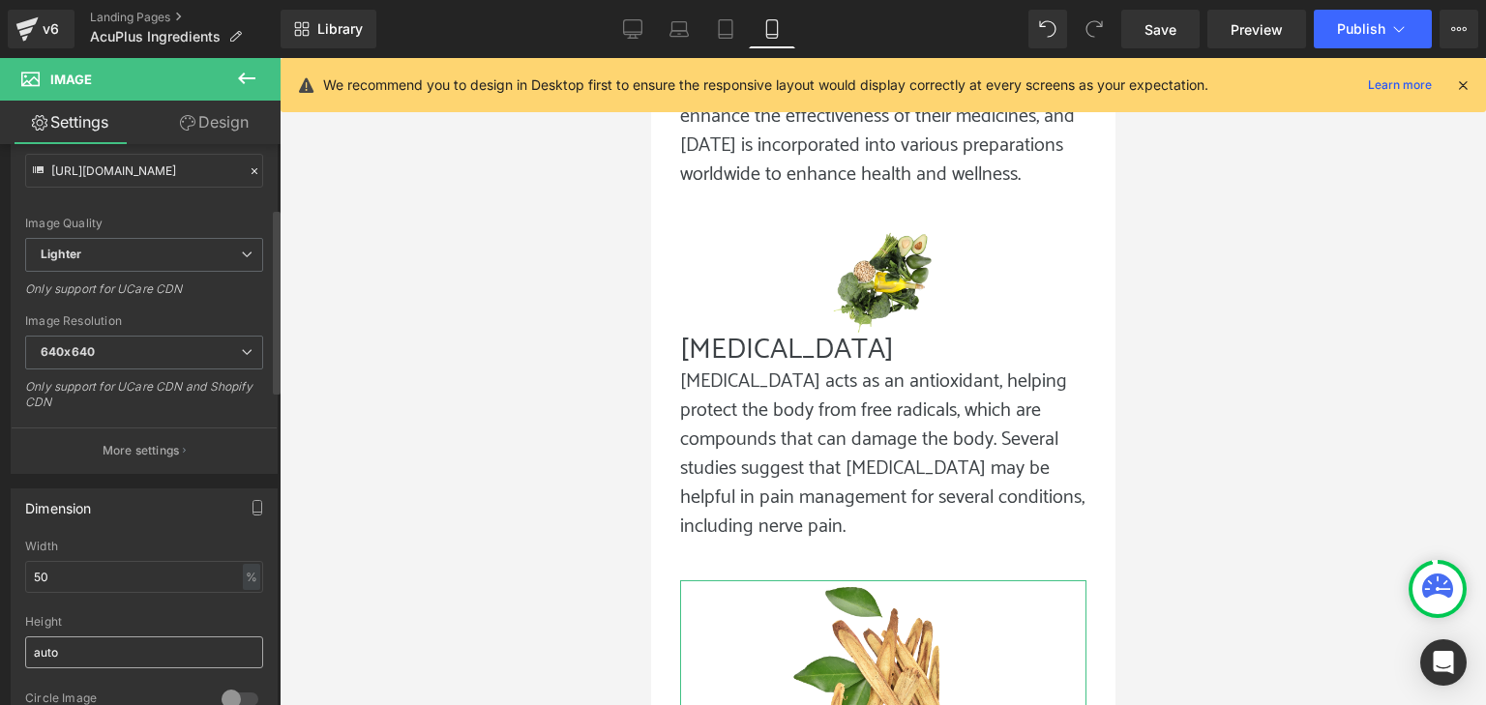
scroll to position [290, 0]
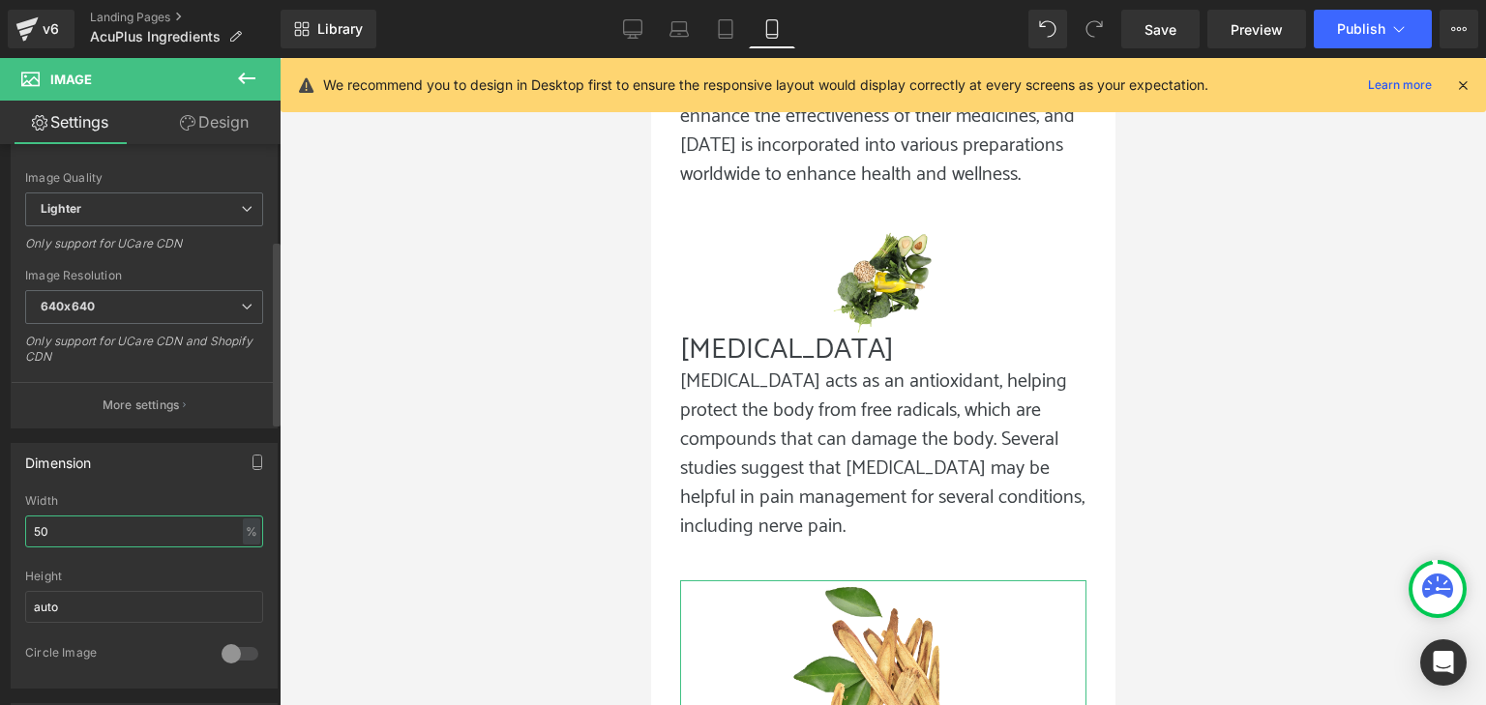
drag, startPoint x: 52, startPoint y: 523, endPoint x: 0, endPoint y: 528, distance: 52.6
click at [0, 528] on div "Dimension 50% Width 50 % % px auto Height auto 0 Circle Image" at bounding box center [144, 559] width 289 height 260
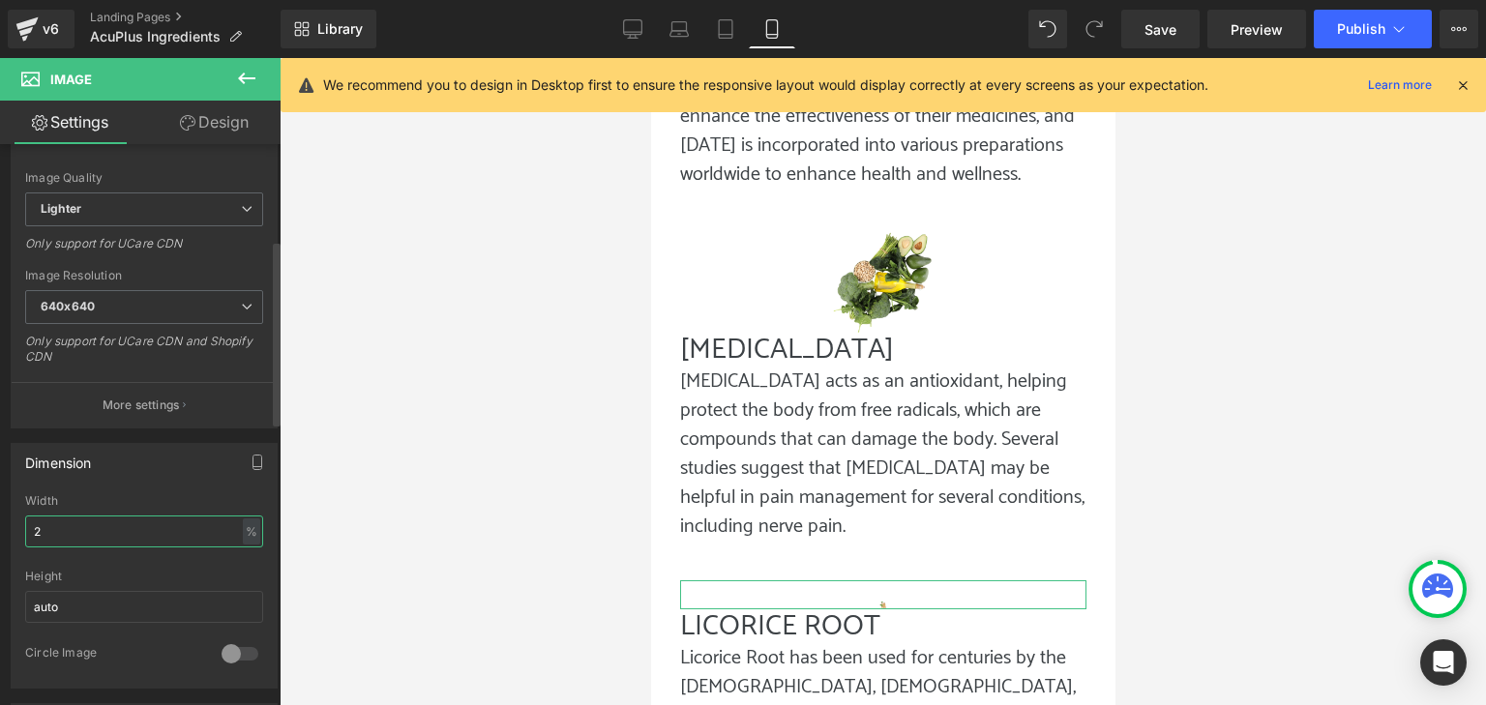
type input "25"
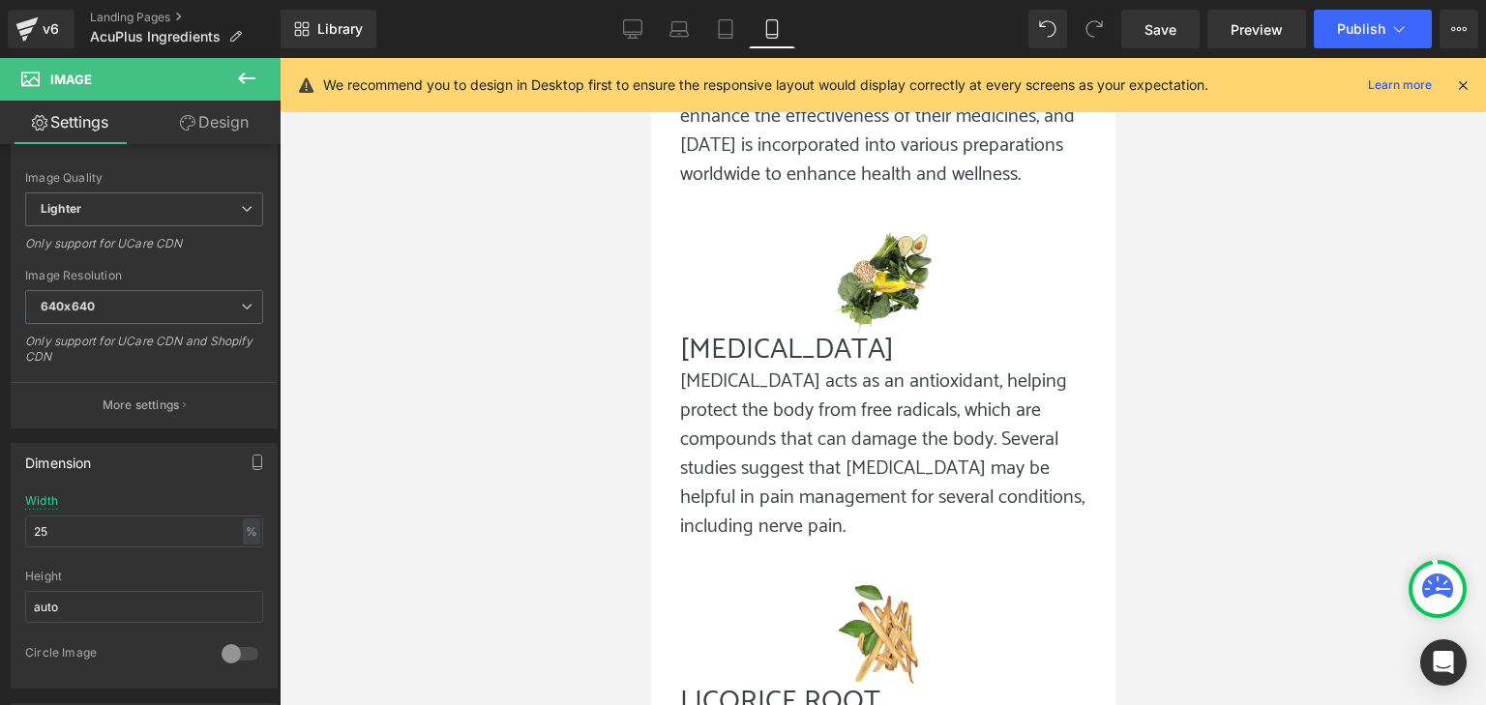
click at [1233, 314] on div at bounding box center [883, 381] width 1207 height 647
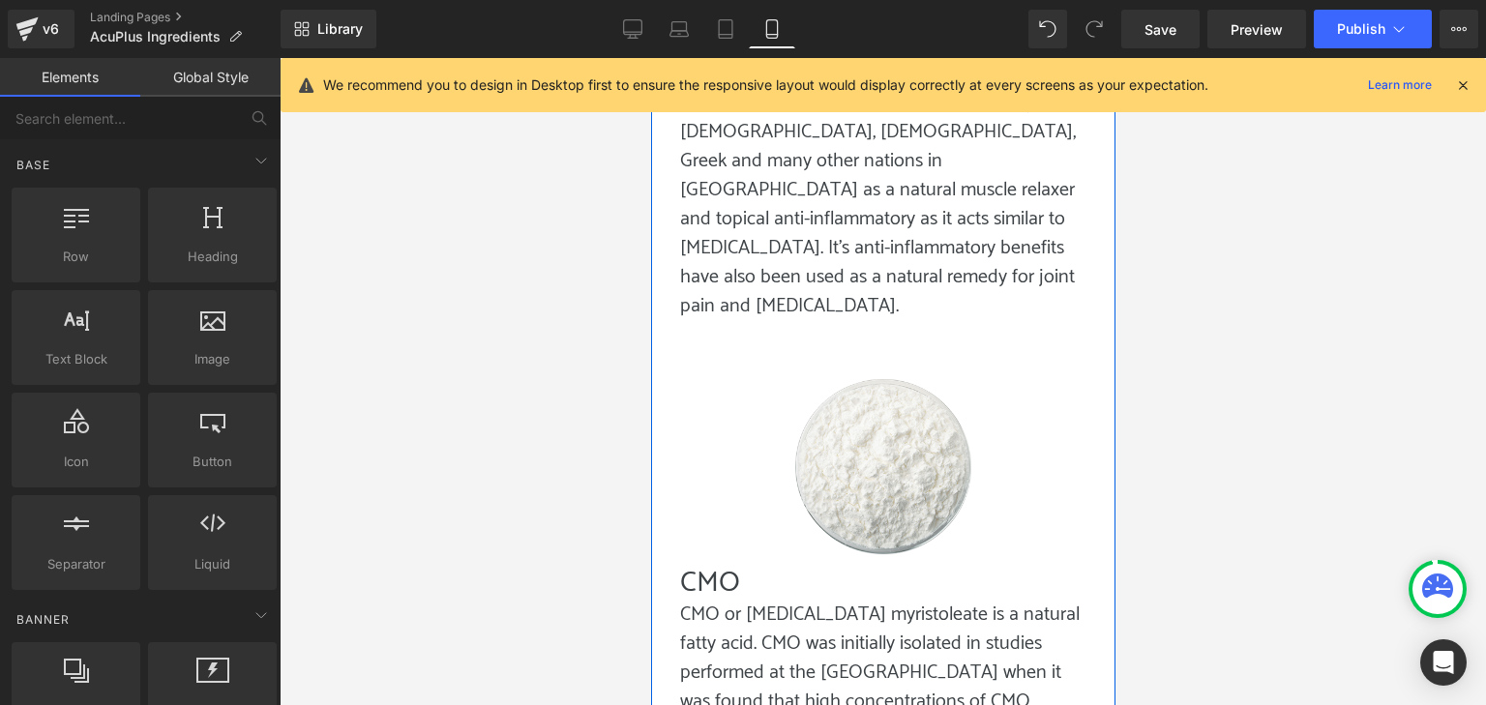
scroll to position [5771, 0]
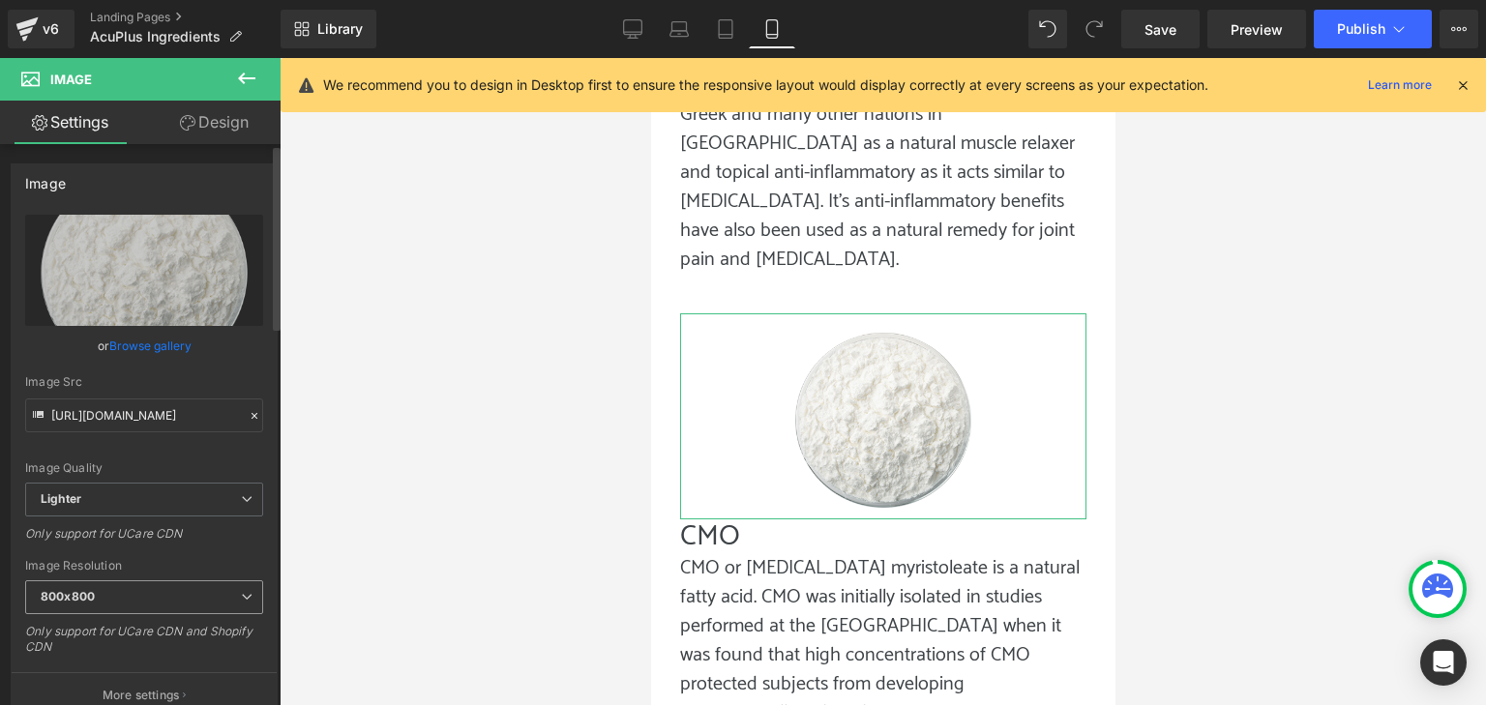
click at [132, 592] on span "800x800" at bounding box center [144, 598] width 238 height 34
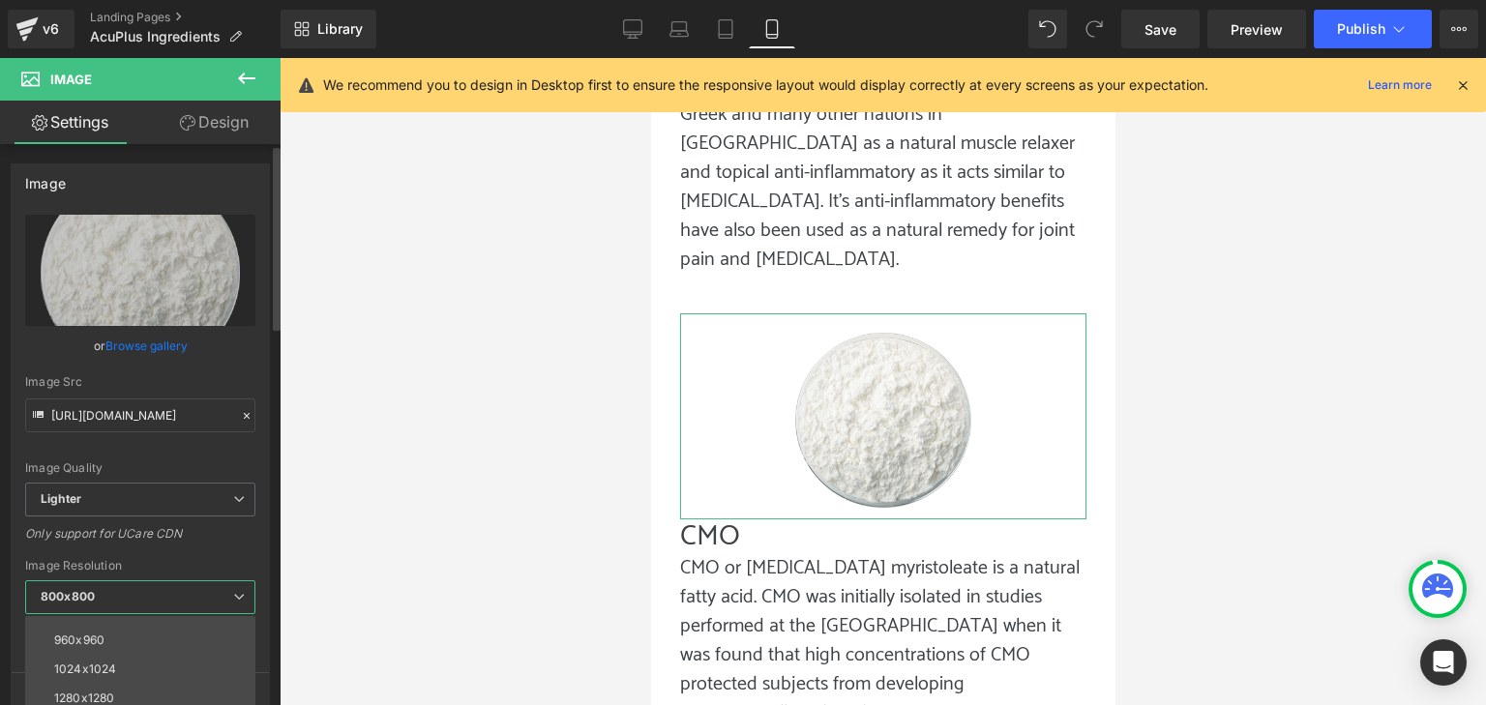
scroll to position [97, 0]
click at [98, 652] on div "640x640" at bounding box center [80, 651] width 52 height 14
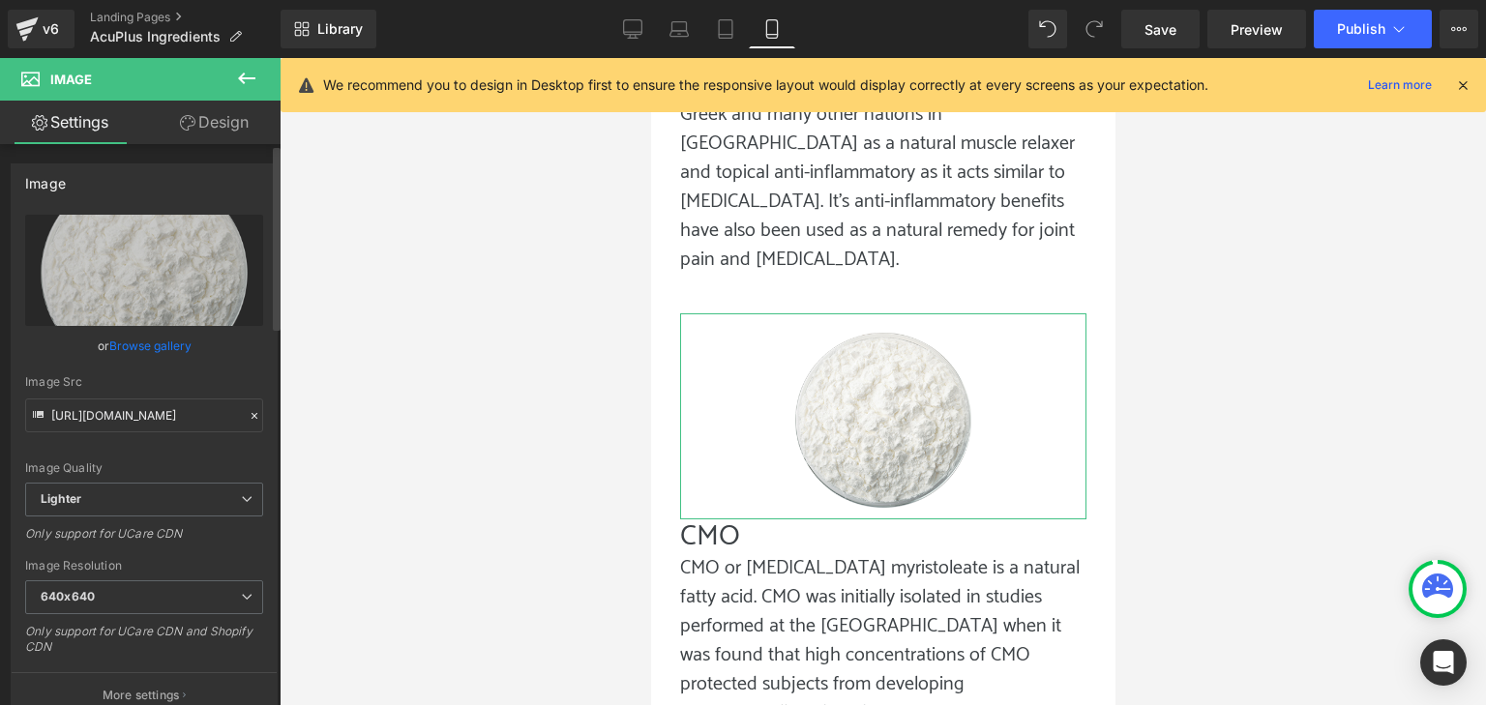
type input "[URL][DOMAIN_NAME]"
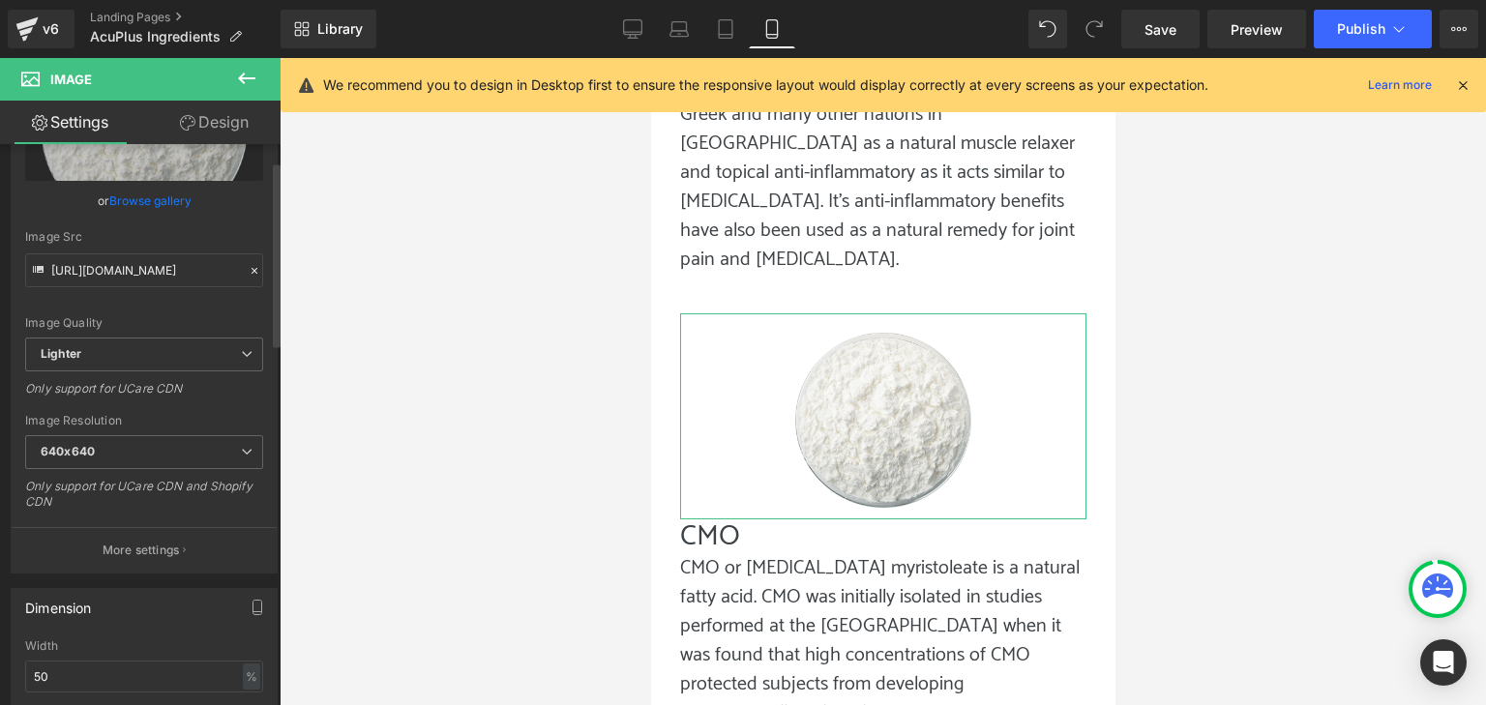
scroll to position [194, 0]
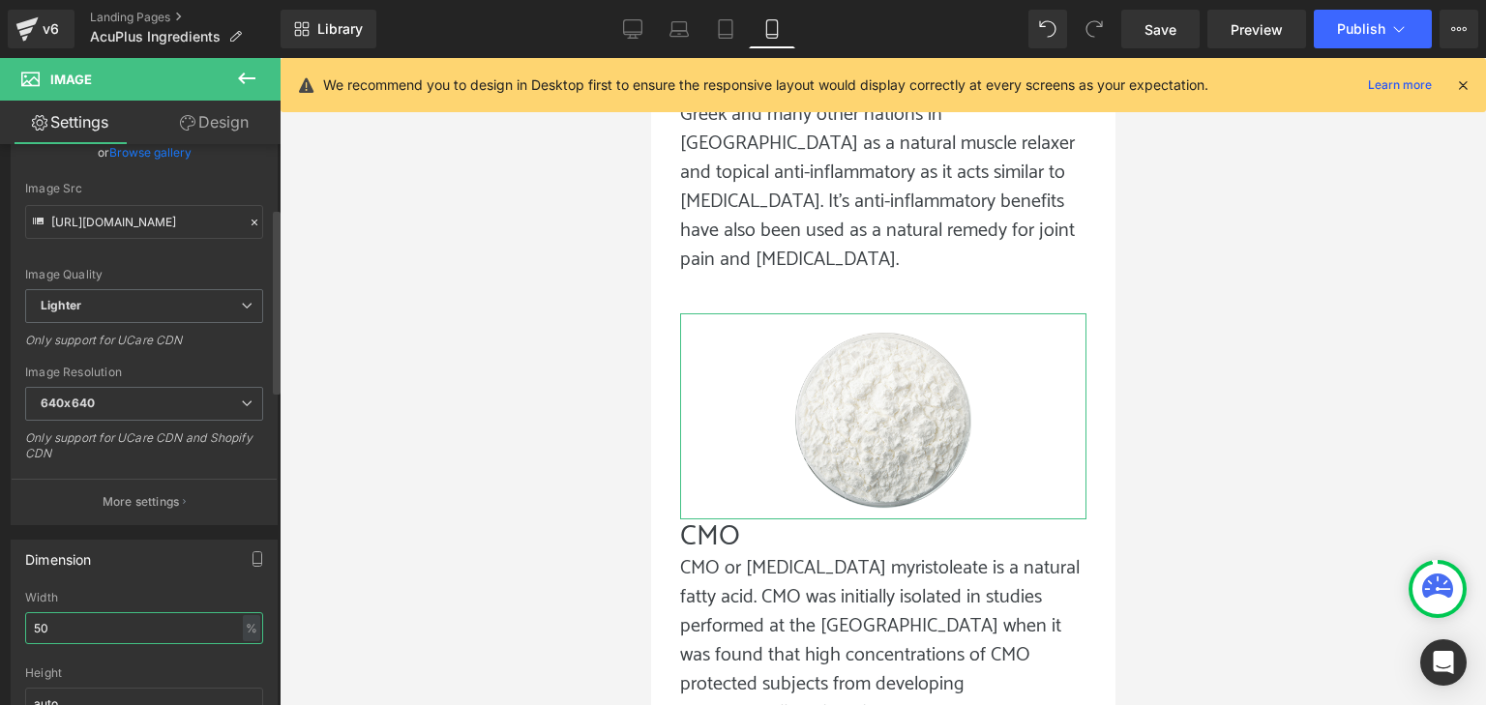
drag, startPoint x: 111, startPoint y: 636, endPoint x: 25, endPoint y: 645, distance: 86.7
click at [23, 646] on div "50% Width 50 % % px auto Height auto 0 Circle Image" at bounding box center [144, 688] width 265 height 194
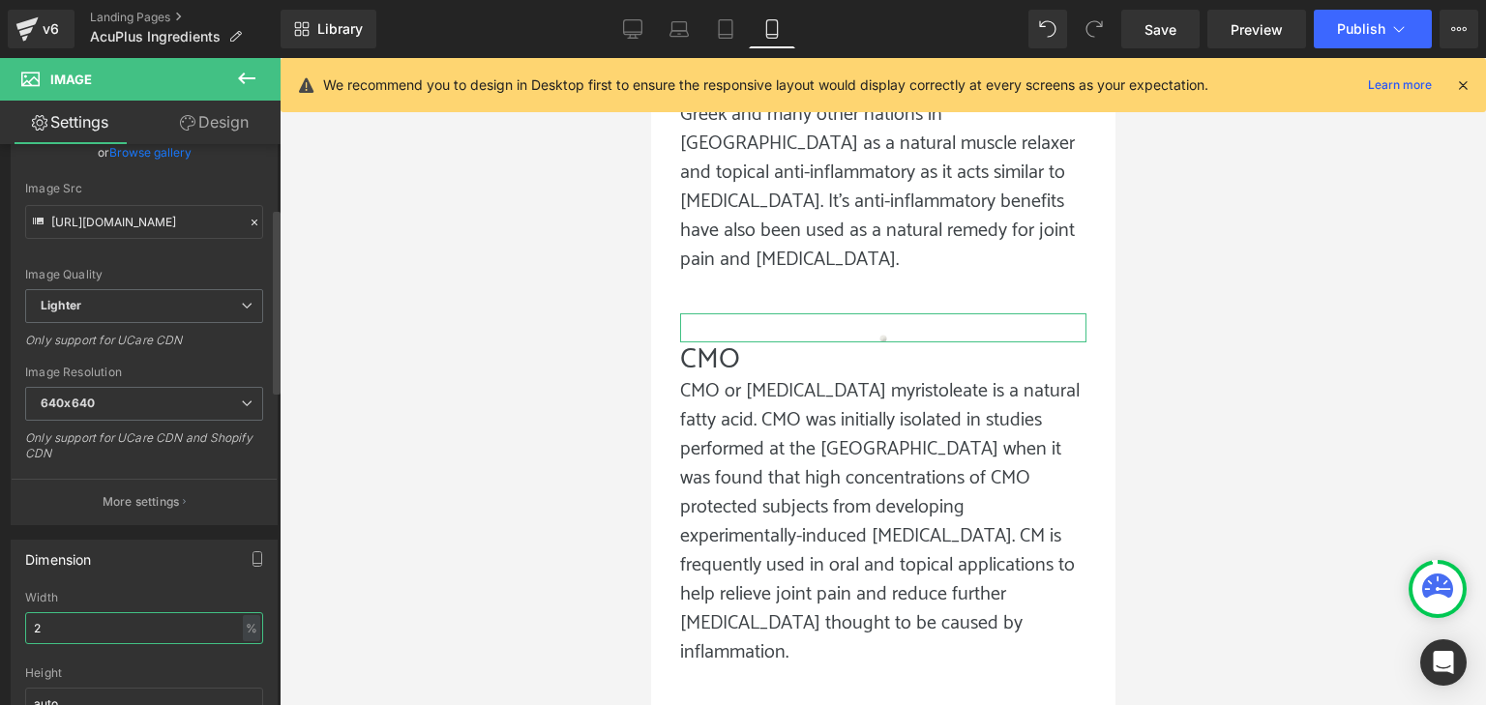
type input "25"
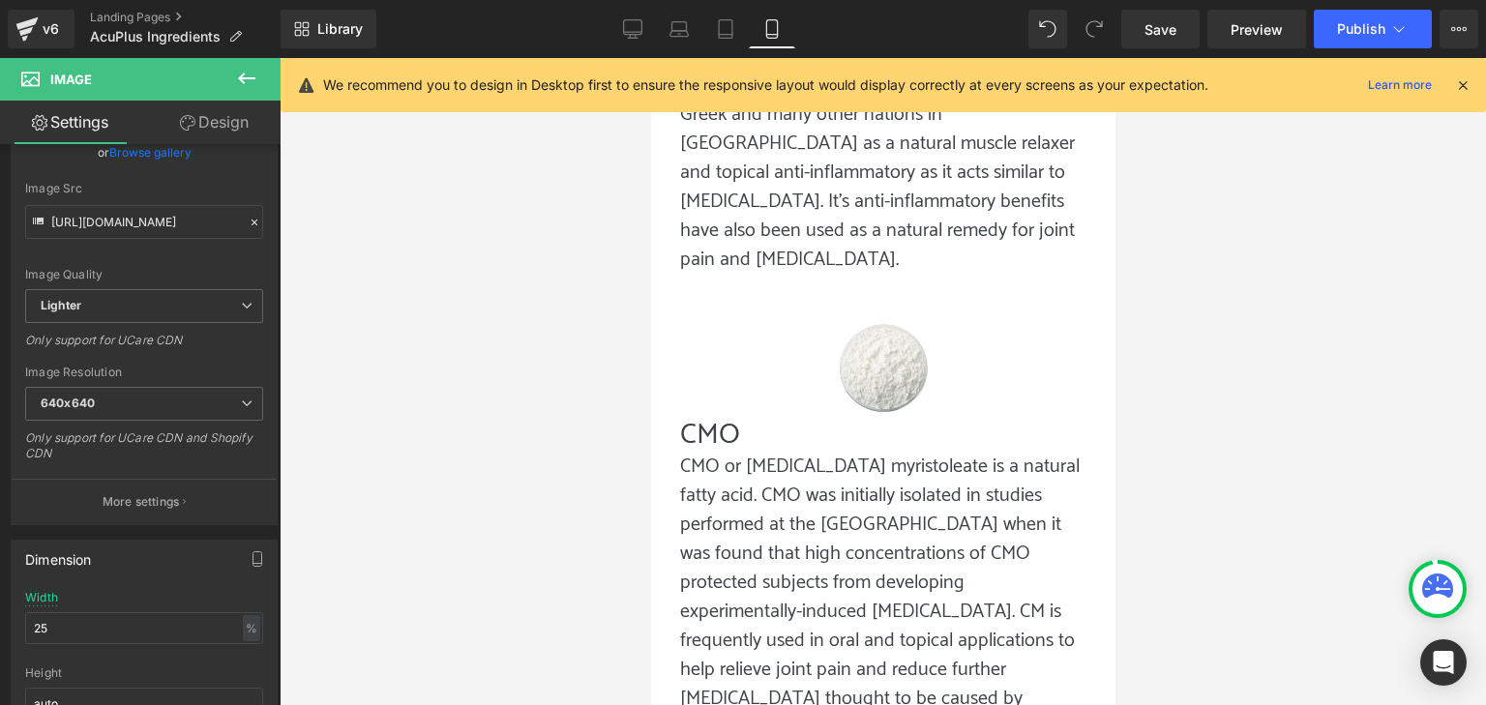
click at [1233, 355] on div at bounding box center [883, 381] width 1207 height 647
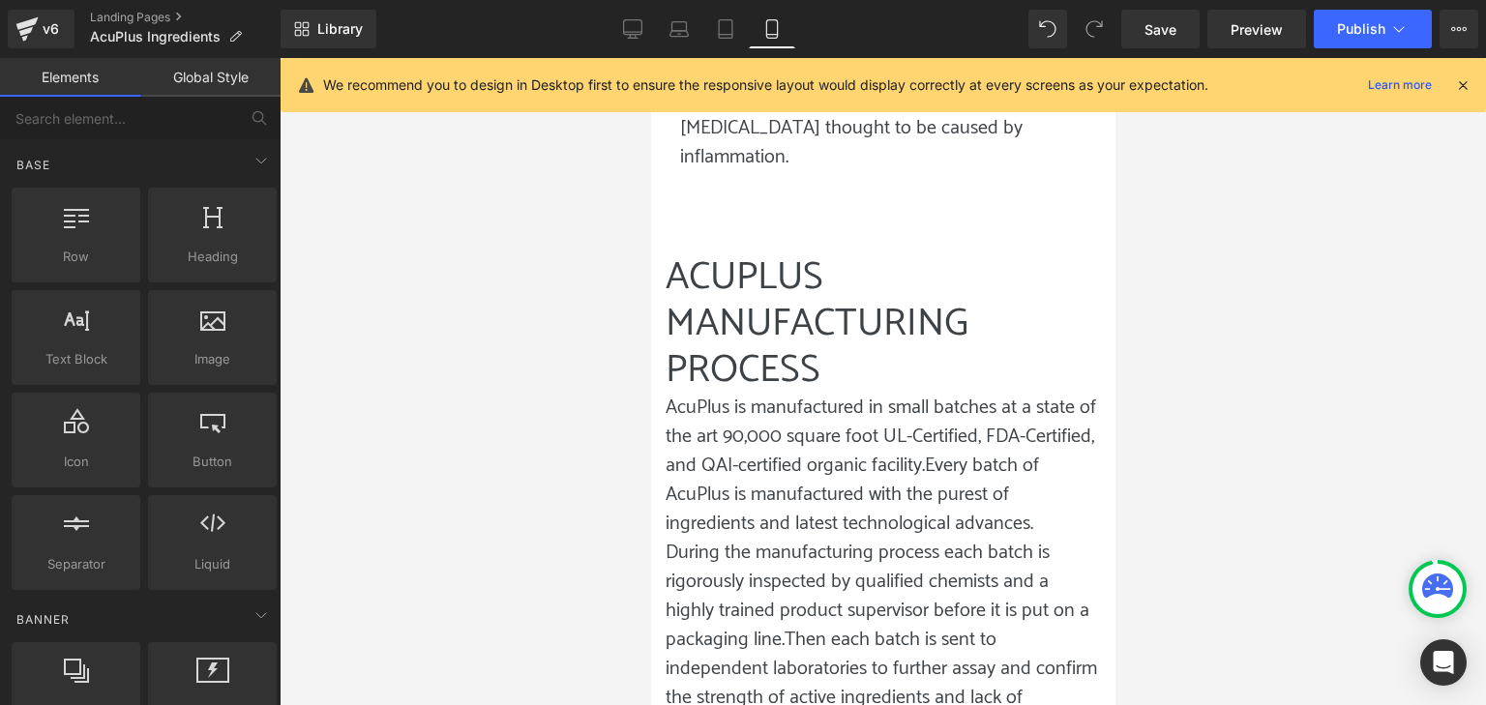
scroll to position [6352, 0]
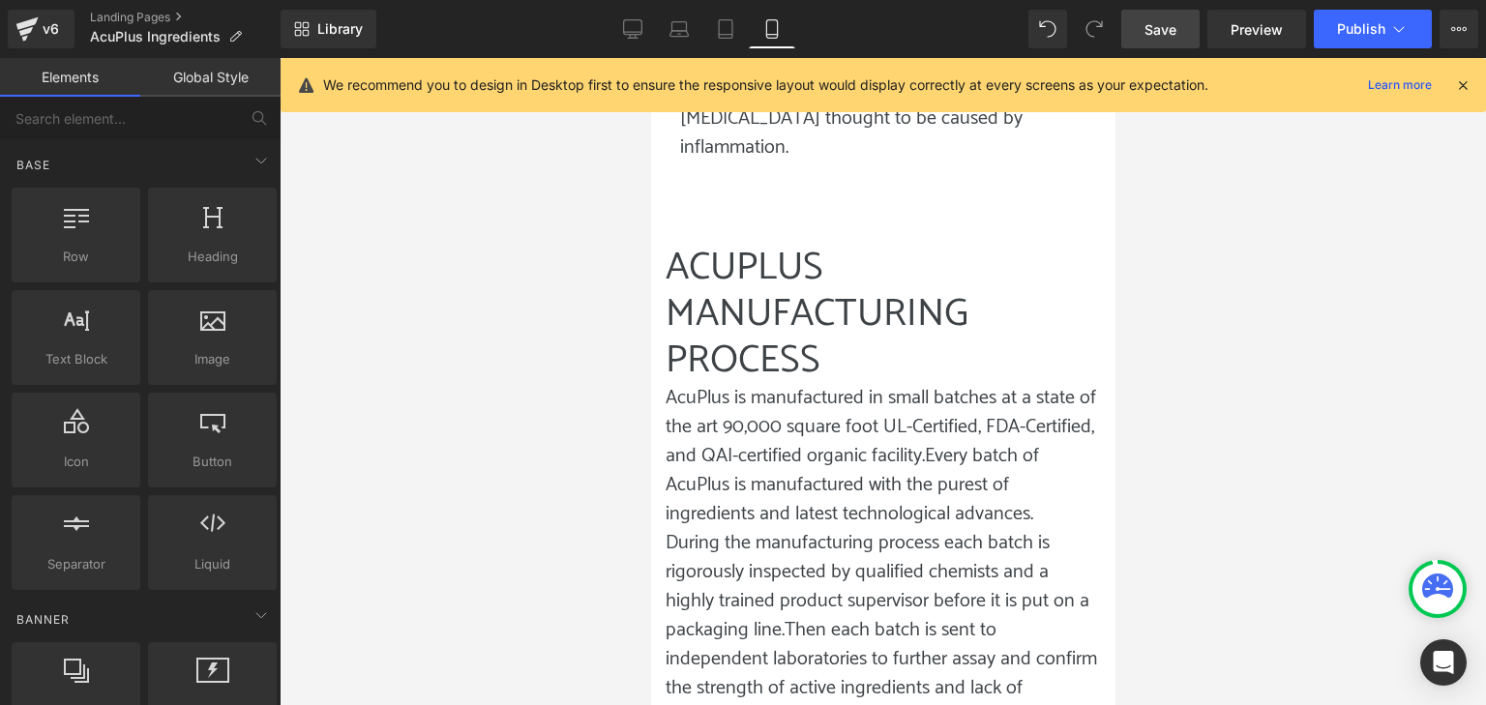
click at [1157, 23] on span "Save" at bounding box center [1161, 29] width 32 height 20
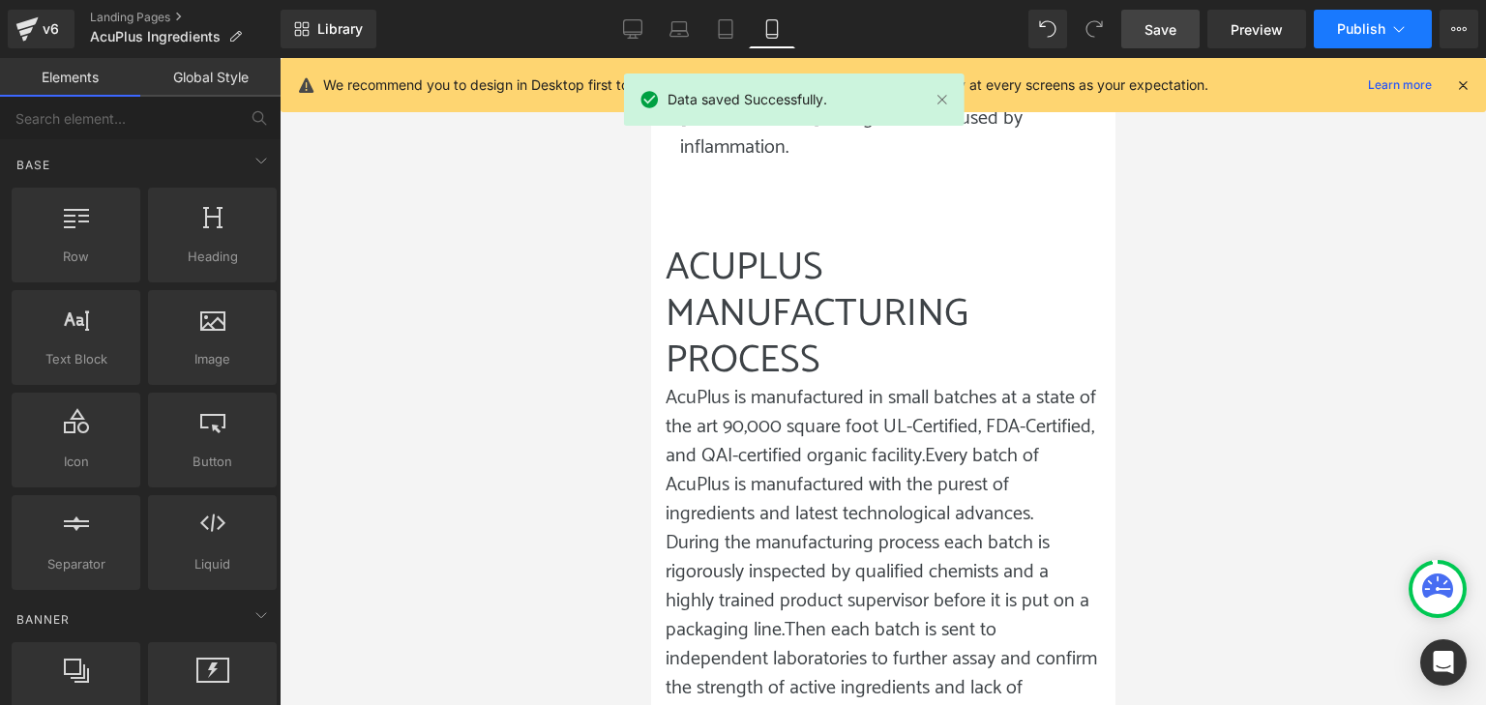
click at [1363, 35] on span "Publish" at bounding box center [1361, 28] width 48 height 15
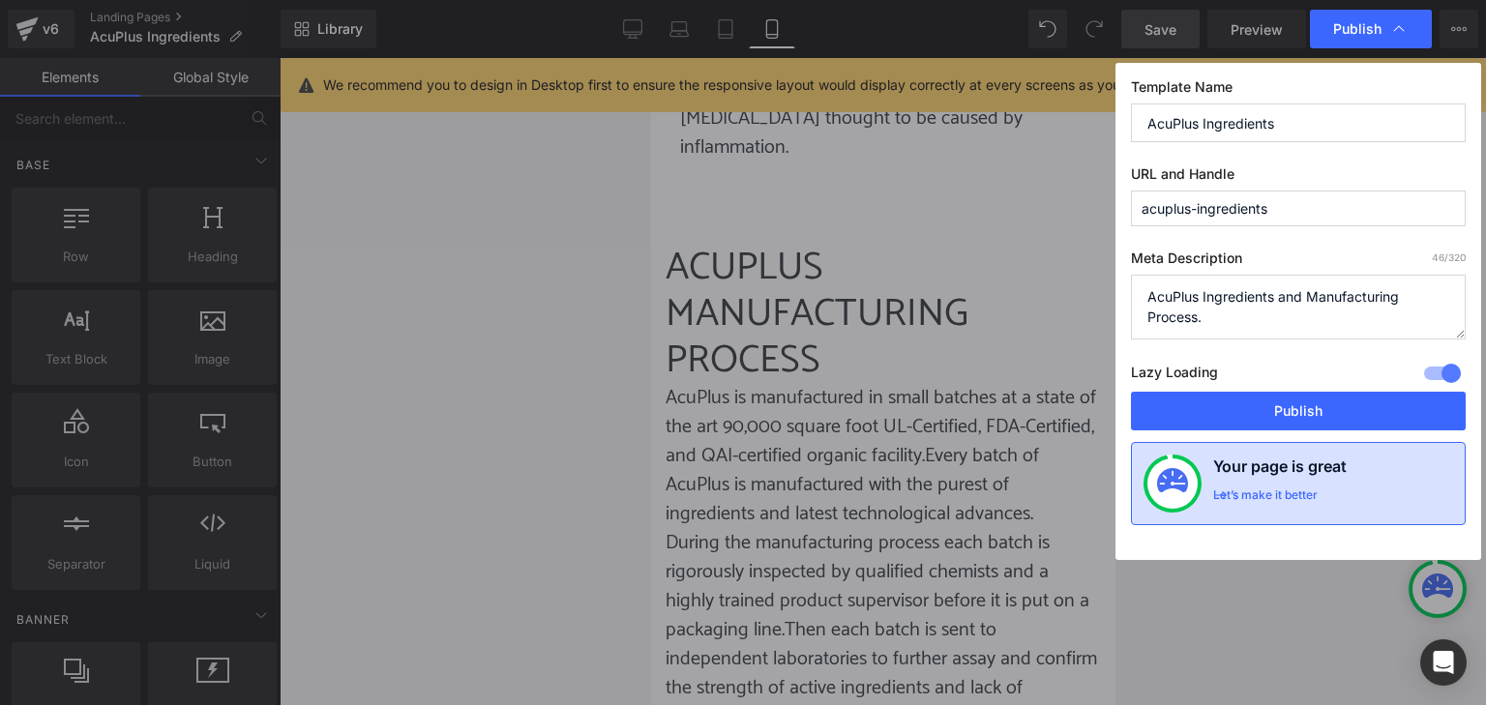
click at [1310, 493] on div "Let’s make it better" at bounding box center [1265, 500] width 105 height 25
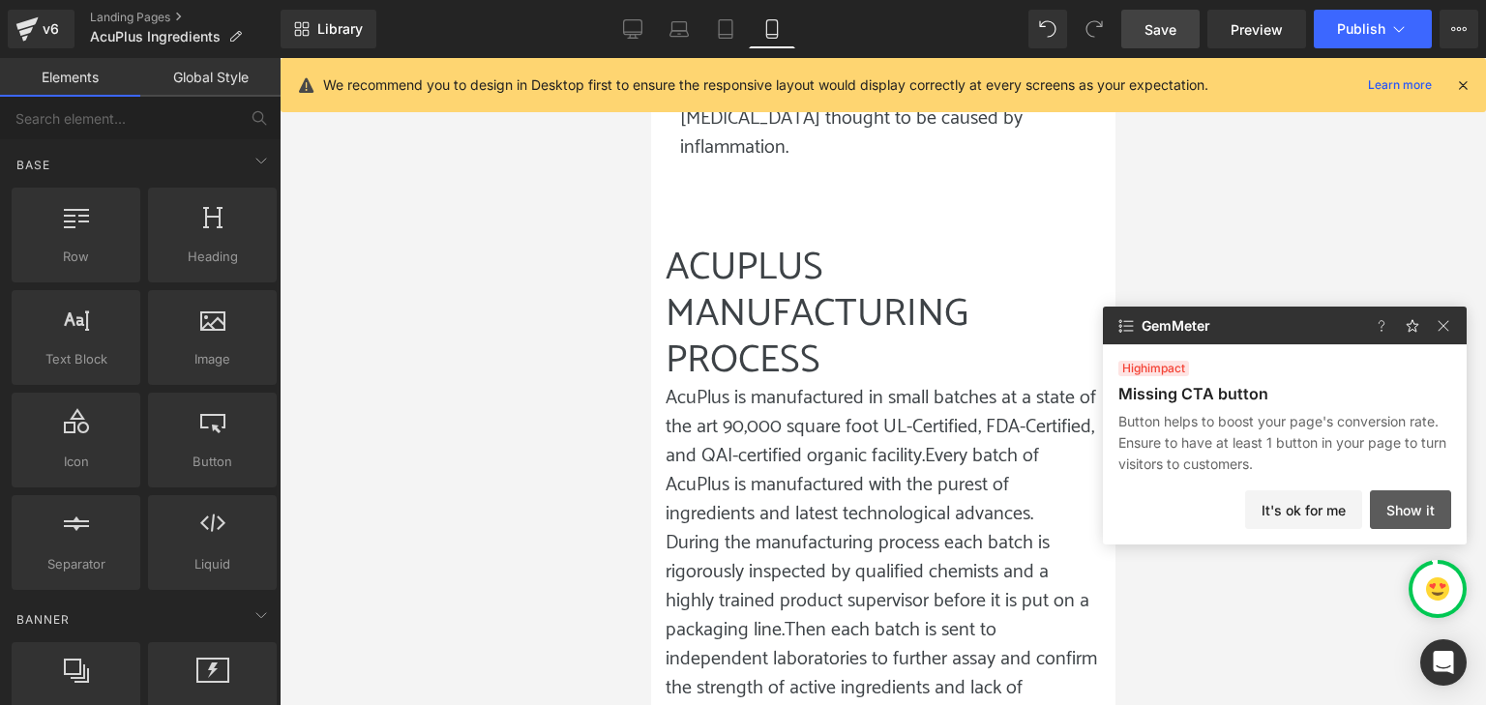
click at [1413, 514] on button "Show it" at bounding box center [1410, 510] width 81 height 39
click at [1449, 323] on img at bounding box center [1443, 325] width 23 height 23
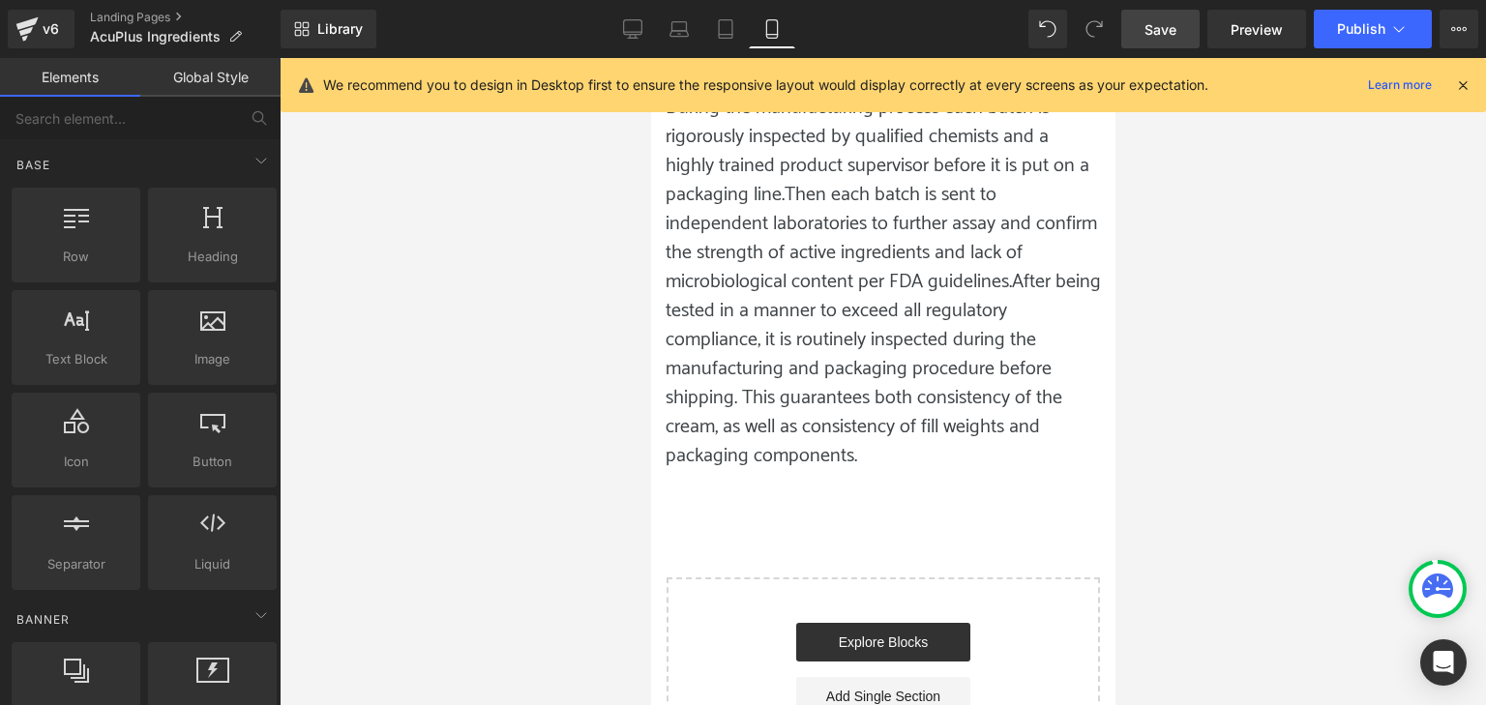
scroll to position [6739, 0]
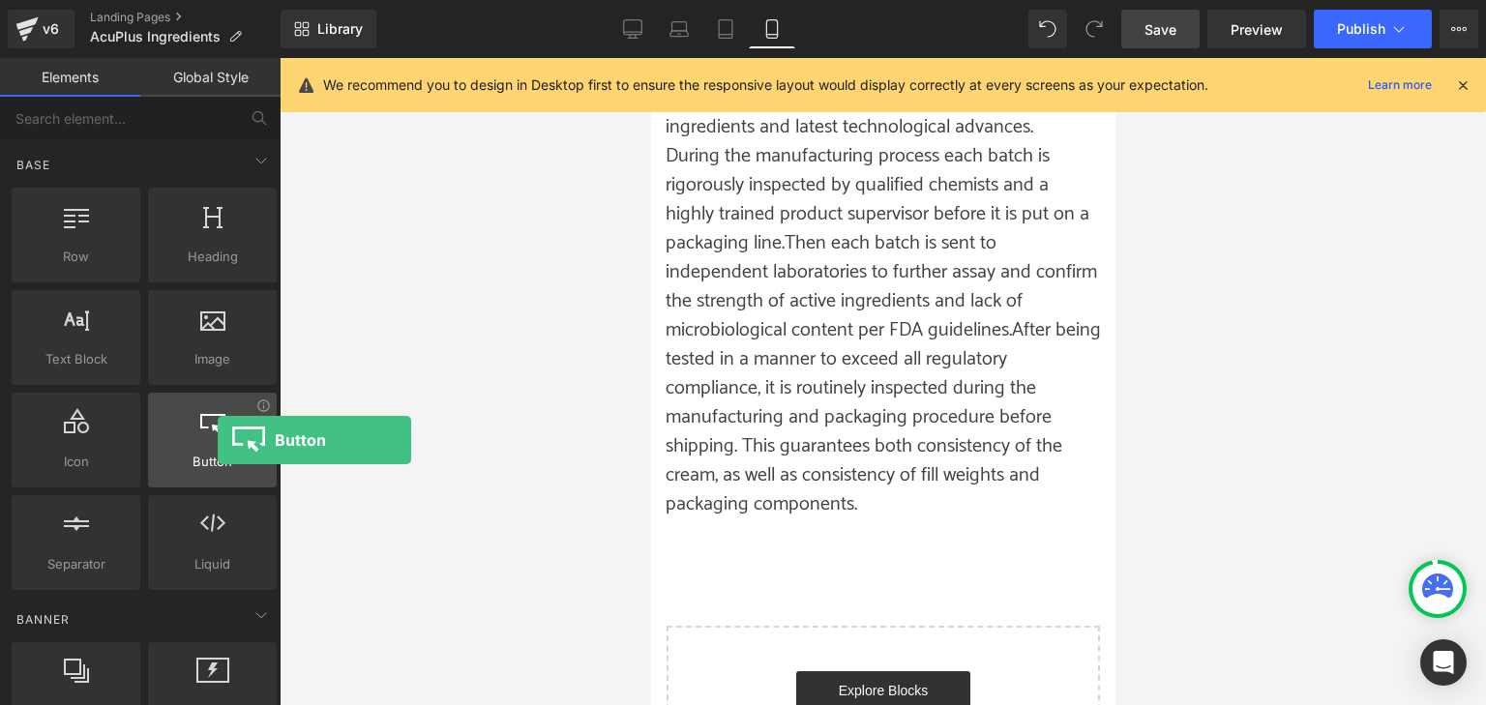
click at [217, 440] on div at bounding box center [212, 430] width 117 height 44
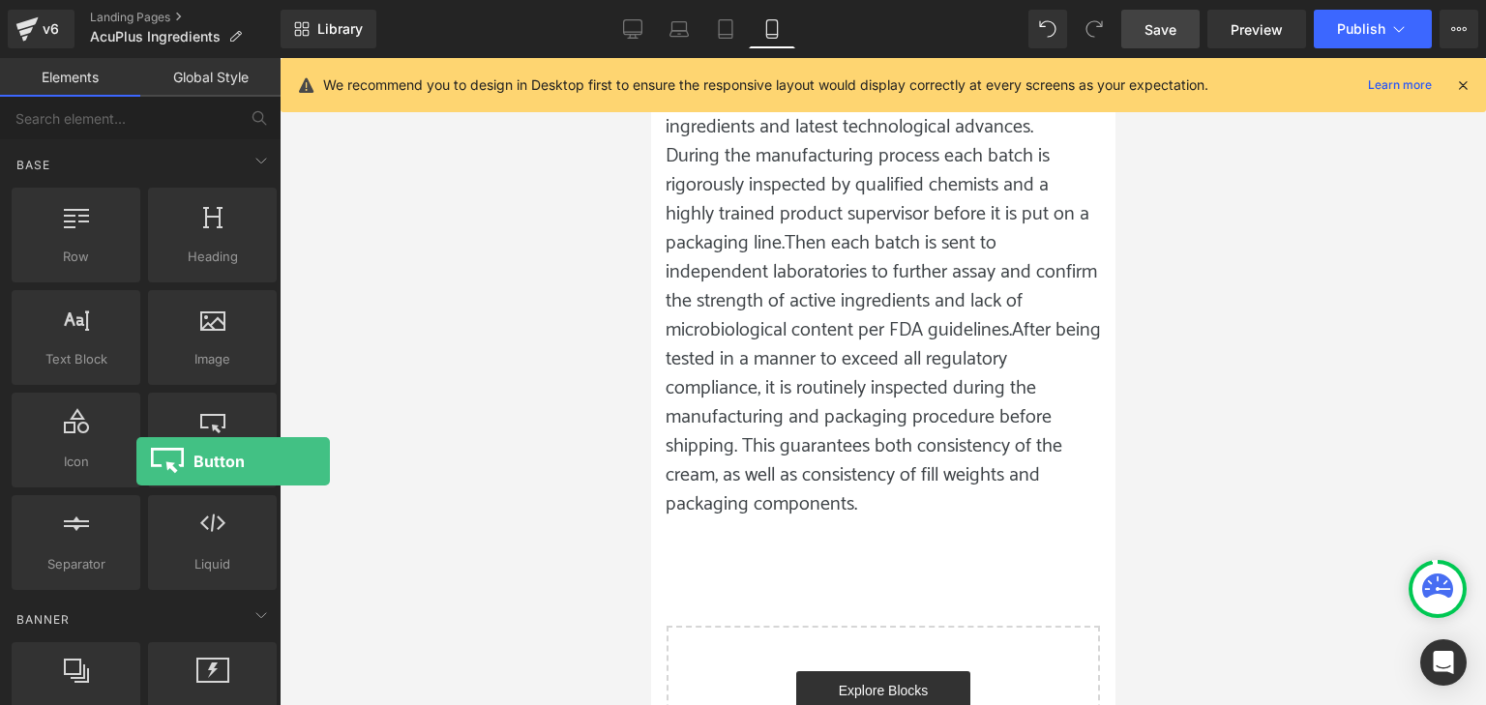
drag, startPoint x: 186, startPoint y: 439, endPoint x: 137, endPoint y: 462, distance: 53.3
click at [137, 462] on div "Row rows, columns, layouts, div Heading headings, titles, h1,h2,h3,h4,h5,h6 Tex…" at bounding box center [144, 389] width 273 height 410
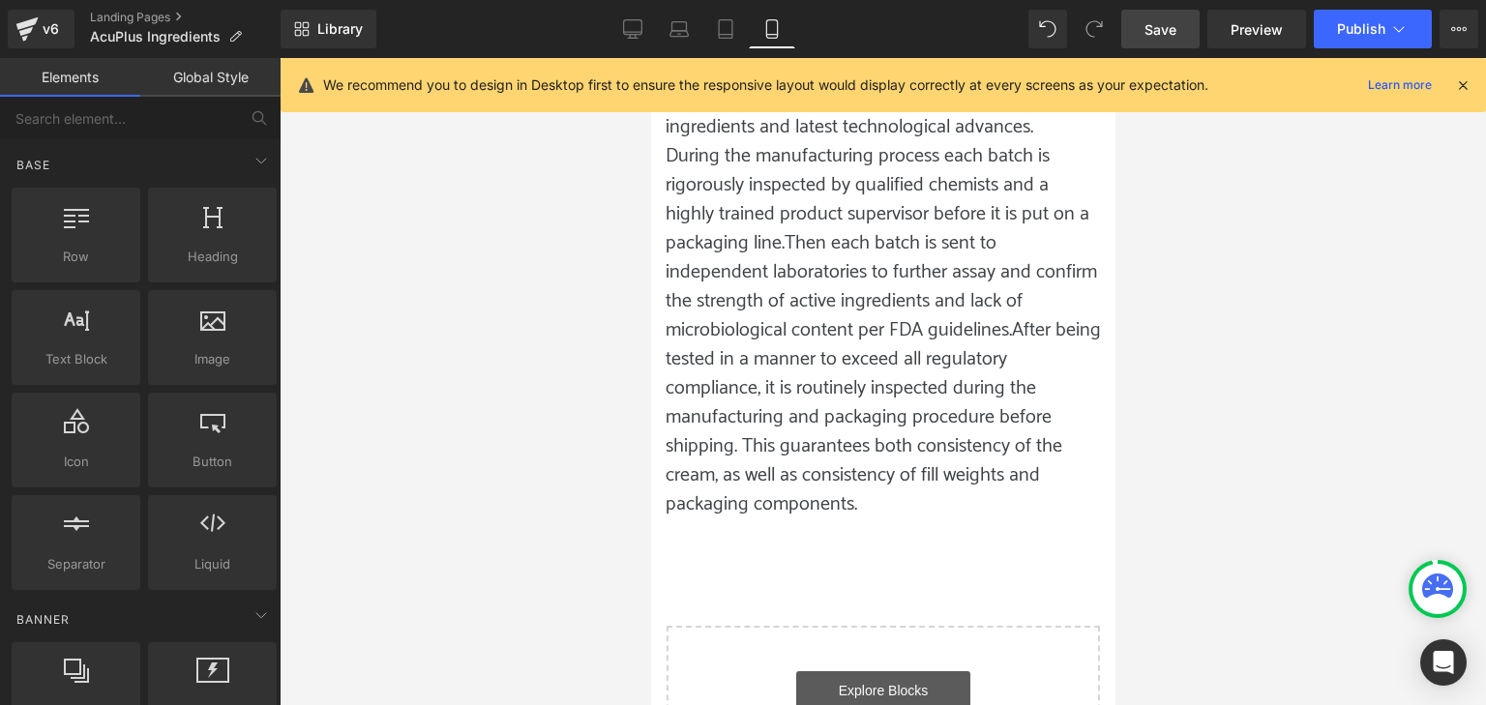
click at [870, 672] on link "Explore Blocks" at bounding box center [882, 691] width 174 height 39
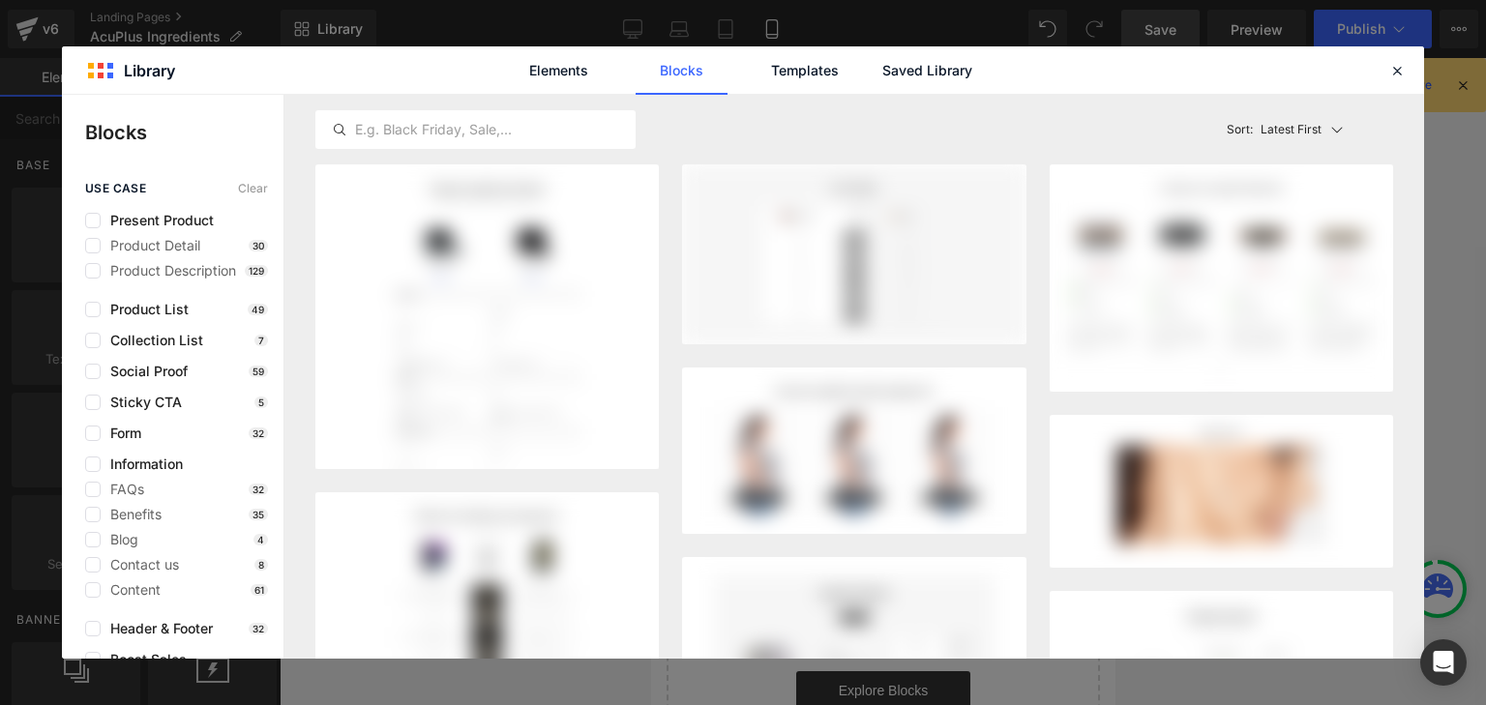
click at [1400, 82] on header "Library Elements Blocks Templates Saved Library" at bounding box center [743, 70] width 1362 height 48
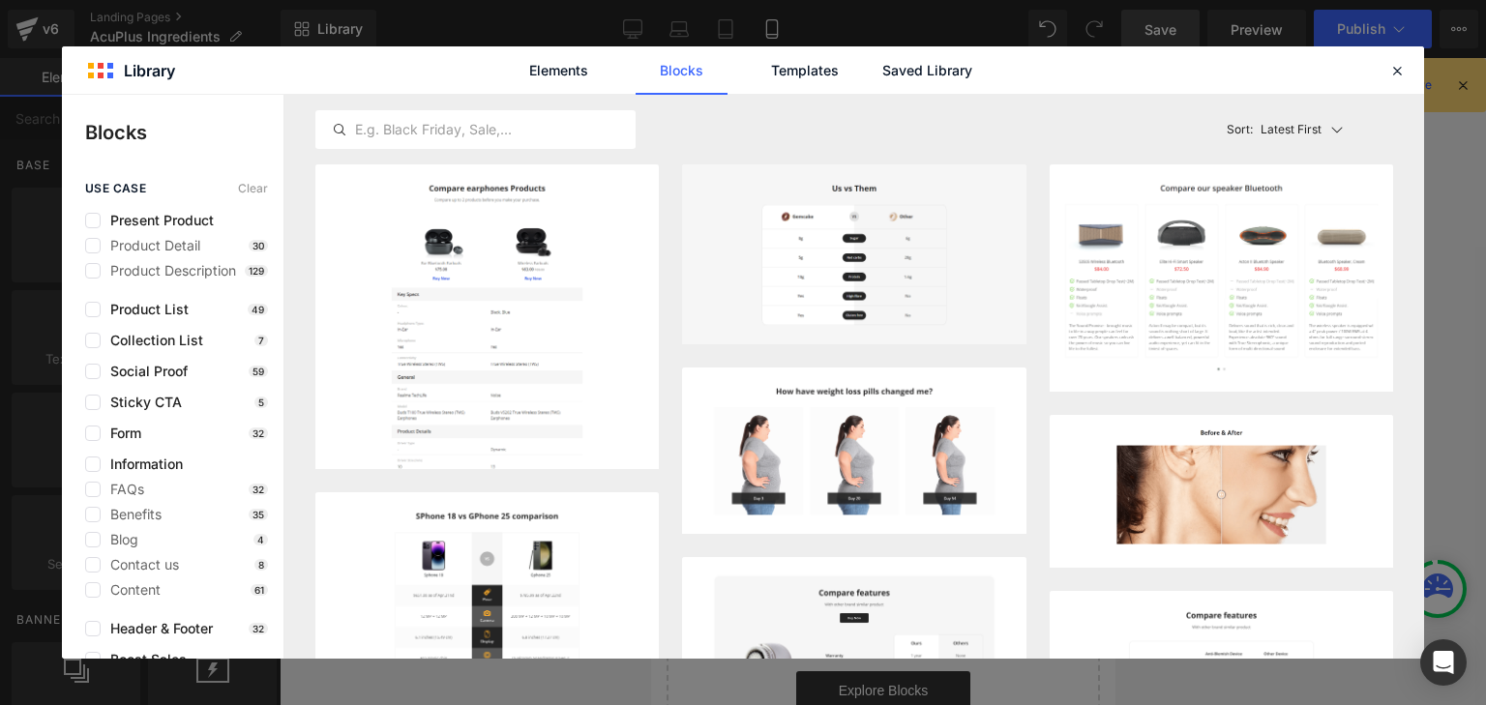
click at [1393, 70] on icon at bounding box center [1397, 70] width 17 height 17
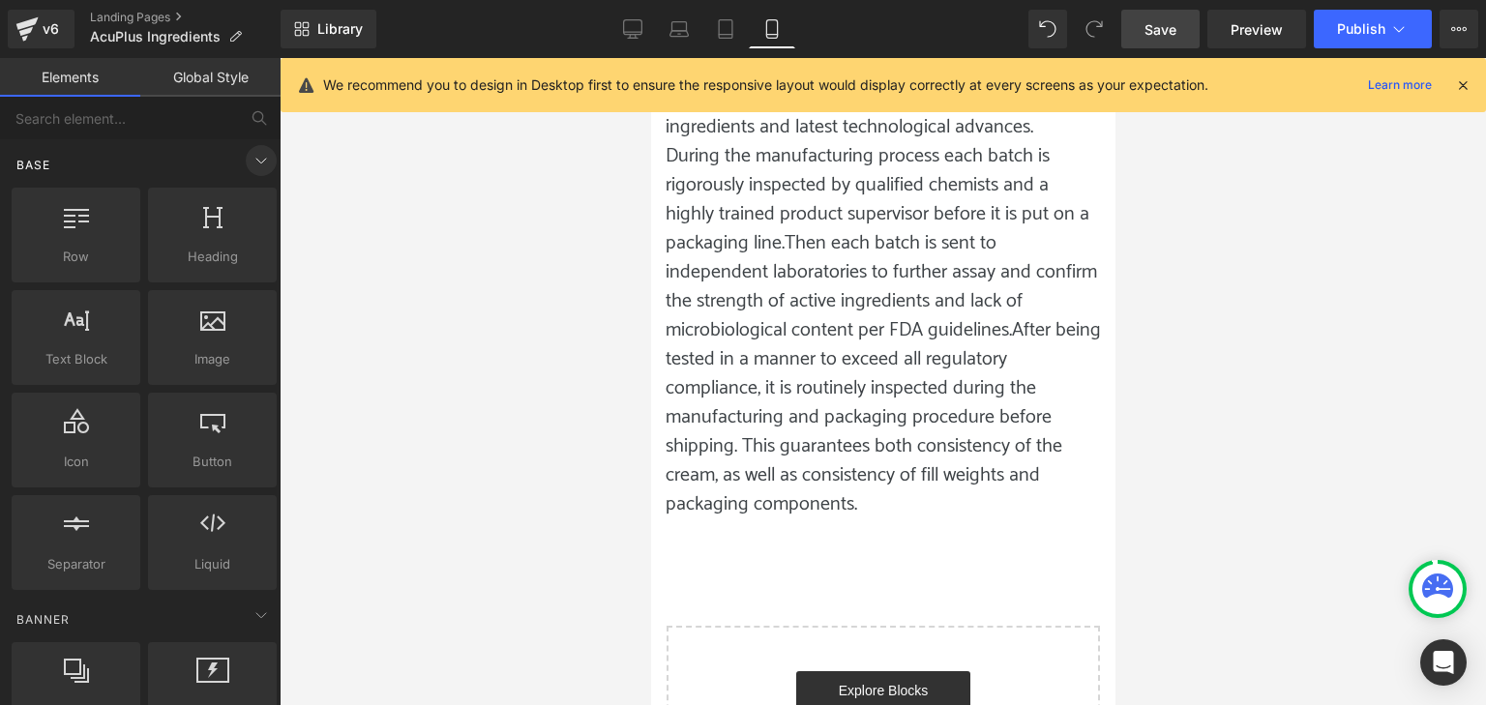
click at [265, 150] on span at bounding box center [261, 160] width 31 height 31
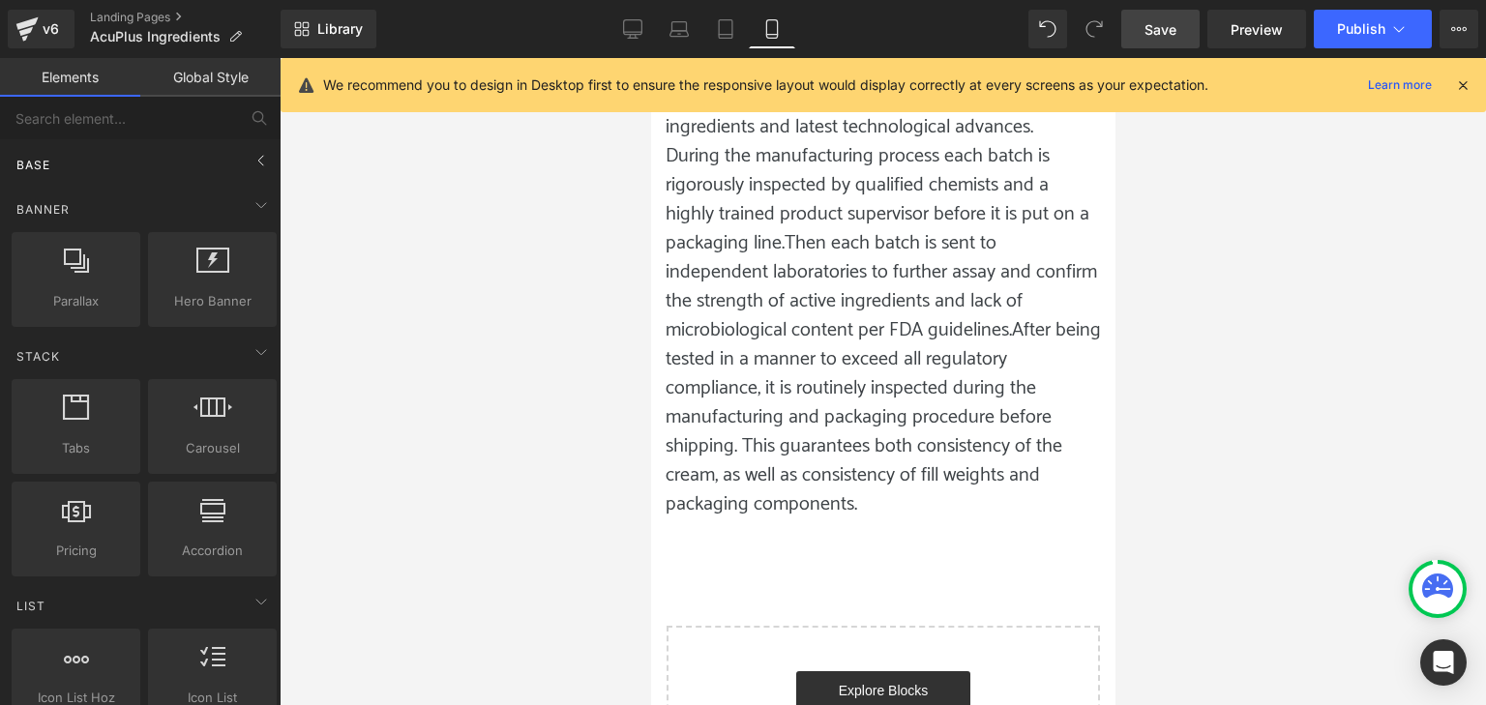
click at [269, 152] on div "Base" at bounding box center [144, 164] width 273 height 39
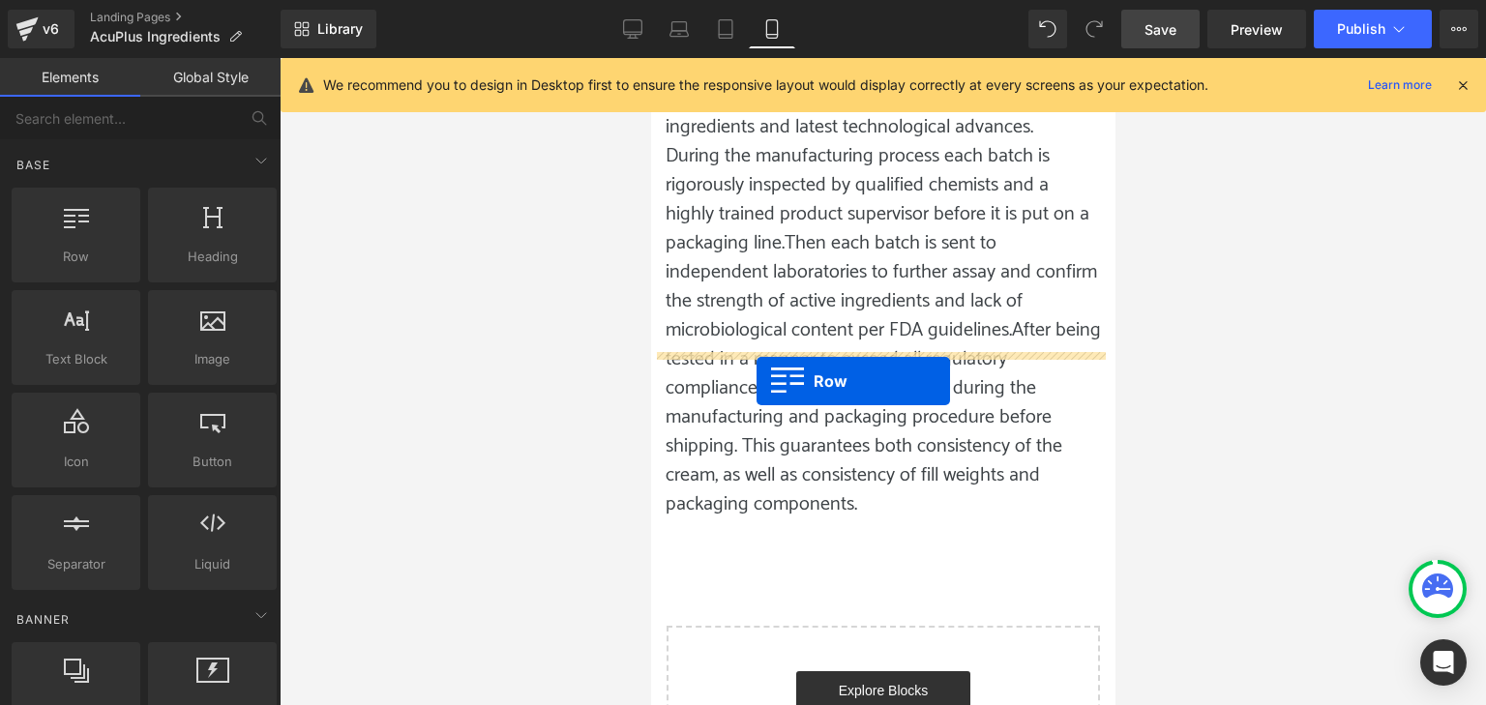
drag, startPoint x: 729, startPoint y: 291, endPoint x: 756, endPoint y: 381, distance: 94.0
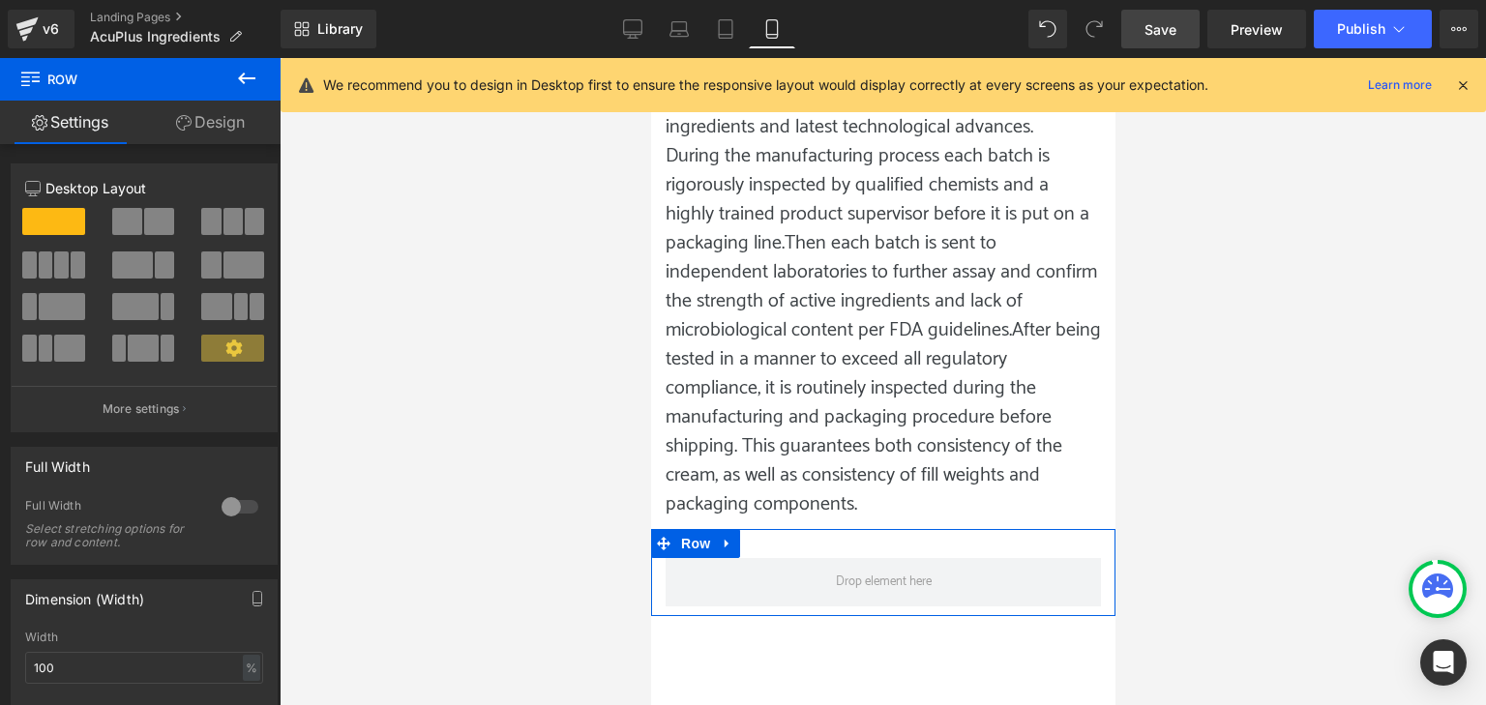
click at [73, 115] on link "Settings" at bounding box center [70, 123] width 140 height 44
click at [95, 122] on link "Settings" at bounding box center [70, 123] width 140 height 44
click at [221, 114] on link "Design" at bounding box center [210, 123] width 140 height 44
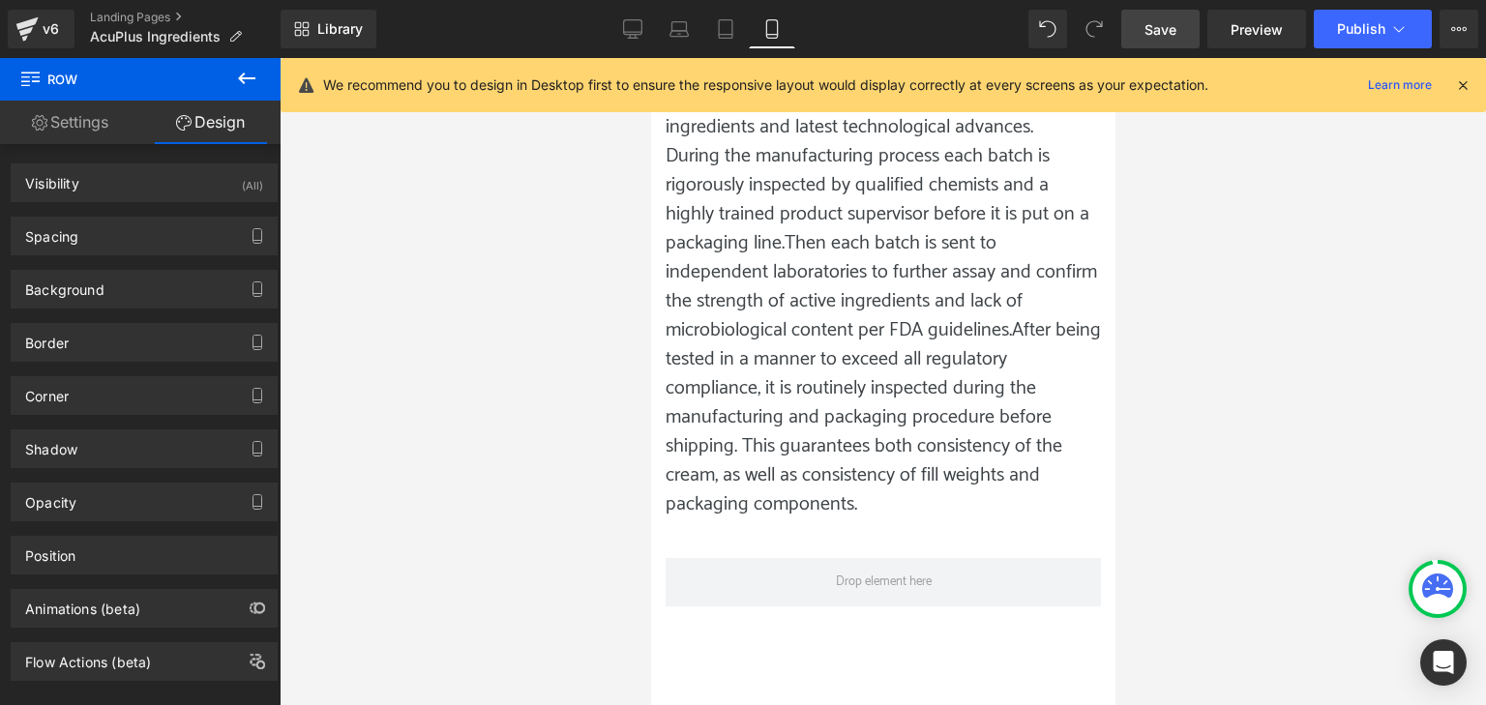
click at [52, 66] on span "Row" at bounding box center [116, 79] width 194 height 43
click at [59, 98] on span "Row" at bounding box center [116, 79] width 194 height 43
click at [45, 127] on link "Settings" at bounding box center [70, 123] width 140 height 44
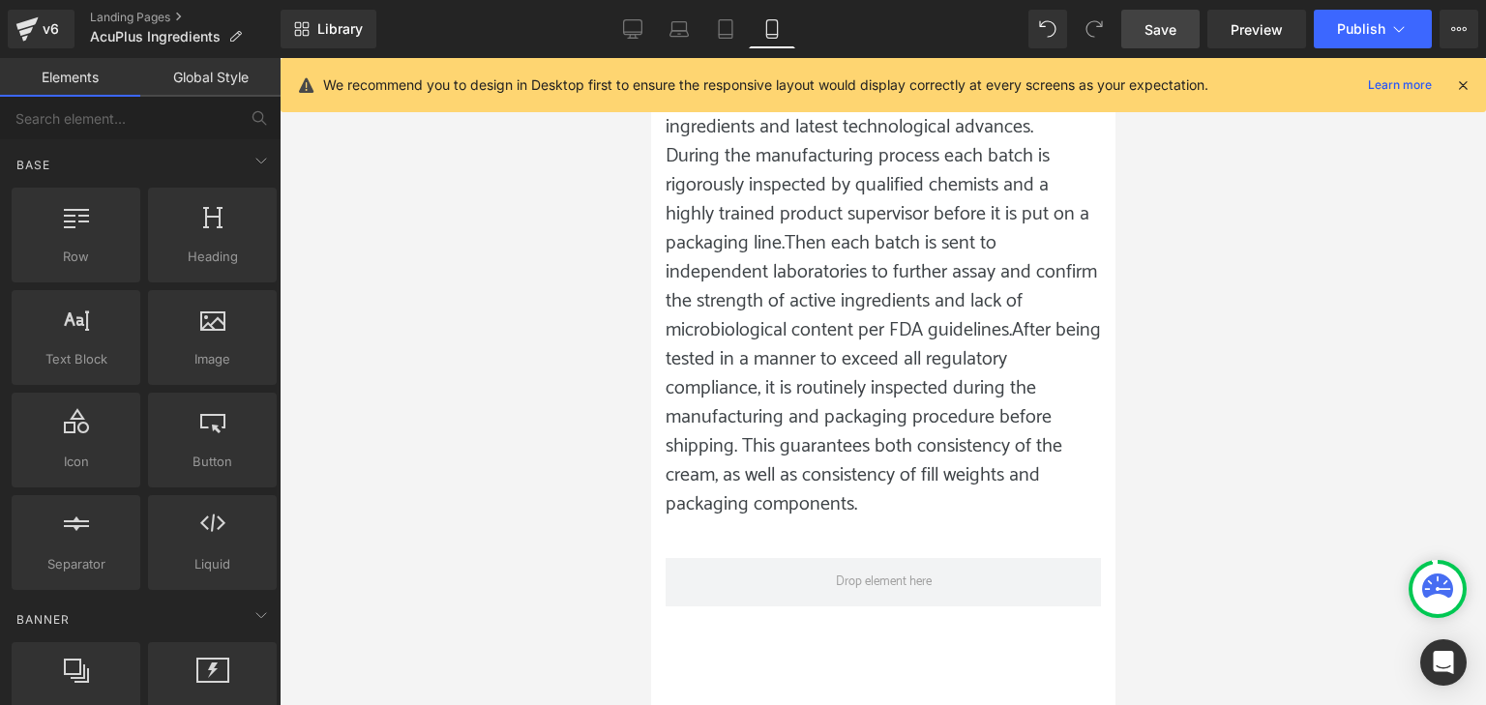
click at [586, 417] on div at bounding box center [883, 381] width 1207 height 647
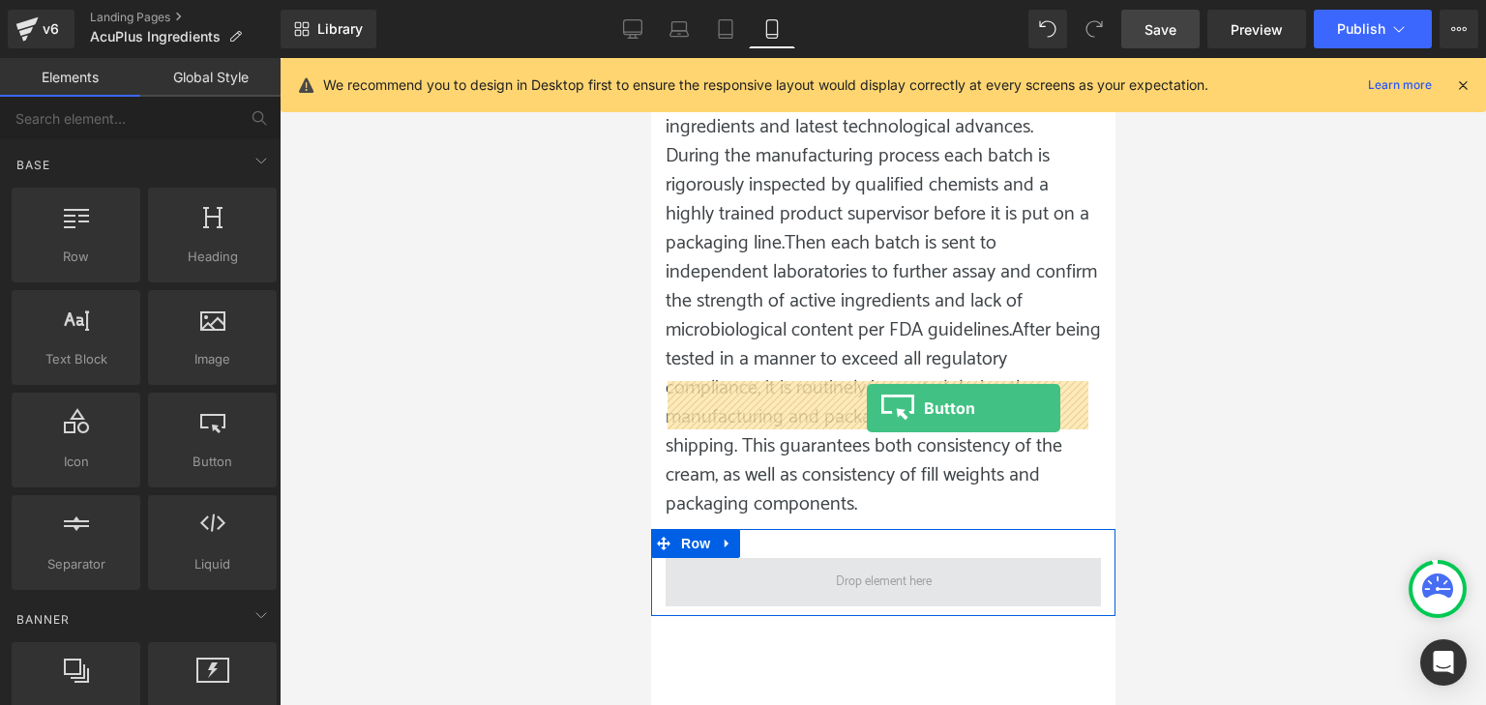
drag, startPoint x: 859, startPoint y: 485, endPoint x: 866, endPoint y: 408, distance: 76.7
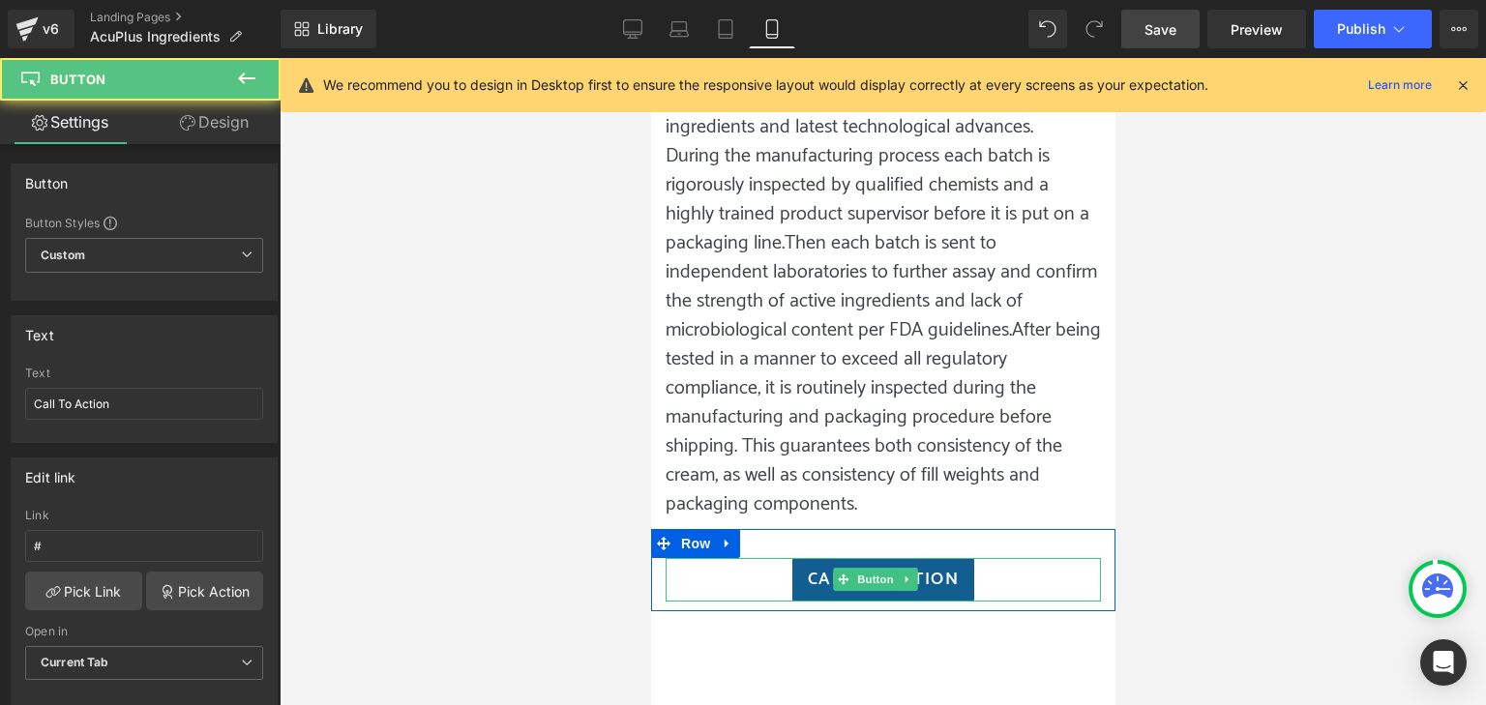
click at [807, 567] on span "Call To Action" at bounding box center [882, 580] width 151 height 26
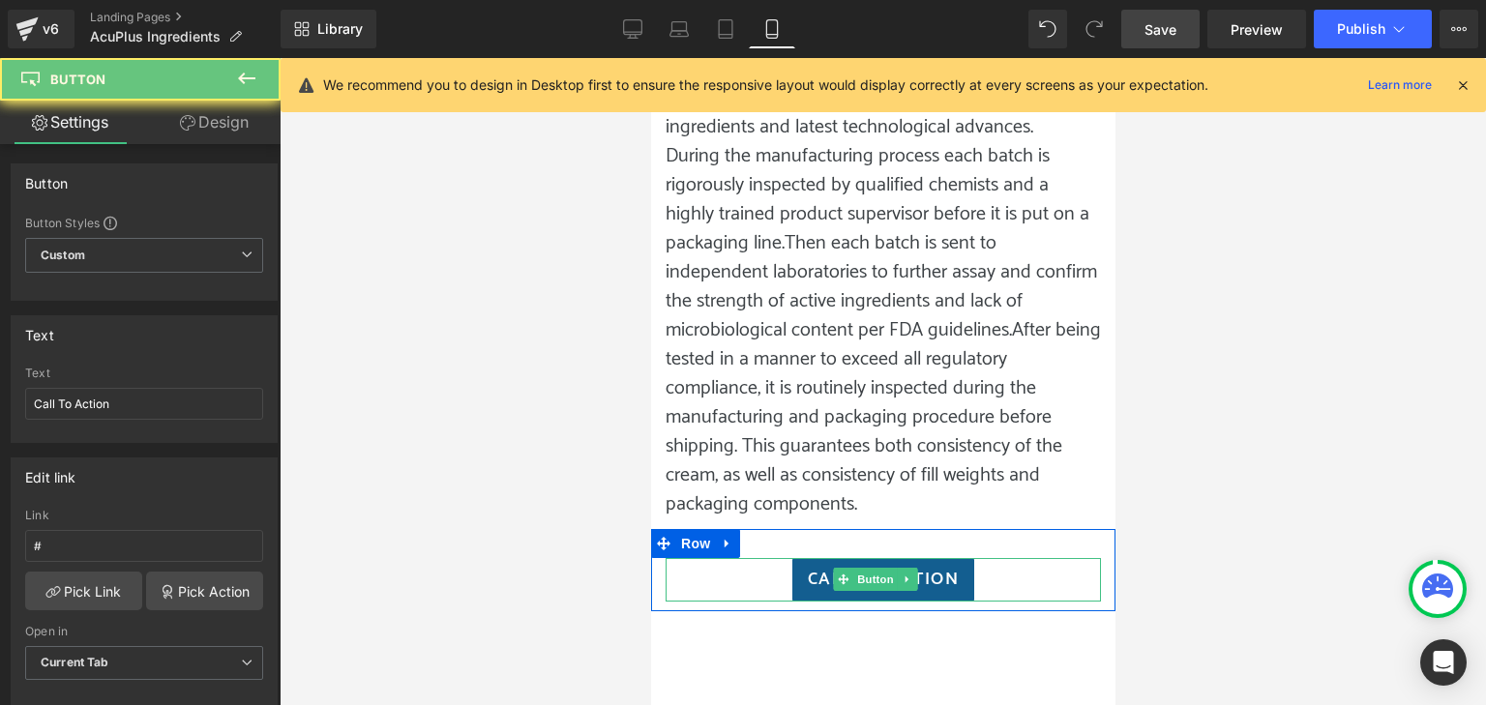
click at [807, 567] on span "Call To Action" at bounding box center [882, 580] width 151 height 26
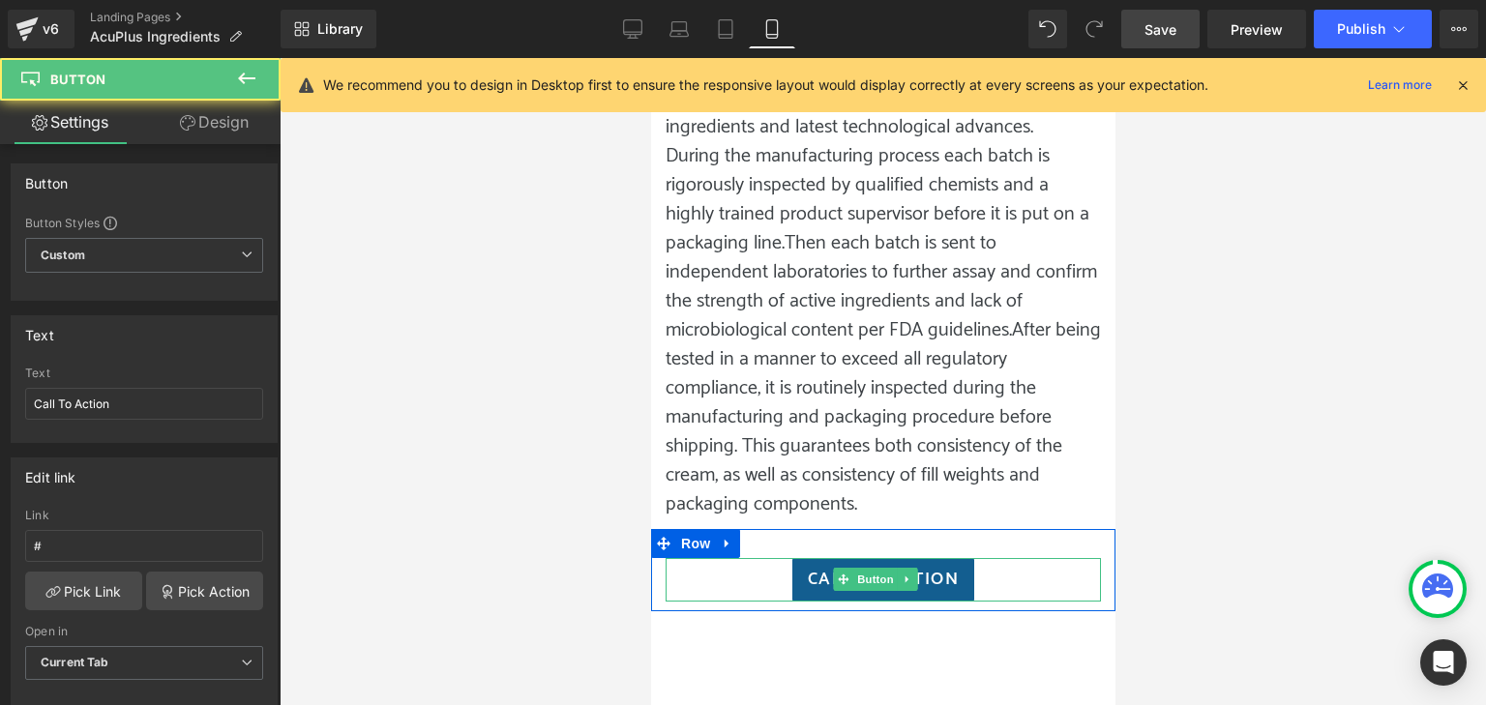
click at [812, 567] on span "Call To Action" at bounding box center [882, 580] width 151 height 26
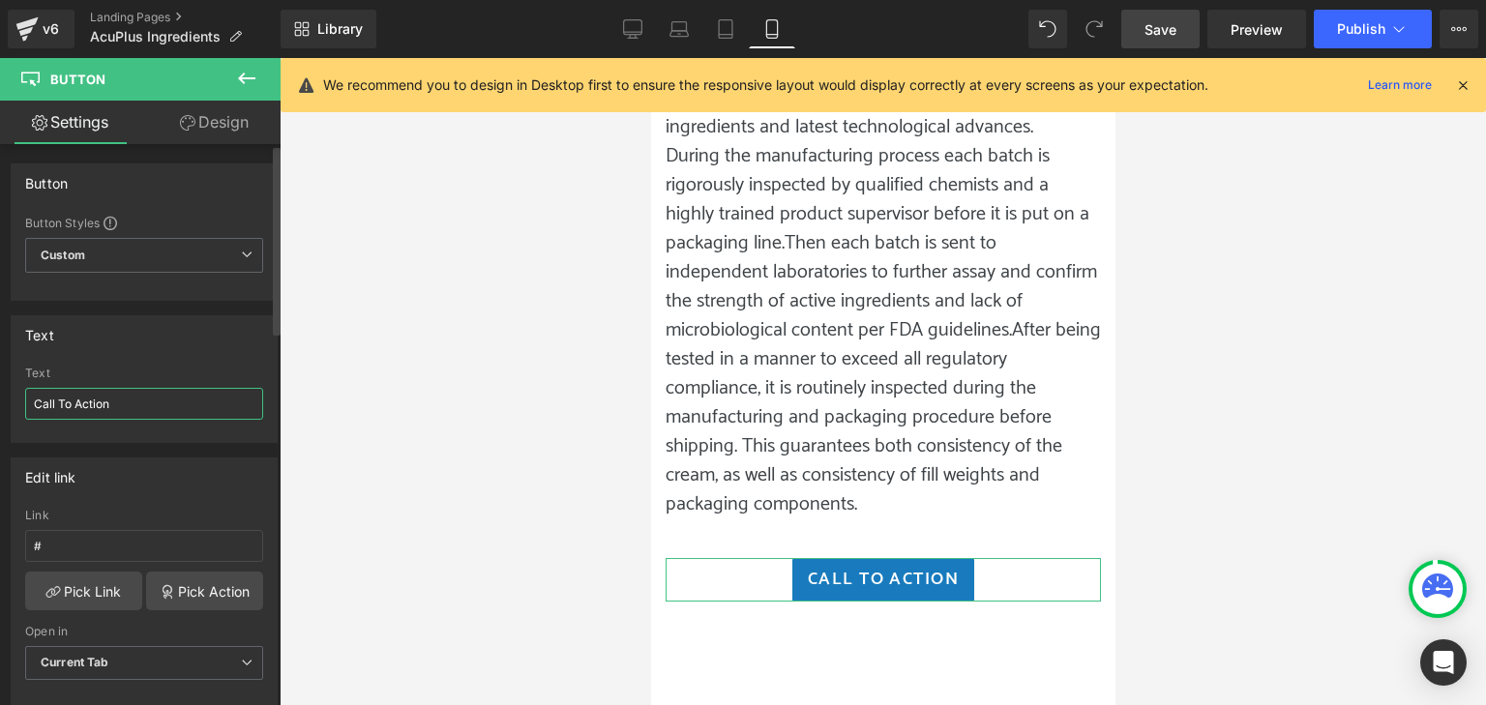
click at [163, 399] on input "Call To Action" at bounding box center [144, 404] width 238 height 32
type input "Shop Now!"
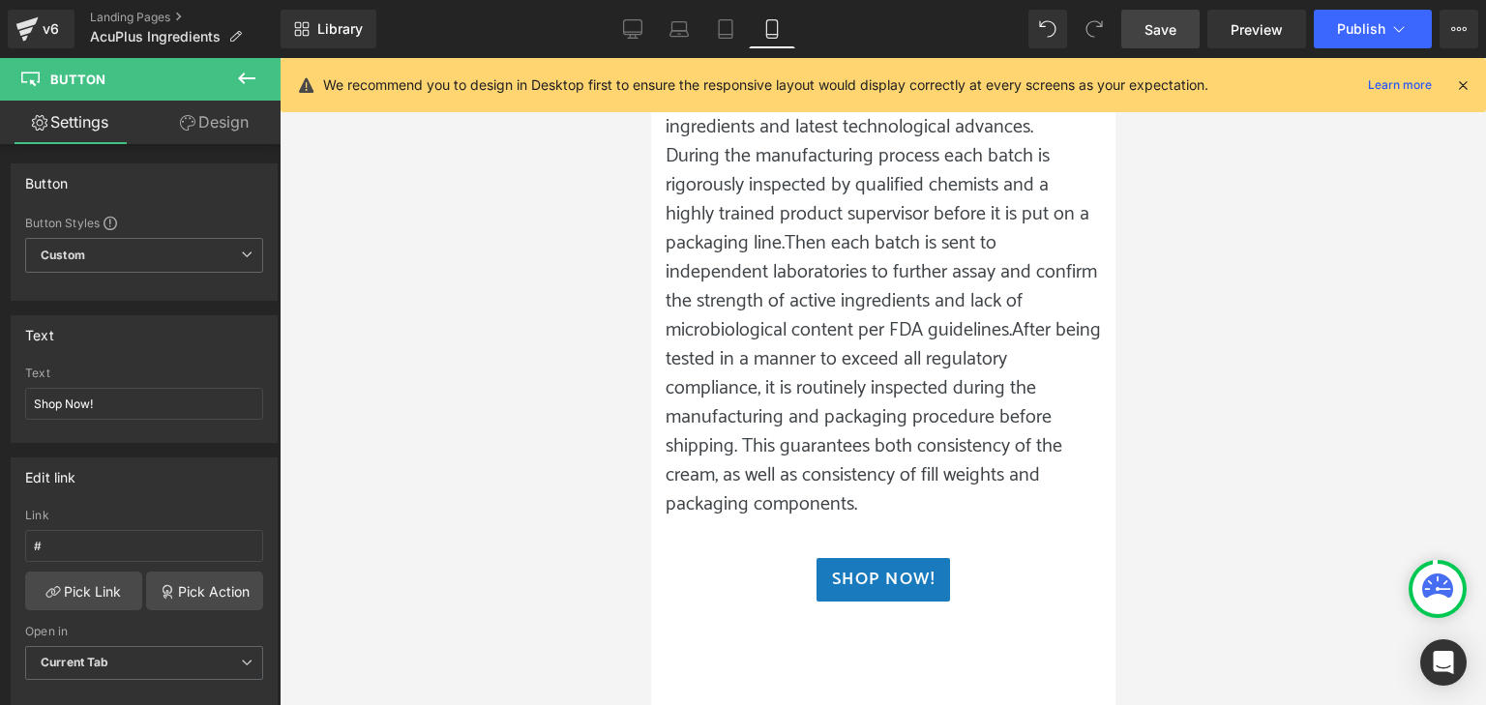
click at [627, 496] on div at bounding box center [883, 381] width 1207 height 647
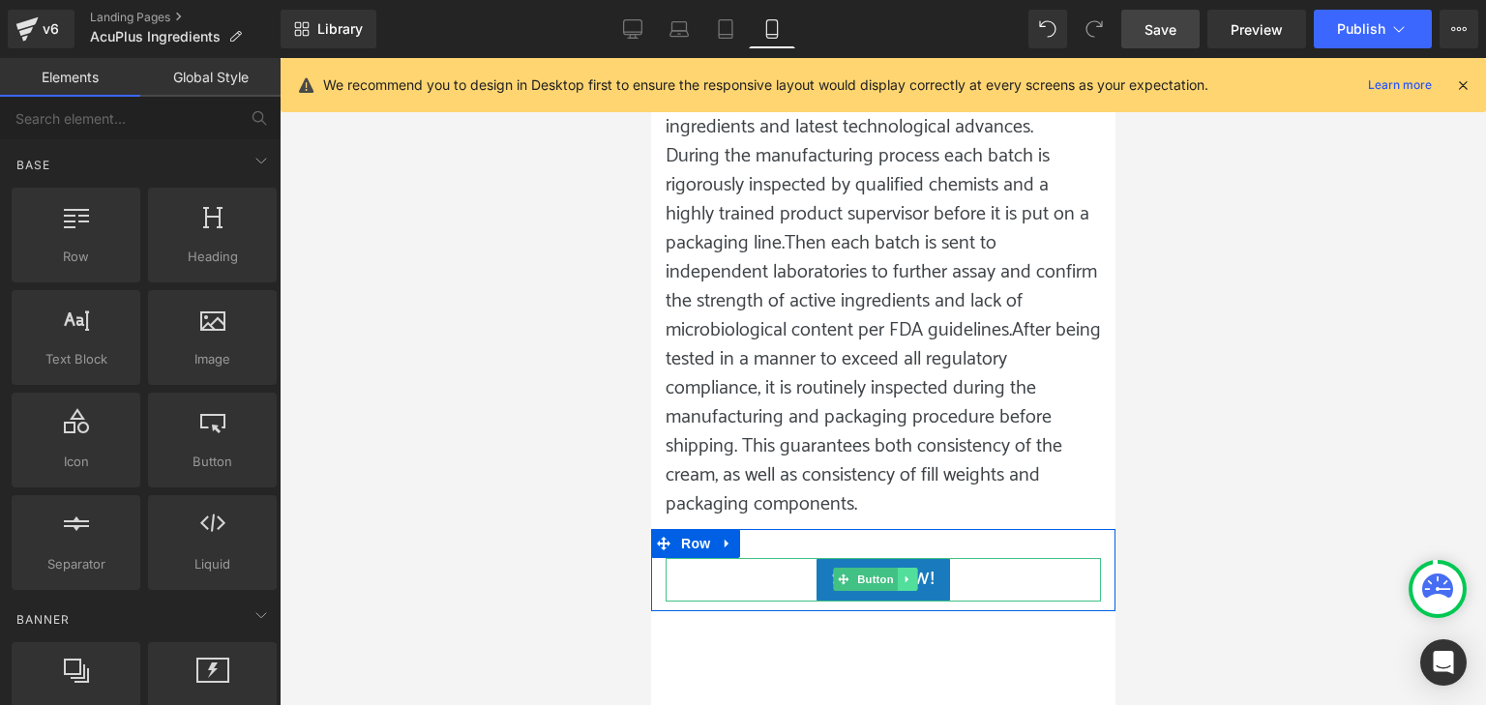
click at [907, 568] on link at bounding box center [907, 579] width 20 height 23
click at [821, 558] on link "Shop Now!" at bounding box center [883, 580] width 134 height 44
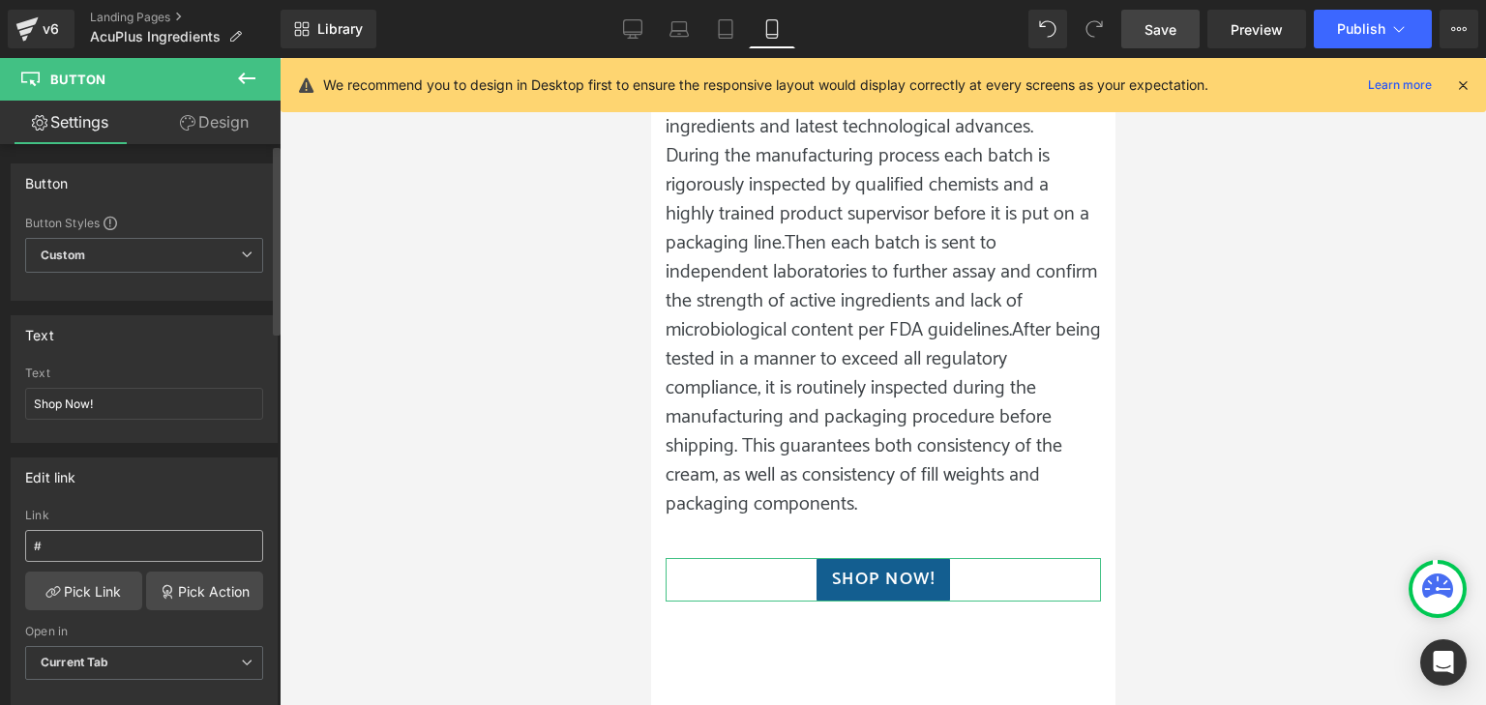
scroll to position [97, 0]
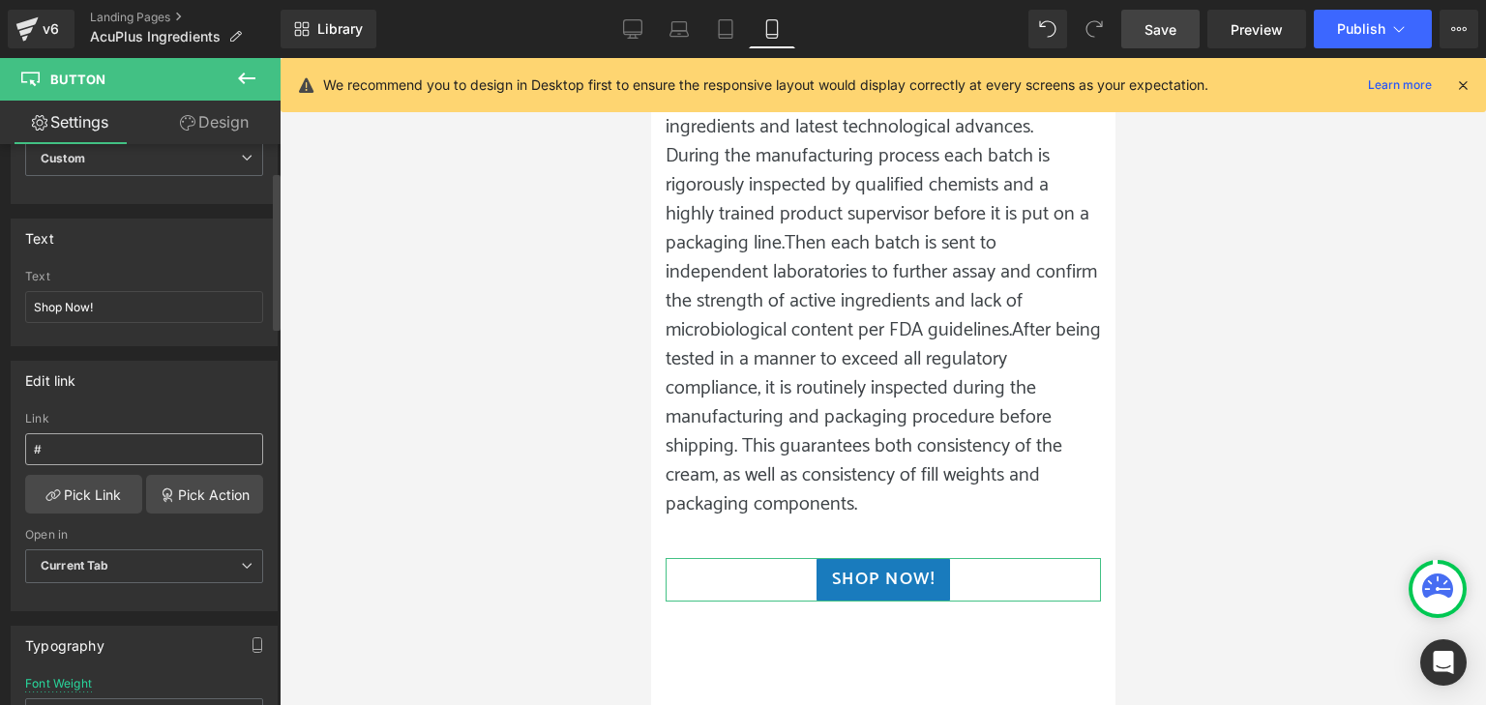
click at [125, 441] on input "#" at bounding box center [144, 450] width 238 height 32
click at [98, 494] on link "Pick Link" at bounding box center [83, 494] width 117 height 39
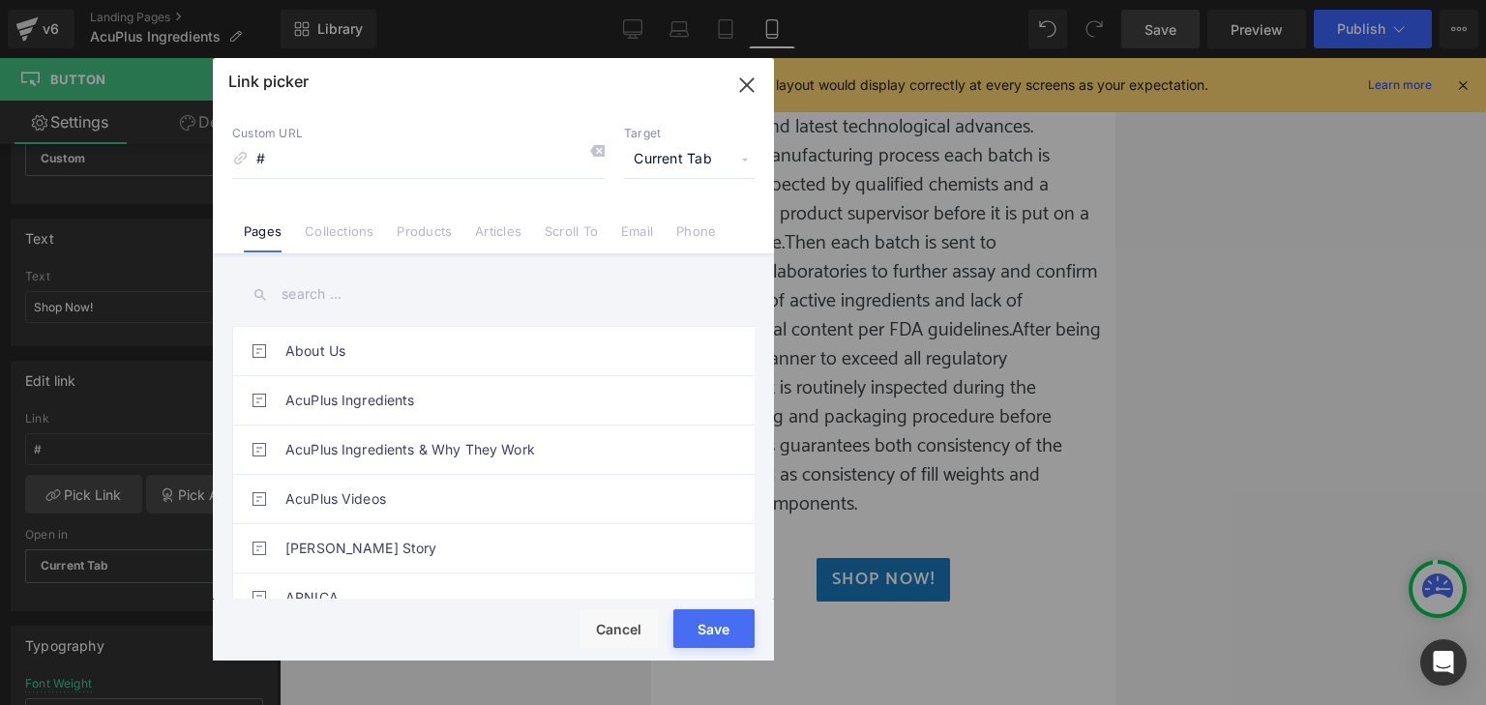
click at [350, 237] on link "Collections" at bounding box center [339, 238] width 69 height 29
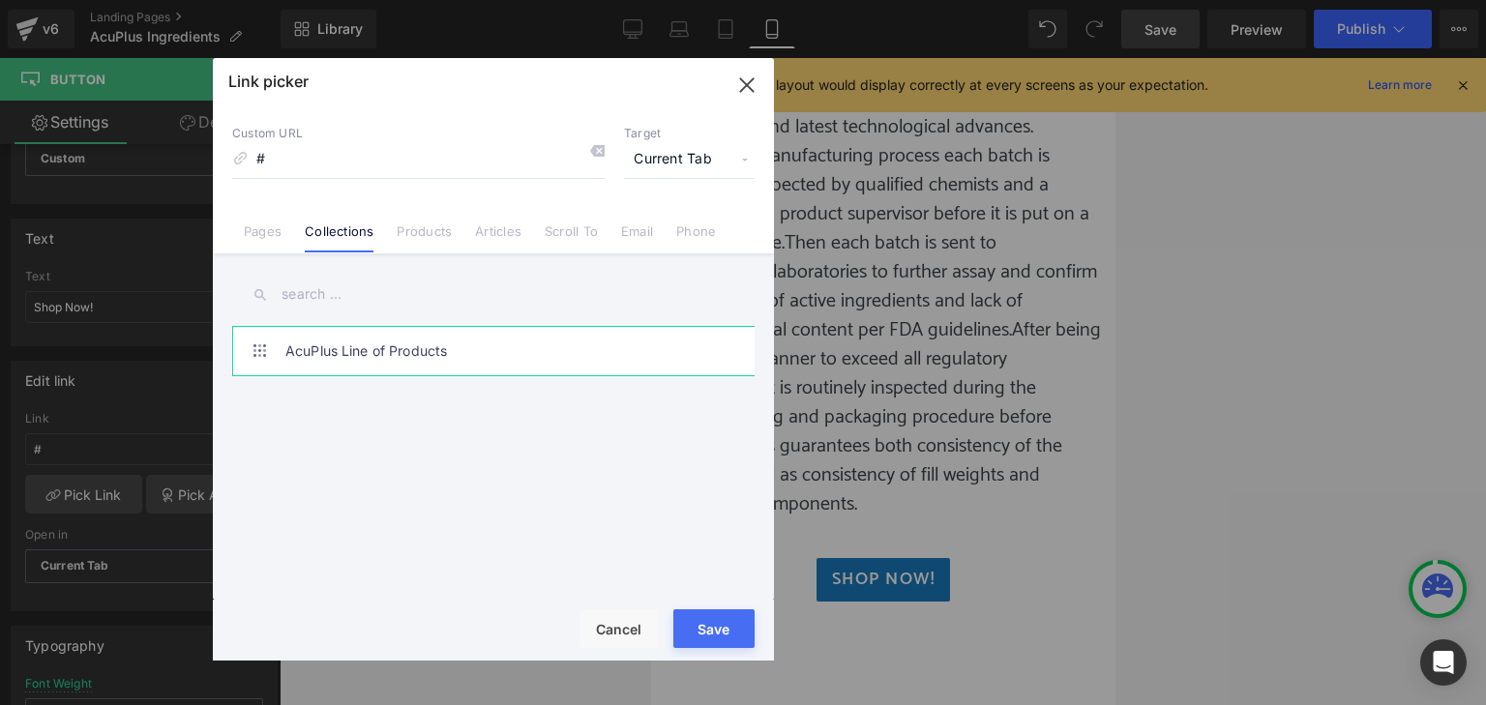
click at [365, 364] on link "AcuPlus Line of Products" at bounding box center [498, 351] width 426 height 48
type input "/collections/all"
click at [724, 629] on div "Rendering Content" at bounding box center [743, 628] width 119 height 21
click at [715, 625] on div "Rendering Content" at bounding box center [743, 628] width 119 height 21
click at [388, 349] on link "AcuPlus Line of Products" at bounding box center [498, 351] width 426 height 48
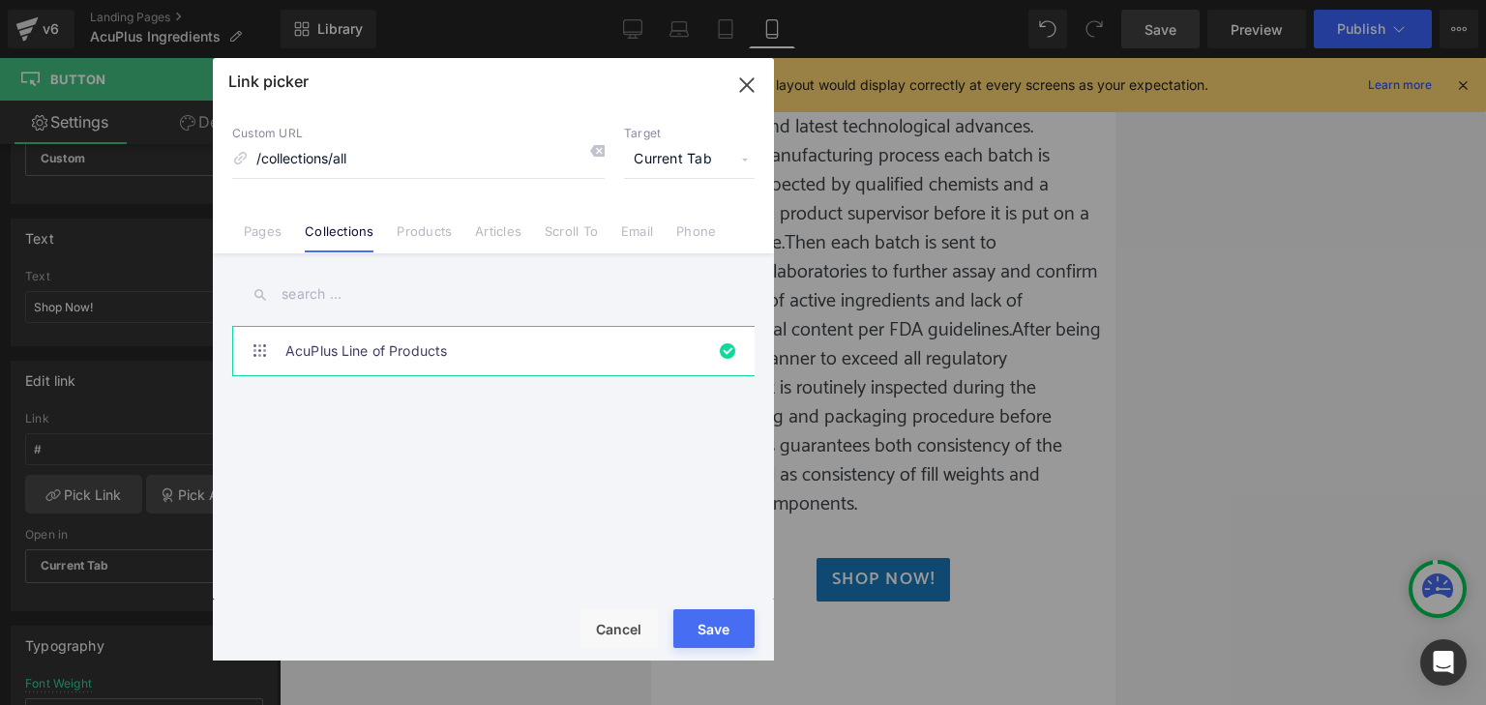
click at [469, 91] on div "Link picker" at bounding box center [493, 82] width 561 height 48
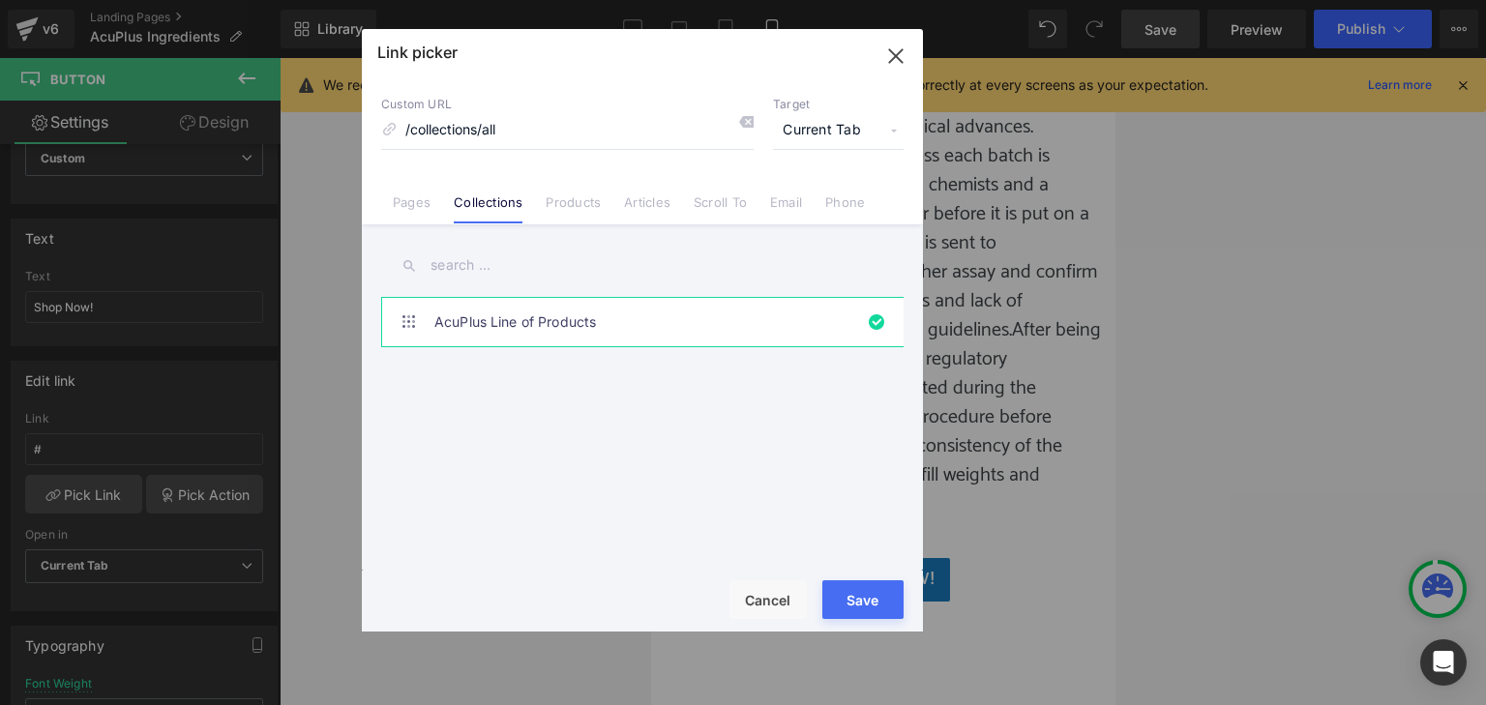
drag, startPoint x: 469, startPoint y: 94, endPoint x: 618, endPoint y: 66, distance: 151.6
click at [618, 66] on div "Link picker" at bounding box center [642, 53] width 561 height 48
click at [567, 202] on link "Products" at bounding box center [573, 209] width 55 height 29
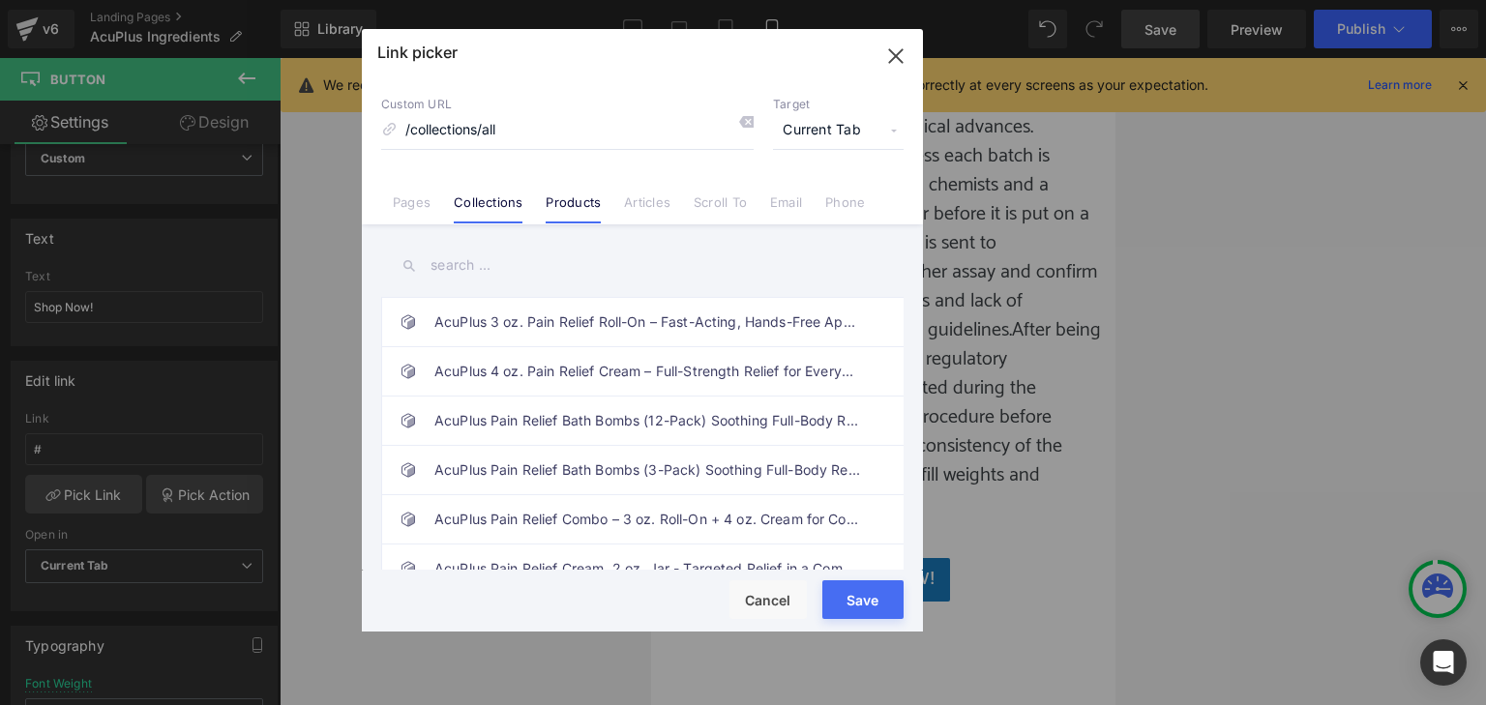
click at [478, 205] on link "Collections" at bounding box center [488, 209] width 69 height 29
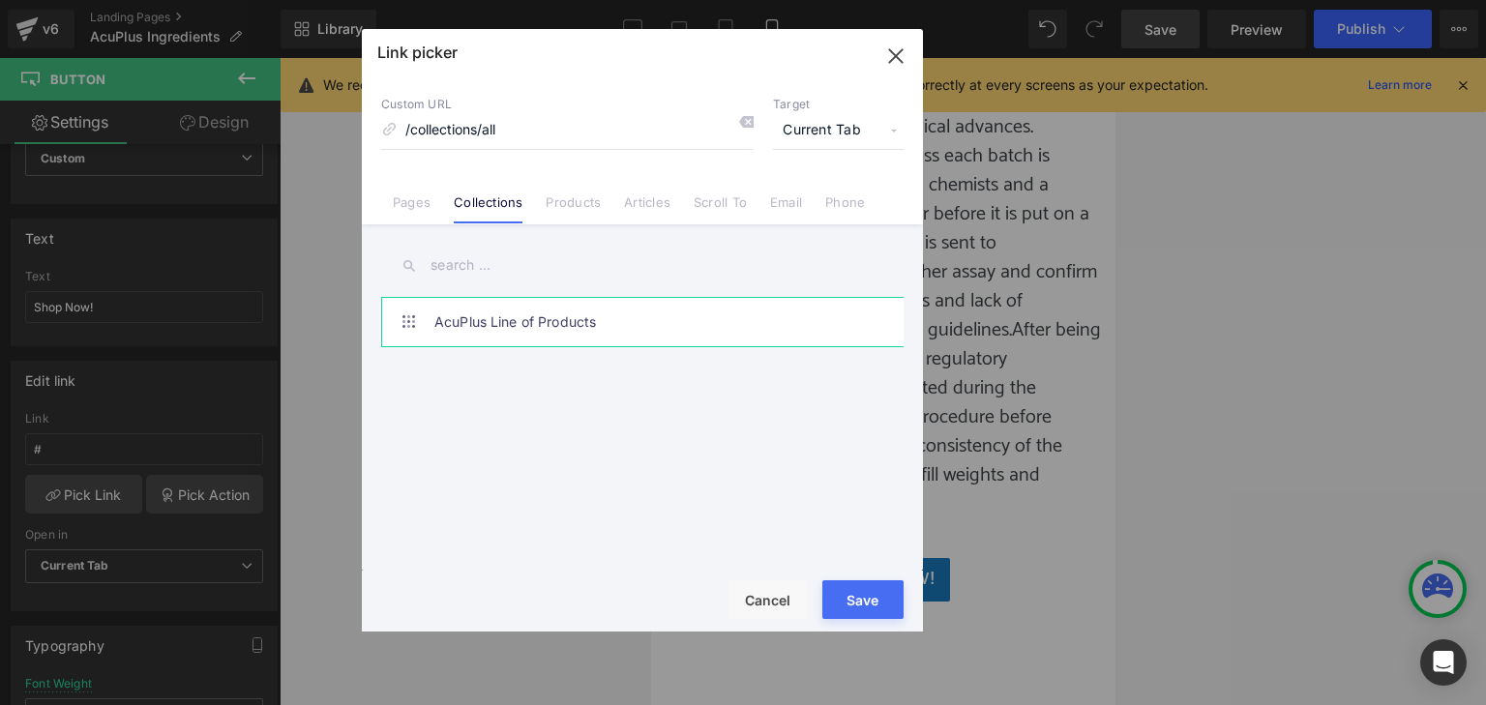
click at [459, 327] on link "AcuPlus Line of Products" at bounding box center [647, 322] width 426 height 48
click at [858, 601] on button "Save" at bounding box center [863, 600] width 81 height 39
type input "/collections/all"
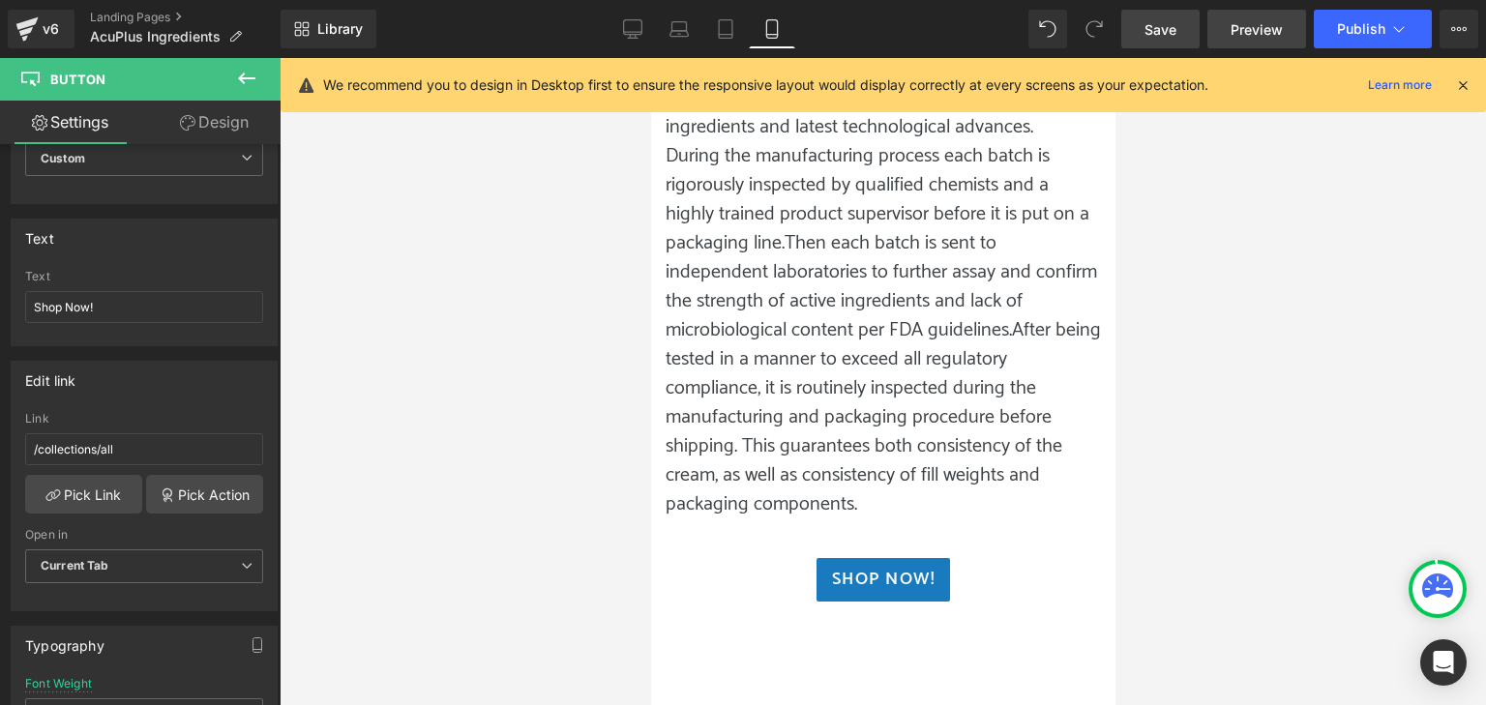
click at [1259, 43] on link "Preview" at bounding box center [1257, 29] width 99 height 39
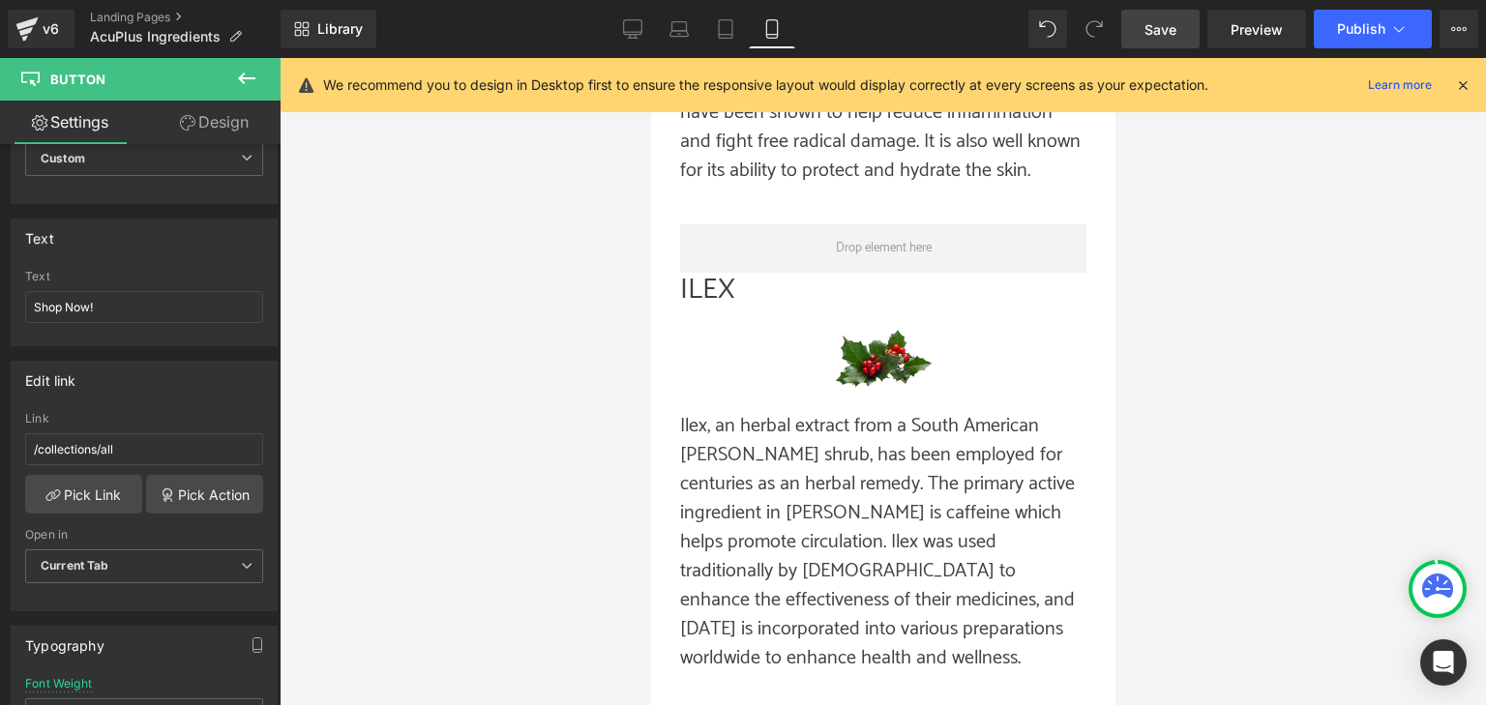
scroll to position [4416, 0]
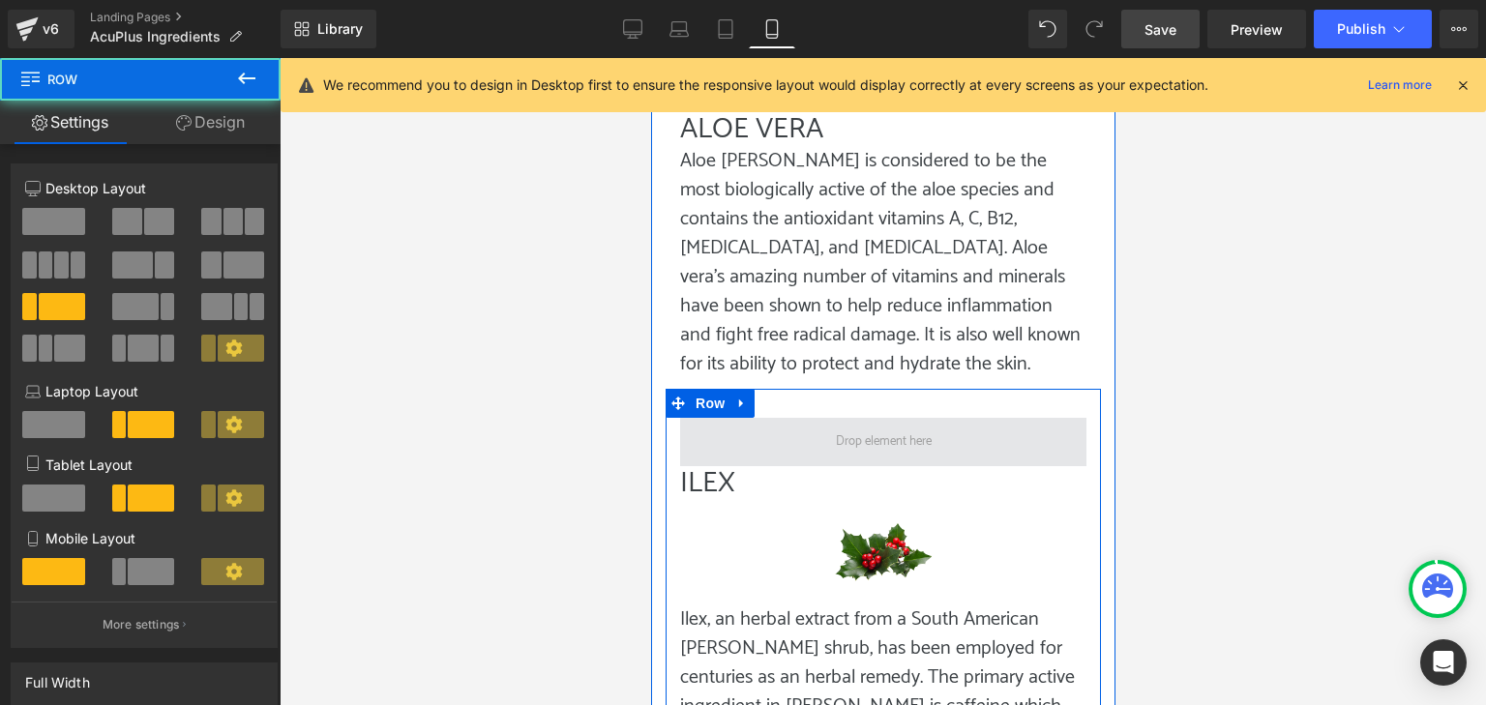
click at [996, 418] on span at bounding box center [882, 442] width 406 height 48
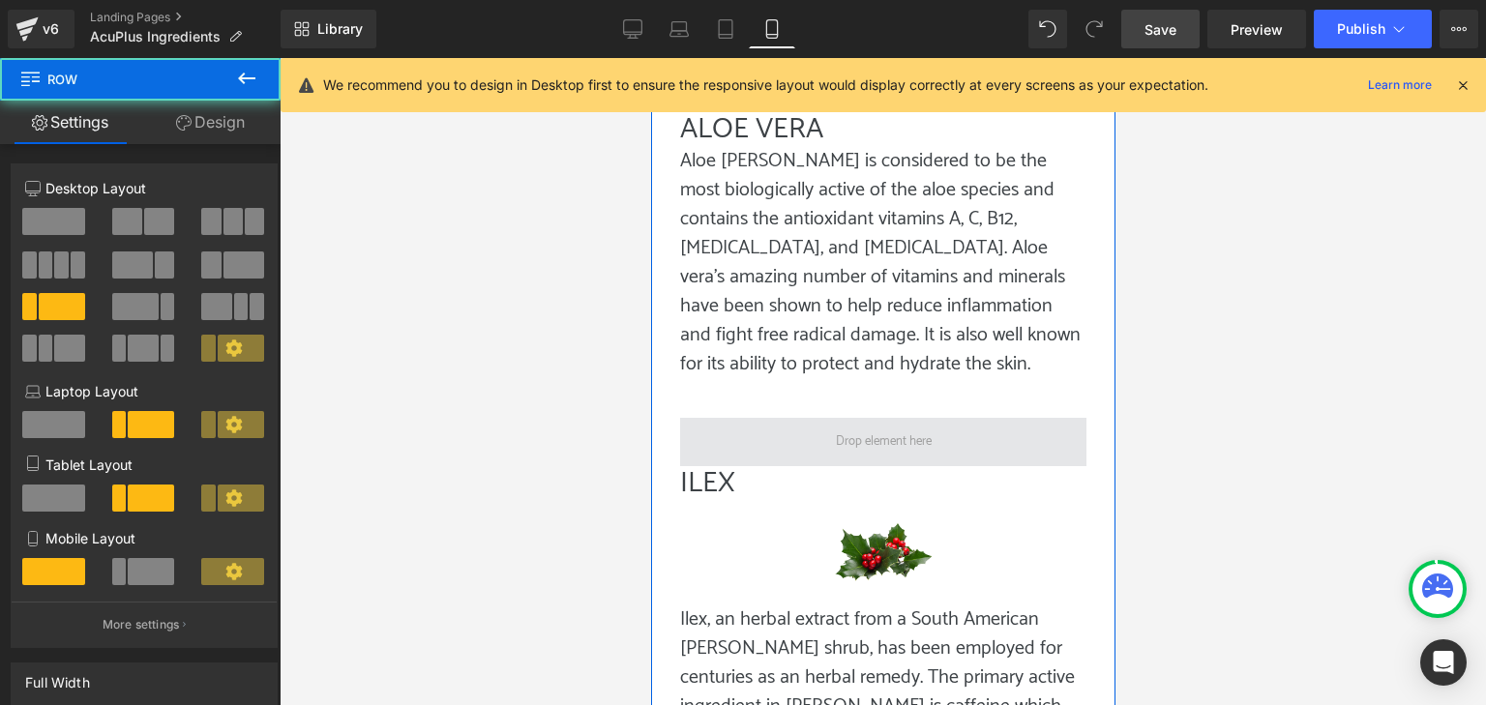
click at [1040, 418] on span at bounding box center [882, 442] width 406 height 48
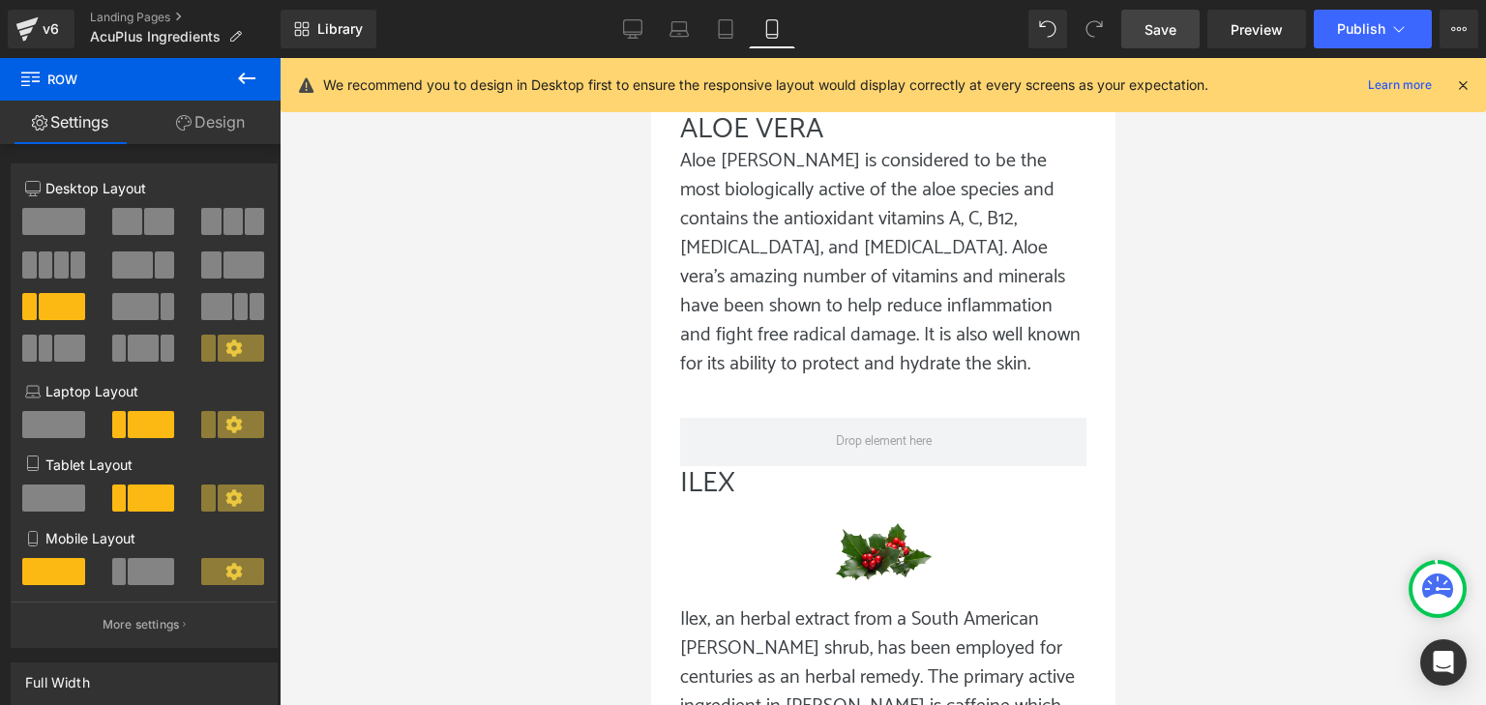
drag, startPoint x: 949, startPoint y: 342, endPoint x: 441, endPoint y: 295, distance: 510.1
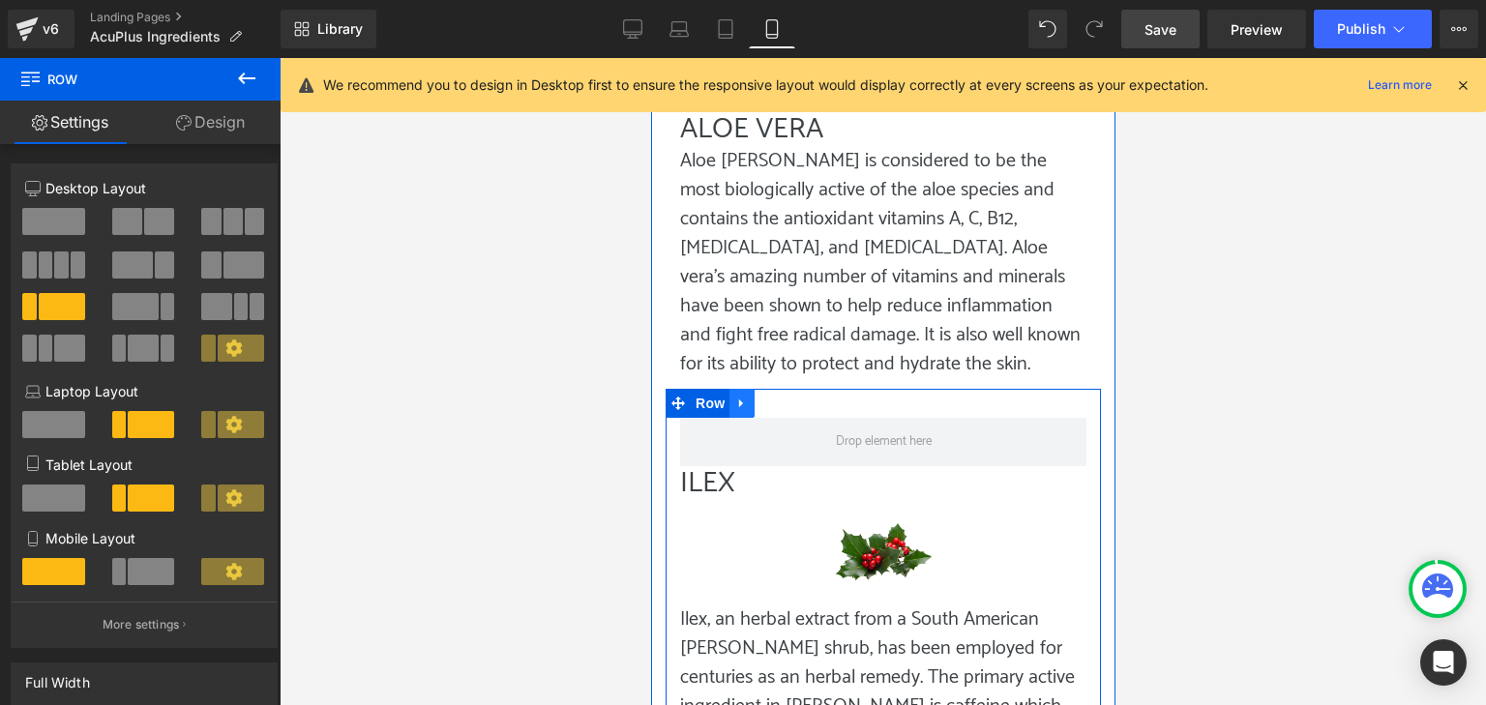
click at [752, 389] on link at bounding box center [741, 403] width 25 height 29
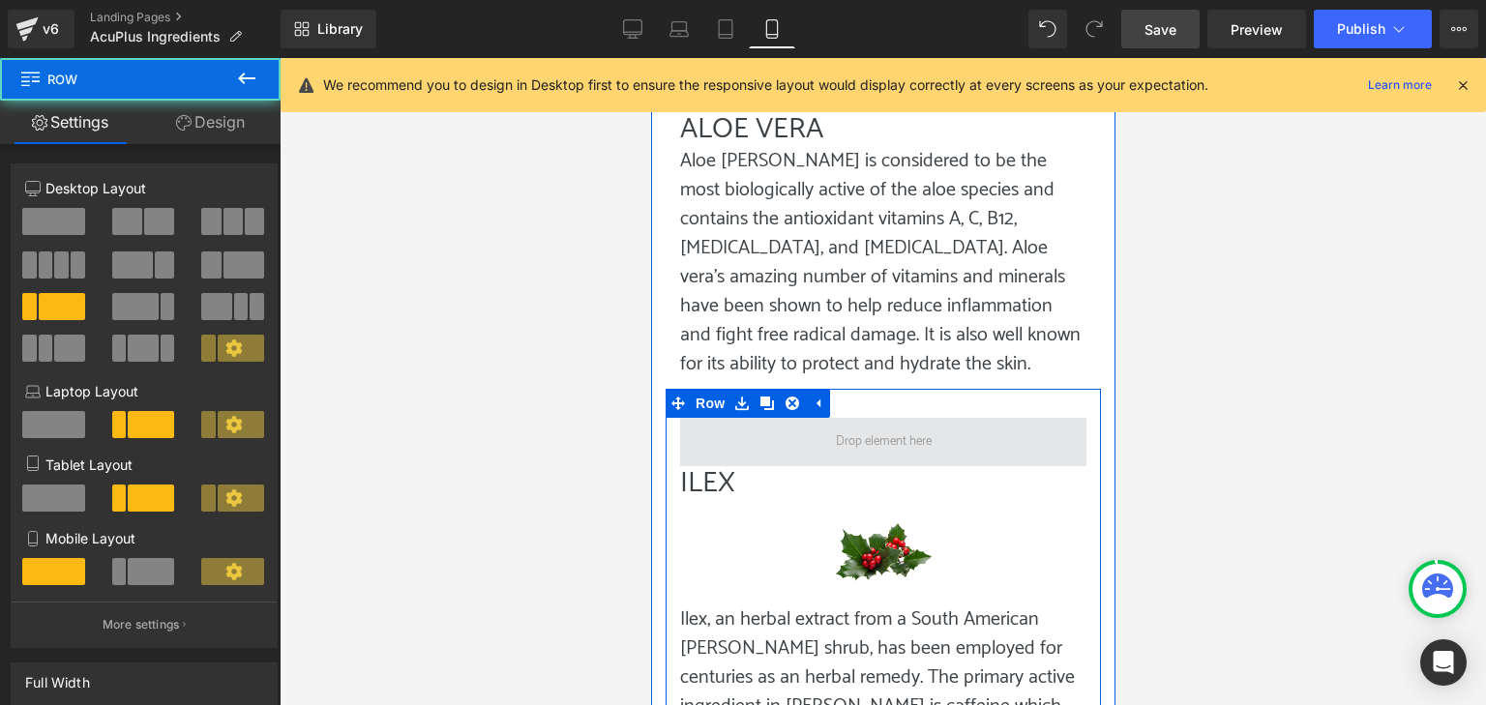
click at [738, 418] on span at bounding box center [882, 442] width 406 height 48
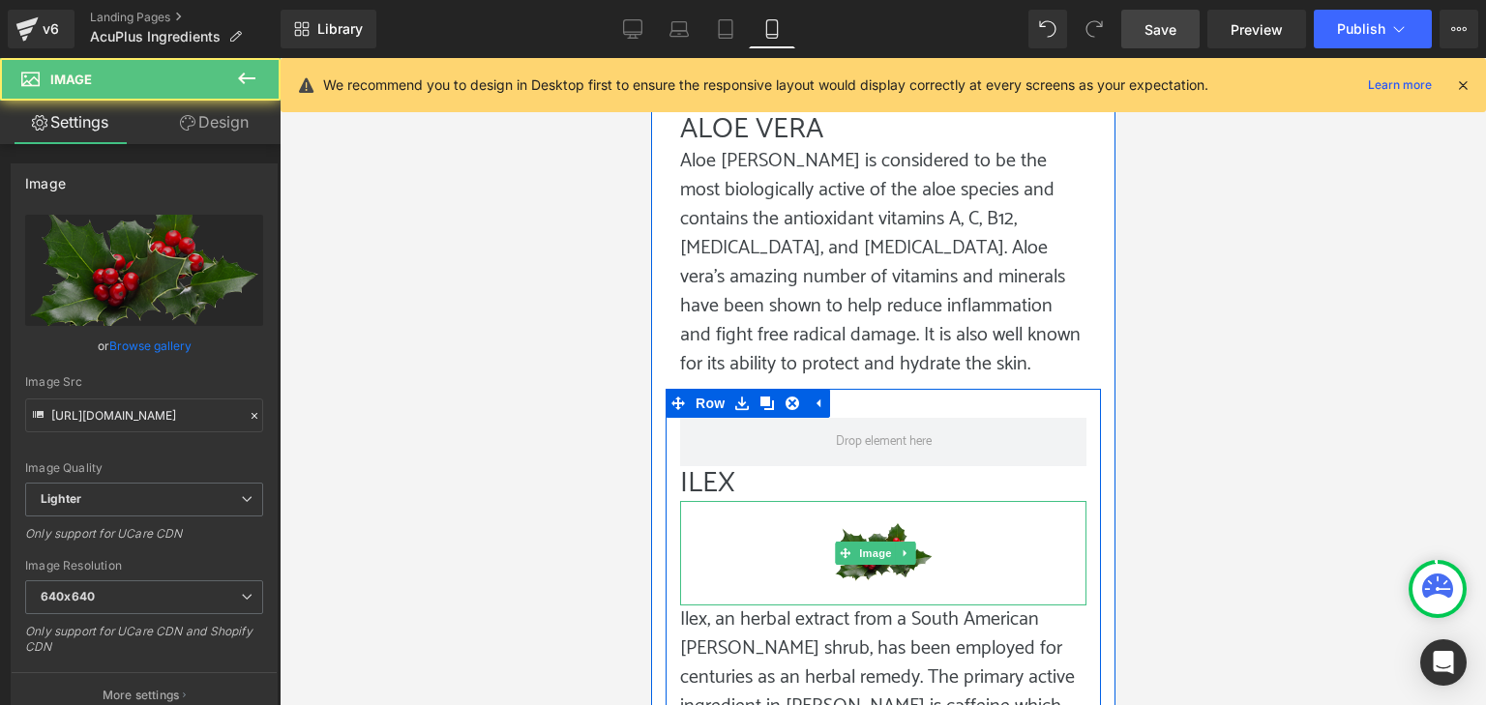
click at [885, 501] on img at bounding box center [883, 553] width 102 height 105
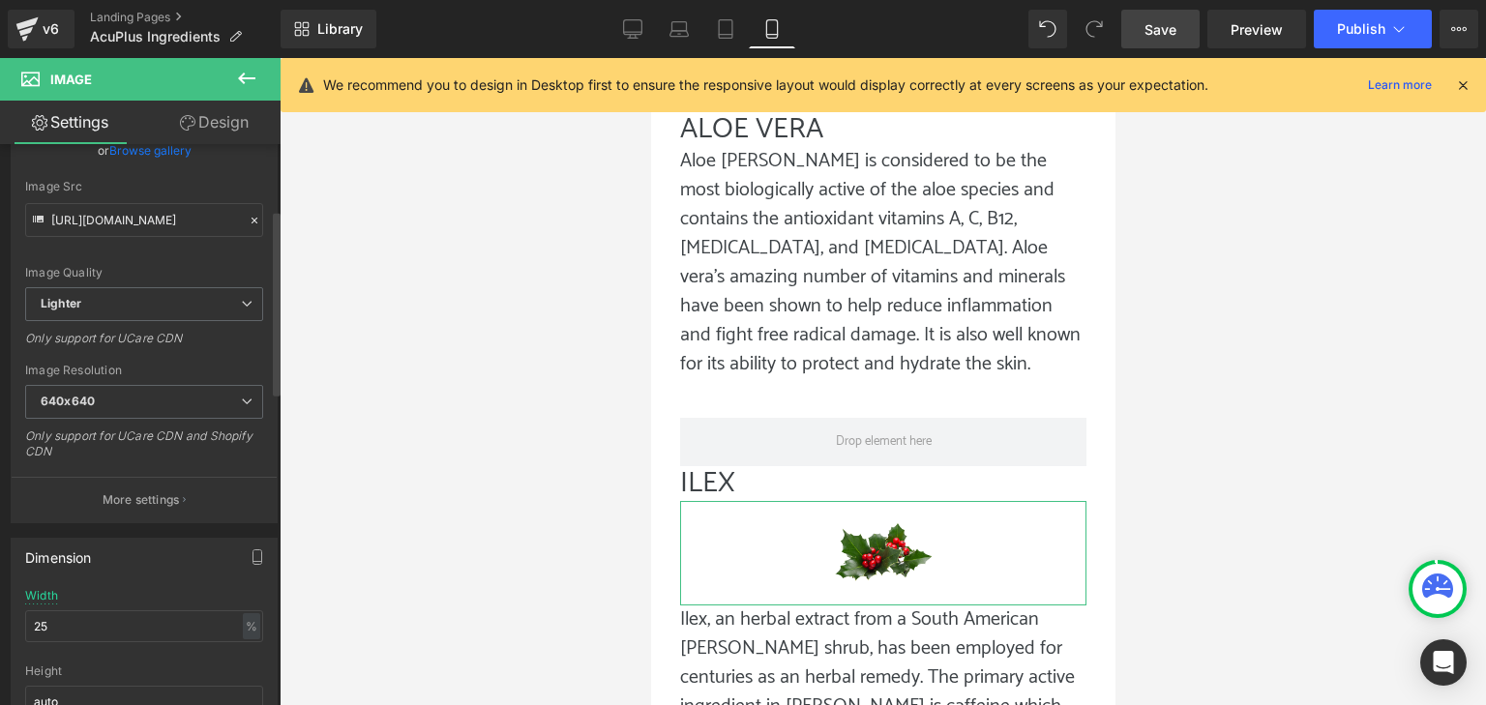
scroll to position [290, 0]
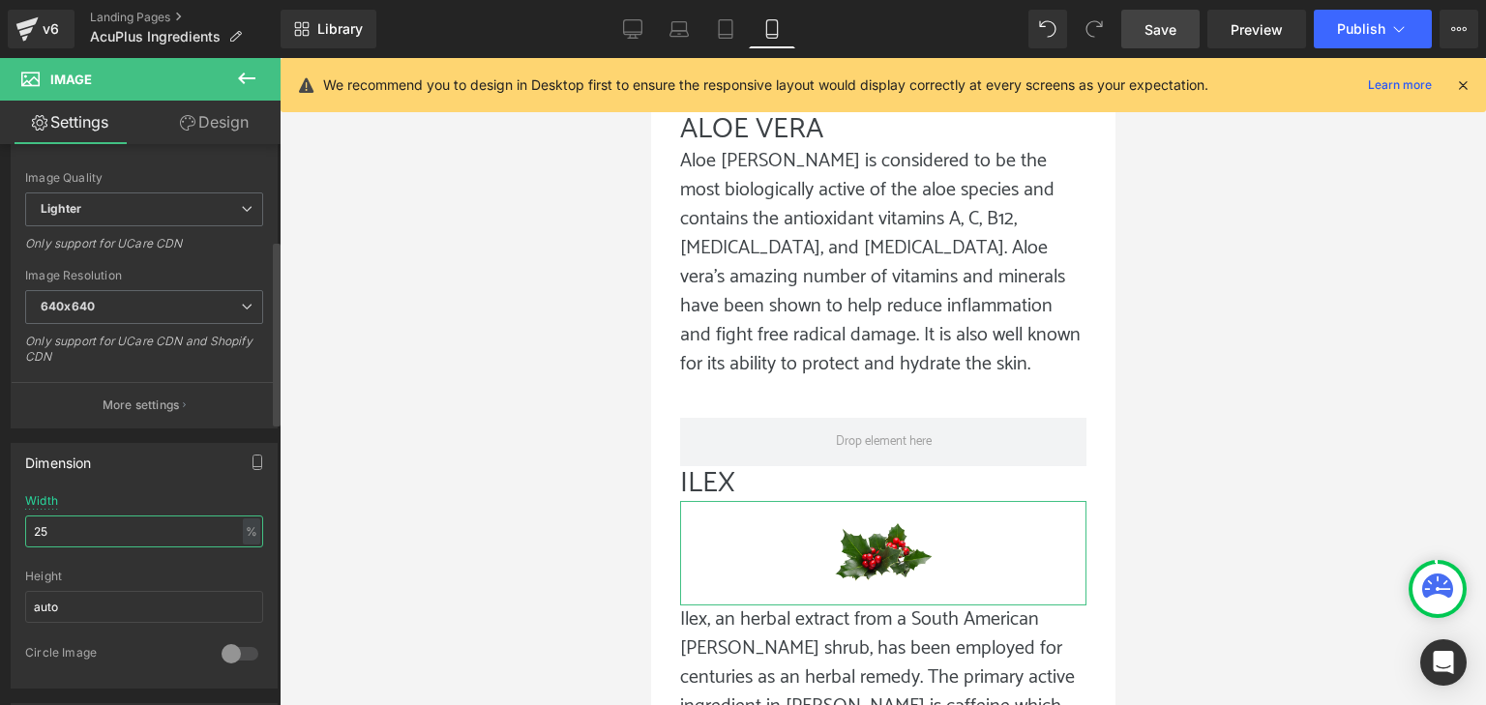
drag, startPoint x: 138, startPoint y: 524, endPoint x: 0, endPoint y: 530, distance: 138.5
click at [0, 529] on div "Dimension 25% Width 25 % % px auto Height auto 0 Circle Image" at bounding box center [144, 559] width 289 height 260
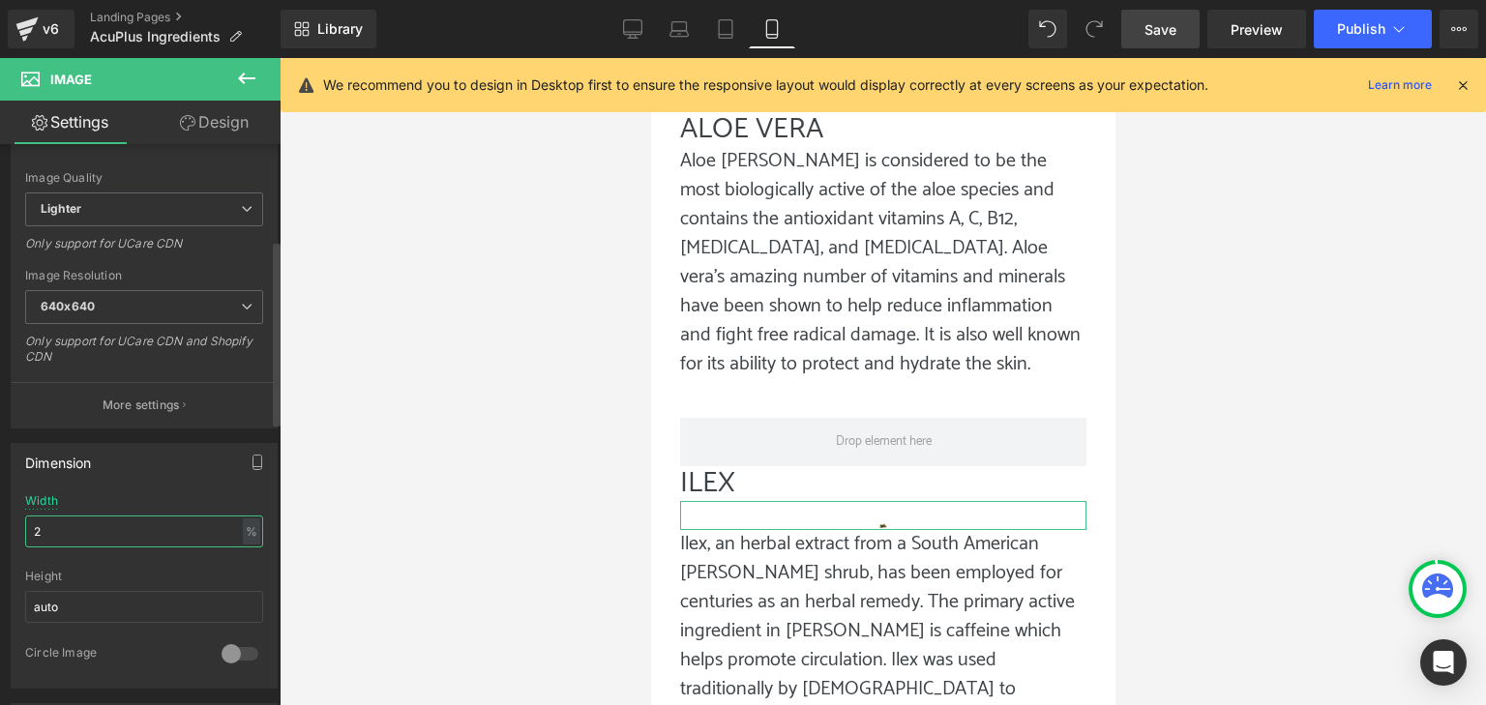
type input "25"
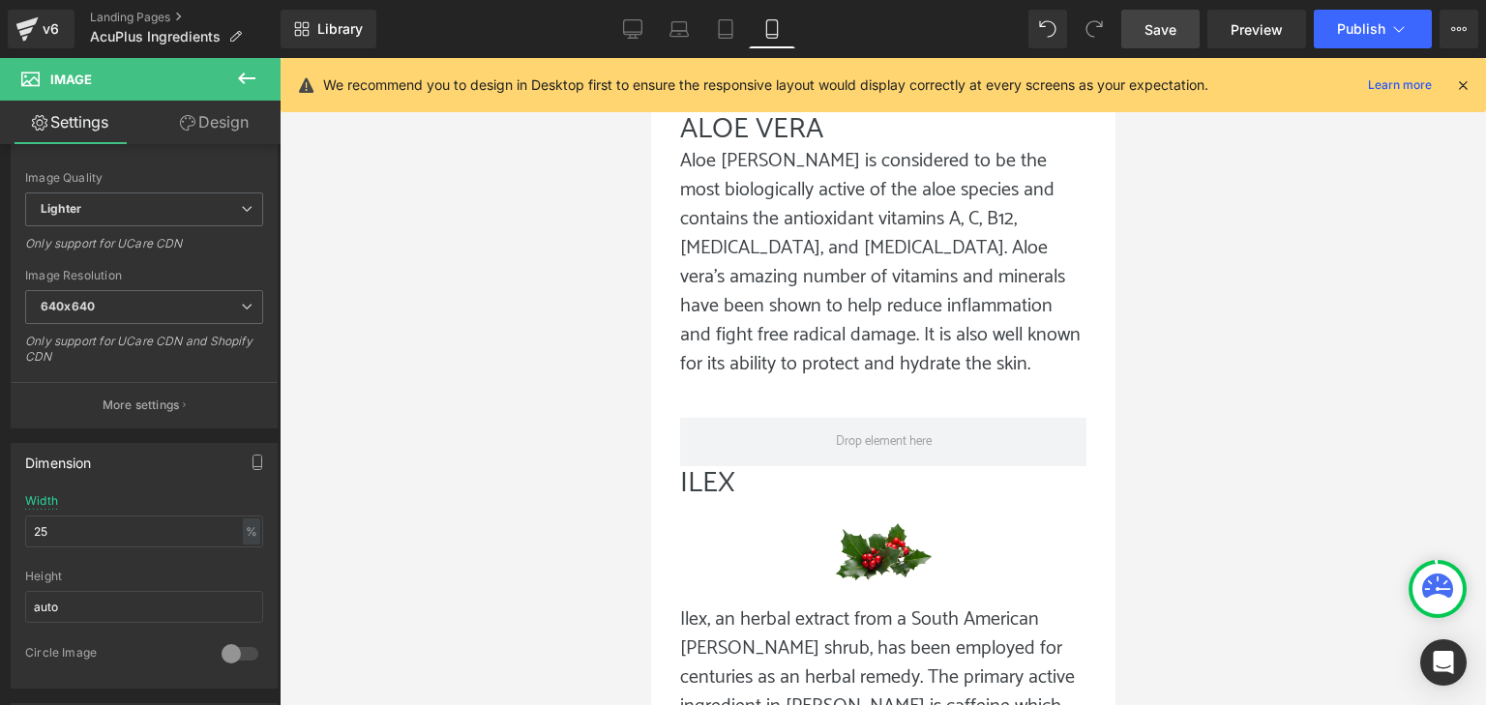
click at [1186, 45] on link "Save" at bounding box center [1161, 29] width 78 height 39
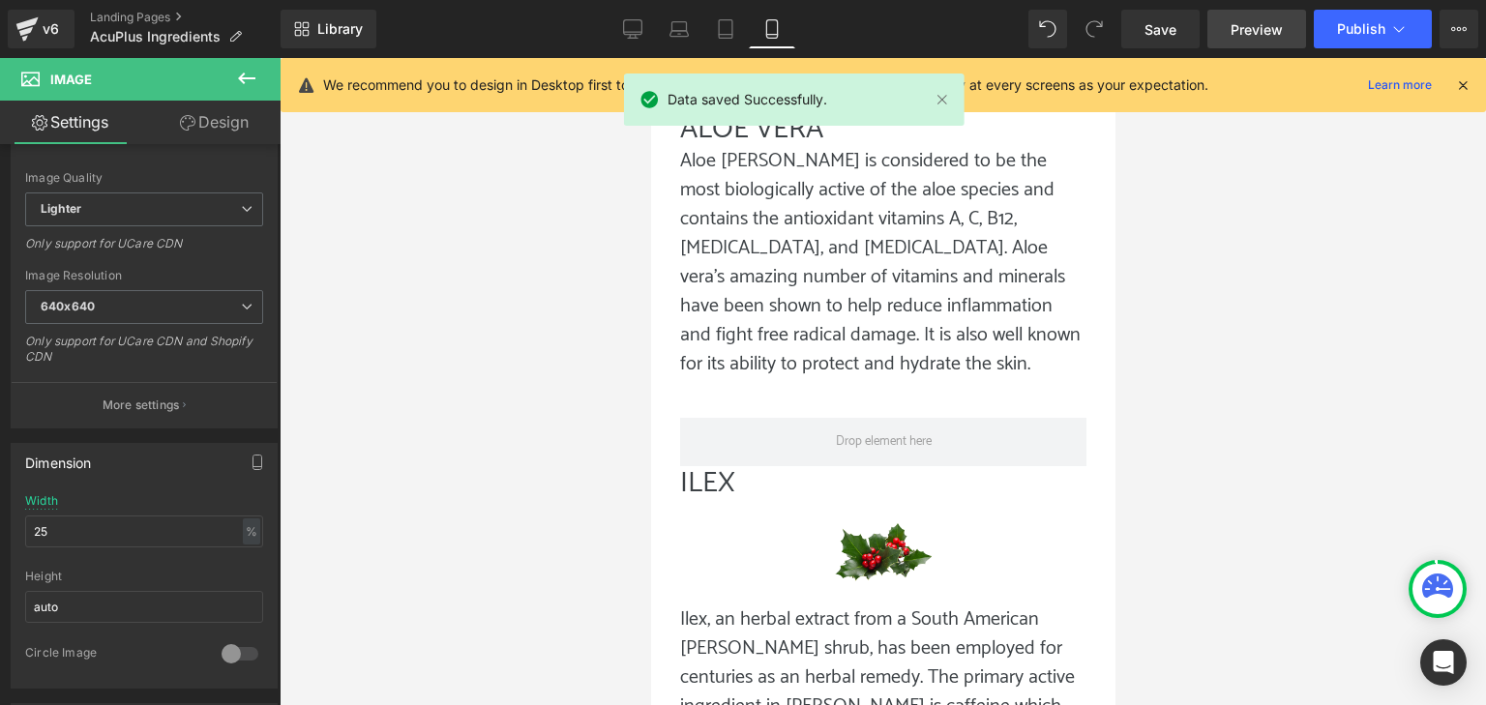
click at [1231, 28] on link "Preview" at bounding box center [1257, 29] width 99 height 39
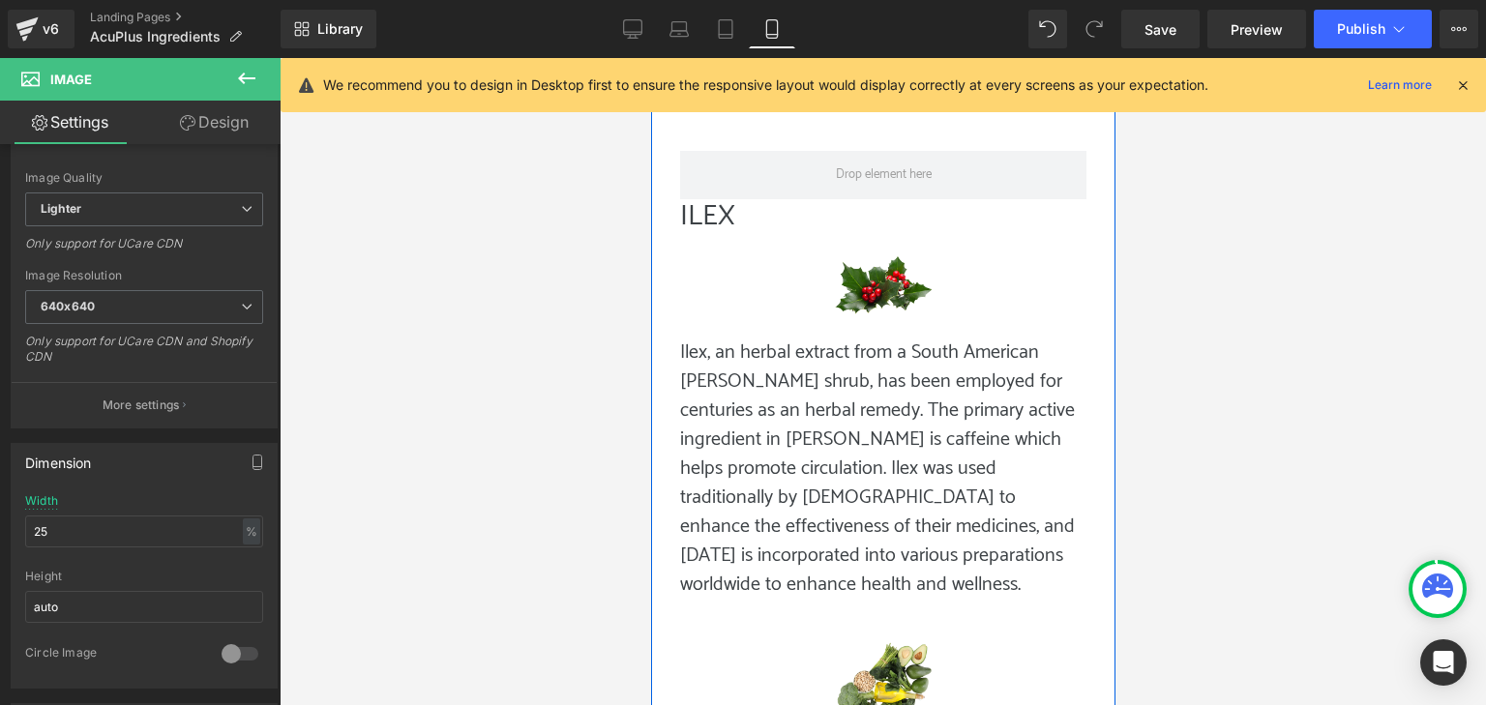
scroll to position [4513, 0]
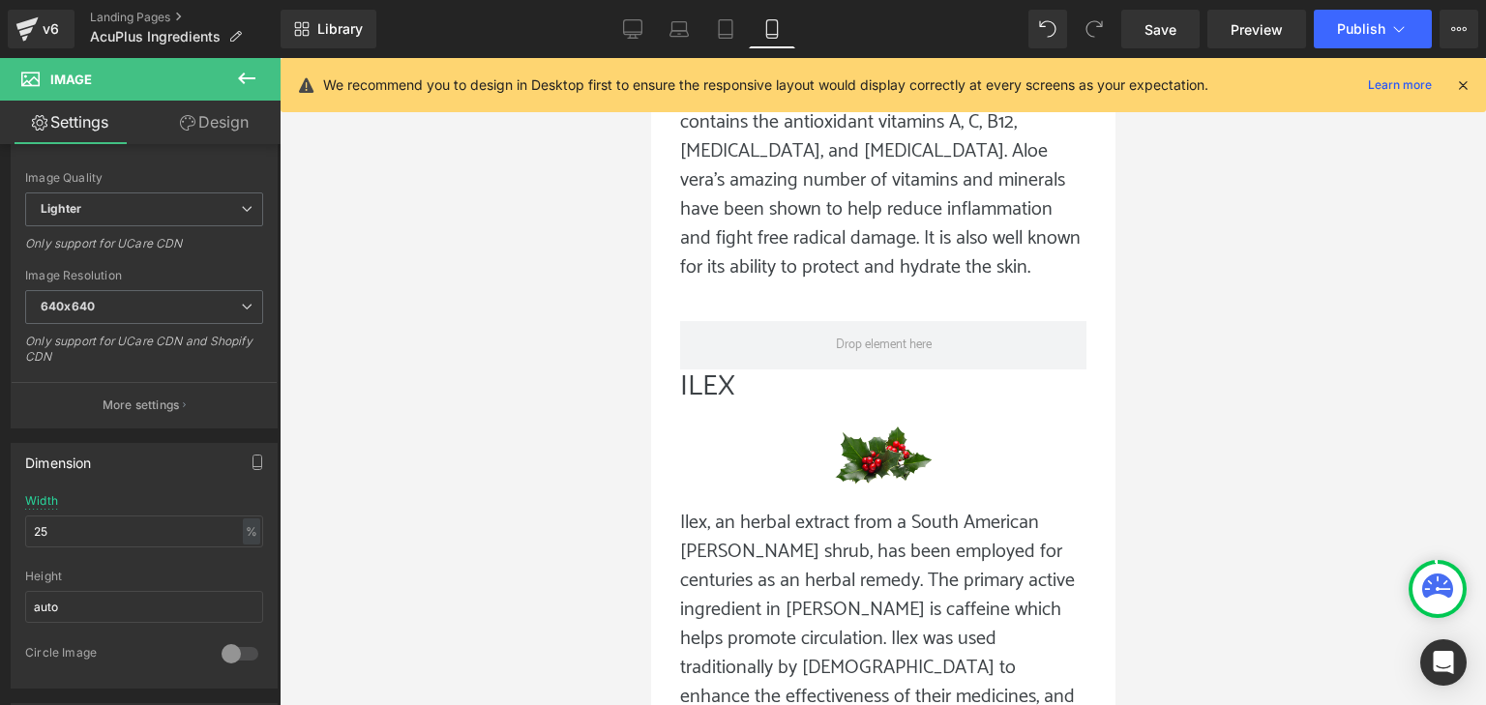
click at [1355, 370] on div at bounding box center [883, 381] width 1207 height 647
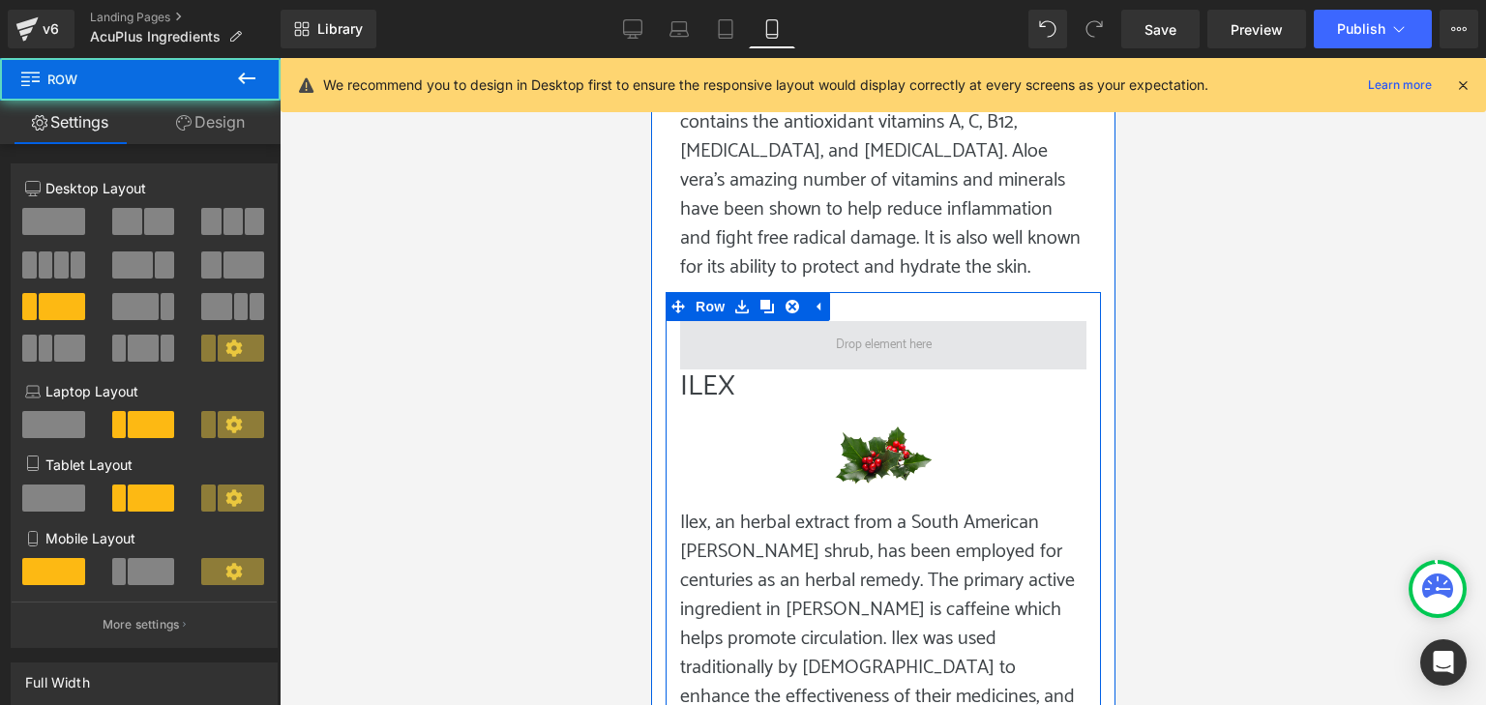
click at [905, 321] on span at bounding box center [882, 345] width 406 height 48
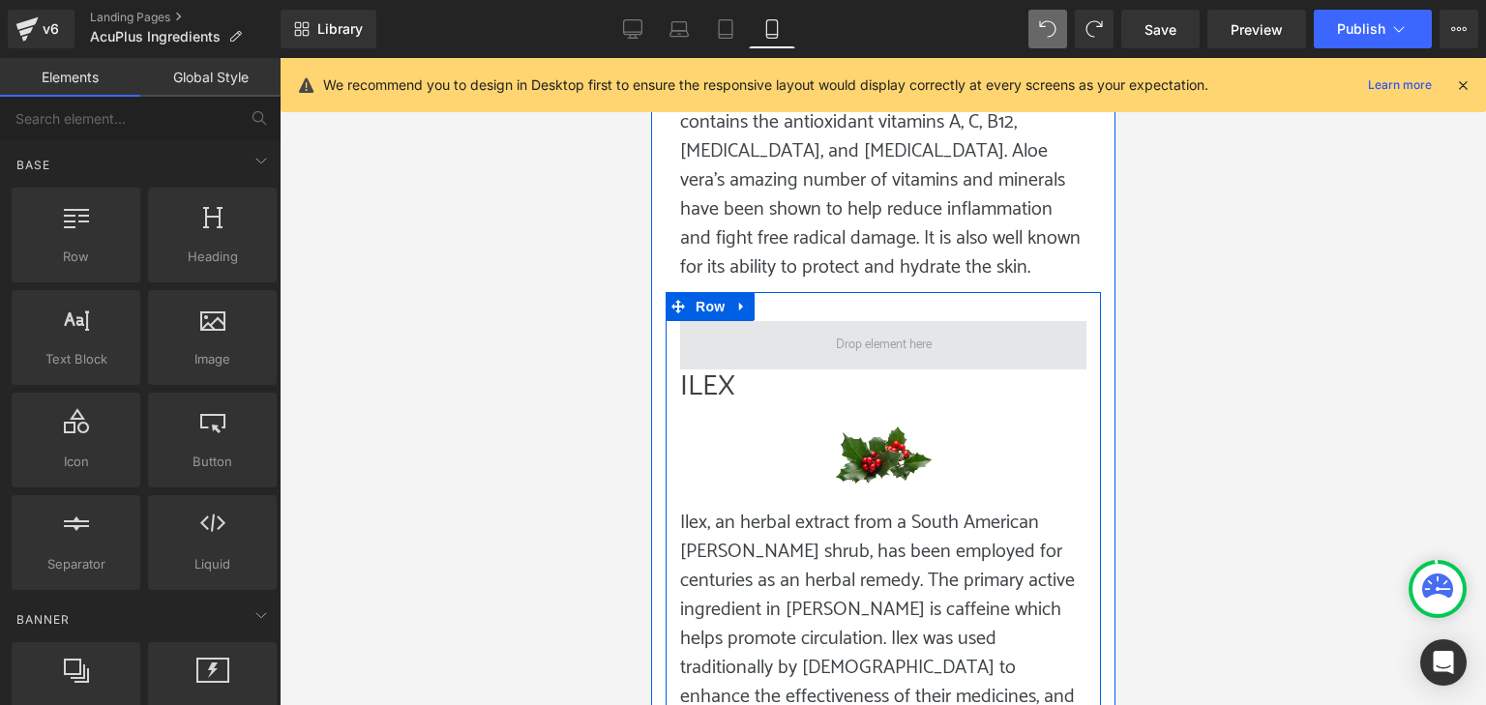
click at [1047, 321] on span at bounding box center [882, 345] width 406 height 48
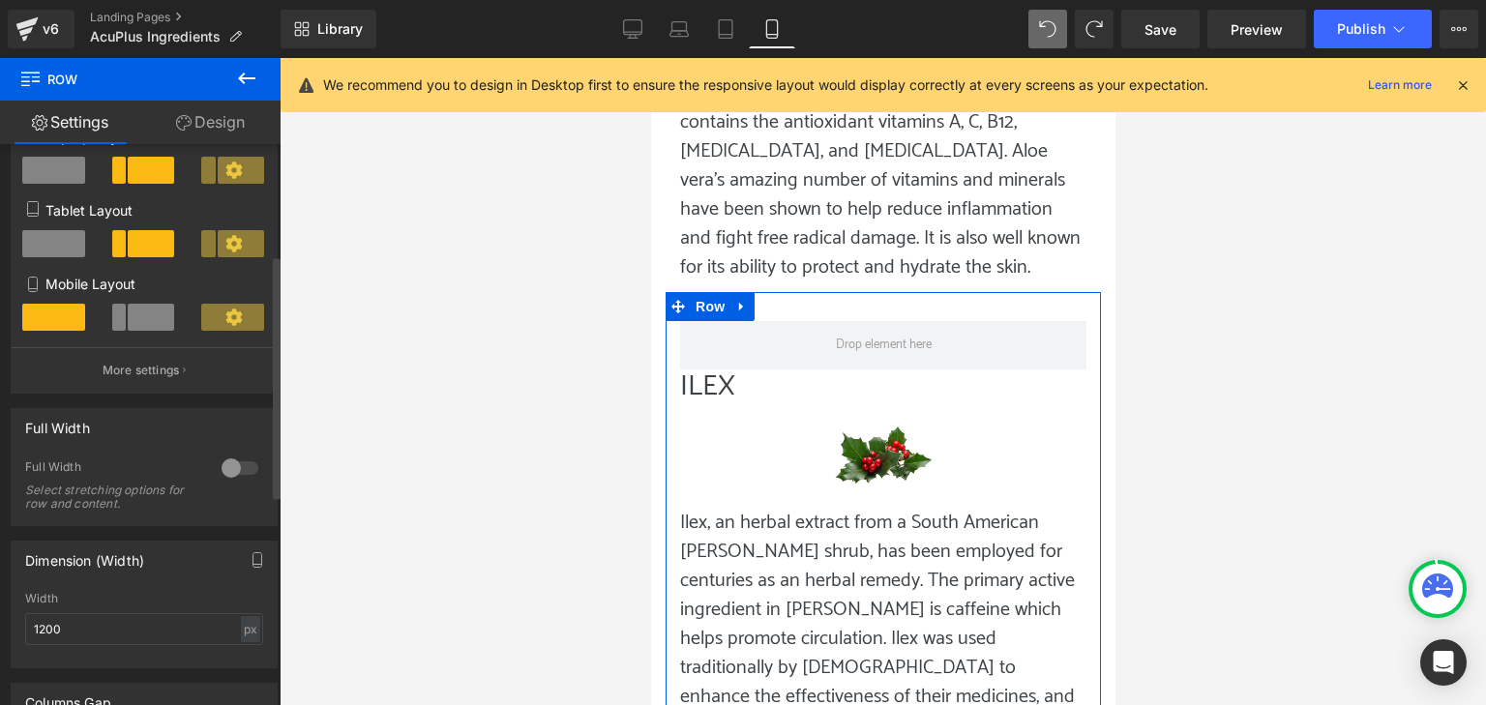
scroll to position [61, 0]
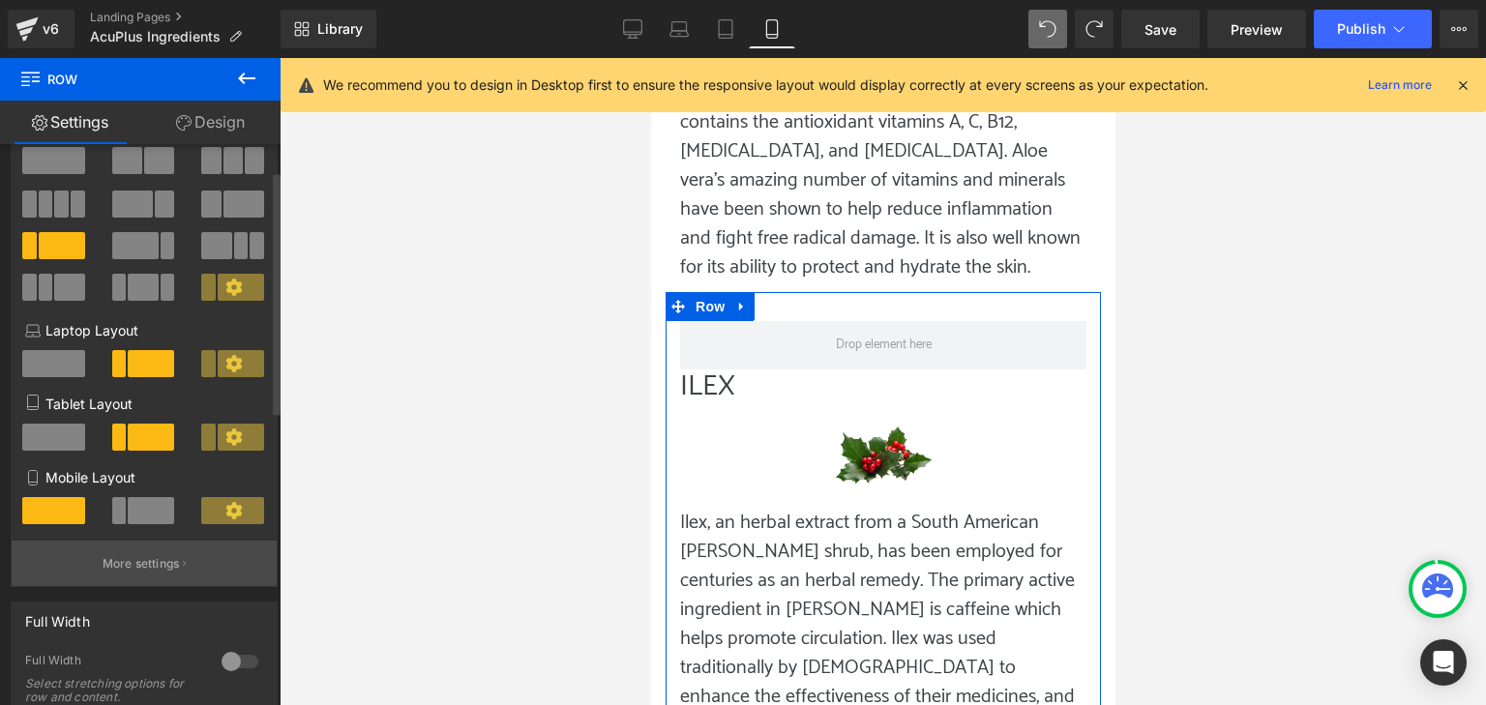
click at [143, 578] on button "More settings" at bounding box center [144, 563] width 265 height 45
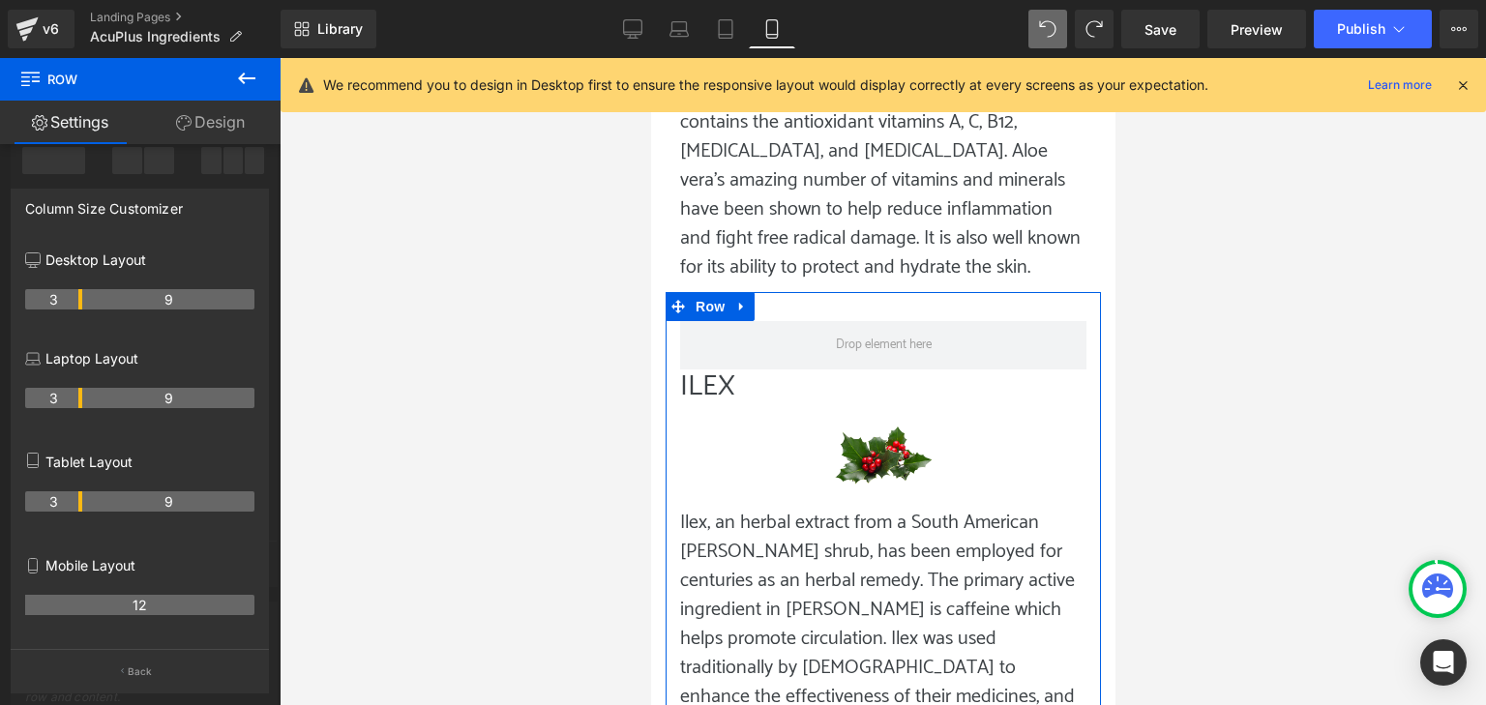
click at [41, 127] on icon at bounding box center [39, 122] width 15 height 15
drag, startPoint x: 211, startPoint y: 113, endPoint x: 163, endPoint y: 133, distance: 52.1
click at [212, 113] on link "Design" at bounding box center [210, 123] width 140 height 44
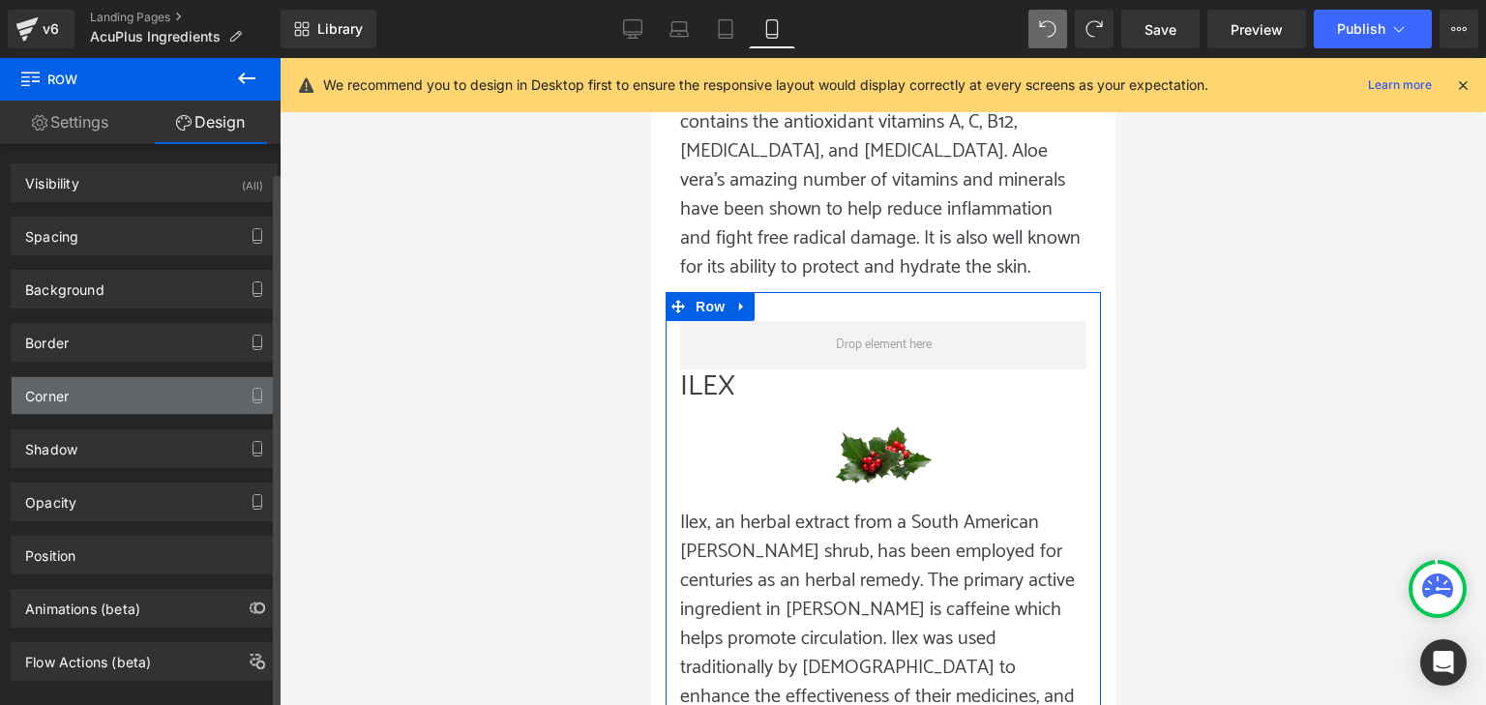
scroll to position [0, 0]
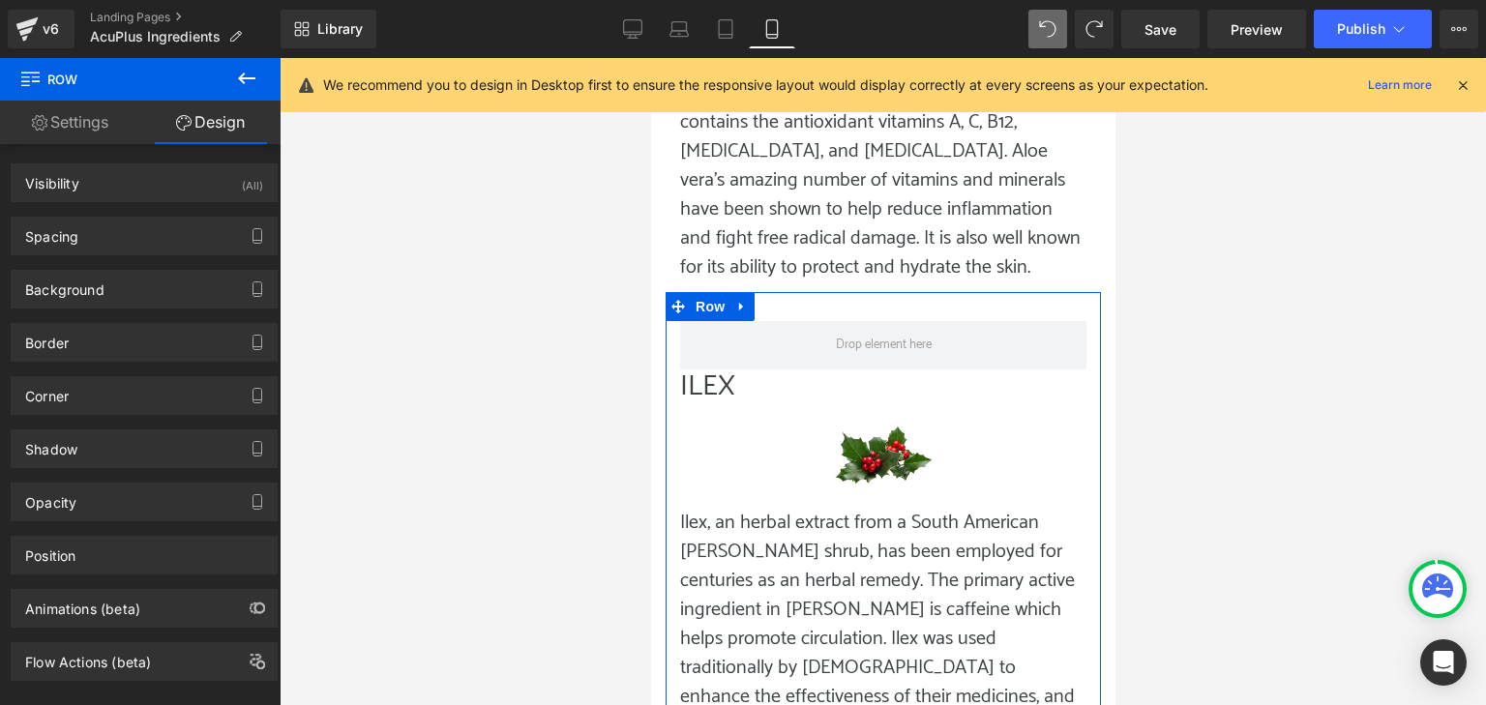
click at [102, 119] on link "Settings" at bounding box center [70, 123] width 140 height 44
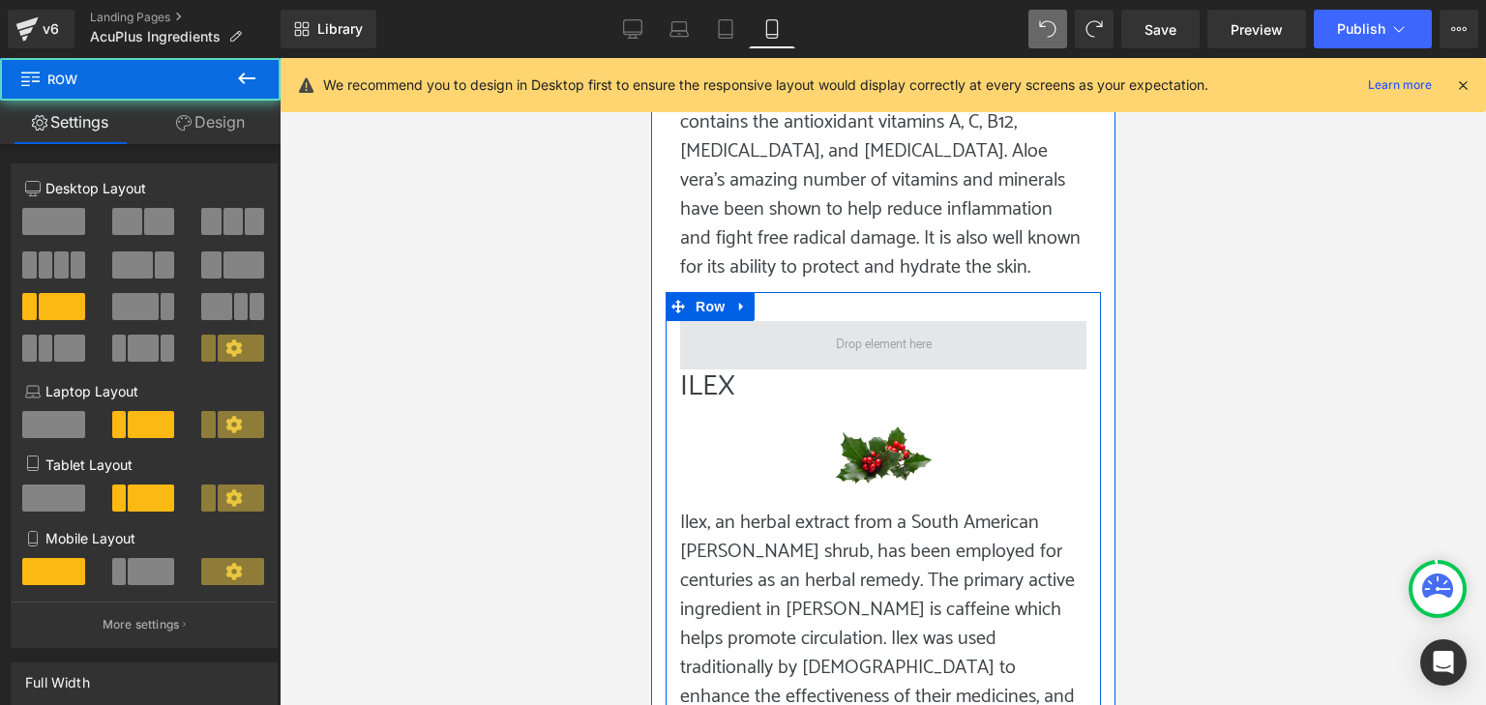
click at [949, 321] on span at bounding box center [882, 345] width 406 height 48
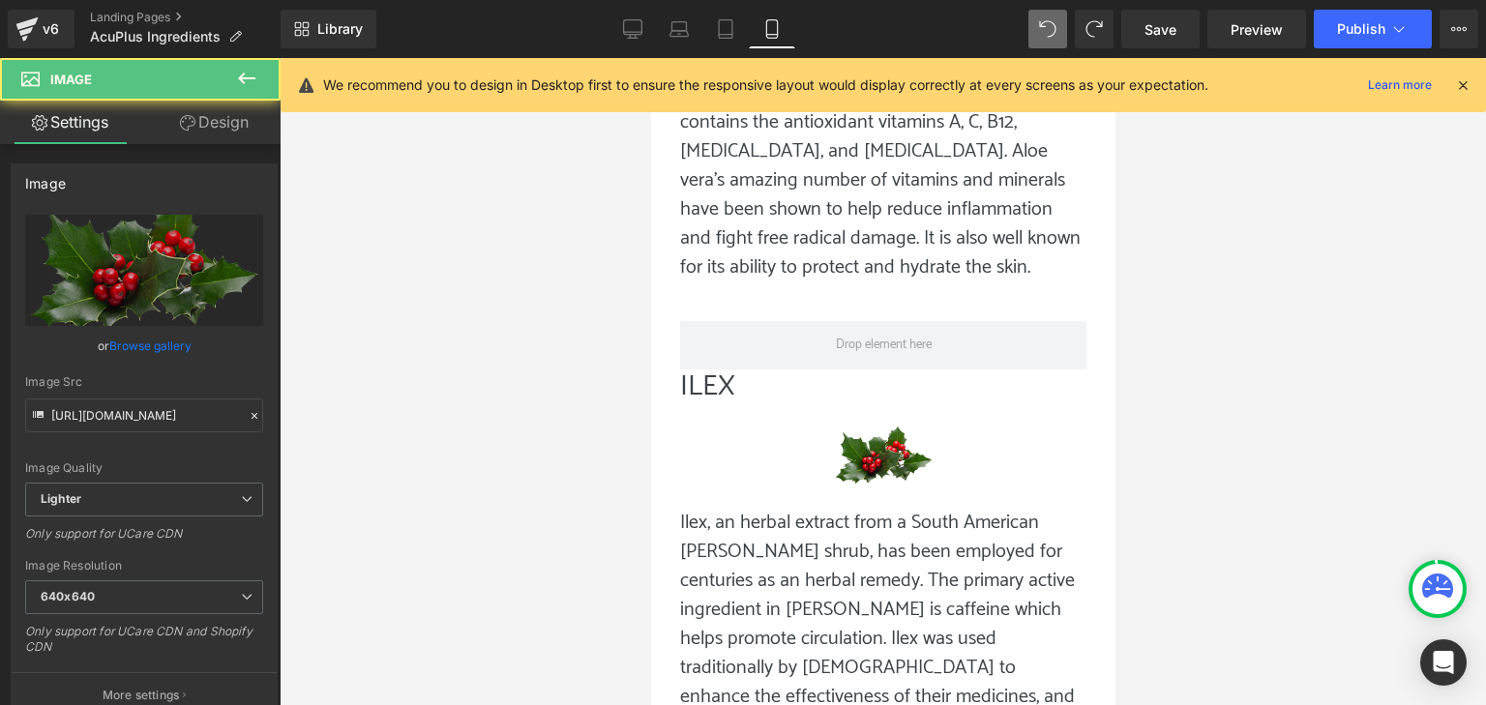
click at [793, 404] on div at bounding box center [882, 456] width 406 height 105
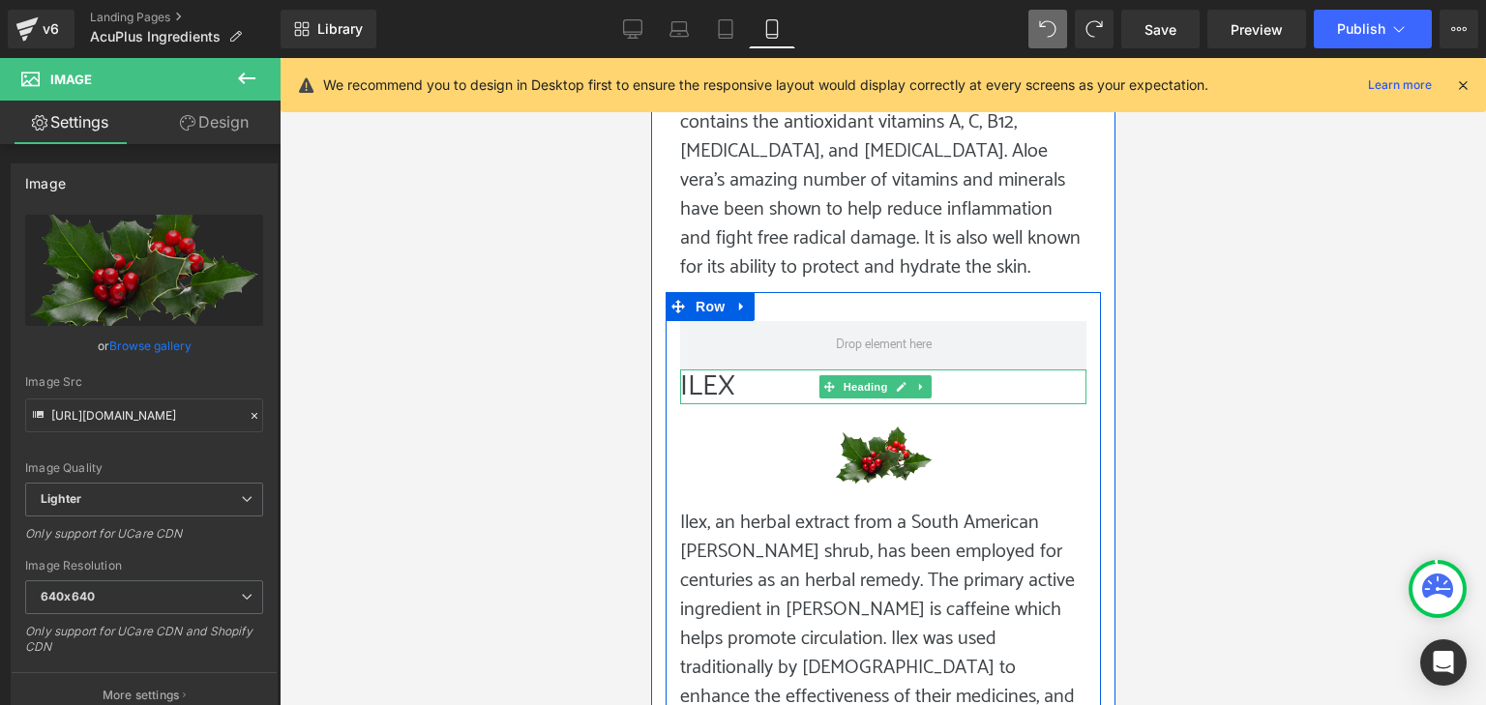
click at [758, 370] on h1 "ILEX" at bounding box center [882, 387] width 406 height 35
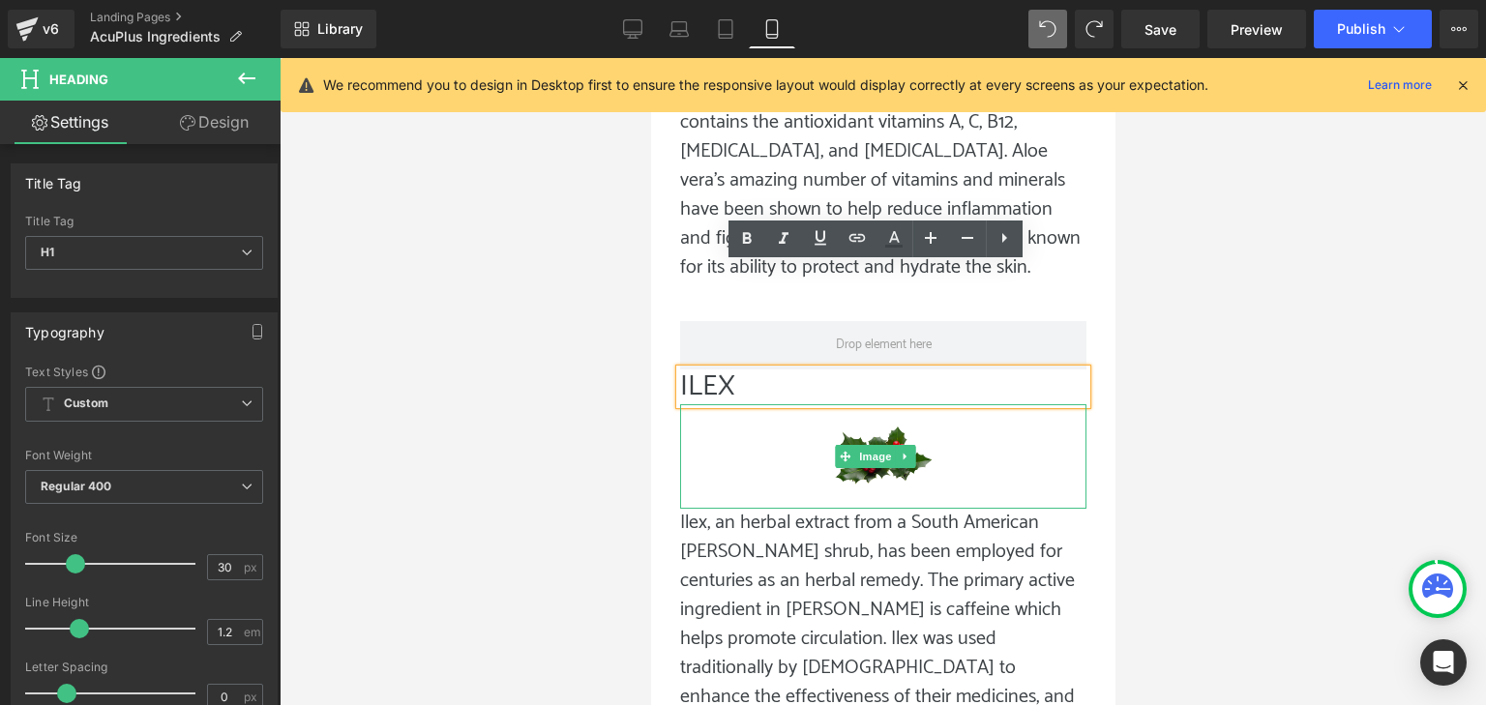
click at [878, 404] on img at bounding box center [883, 456] width 102 height 105
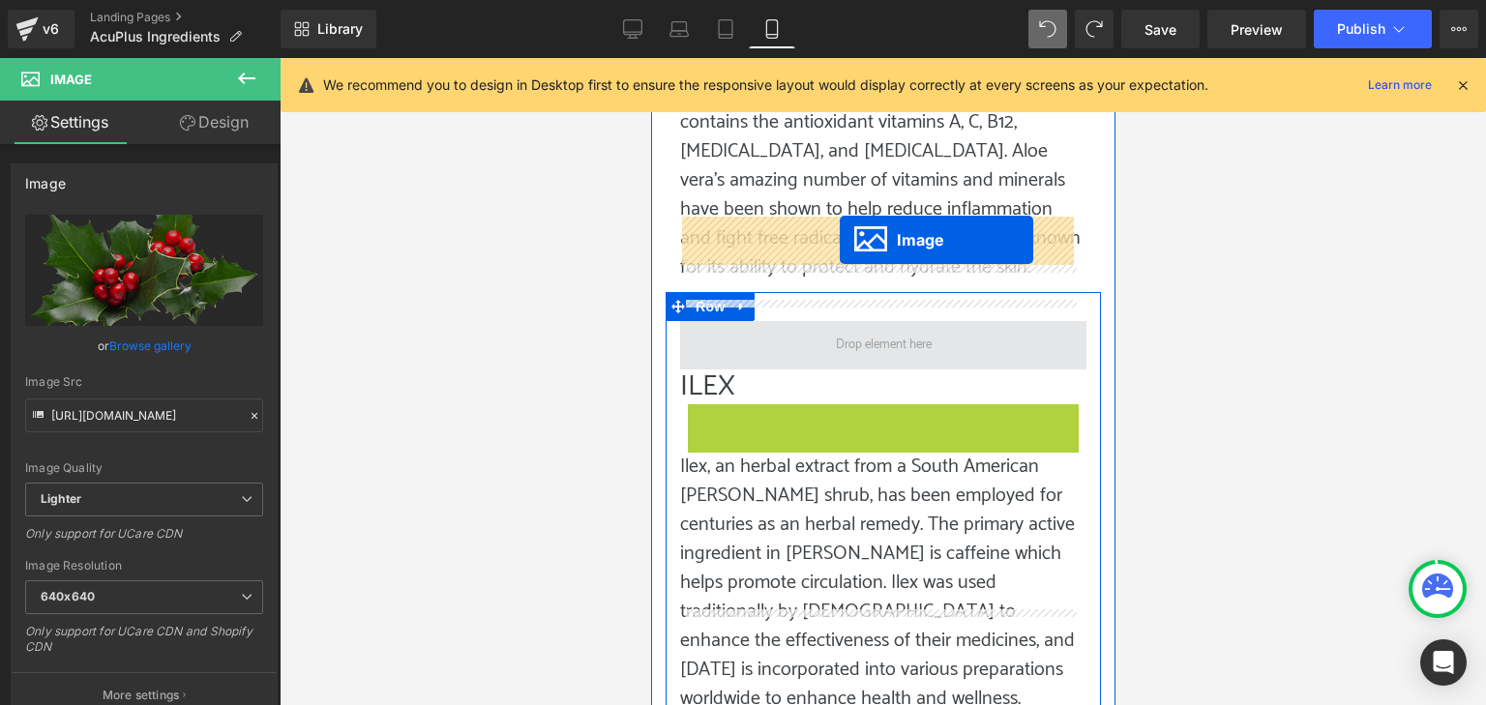
drag, startPoint x: 843, startPoint y: 345, endPoint x: 839, endPoint y: 240, distance: 105.5
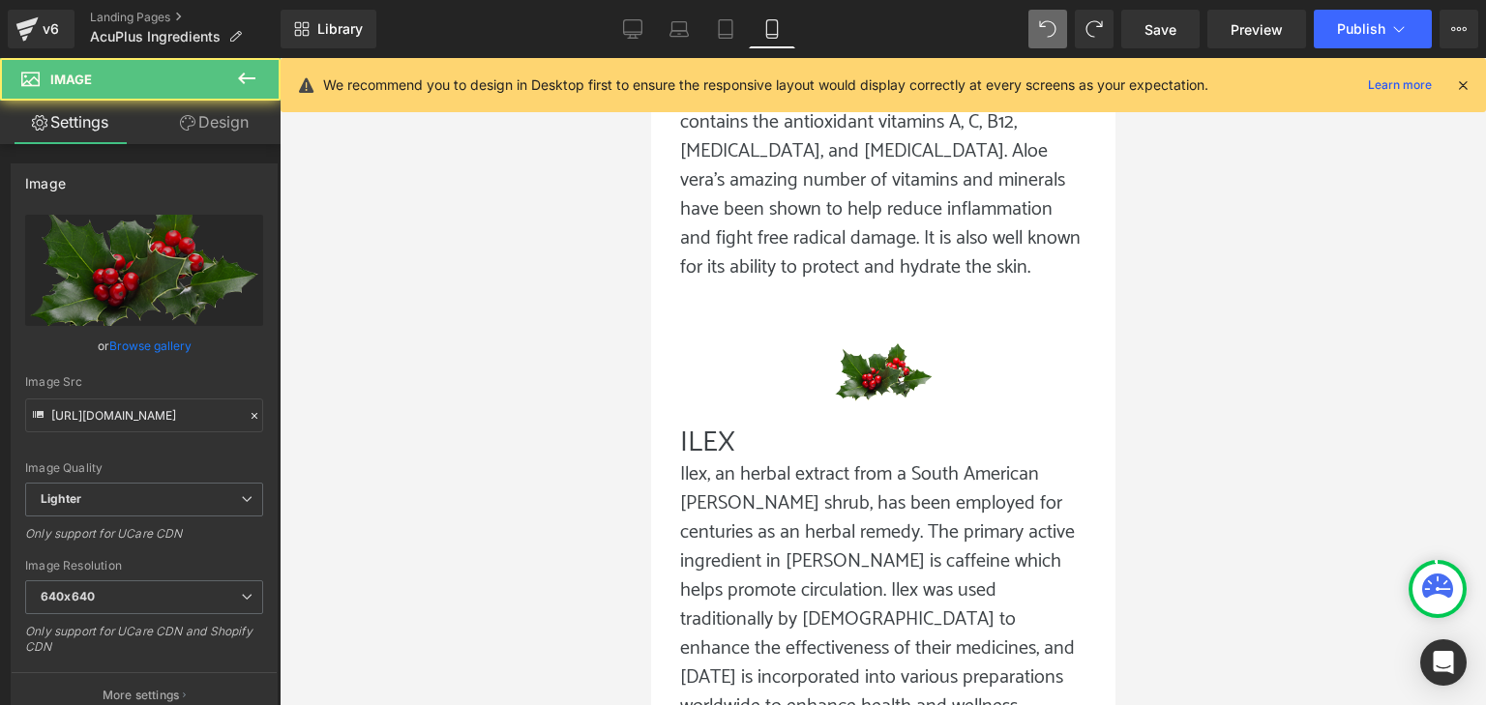
click at [1299, 317] on div at bounding box center [883, 381] width 1207 height 647
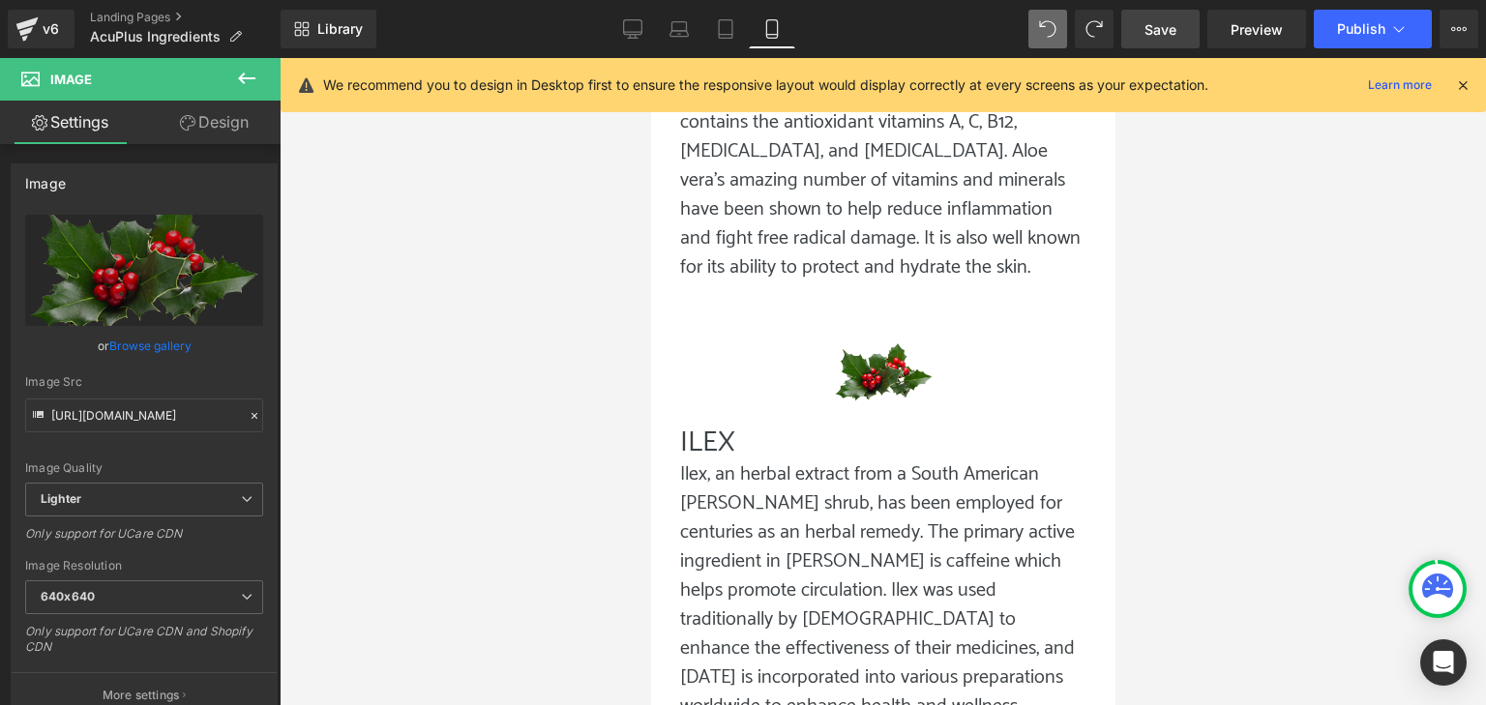
click at [1143, 27] on link "Save" at bounding box center [1161, 29] width 78 height 39
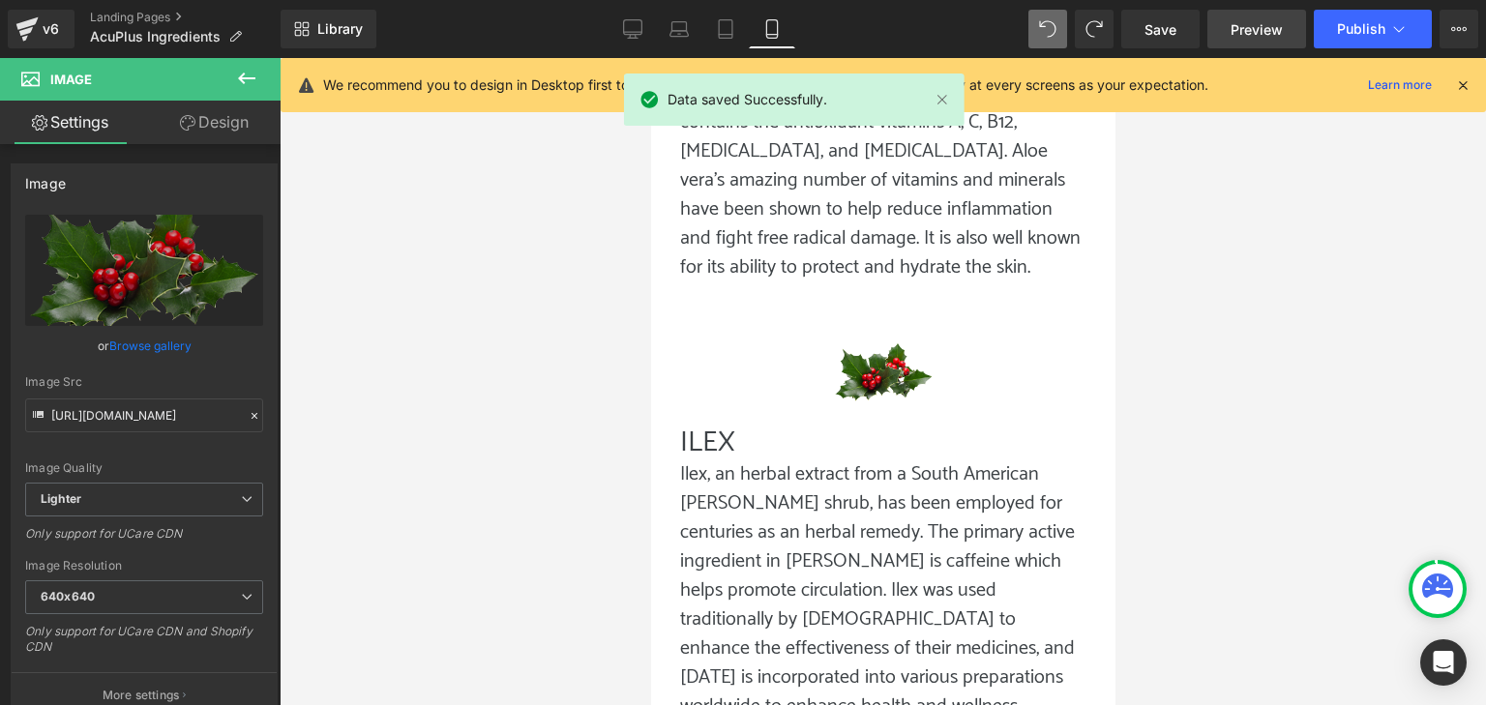
click at [1252, 34] on span "Preview" at bounding box center [1257, 29] width 52 height 20
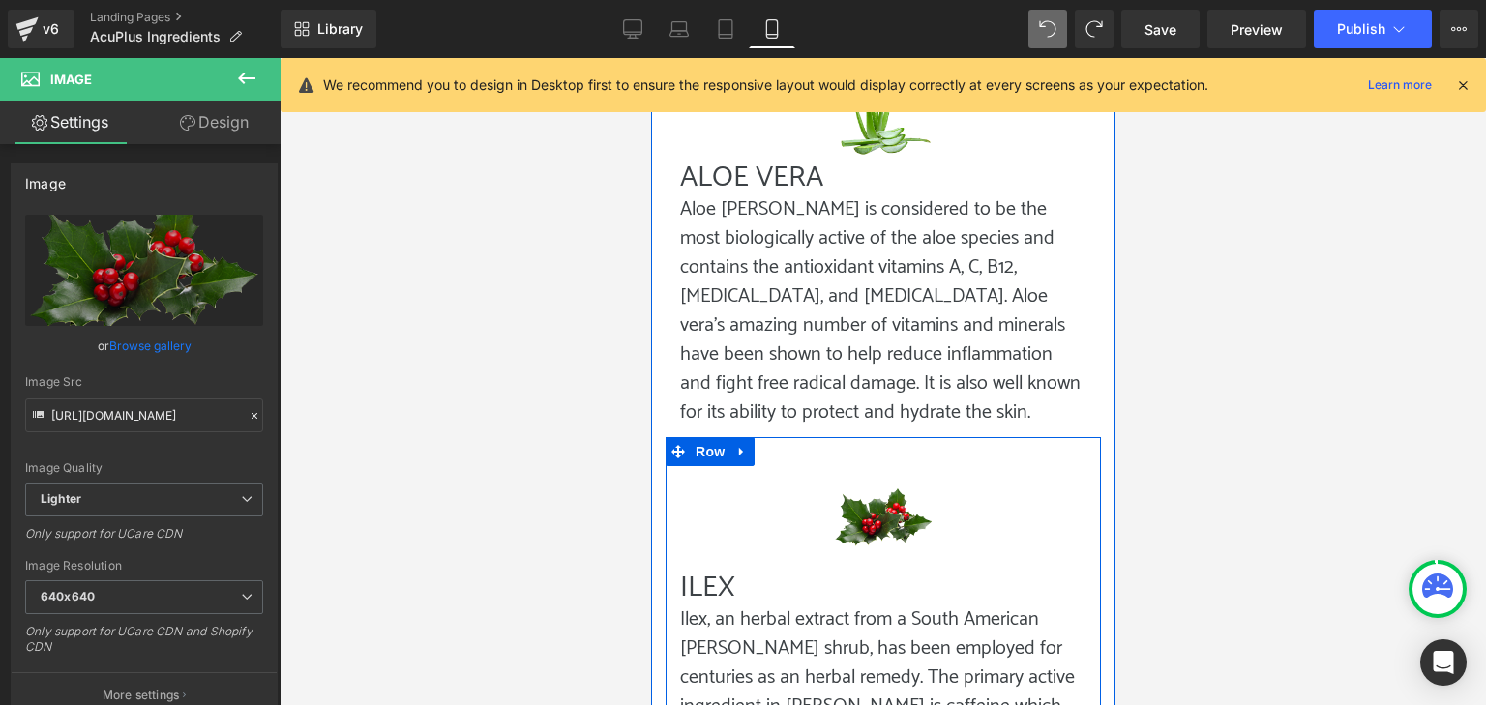
scroll to position [4126, 0]
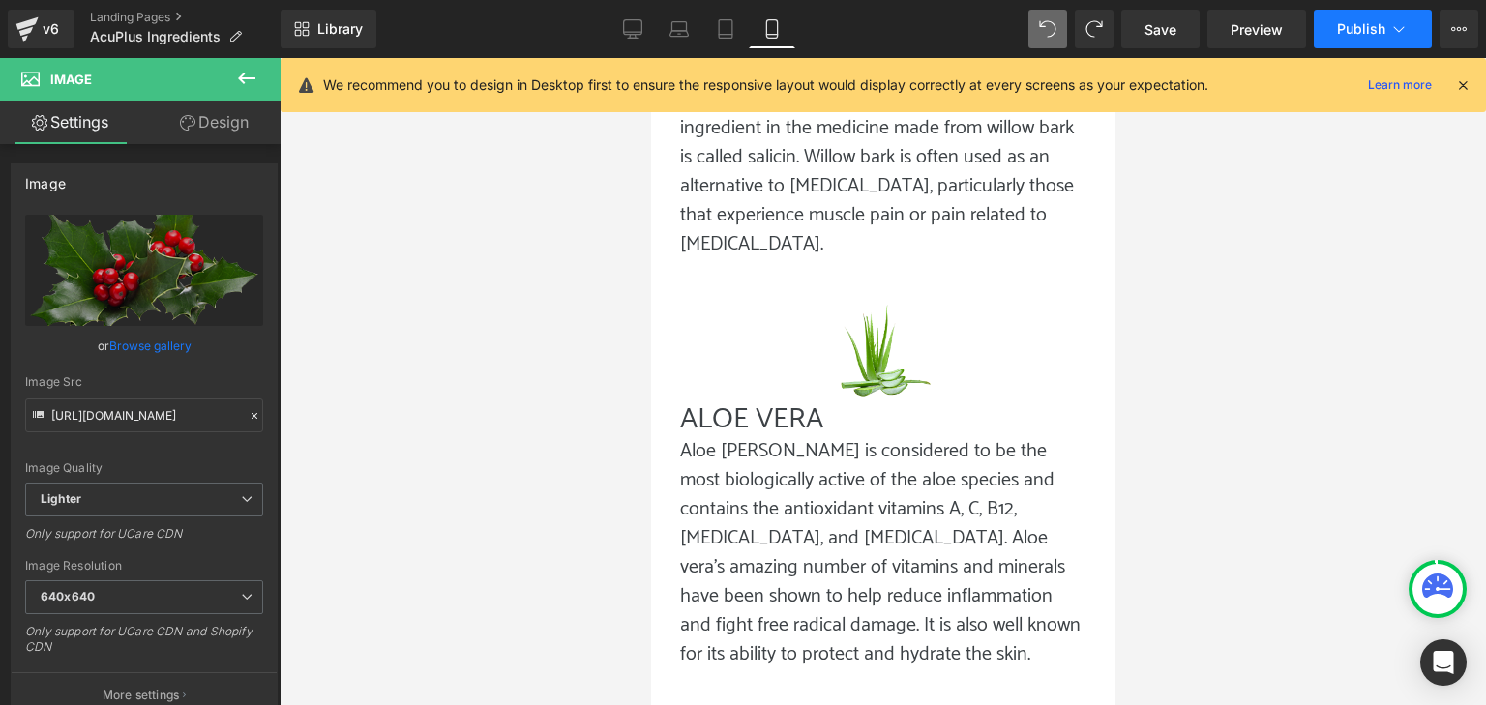
click at [1385, 28] on span "Publish" at bounding box center [1361, 28] width 48 height 15
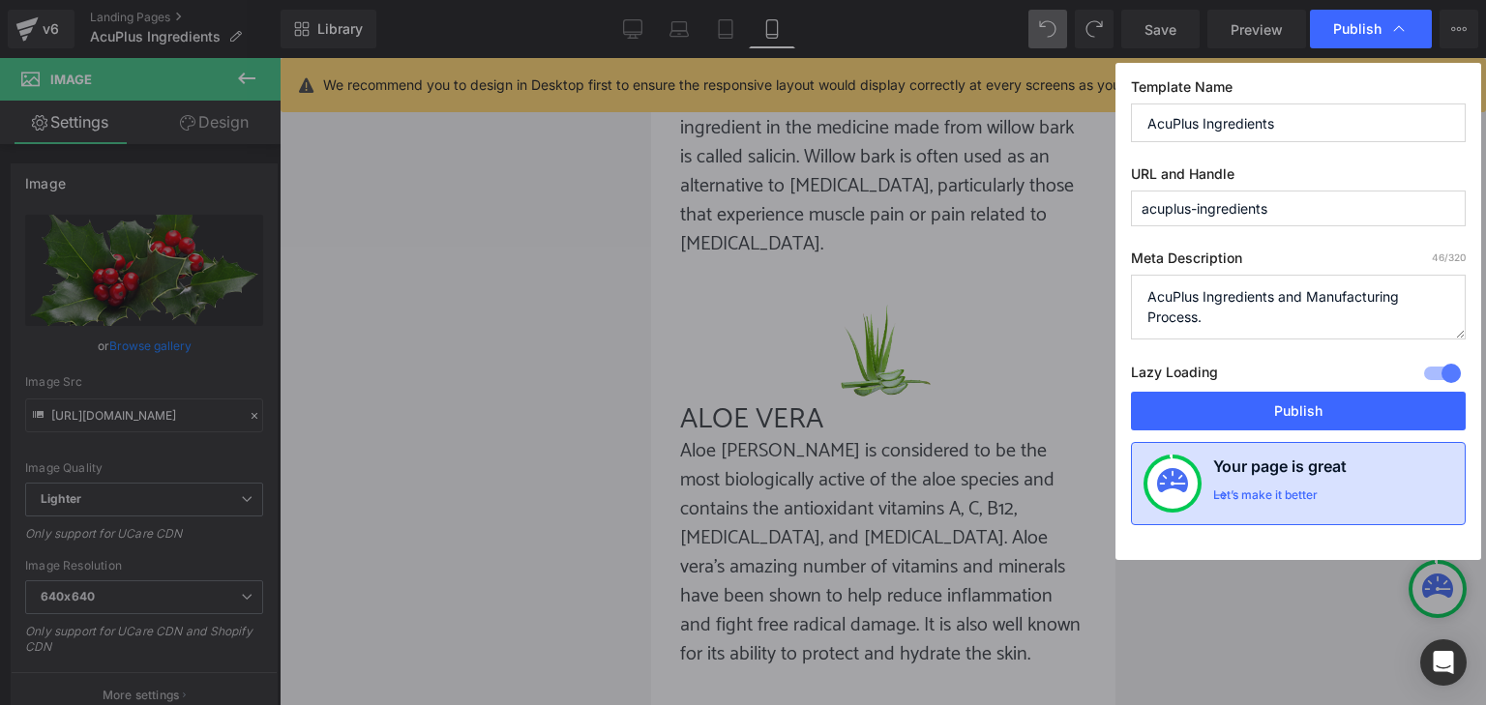
click at [1241, 491] on div "Let’s make it better" at bounding box center [1265, 500] width 105 height 25
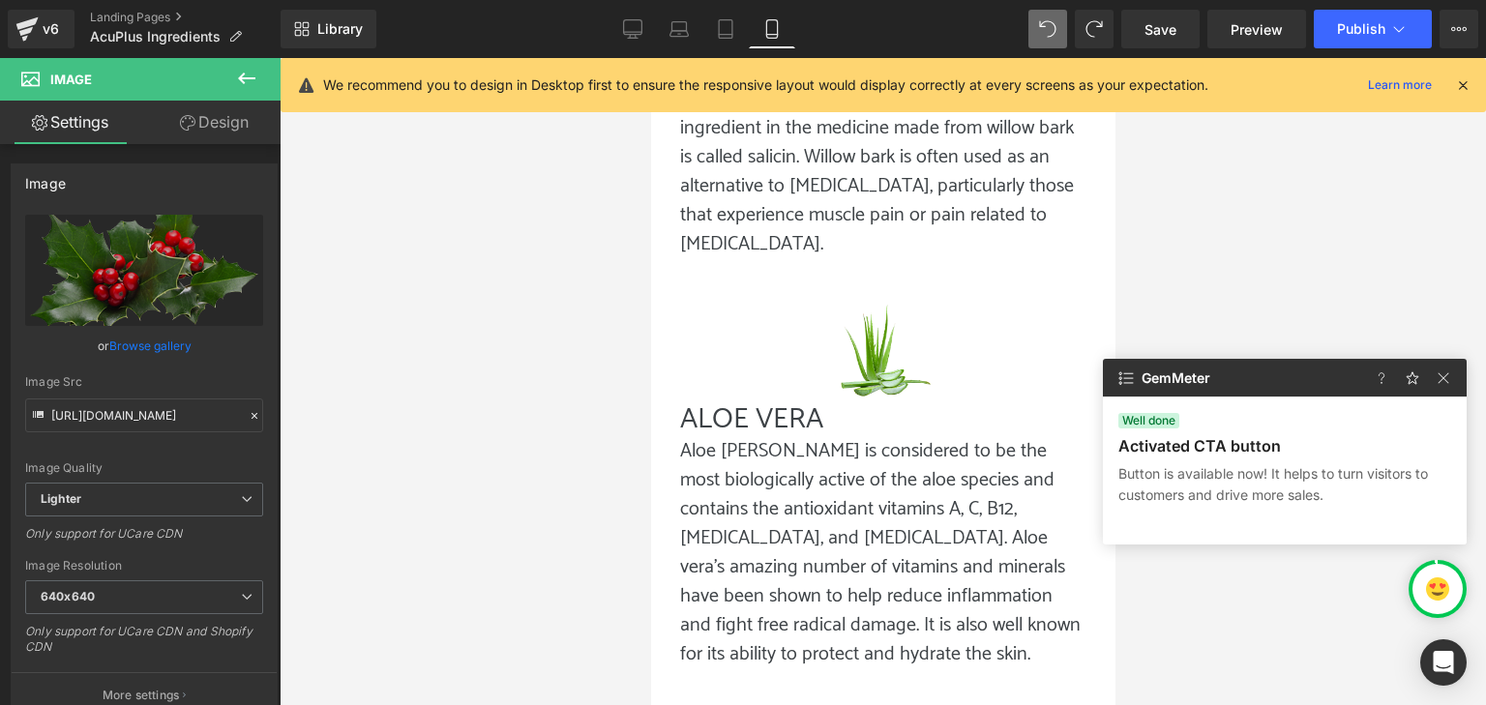
click at [1225, 493] on p "Button is available now! It helps to turn visitors to customers and drive more …" at bounding box center [1285, 485] width 333 height 43
click at [1133, 418] on span "Well done" at bounding box center [1149, 420] width 61 height 15
click at [1200, 471] on p "Button is available now! It helps to turn visitors to customers and drive more …" at bounding box center [1285, 485] width 333 height 43
click at [1438, 387] on img at bounding box center [1443, 378] width 23 height 23
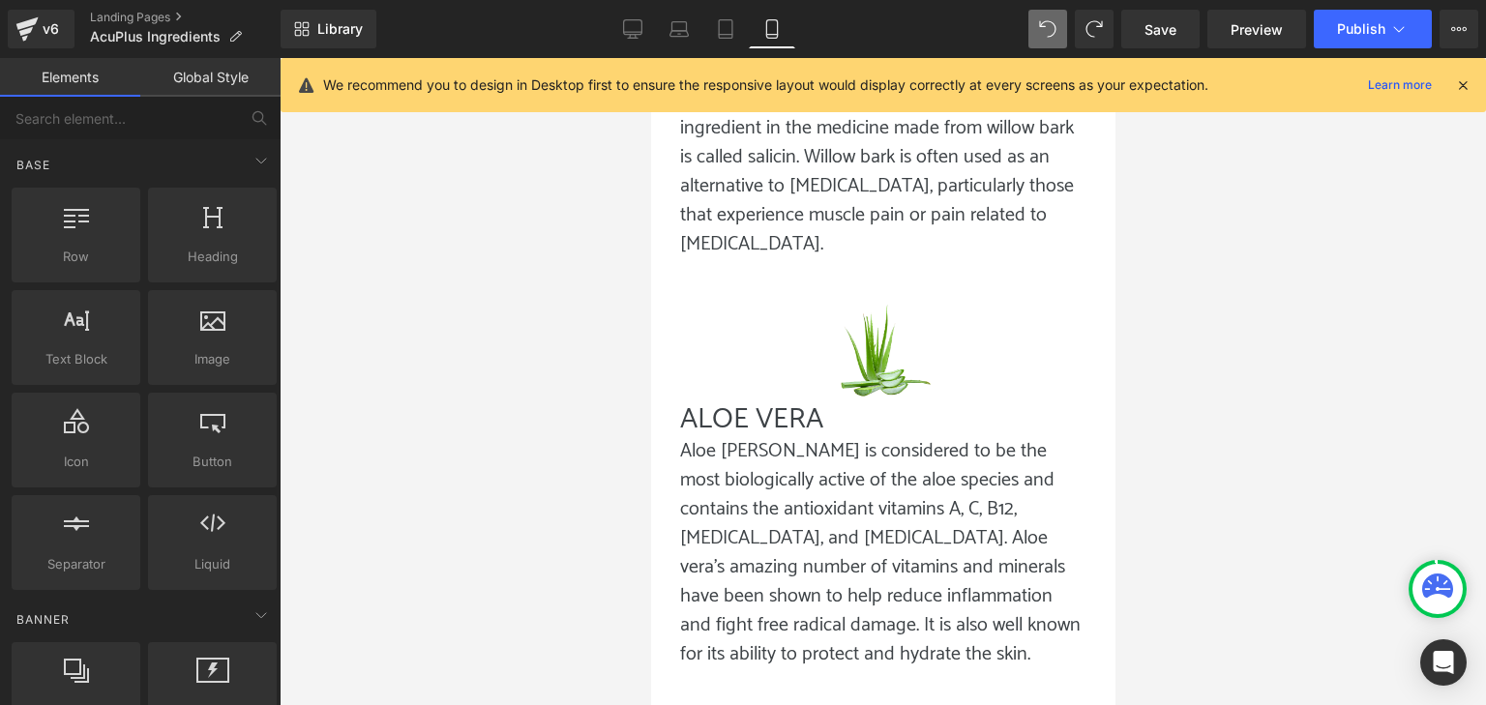
click at [1454, 595] on div at bounding box center [1438, 589] width 50 height 50
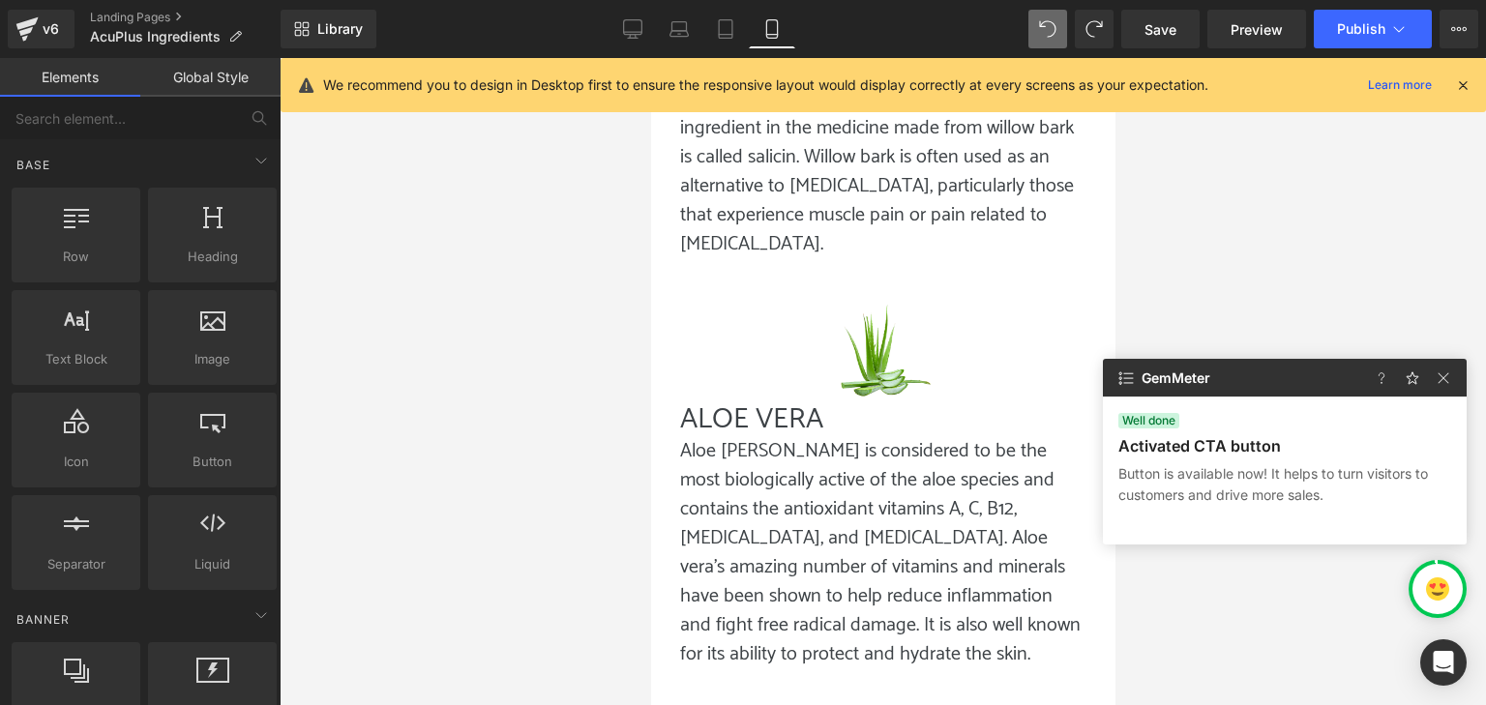
click at [1454, 594] on div at bounding box center [1438, 589] width 50 height 50
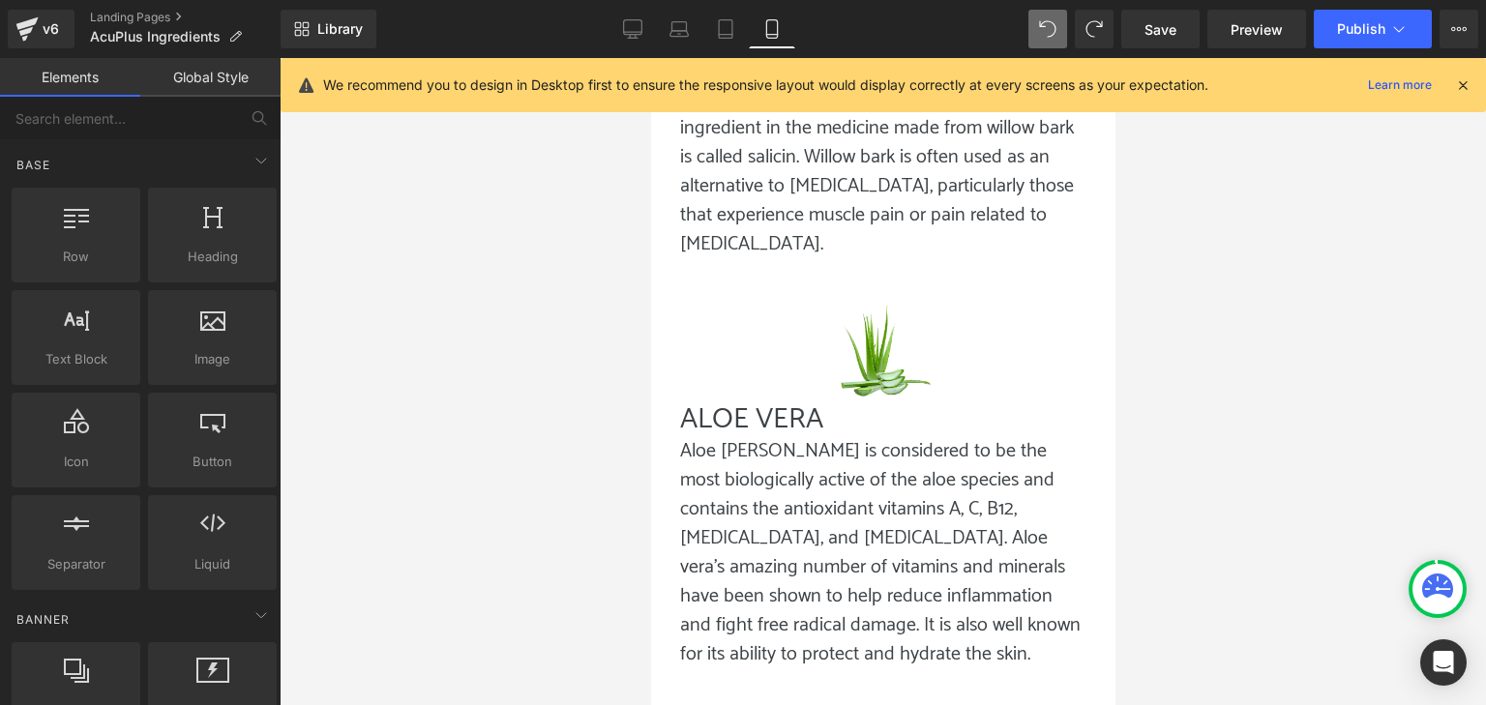
click at [1349, 662] on div at bounding box center [883, 381] width 1207 height 647
click at [1337, 33] on span "Publish" at bounding box center [1361, 28] width 48 height 15
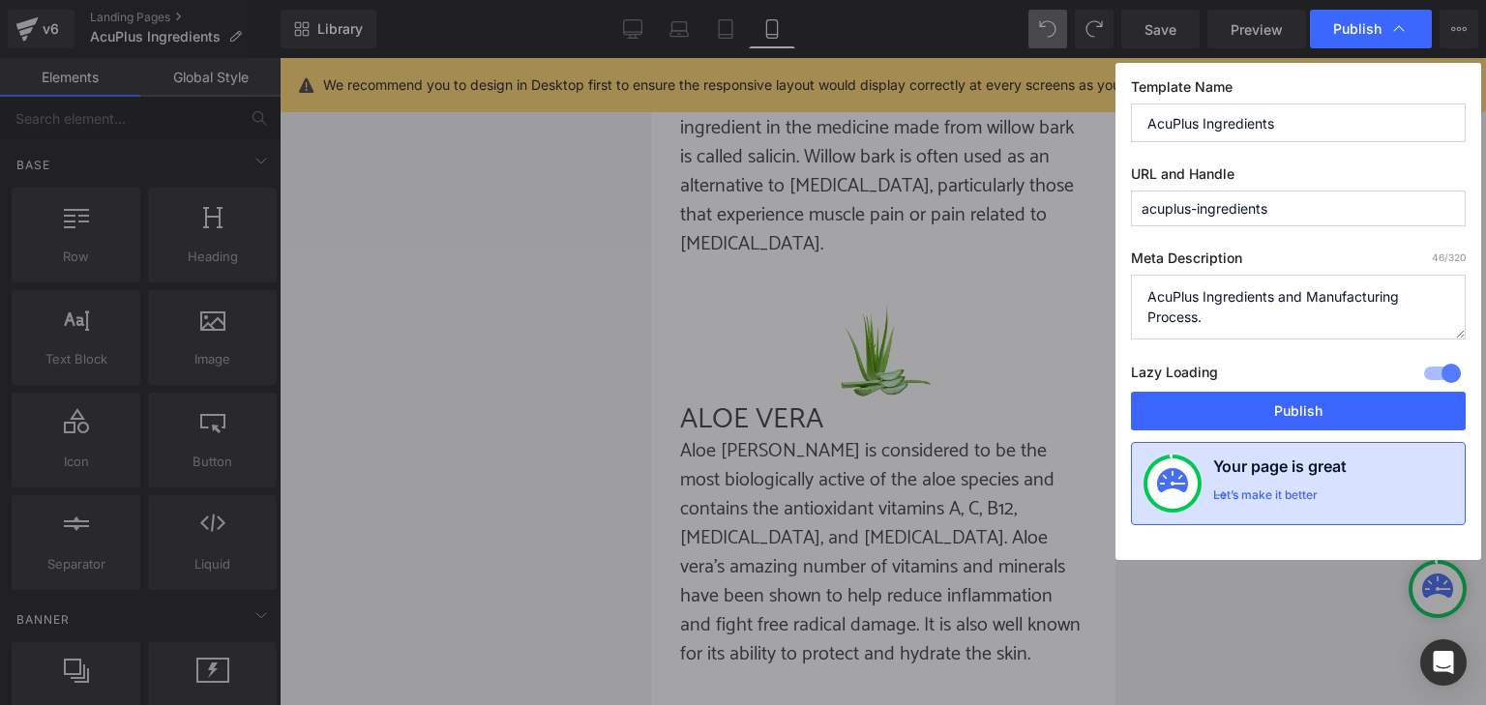
click at [1256, 493] on div "Let’s make it better" at bounding box center [1265, 500] width 105 height 25
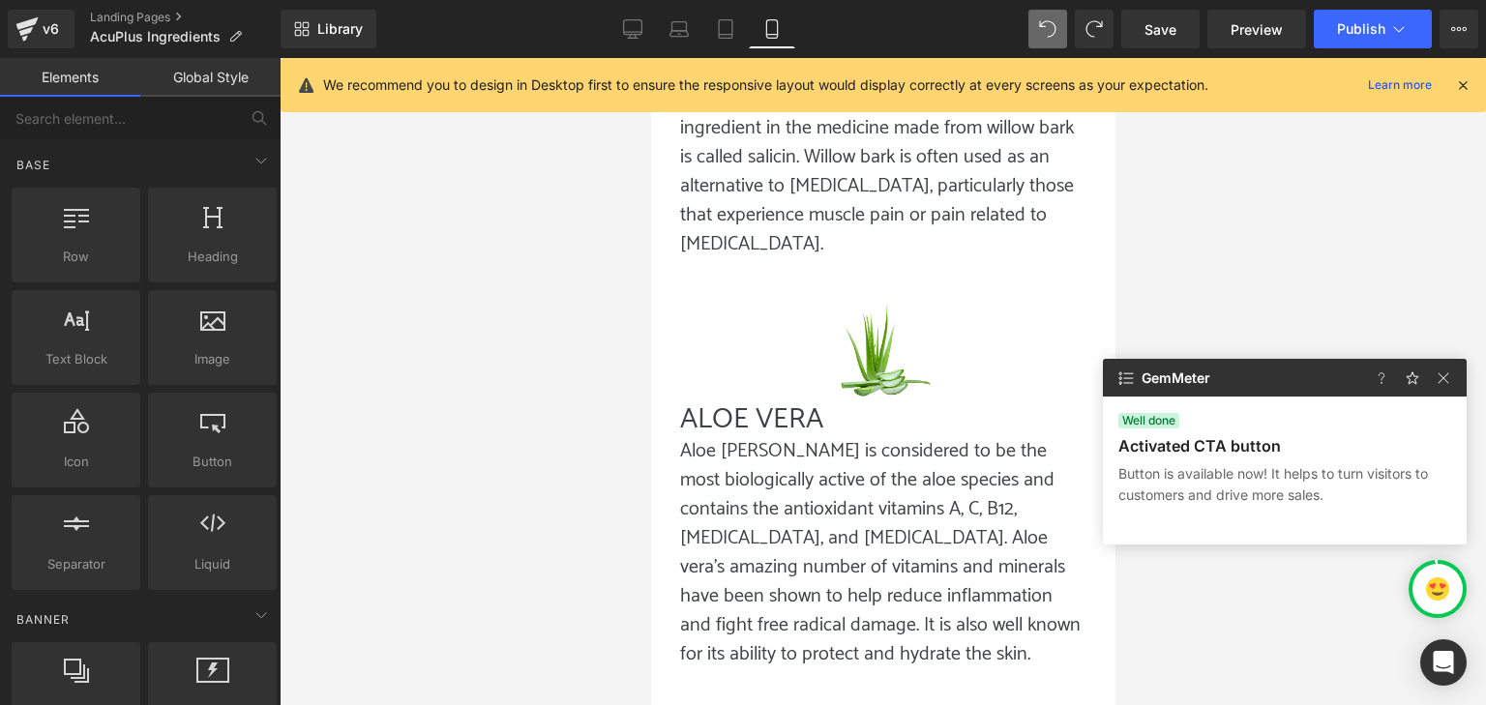
click at [1357, 4] on div "Library Mobile Desktop Laptop Tablet Mobile Save Preview Publish Scheduled View…" at bounding box center [884, 29] width 1206 height 58
click at [1362, 5] on div "Library Mobile Desktop Laptop Tablet Mobile Save Preview Publish Scheduled View…" at bounding box center [884, 29] width 1206 height 58
click at [1362, 14] on button "Publish" at bounding box center [1373, 29] width 118 height 39
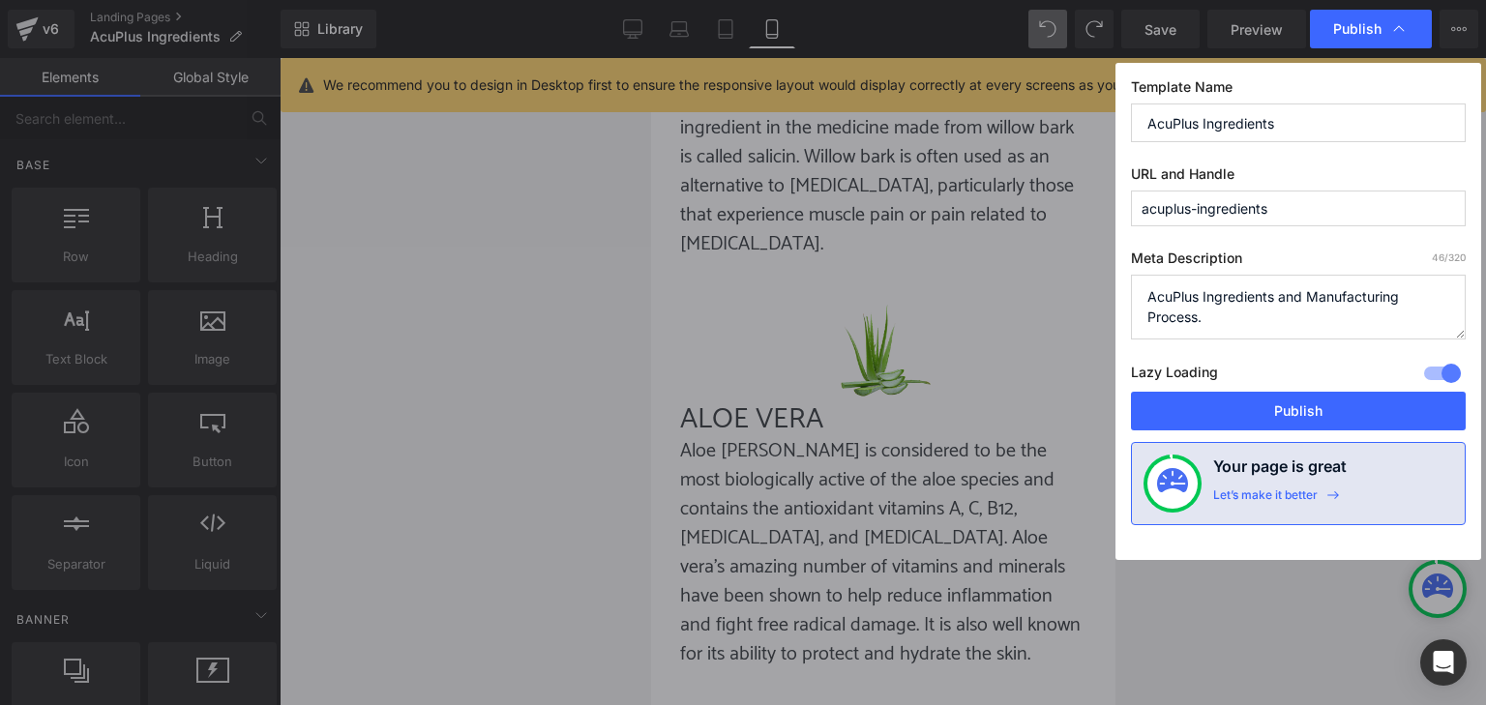
click at [1321, 409] on button "Publish" at bounding box center [1298, 411] width 335 height 39
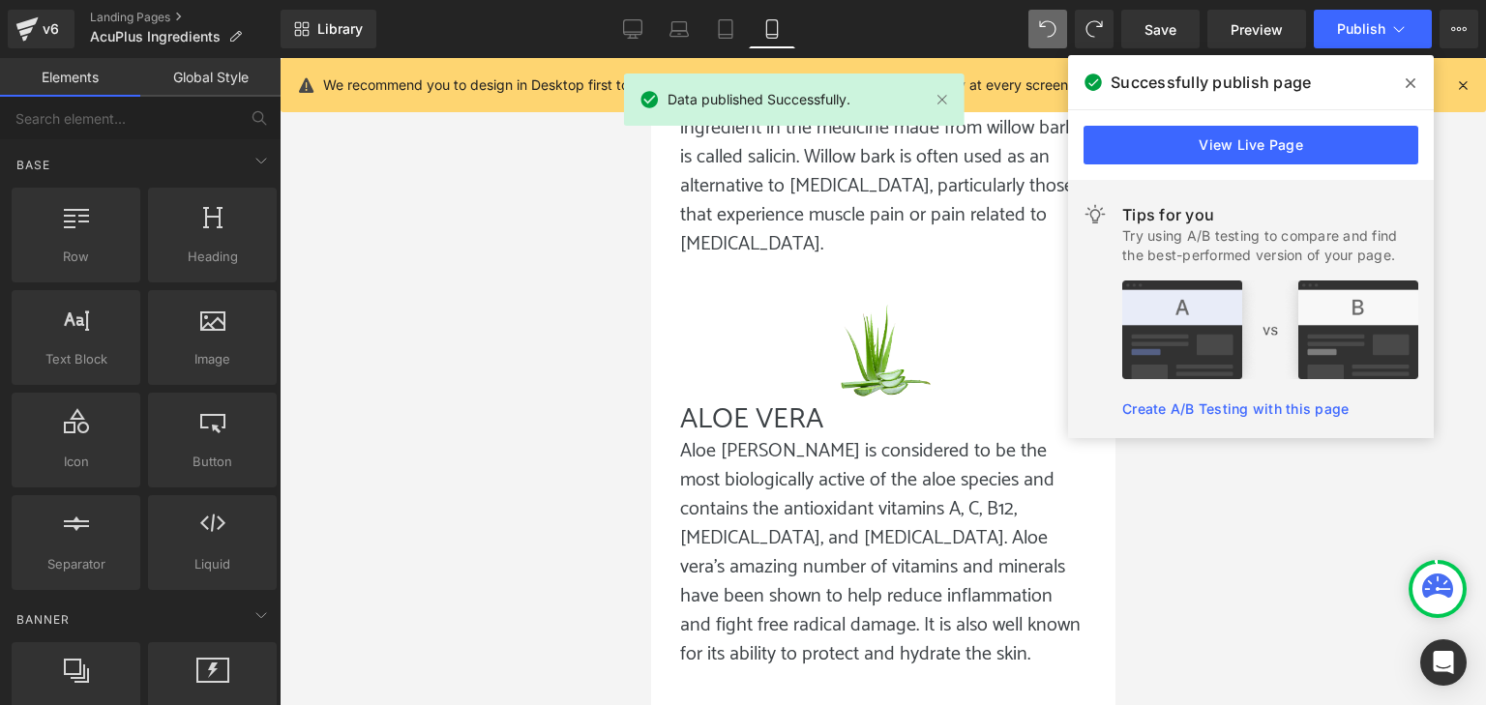
click at [1411, 76] on icon at bounding box center [1411, 82] width 10 height 15
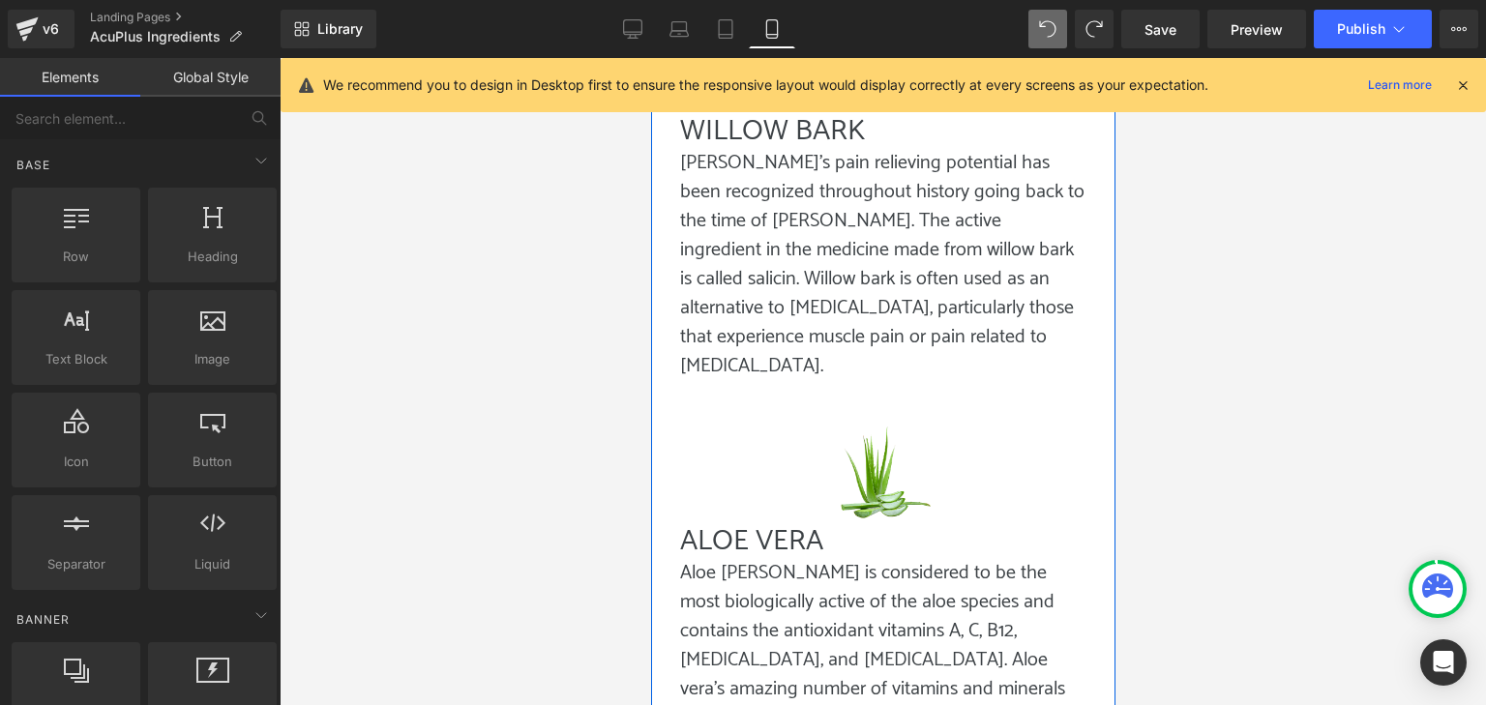
scroll to position [3739, 0]
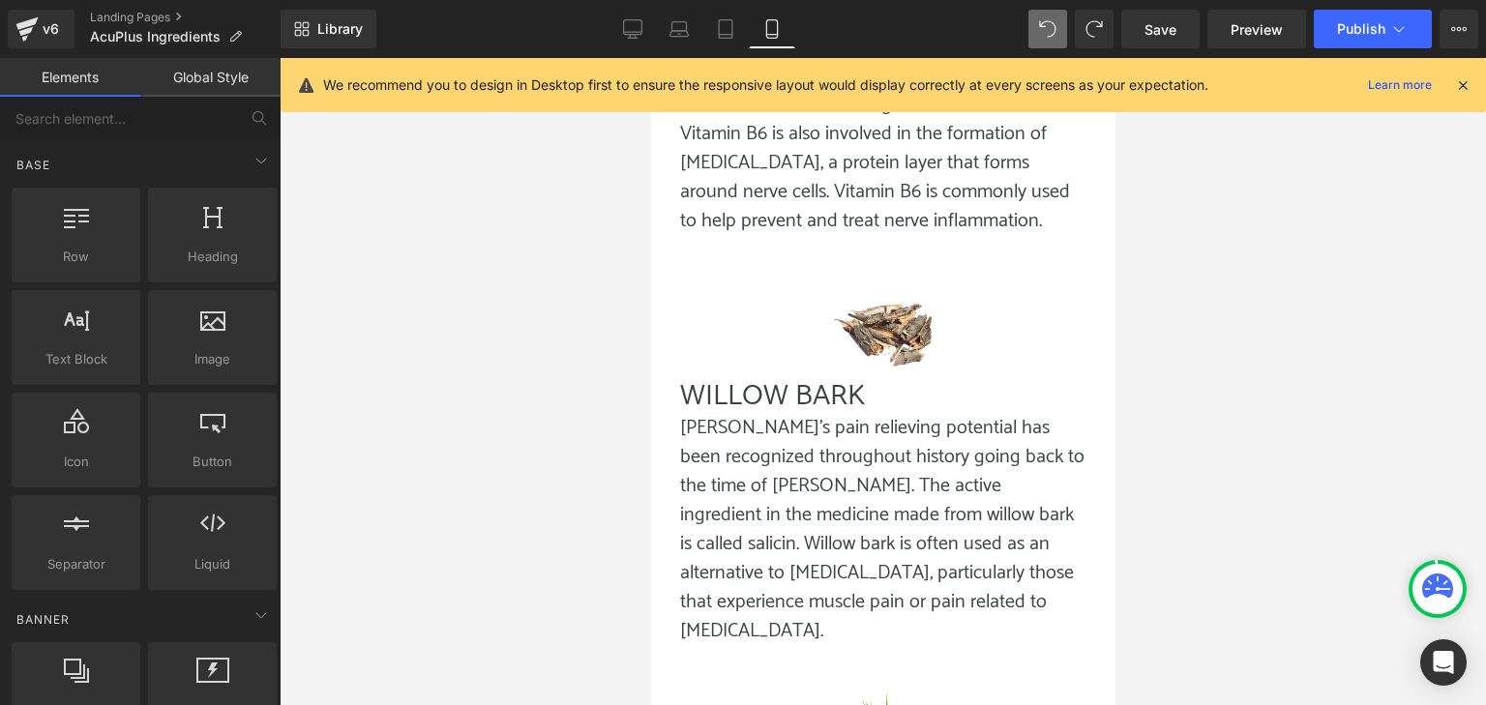
drag, startPoint x: 66, startPoint y: 75, endPoint x: 73, endPoint y: 62, distance: 14.3
click at [66, 75] on link "Elements" at bounding box center [70, 77] width 140 height 39
click at [143, 24] on link "Landing Pages" at bounding box center [185, 17] width 191 height 15
